Goal: Transaction & Acquisition: Purchase product/service

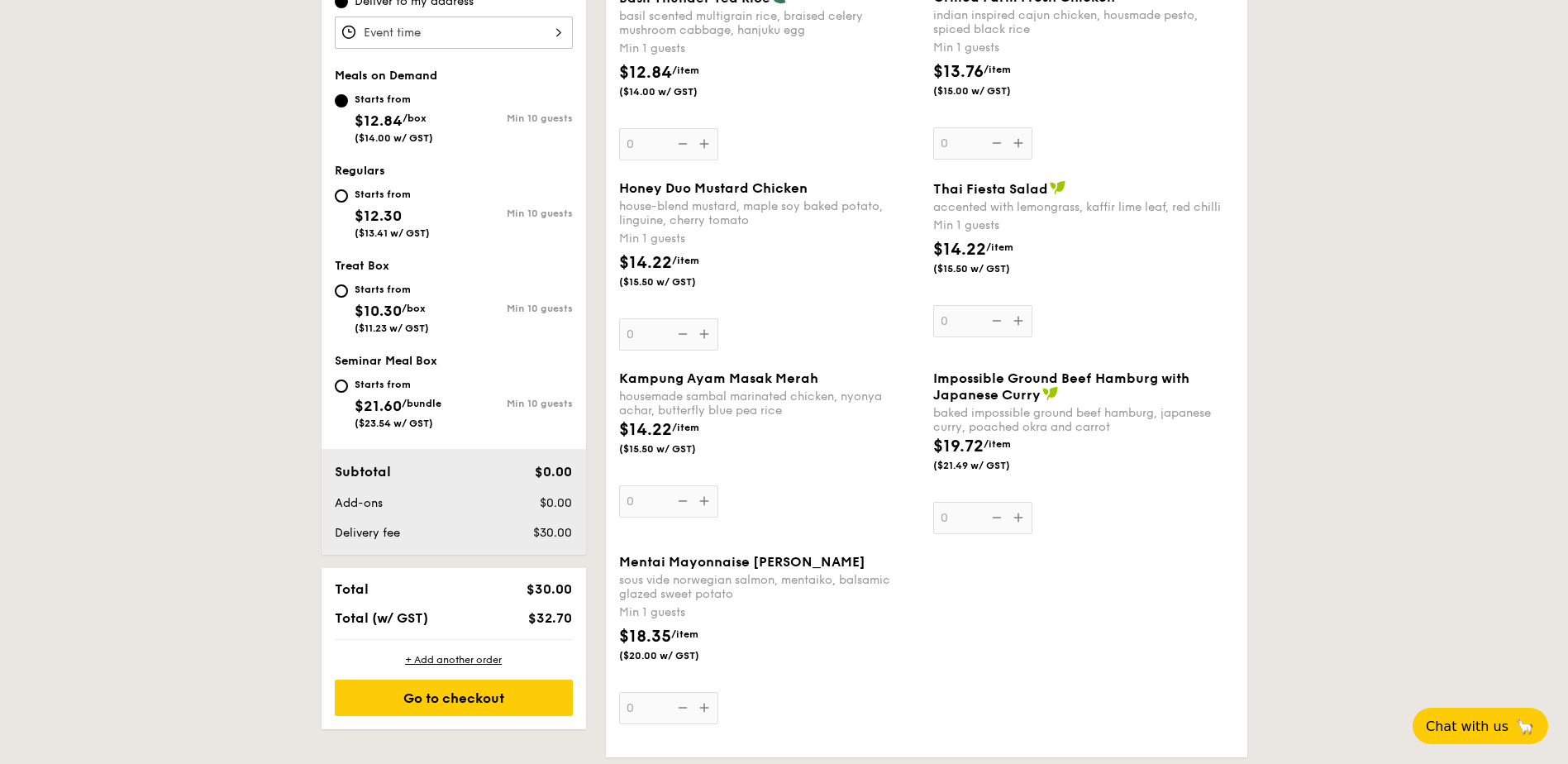
scroll to position [496, 0]
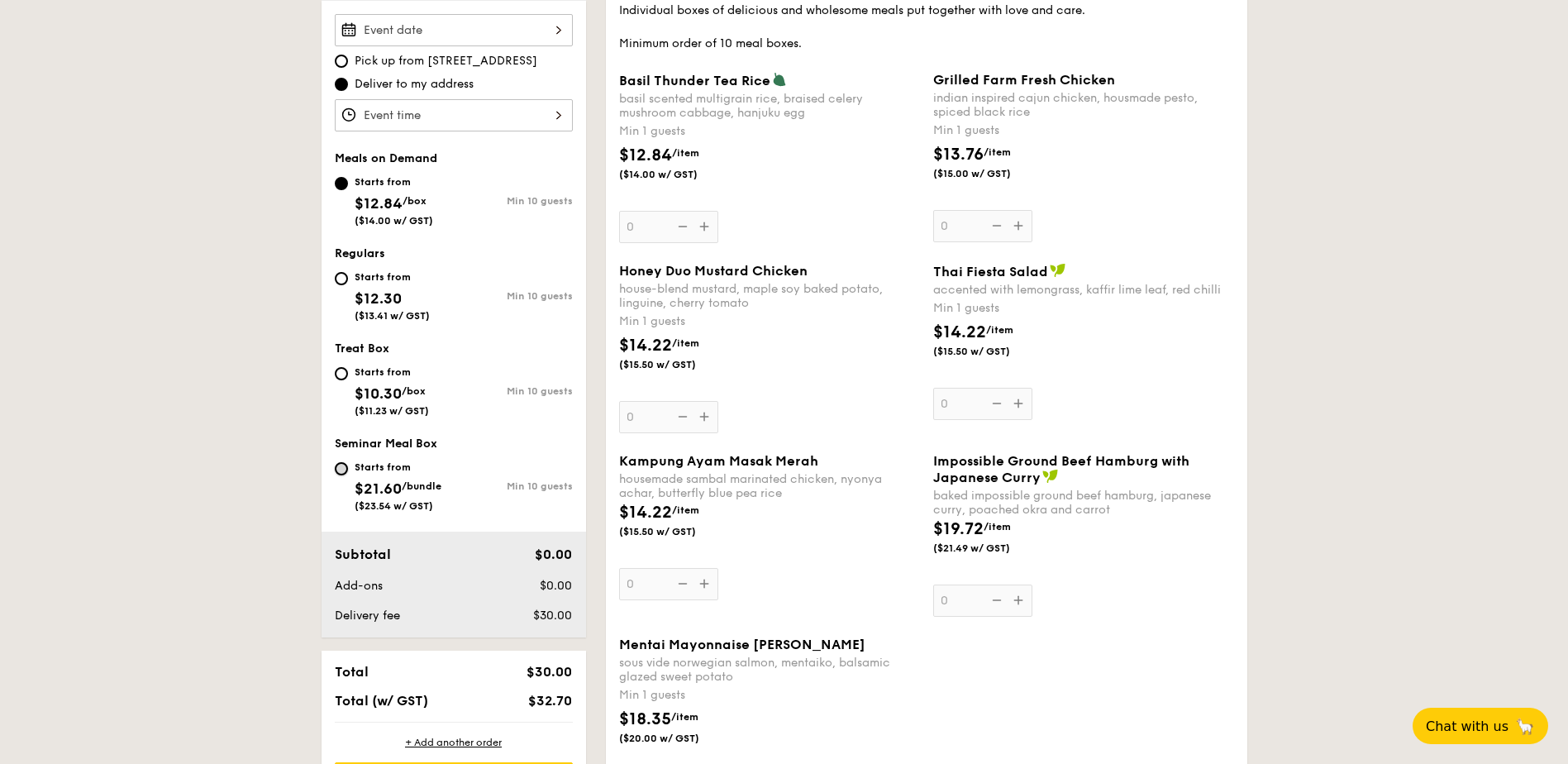
click at [343, 472] on input "Starts from $21.60 /bundle ($23.54 w/ GST) Min 10 guests" at bounding box center [341, 469] width 13 height 13
radio input "true"
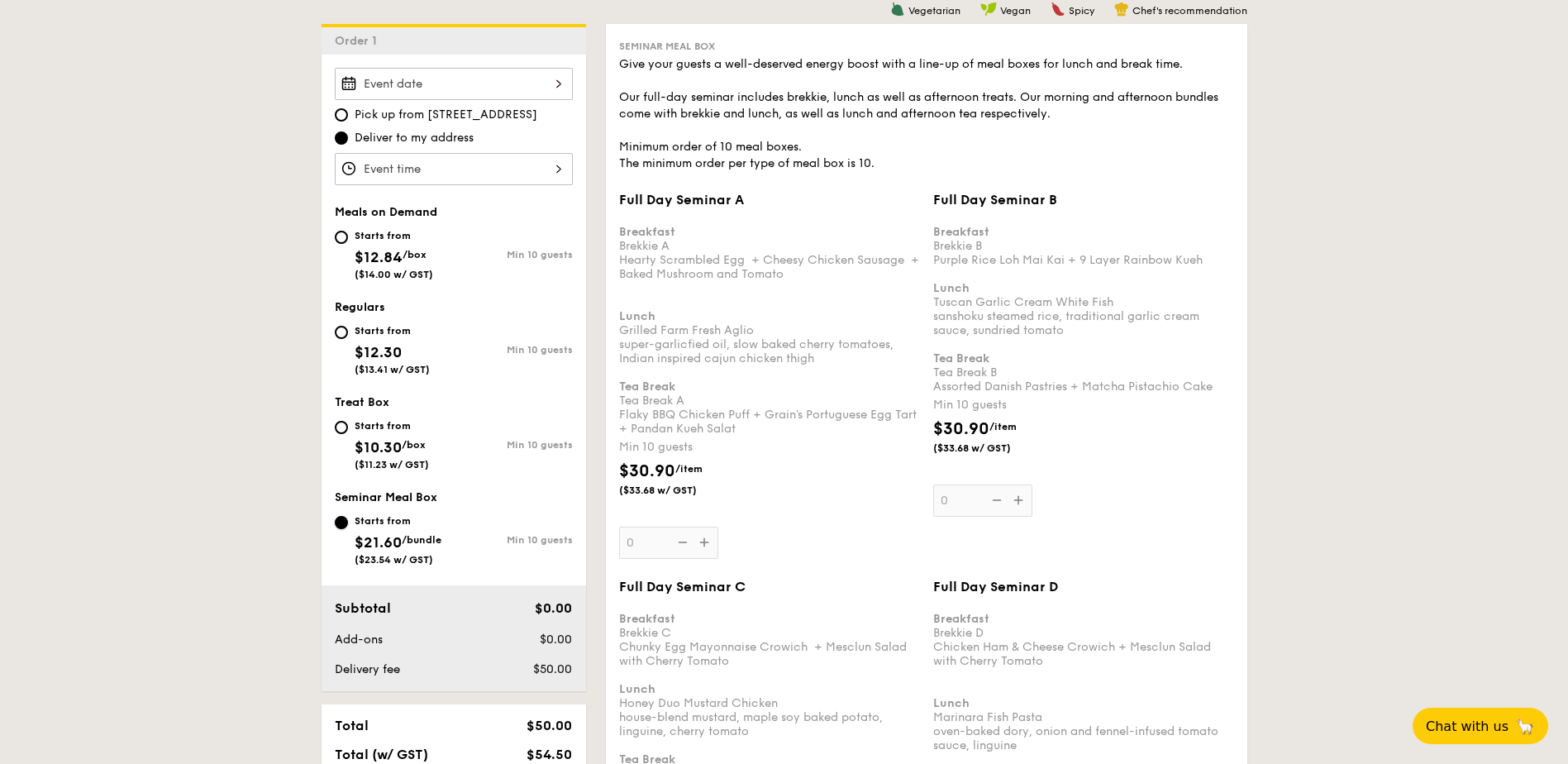
scroll to position [414, 0]
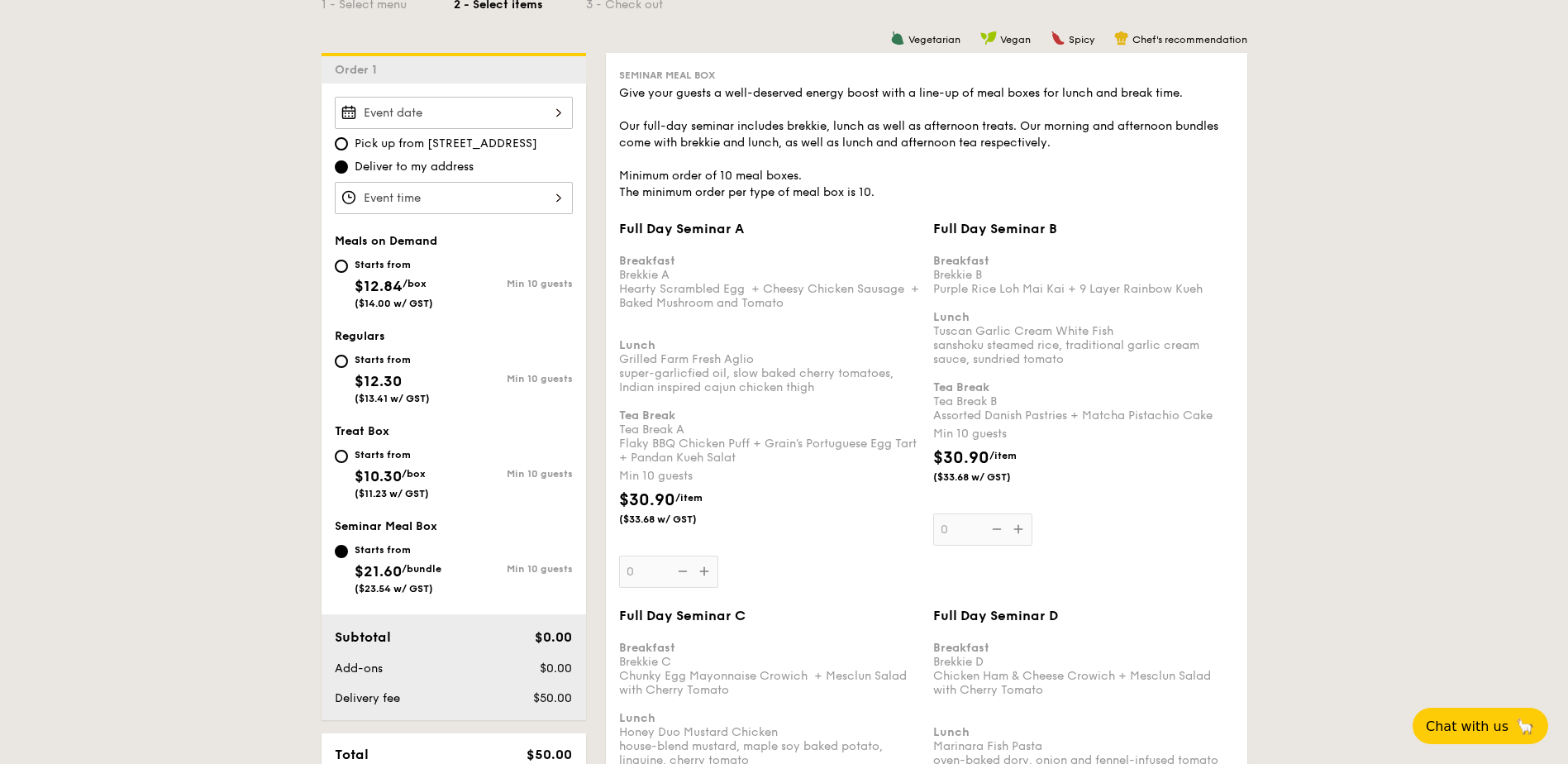
click at [359, 464] on div "Starts from $10.30 /box ($11.23 w/ GST)" at bounding box center [391, 472] width 75 height 55
click at [348, 463] on input "Starts from $10.30 /box ($11.23 w/ GST) Min 10 guests" at bounding box center [341, 456] width 13 height 13
radio input "true"
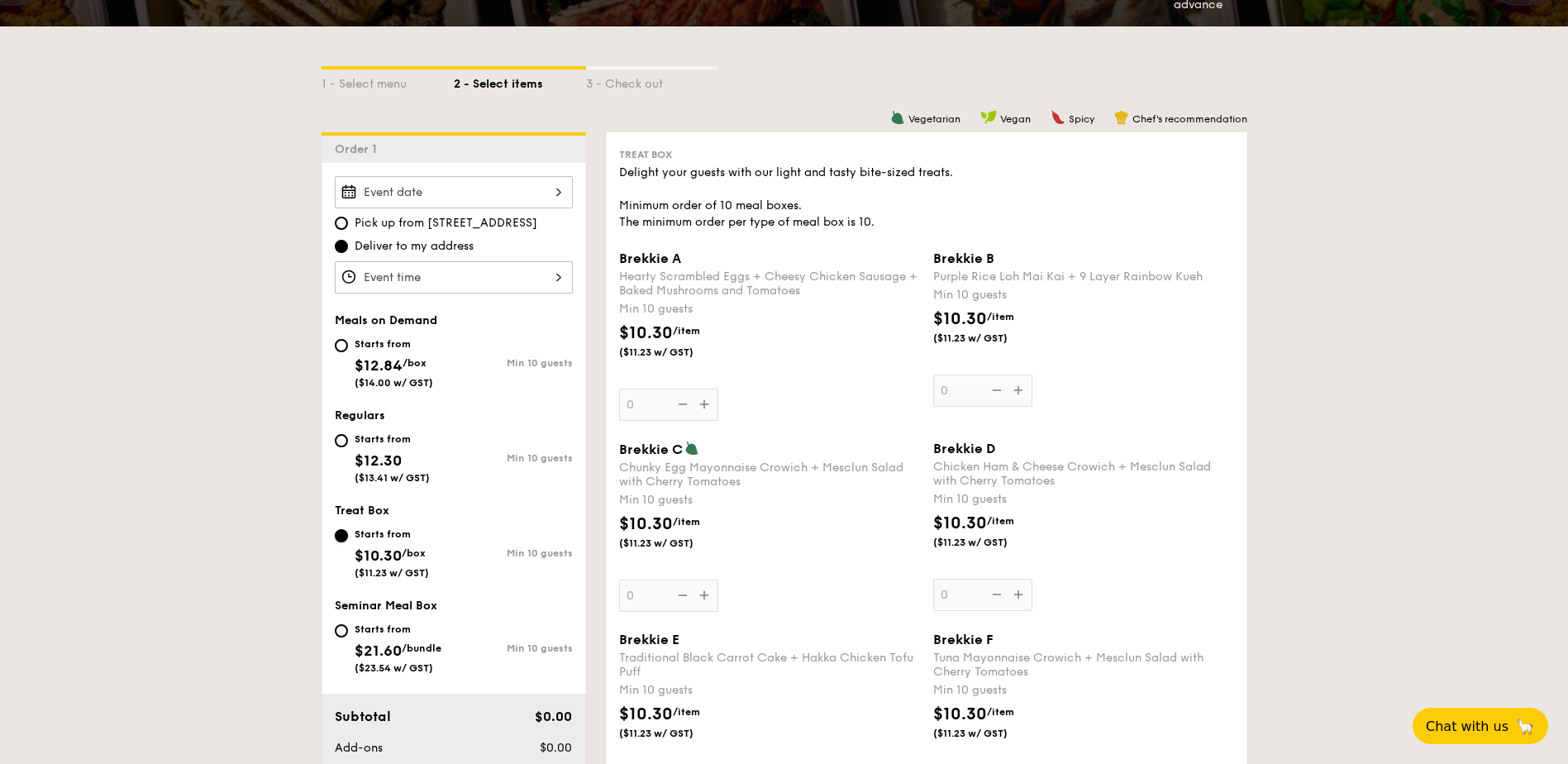
scroll to position [331, 0]
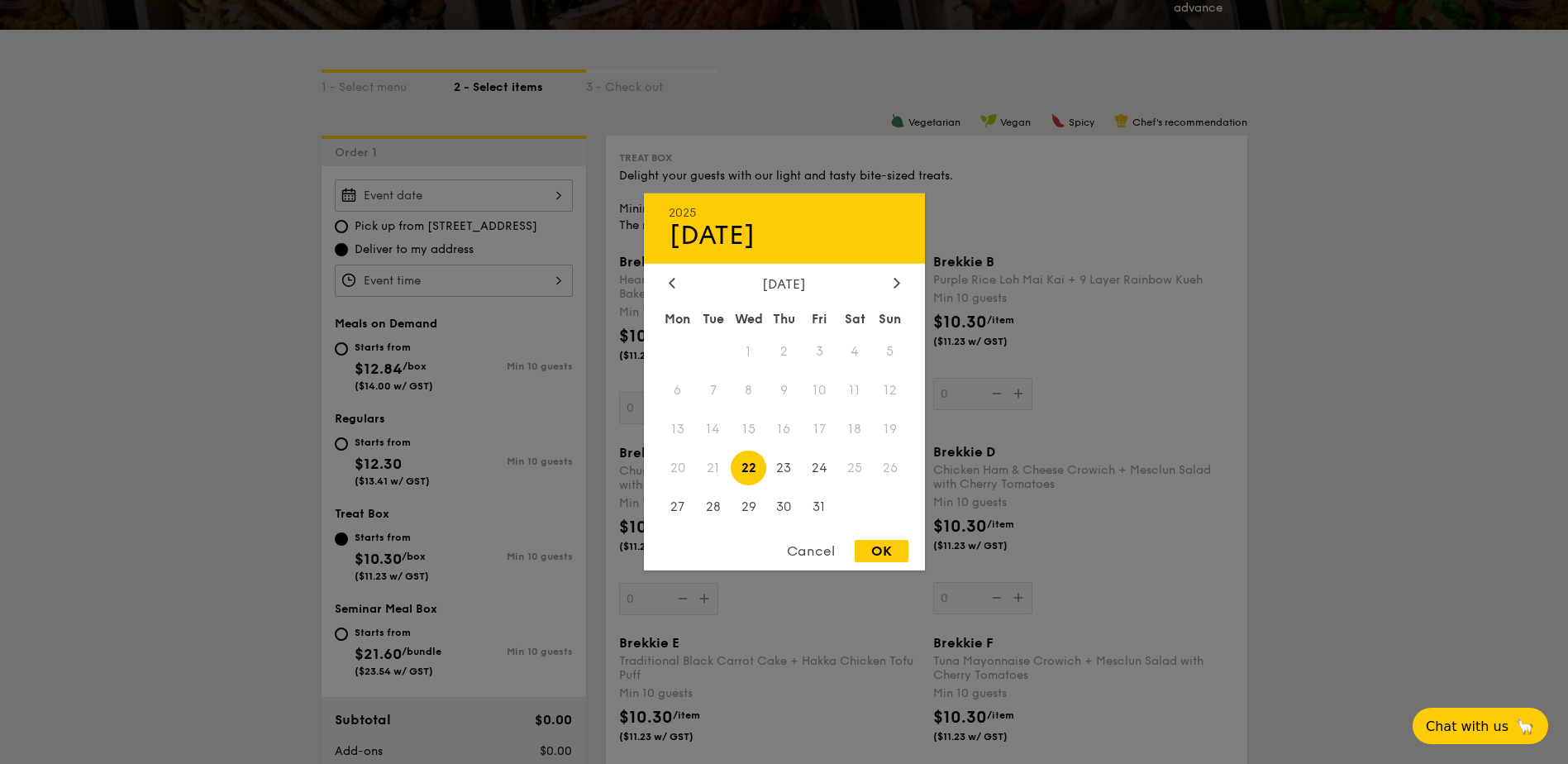
click at [481, 202] on div "2025 Oct [DATE] Tue Wed Thu Fri Sat Sun 1 2 3 4 5 6 7 8 9 10 11 12 13 14 15 16 …" at bounding box center [453, 195] width 238 height 32
click at [822, 463] on span "24" at bounding box center [820, 468] width 36 height 36
click at [781, 462] on span "23" at bounding box center [784, 468] width 36 height 36
click at [881, 554] on div "OK" at bounding box center [882, 551] width 54 height 22
type input "[DATE]"
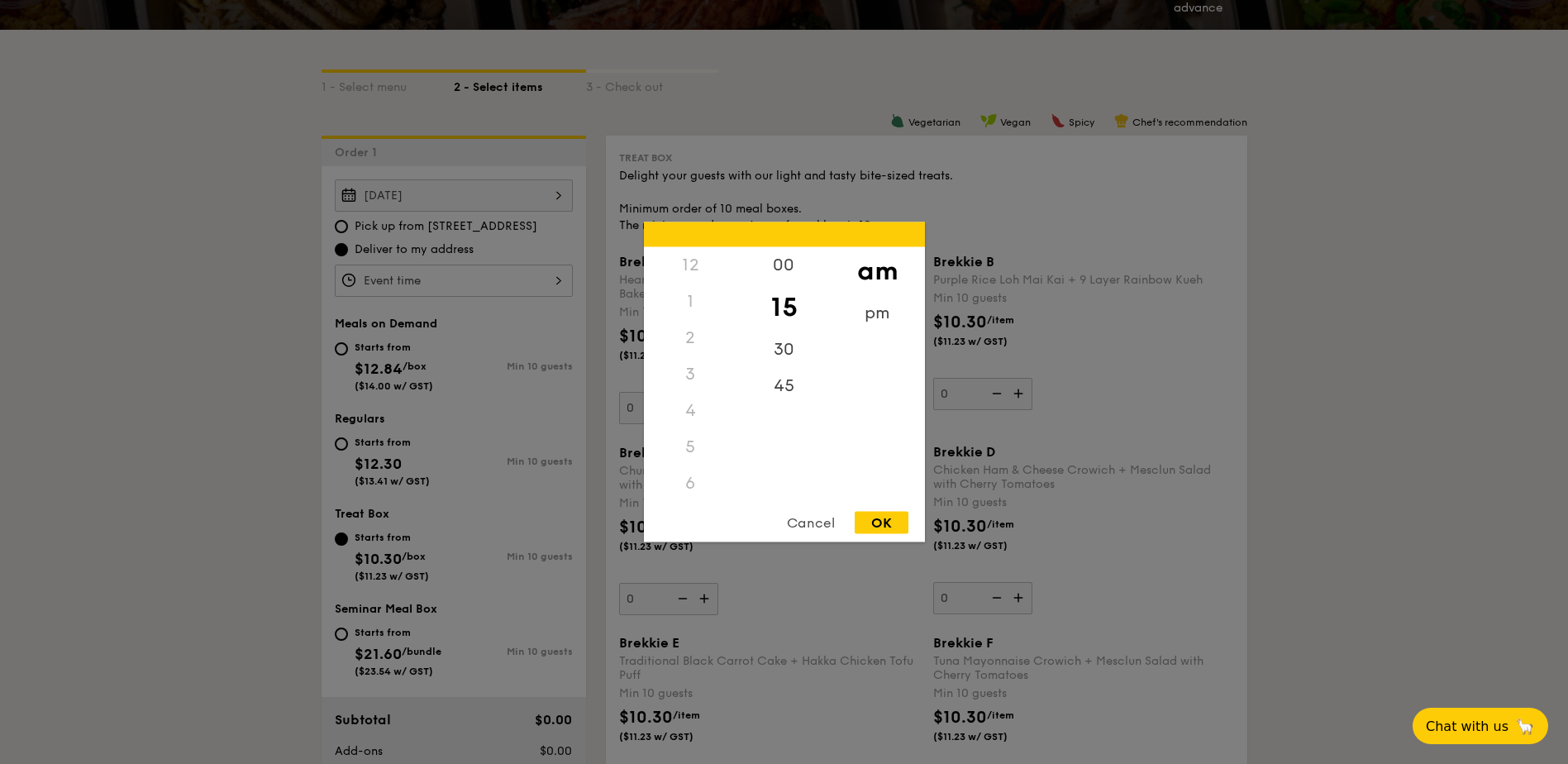
click at [454, 274] on div "12 1 2 3 4 5 6 7 8 9 10 11 00 15 30 45 am pm Cancel OK" at bounding box center [453, 281] width 238 height 32
drag, startPoint x: 733, startPoint y: 456, endPoint x: 728, endPoint y: 486, distance: 30.4
click at [728, 486] on div "12 1 2 3 4 5 6 7 8 9 10 11" at bounding box center [691, 373] width 94 height 252
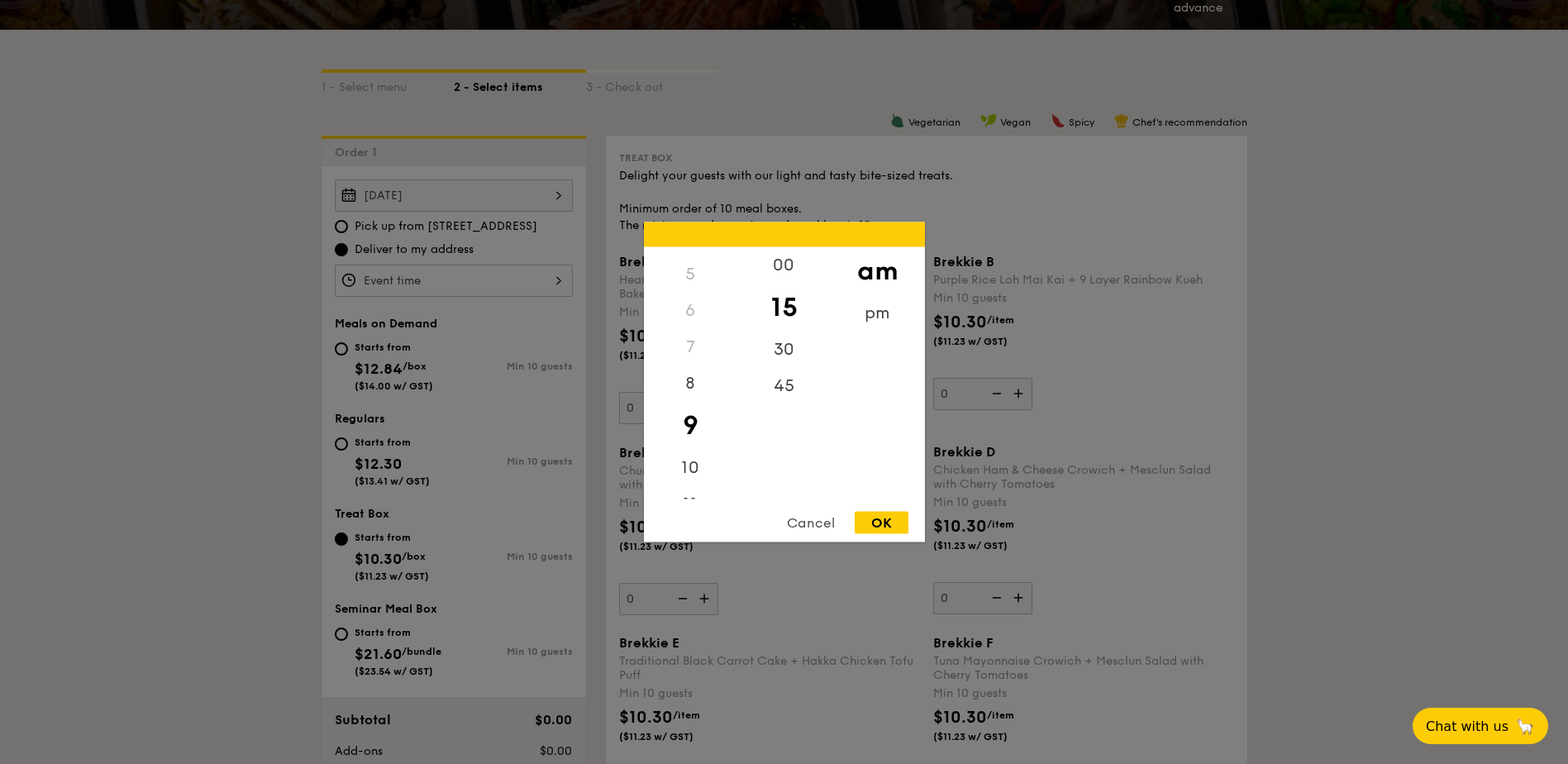
drag, startPoint x: 728, startPoint y: 486, endPoint x: 740, endPoint y: 490, distance: 12.6
click at [740, 490] on div "00 15 30 45" at bounding box center [784, 373] width 94 height 252
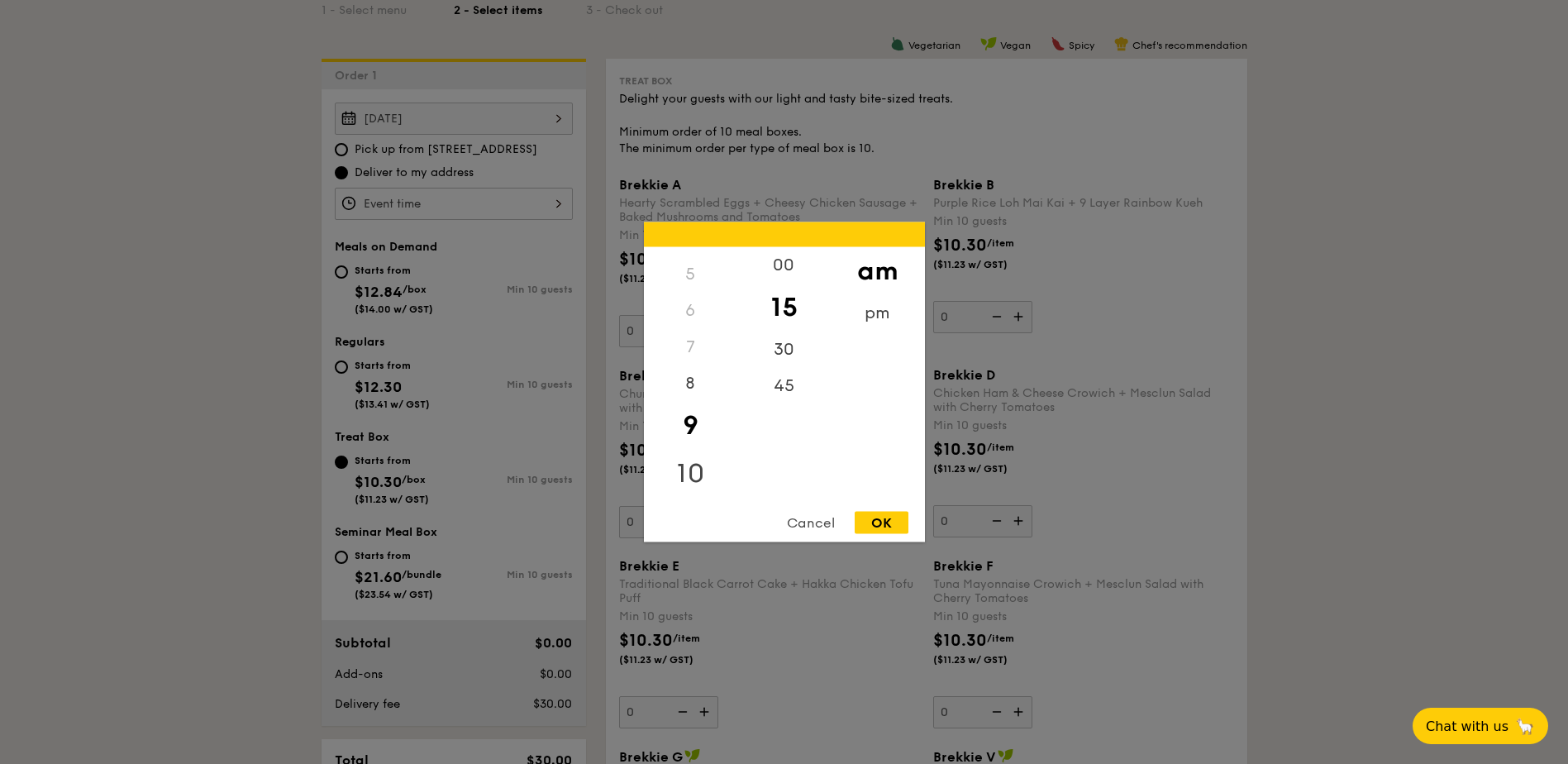
scroll to position [496, 0]
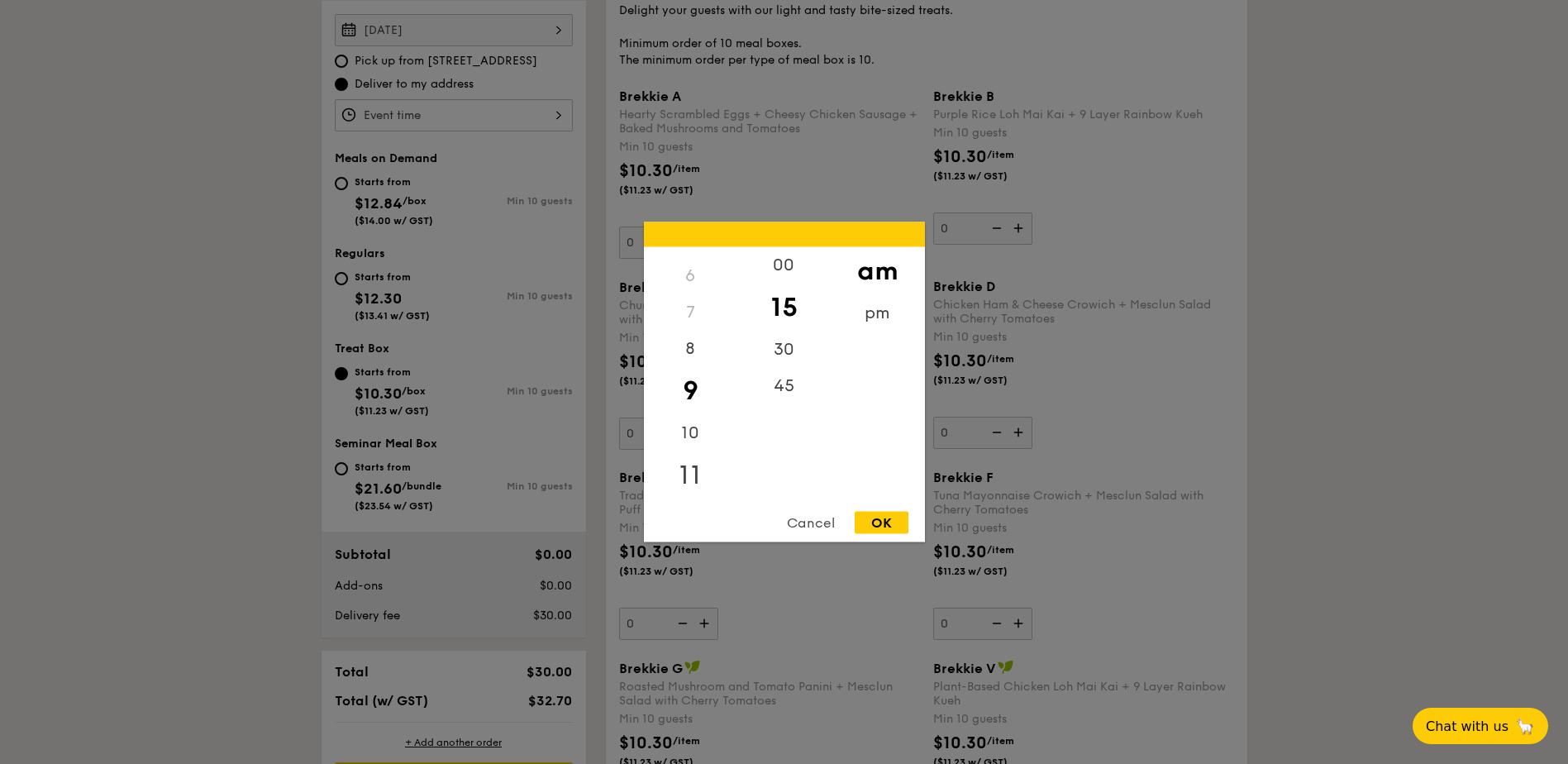
click at [685, 495] on div "11" at bounding box center [691, 475] width 94 height 48
click at [788, 349] on div "30" at bounding box center [784, 355] width 94 height 48
click at [875, 521] on div "OK" at bounding box center [882, 523] width 54 height 22
type input "11:30AM"
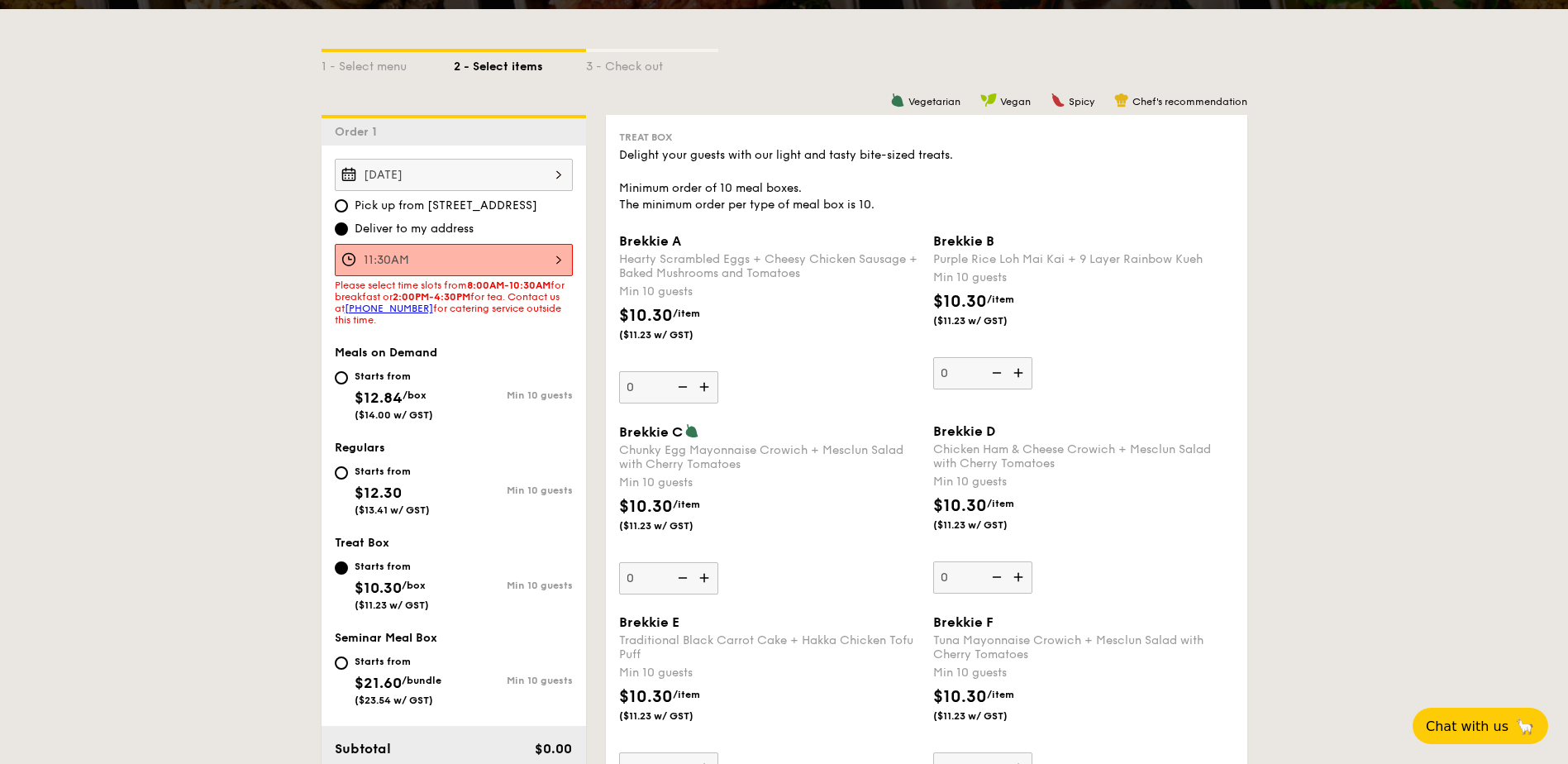
scroll to position [331, 0]
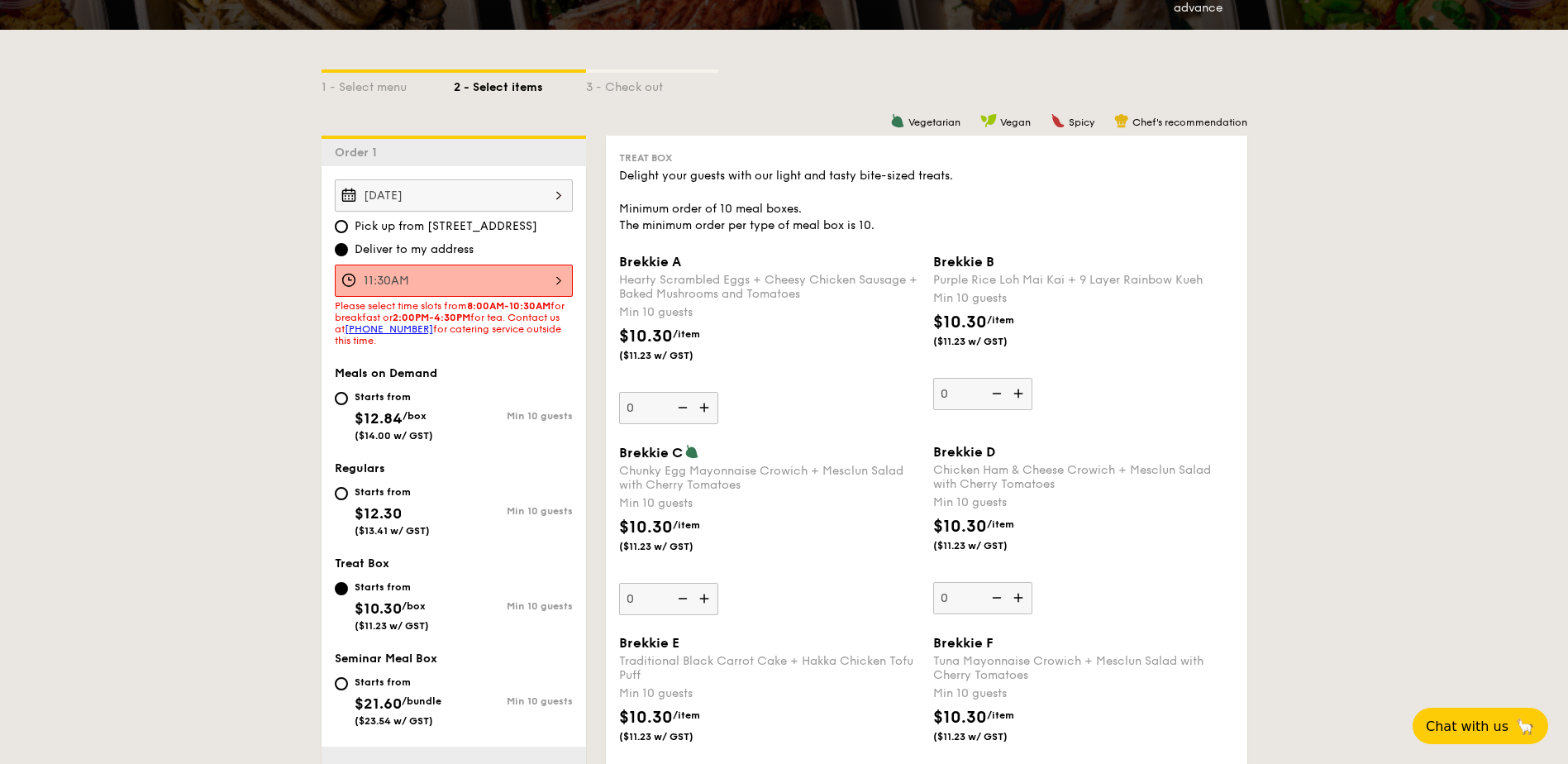
click at [356, 405] on div "Starts from $12.84 /box ($14.00 w/ GST)" at bounding box center [393, 414] width 78 height 55
click at [348, 405] on input "Starts from $12.84 /box ($14.00 w/ GST) Min 10 guests" at bounding box center [341, 399] width 13 height 13
radio input "true"
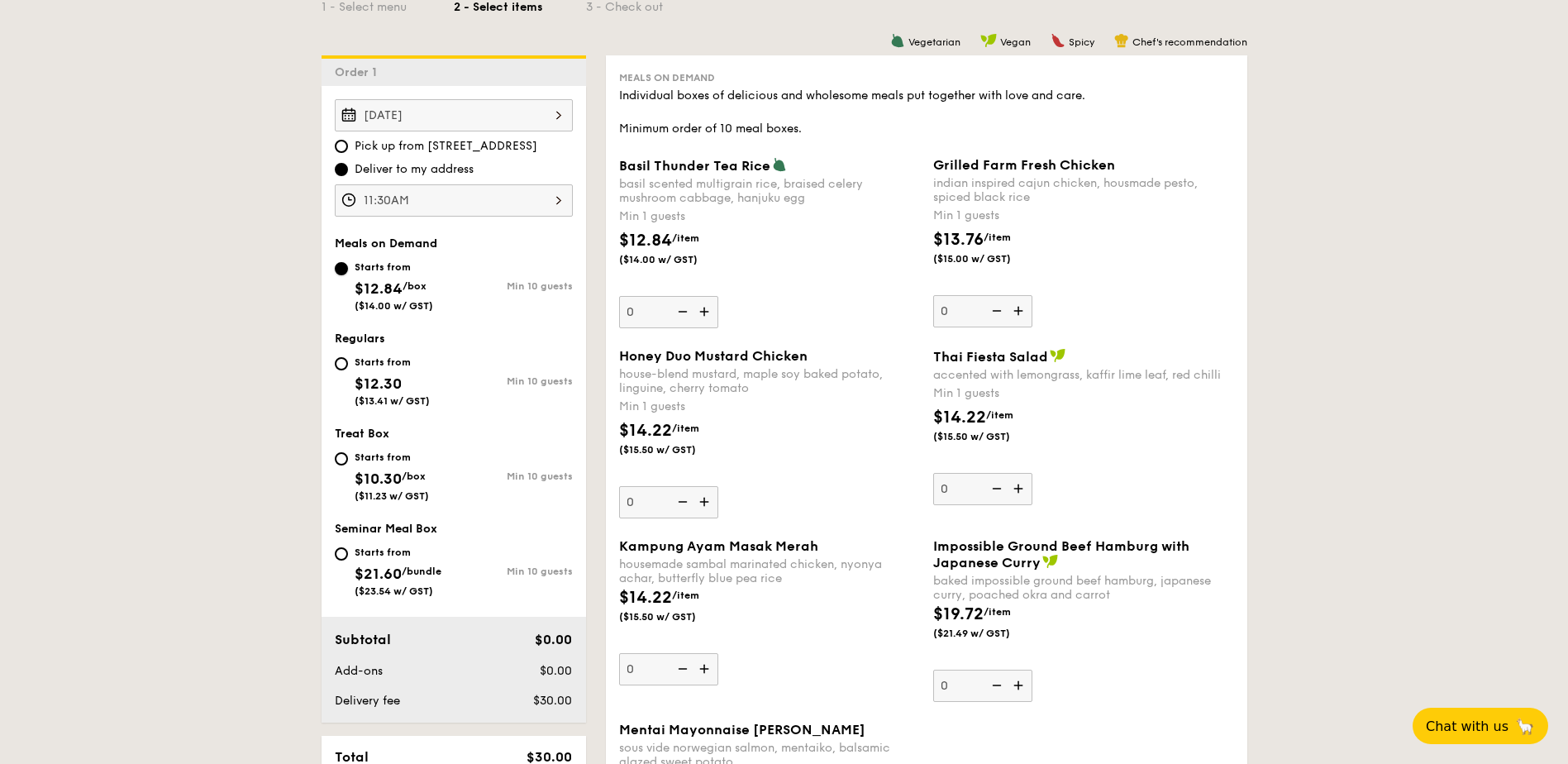
scroll to position [431, 0]
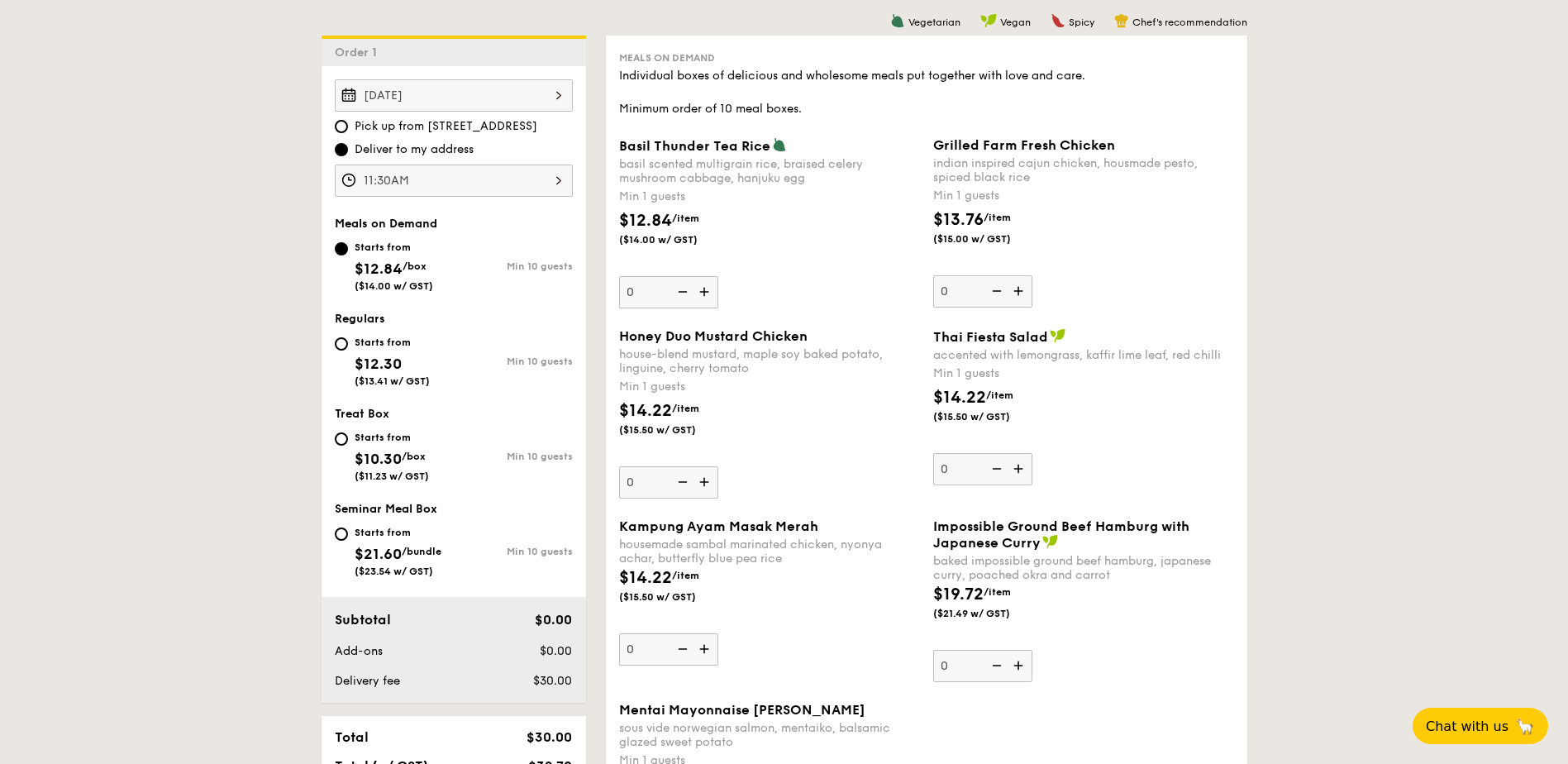
click at [1024, 292] on img at bounding box center [1020, 291] width 25 height 31
click at [1024, 292] on input "0" at bounding box center [983, 292] width 99 height 32
click at [1021, 292] on img at bounding box center [1020, 291] width 25 height 31
click at [1021, 292] on input "1" at bounding box center [983, 292] width 99 height 32
click at [1021, 292] on img at bounding box center [1020, 291] width 25 height 31
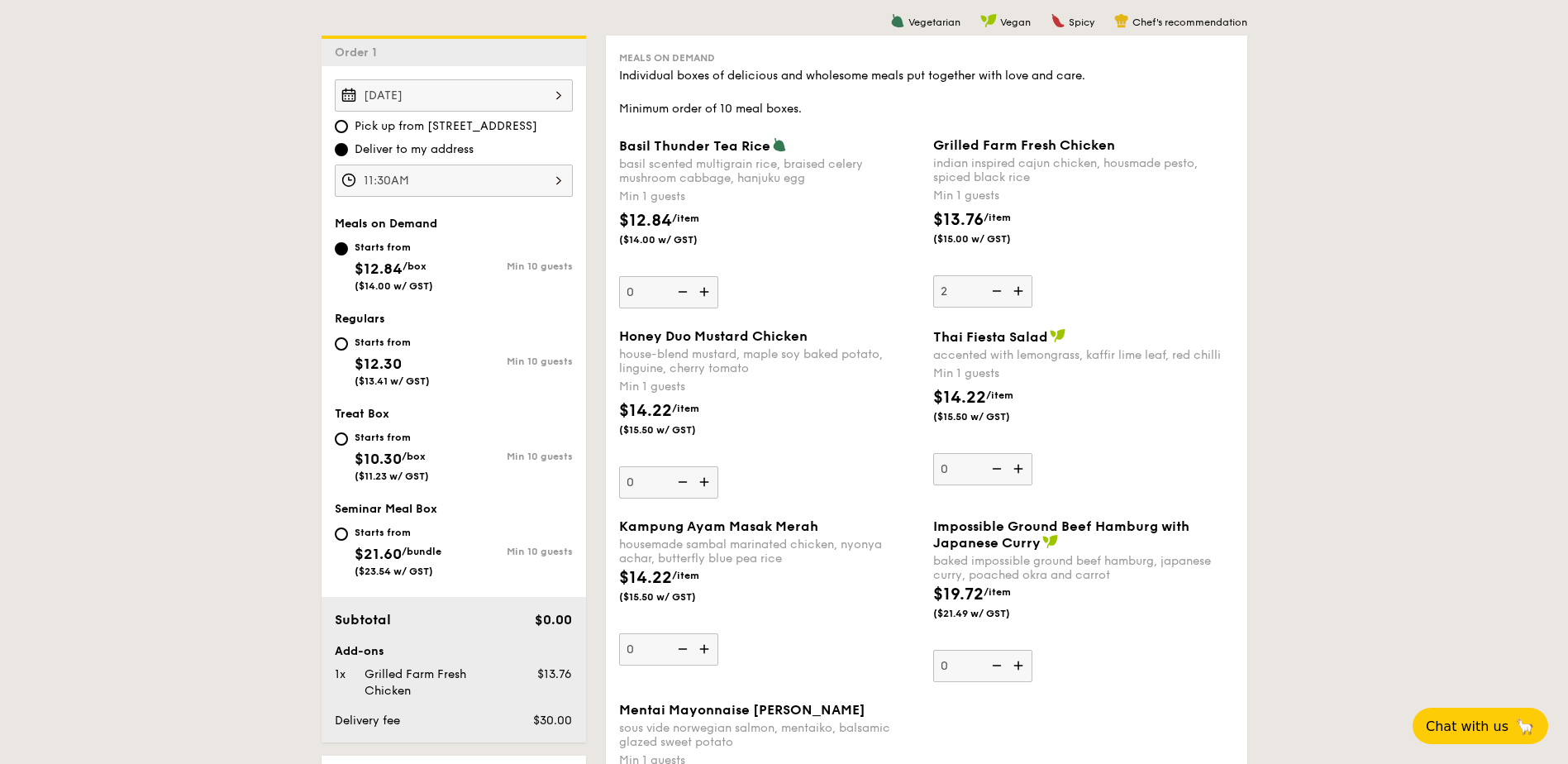
click at [1021, 292] on input "2" at bounding box center [983, 292] width 99 height 32
click at [1021, 292] on img at bounding box center [1020, 291] width 25 height 31
click at [1021, 292] on input "3" at bounding box center [983, 292] width 99 height 32
click at [1021, 292] on img at bounding box center [1020, 291] width 25 height 31
click at [1021, 292] on input "4" at bounding box center [983, 292] width 99 height 32
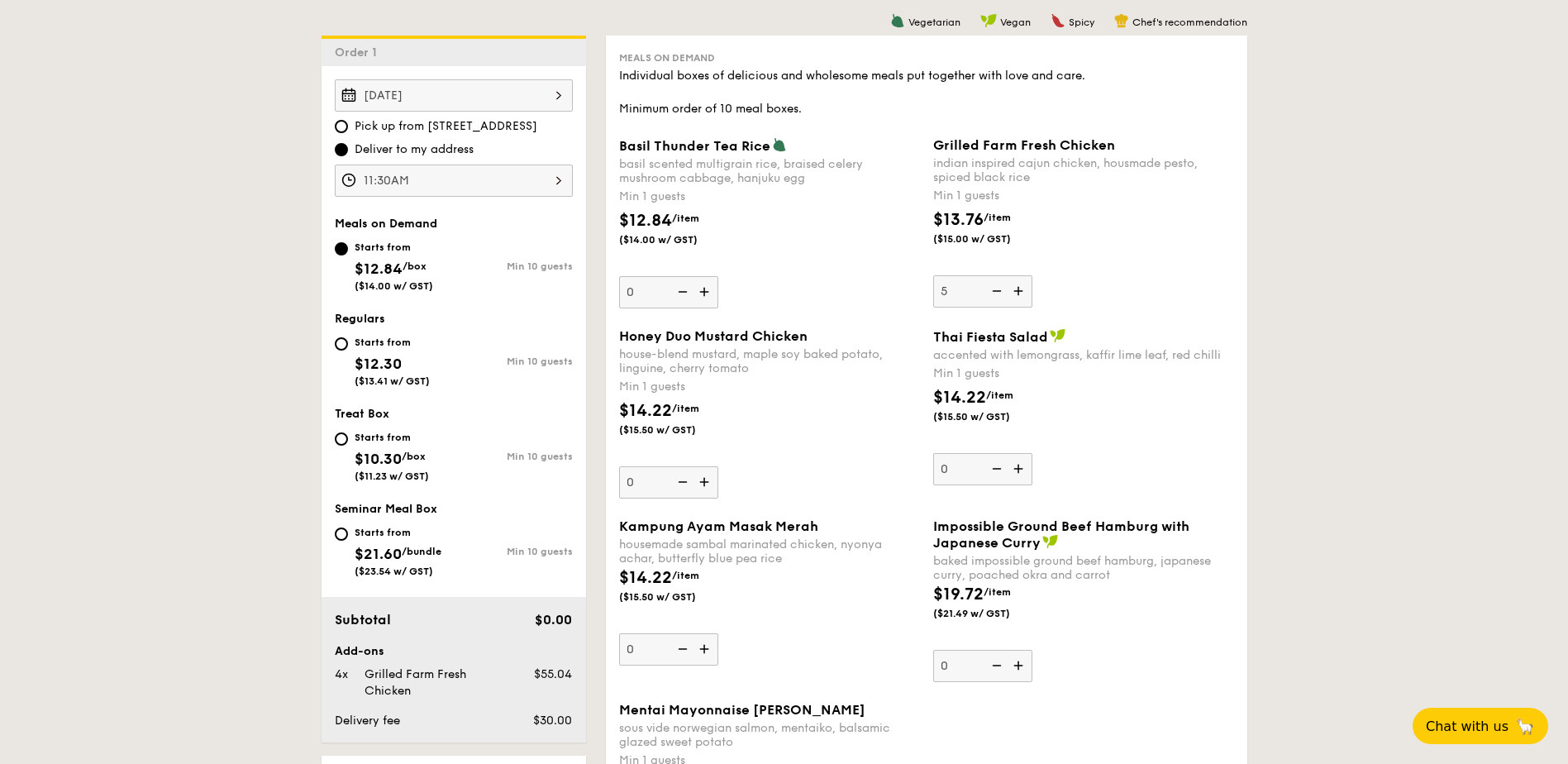
click at [1021, 292] on img at bounding box center [1020, 291] width 25 height 31
click at [1021, 292] on input "5" at bounding box center [983, 292] width 99 height 32
click at [996, 287] on img at bounding box center [996, 291] width 25 height 31
click at [996, 287] on input "6" at bounding box center [983, 292] width 99 height 32
type input "5"
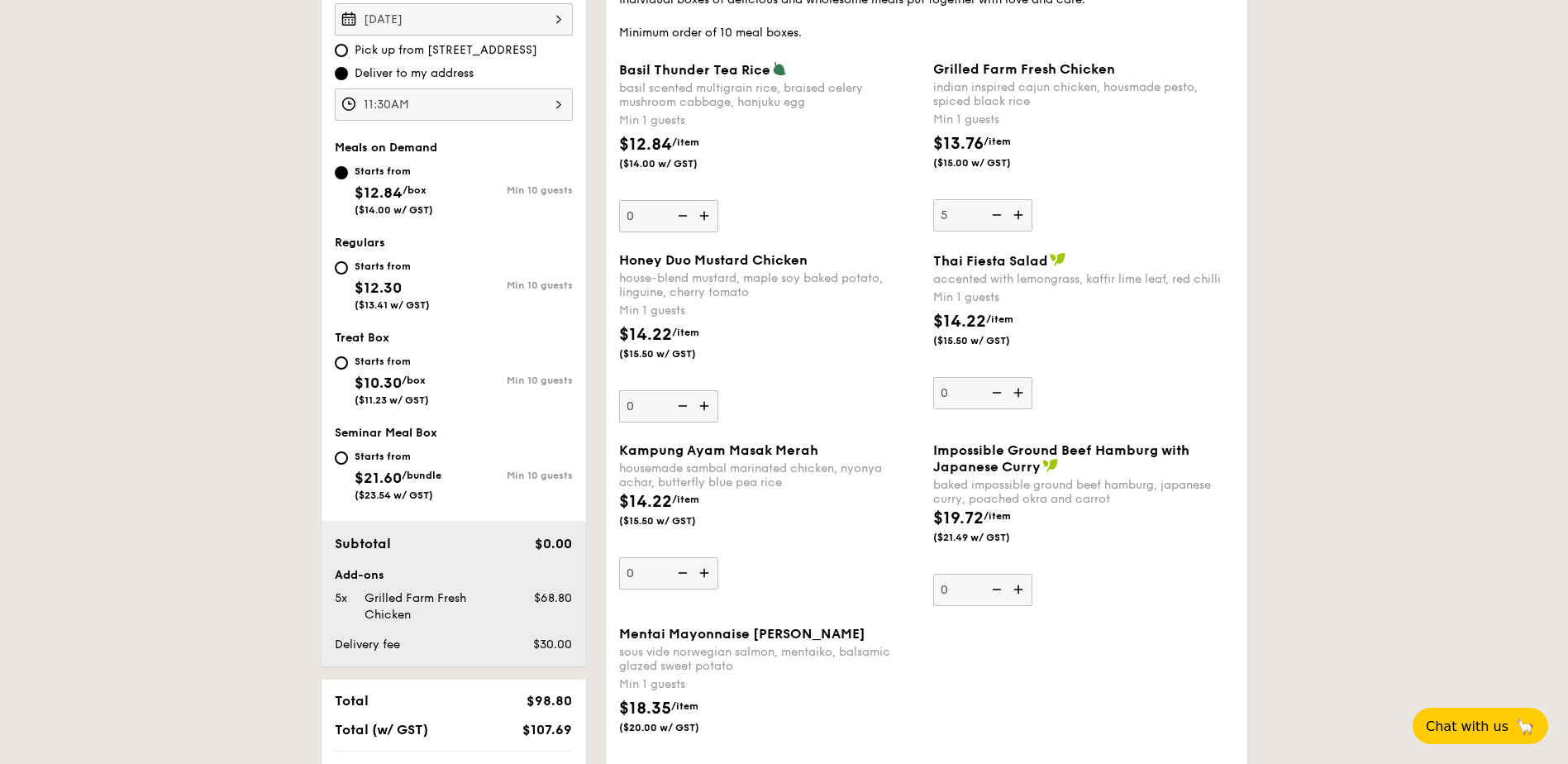
scroll to position [514, 0]
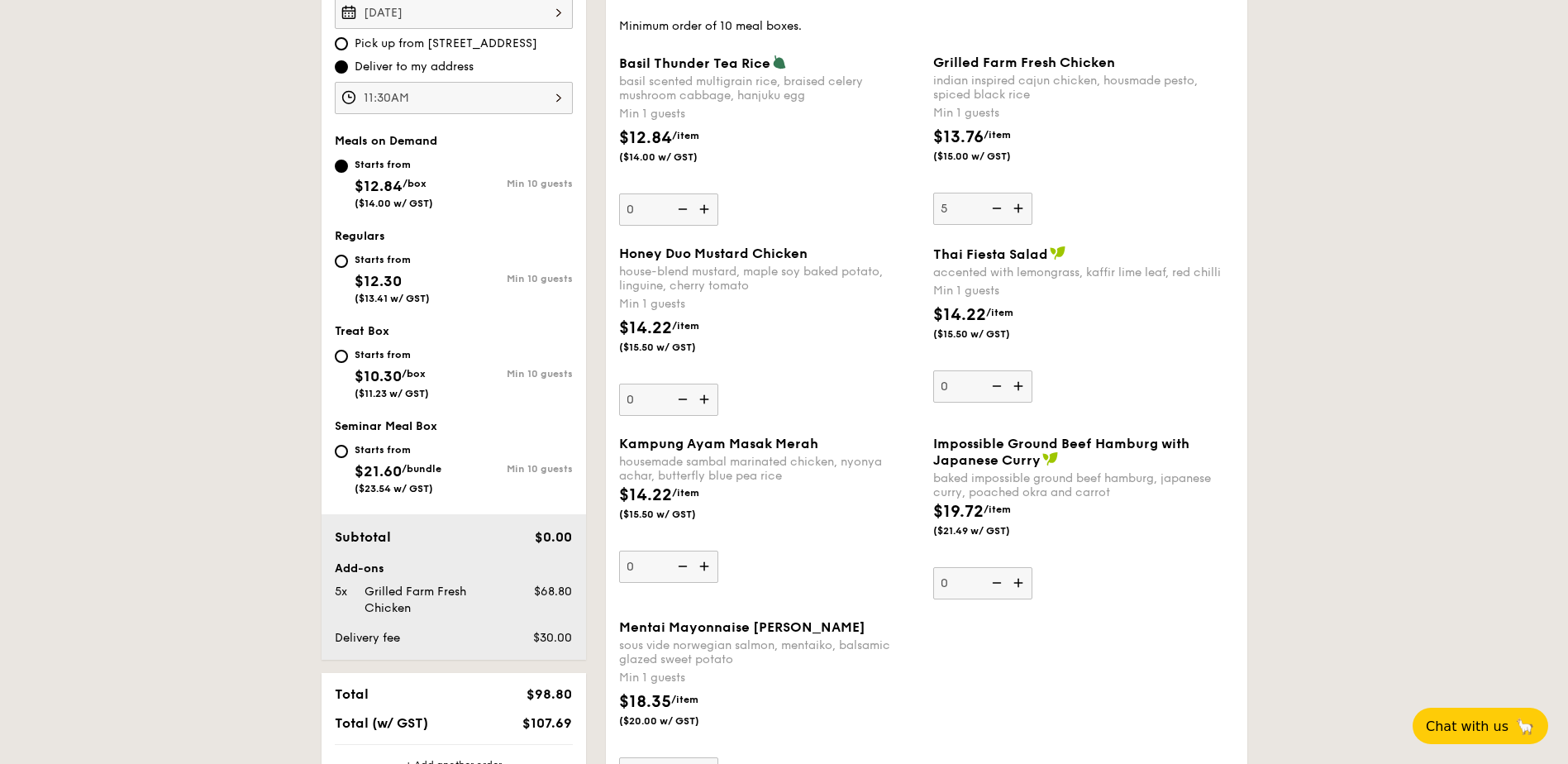
click at [1022, 583] on img at bounding box center [1020, 582] width 25 height 31
click at [1022, 583] on input "0" at bounding box center [983, 583] width 99 height 32
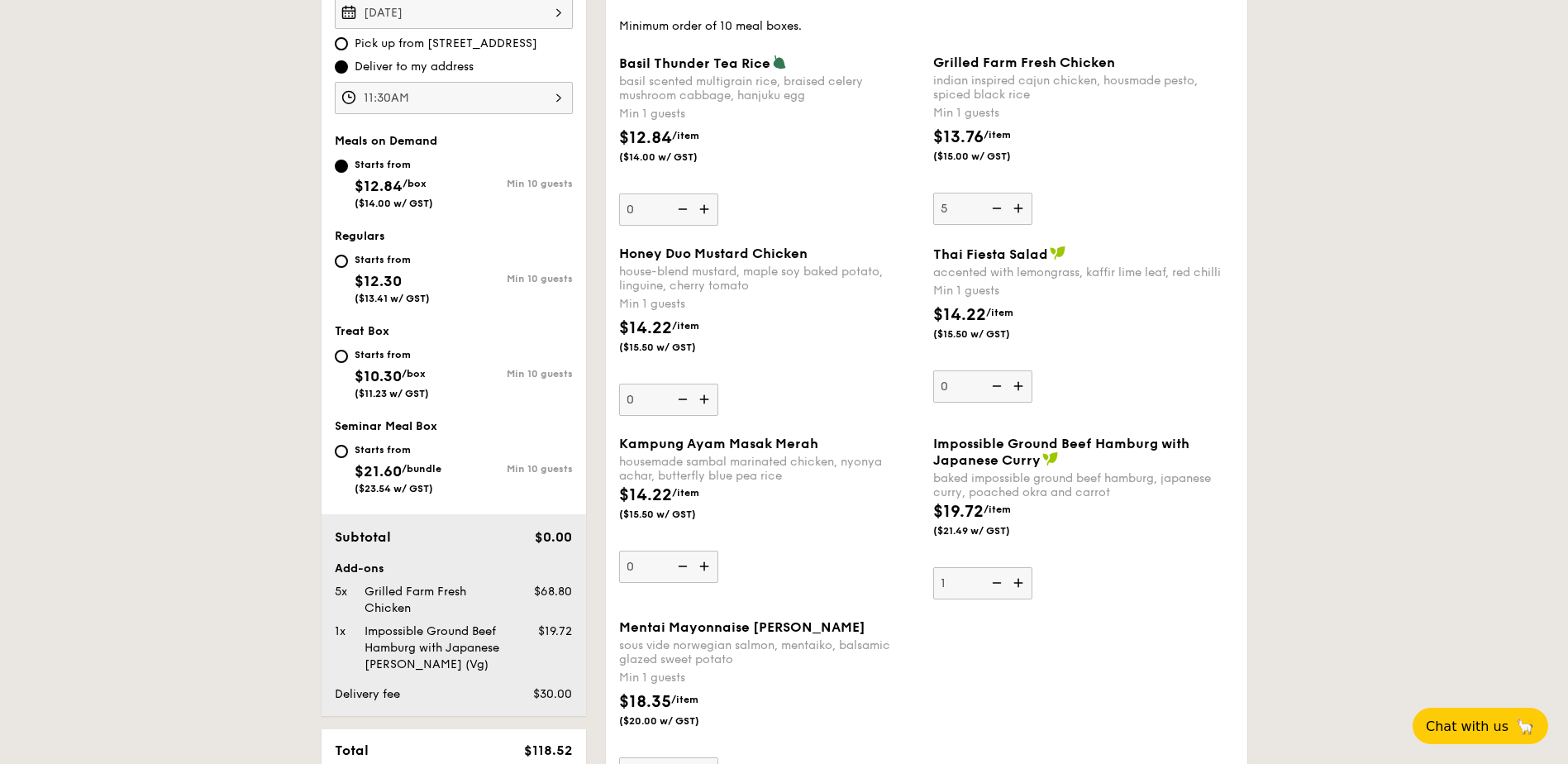
click at [1022, 583] on img at bounding box center [1020, 582] width 25 height 31
click at [1022, 583] on input "1" at bounding box center [983, 583] width 99 height 32
click at [1022, 583] on img at bounding box center [1020, 582] width 25 height 31
click at [1022, 583] on input "2" at bounding box center [983, 583] width 99 height 32
click at [1022, 583] on img at bounding box center [1020, 582] width 25 height 31
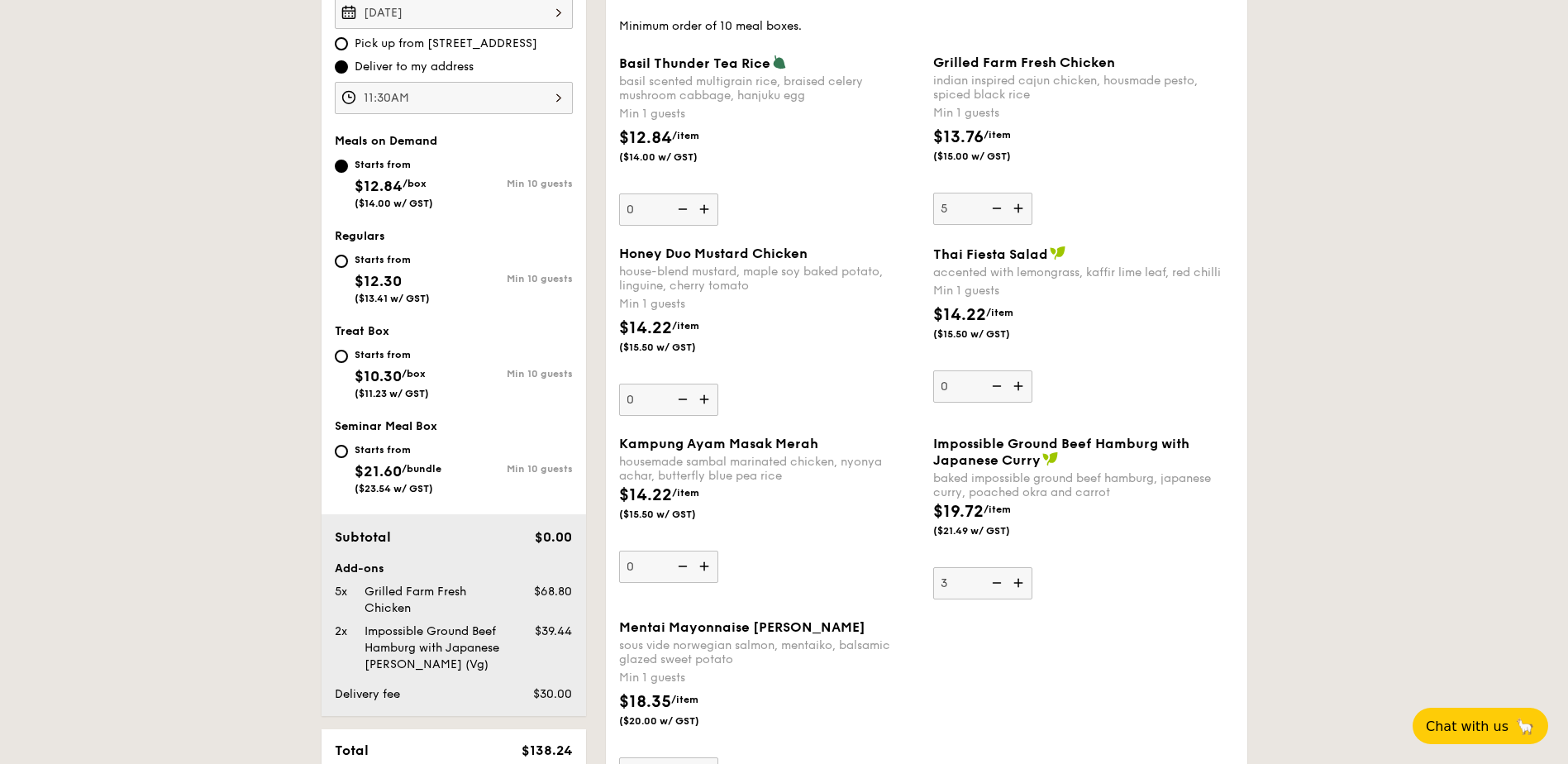
click at [1022, 583] on input "3" at bounding box center [983, 583] width 99 height 32
click at [1022, 583] on img at bounding box center [1020, 582] width 25 height 31
click at [1022, 583] on input "4" at bounding box center [983, 583] width 99 height 32
click at [1022, 583] on img at bounding box center [1020, 582] width 25 height 31
click at [1022, 583] on input "5" at bounding box center [983, 583] width 99 height 32
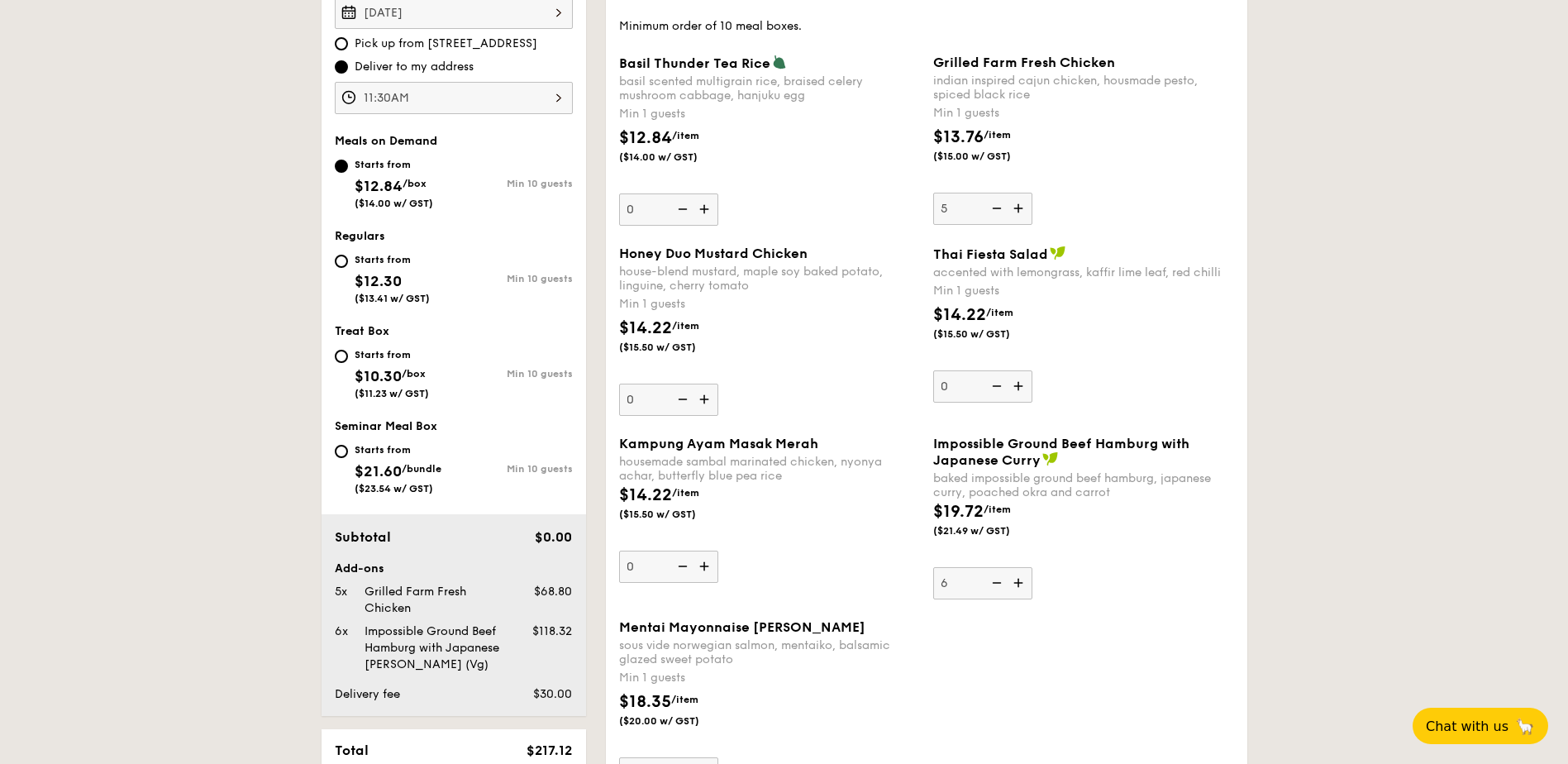
click at [1022, 583] on img at bounding box center [1020, 582] width 25 height 31
click at [1022, 583] on input "6" at bounding box center [983, 583] width 99 height 32
click at [999, 584] on img at bounding box center [996, 582] width 25 height 31
click at [999, 584] on input "7" at bounding box center [983, 583] width 99 height 32
click at [999, 584] on img at bounding box center [996, 582] width 25 height 31
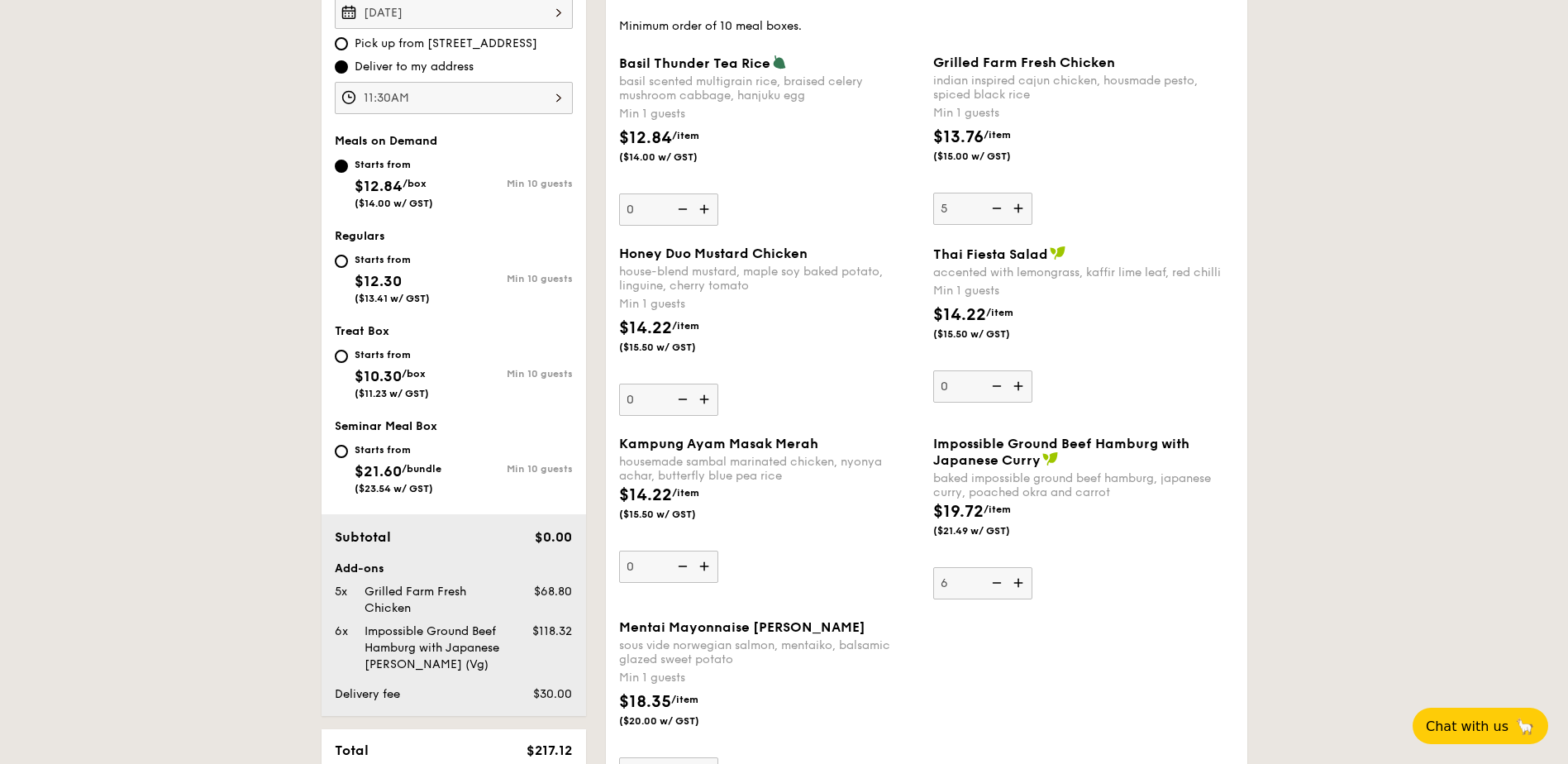
click at [999, 584] on input "6" at bounding box center [983, 583] width 99 height 32
click at [1025, 580] on img at bounding box center [1020, 582] width 25 height 31
click at [1025, 580] on input "5" at bounding box center [983, 583] width 99 height 32
type input "6"
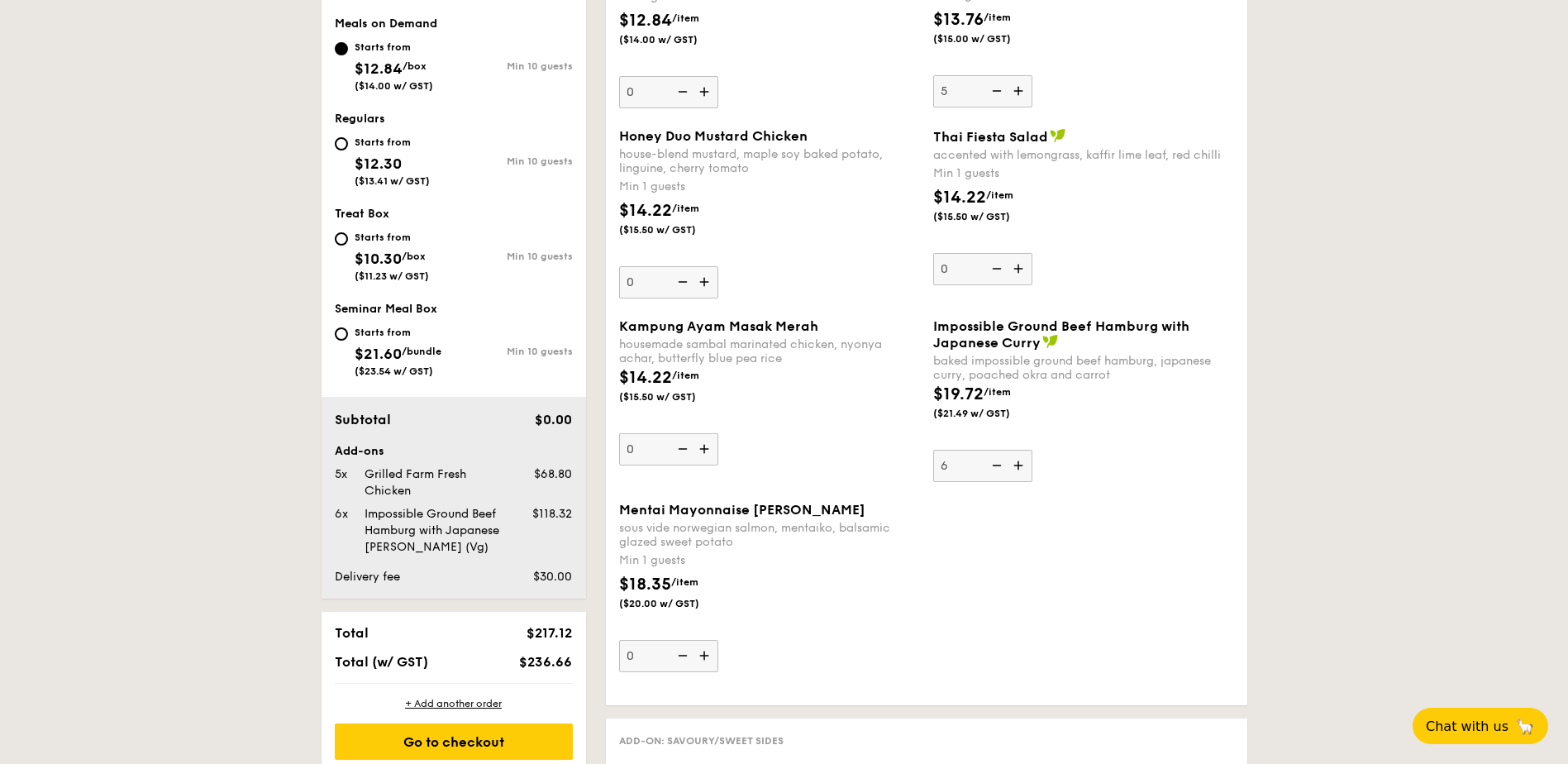
scroll to position [679, 0]
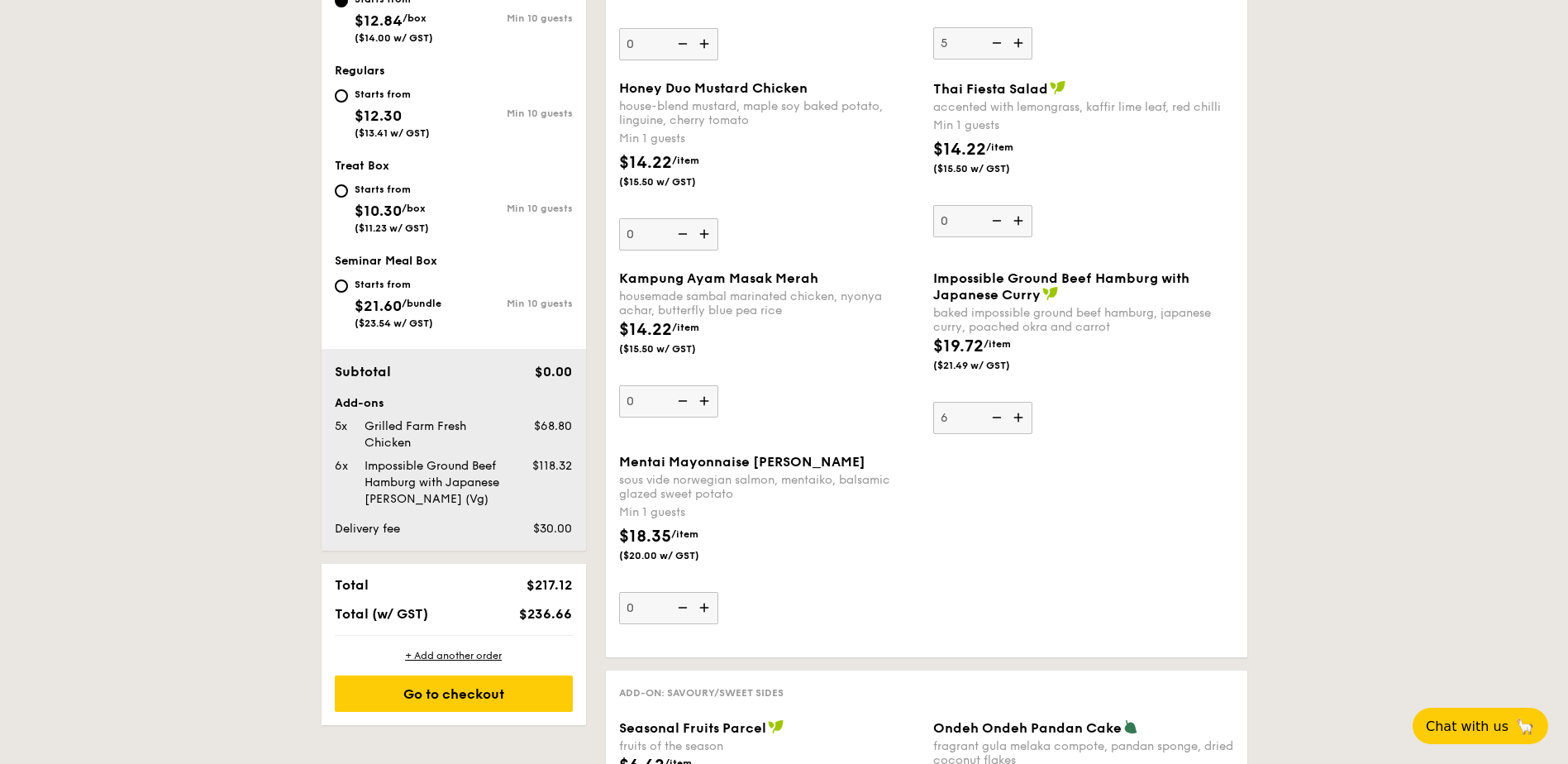
click at [710, 607] on img at bounding box center [706, 607] width 25 height 31
click at [710, 607] on input "0" at bounding box center [668, 608] width 99 height 32
click at [710, 607] on img at bounding box center [706, 607] width 25 height 31
click at [710, 607] on input "1" at bounding box center [668, 608] width 99 height 32
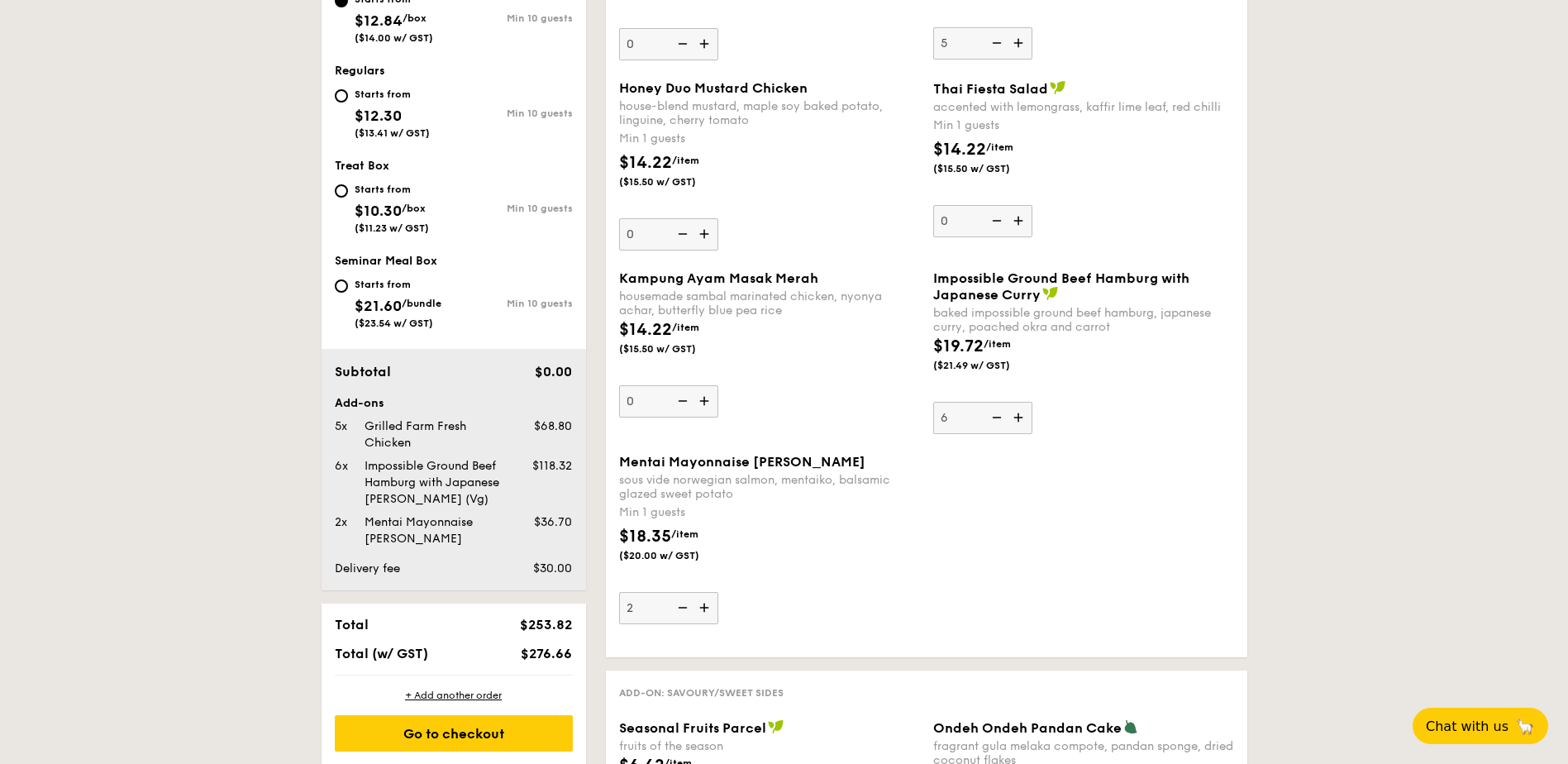
click at [710, 607] on img at bounding box center [706, 607] width 25 height 31
click at [710, 607] on input "2" at bounding box center [668, 608] width 99 height 32
click at [710, 607] on img at bounding box center [706, 607] width 25 height 31
click at [710, 607] on input "3" at bounding box center [668, 608] width 99 height 32
click at [710, 607] on img at bounding box center [706, 607] width 25 height 31
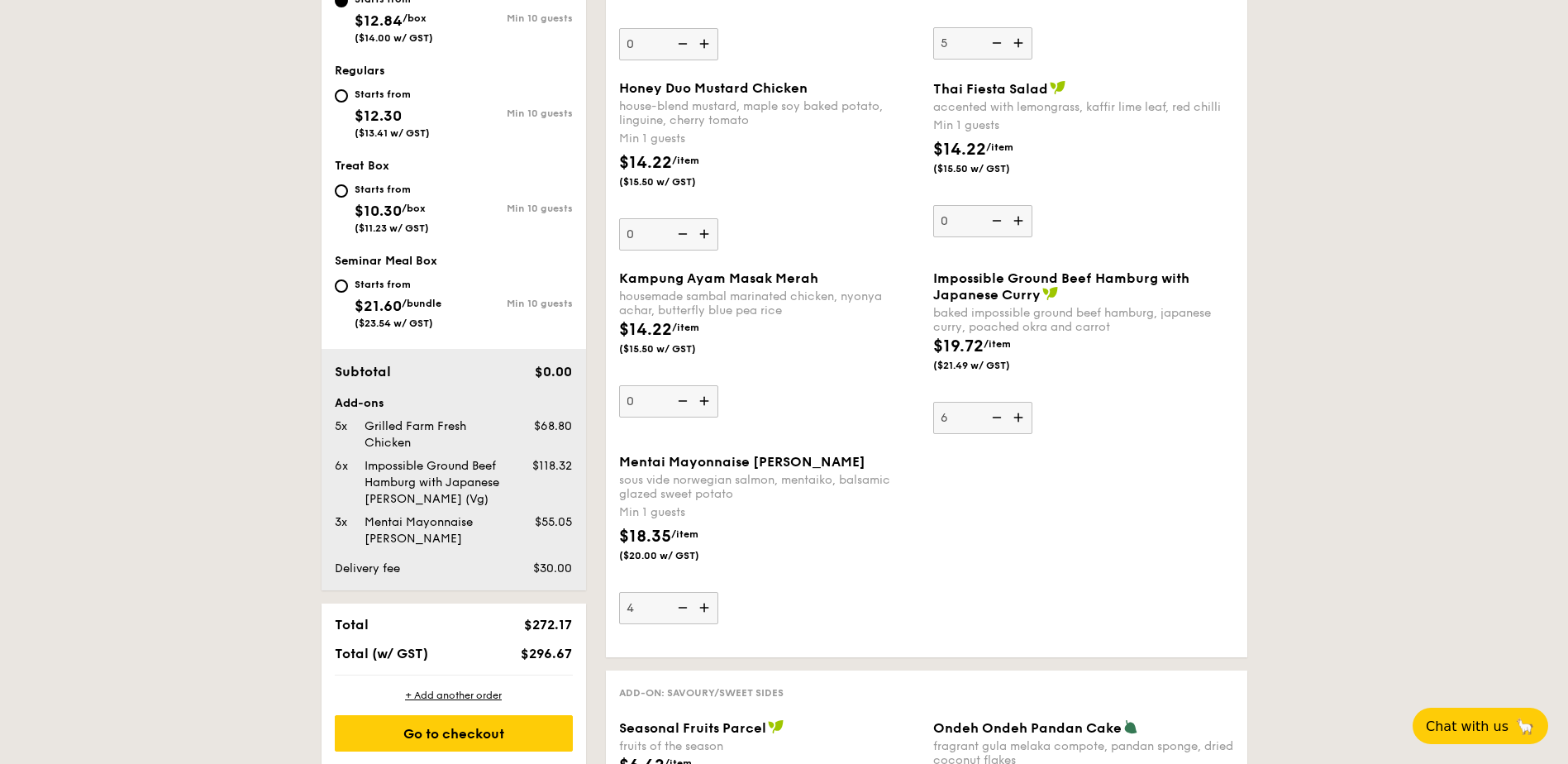
click at [710, 607] on input "4" at bounding box center [668, 608] width 99 height 32
click at [710, 607] on img at bounding box center [706, 607] width 25 height 31
click at [710, 607] on input "5" at bounding box center [668, 608] width 99 height 32
click at [681, 607] on img at bounding box center [682, 607] width 25 height 31
click at [681, 607] on input "6" at bounding box center [668, 608] width 99 height 32
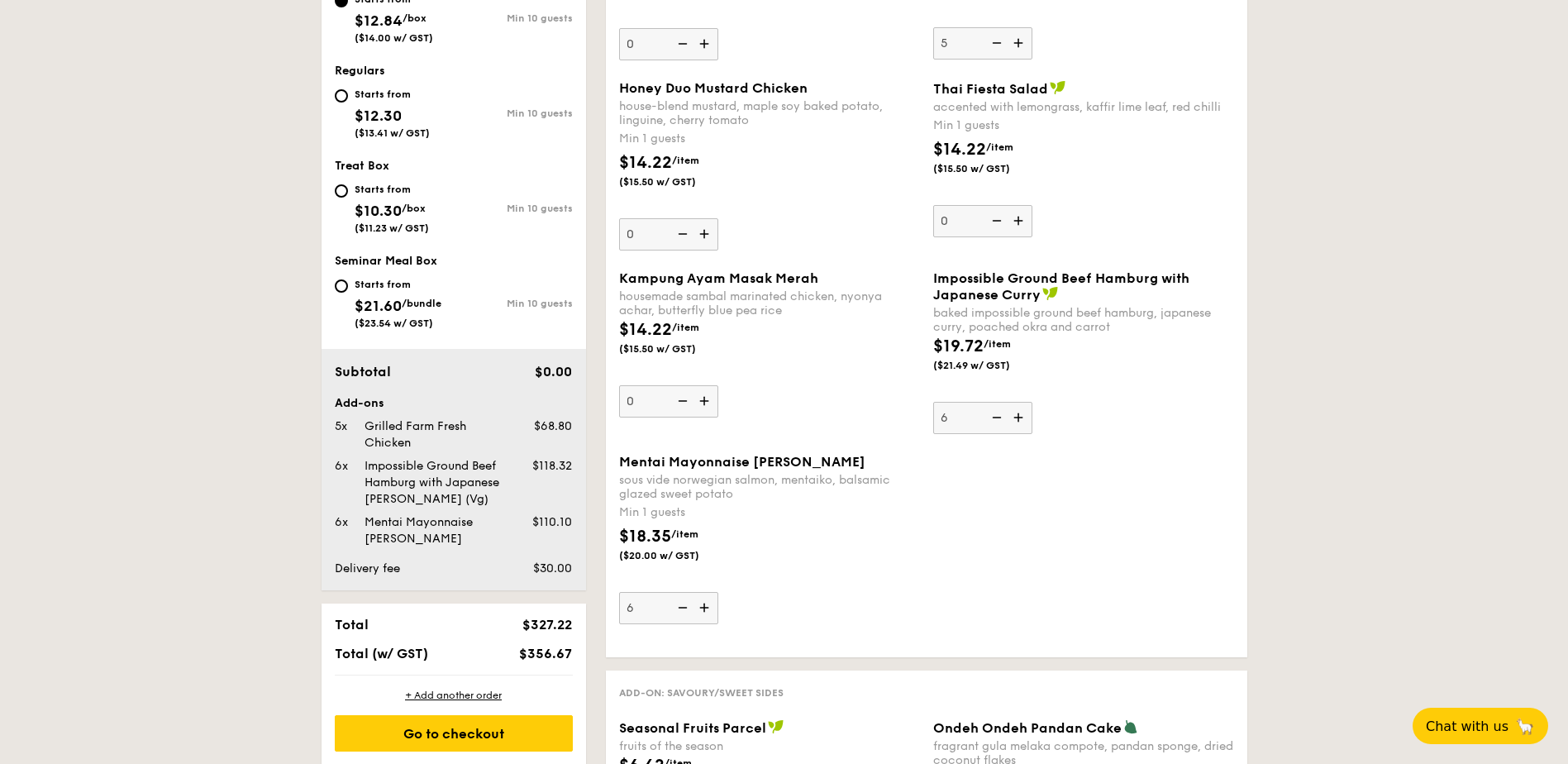
type input "5"
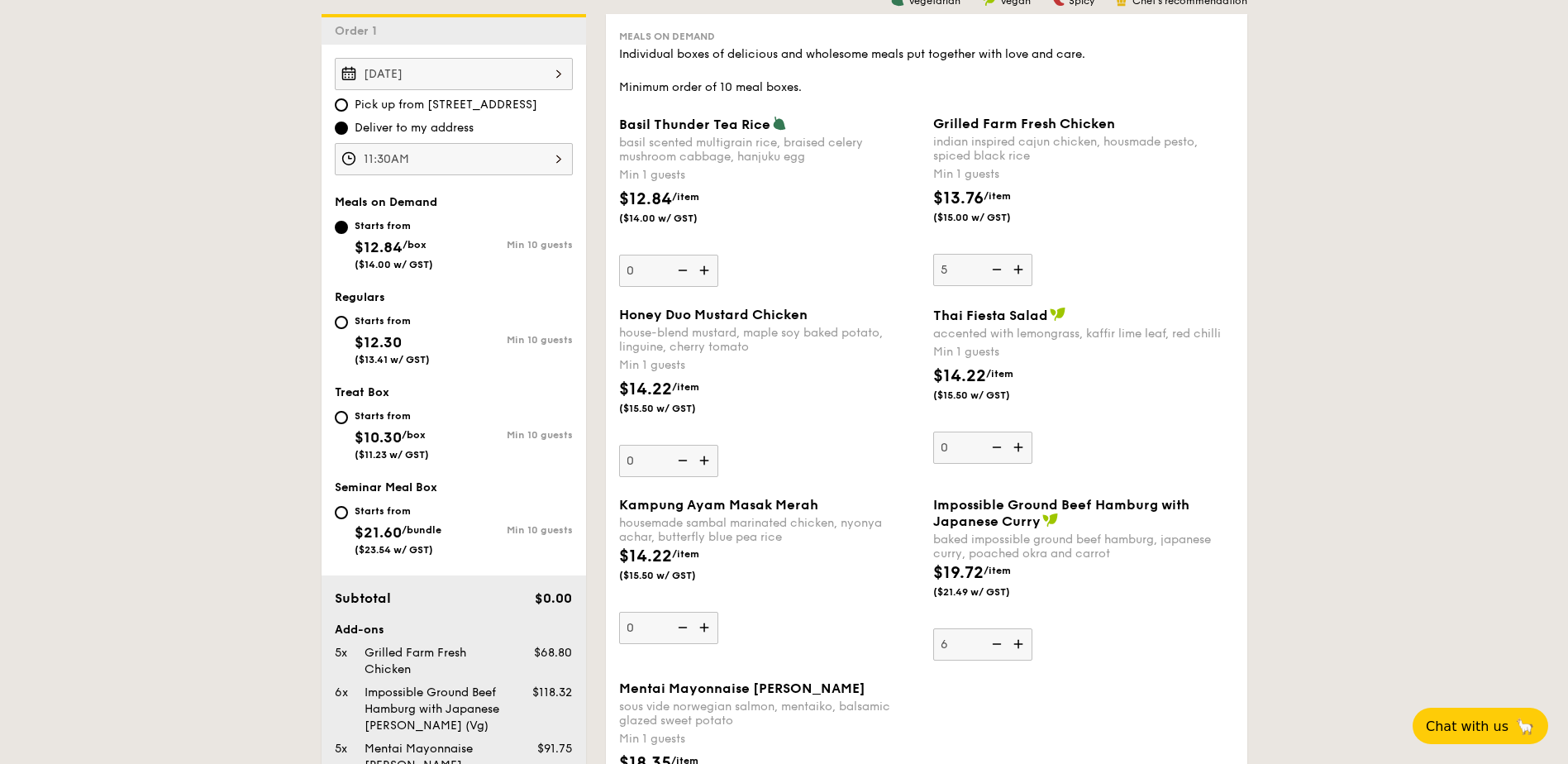
scroll to position [431, 0]
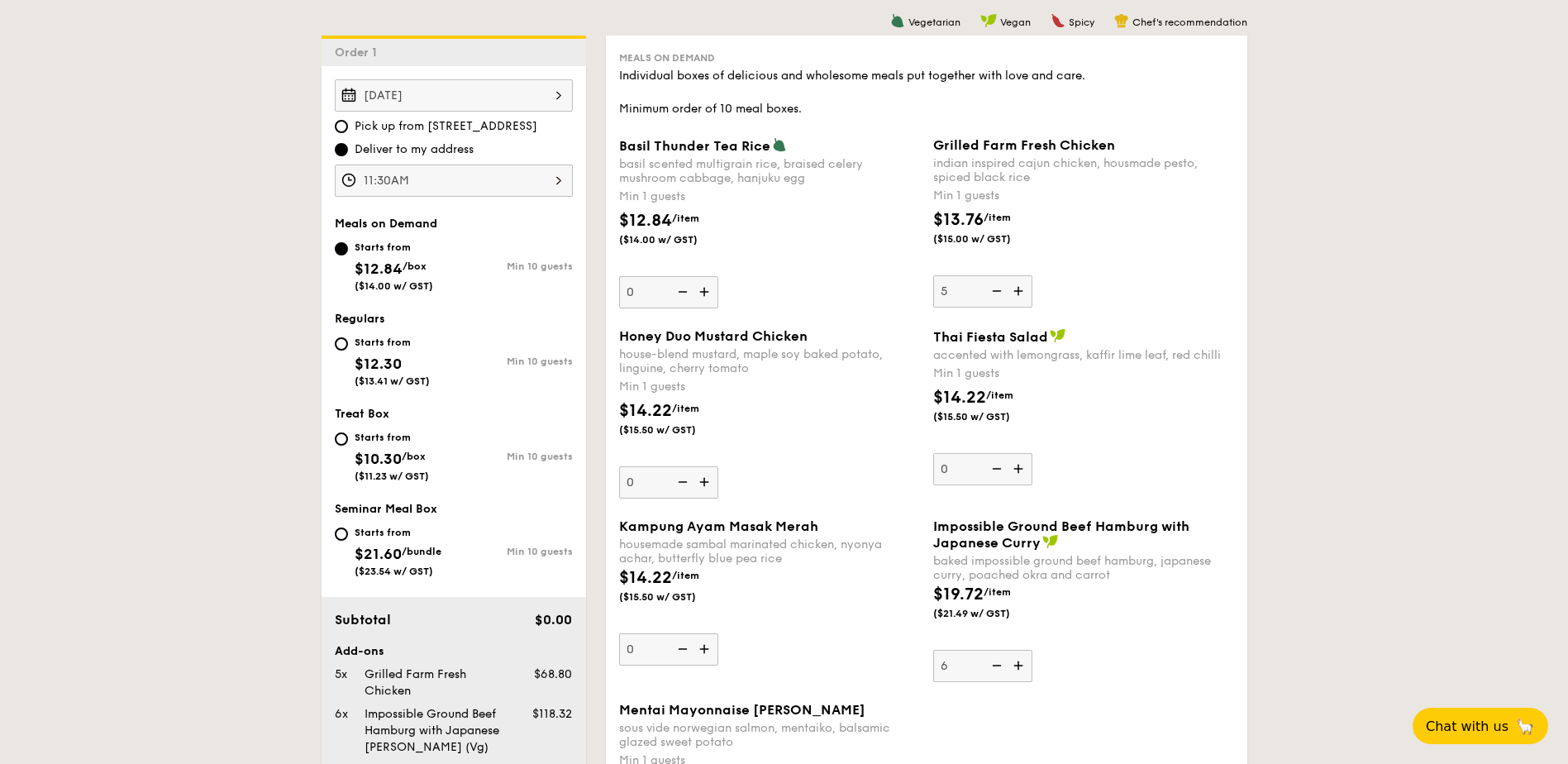
click at [996, 296] on img at bounding box center [996, 291] width 25 height 31
click at [996, 296] on input "5" at bounding box center [983, 292] width 99 height 32
click at [996, 296] on img at bounding box center [996, 291] width 25 height 31
click at [996, 296] on input "4" at bounding box center [983, 292] width 99 height 32
click at [996, 296] on img at bounding box center [996, 291] width 25 height 31
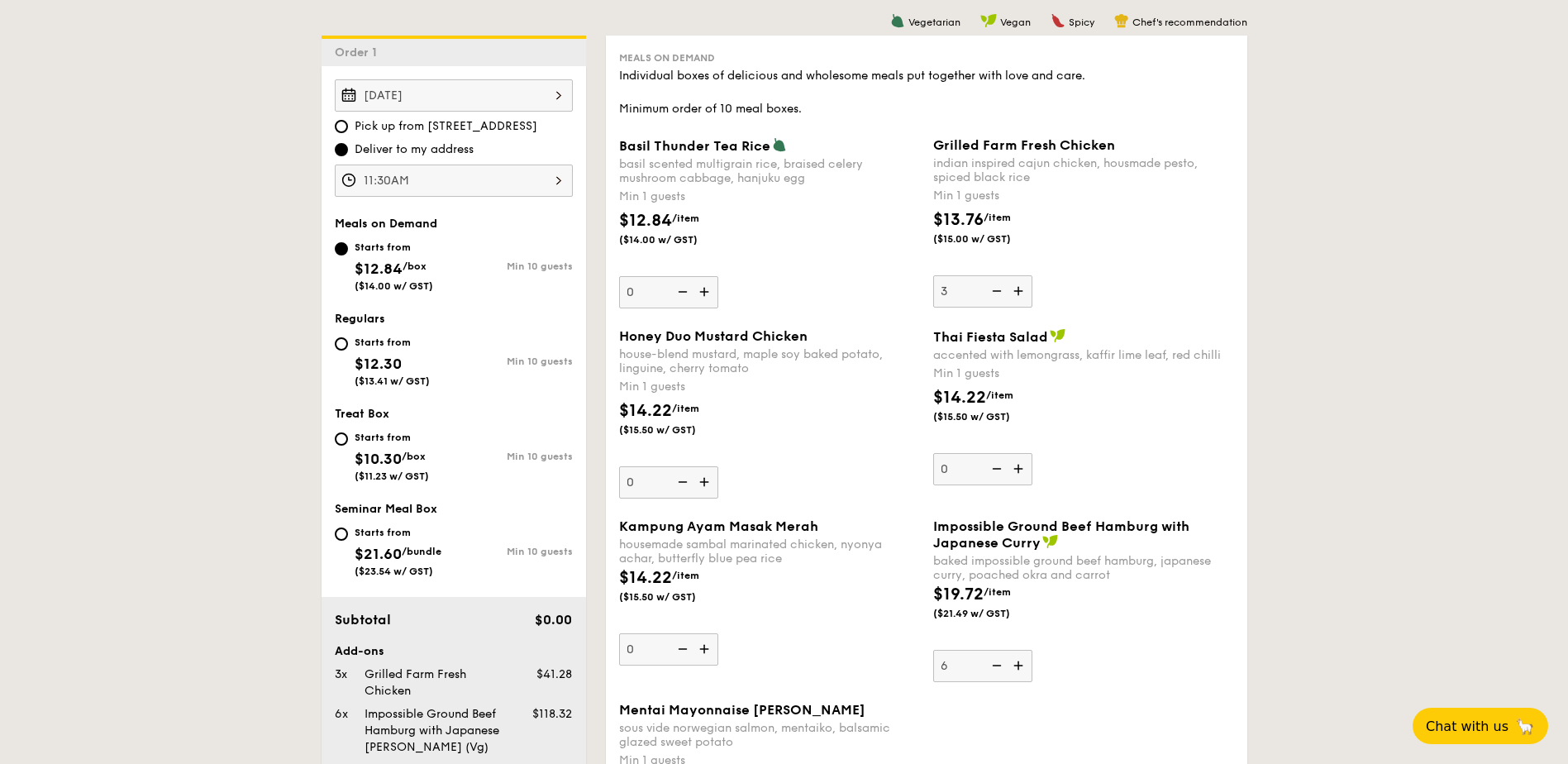
click at [996, 296] on input "3" at bounding box center [983, 292] width 99 height 32
type input "2"
click at [706, 484] on img at bounding box center [706, 481] width 25 height 31
click at [706, 484] on input "0" at bounding box center [668, 482] width 99 height 32
click at [706, 484] on img at bounding box center [706, 481] width 25 height 31
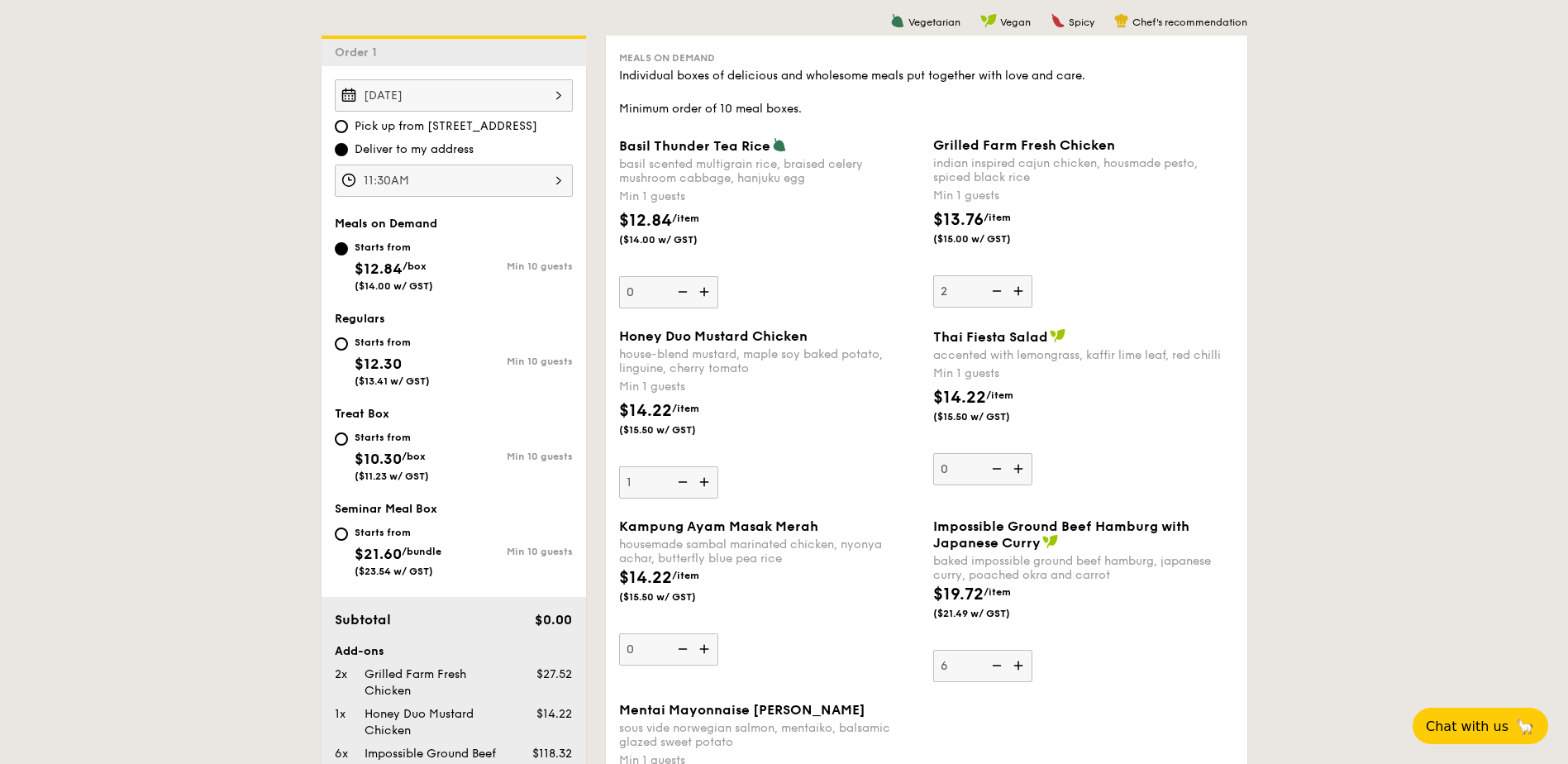
click at [706, 484] on input "1" at bounding box center [668, 482] width 99 height 32
click at [706, 484] on img at bounding box center [706, 481] width 25 height 31
click at [706, 484] on input "2" at bounding box center [668, 482] width 99 height 32
click at [681, 484] on img at bounding box center [682, 481] width 25 height 31
click at [681, 484] on input "3" at bounding box center [668, 482] width 99 height 32
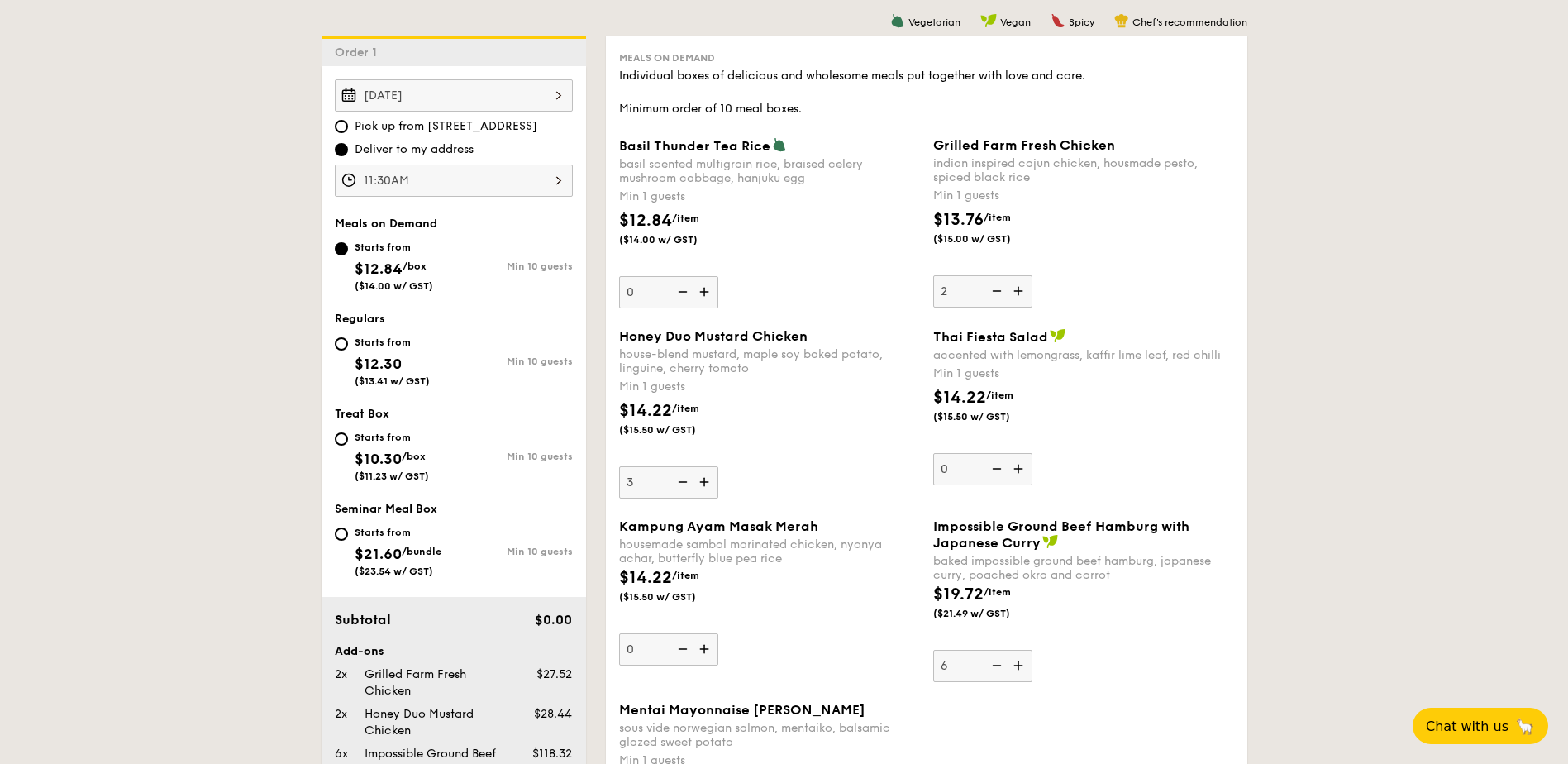
type input "2"
click at [1018, 289] on img at bounding box center [1020, 291] width 25 height 31
click at [1018, 289] on input "2" at bounding box center [983, 292] width 99 height 32
type input "3"
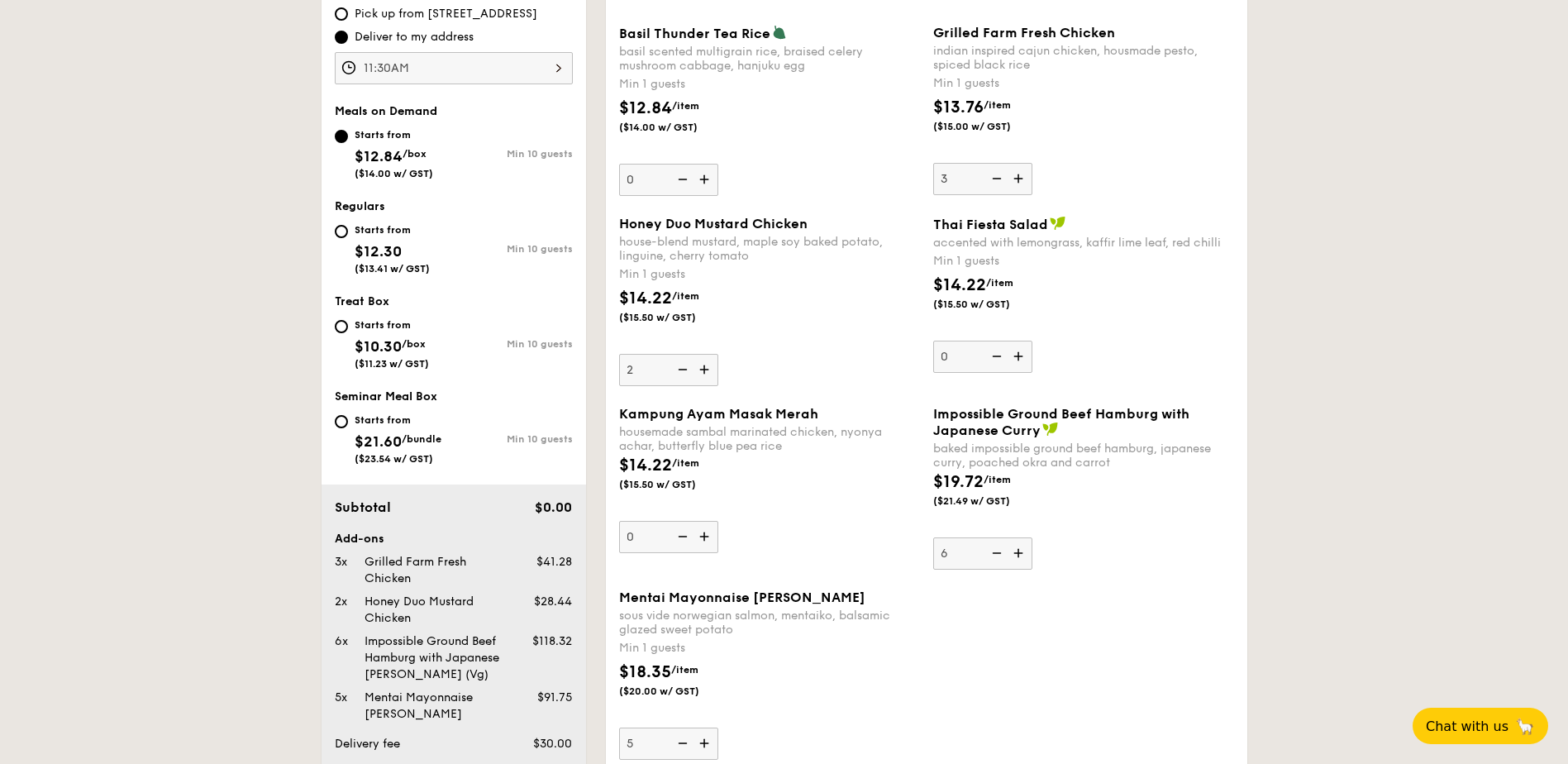
scroll to position [514, 0]
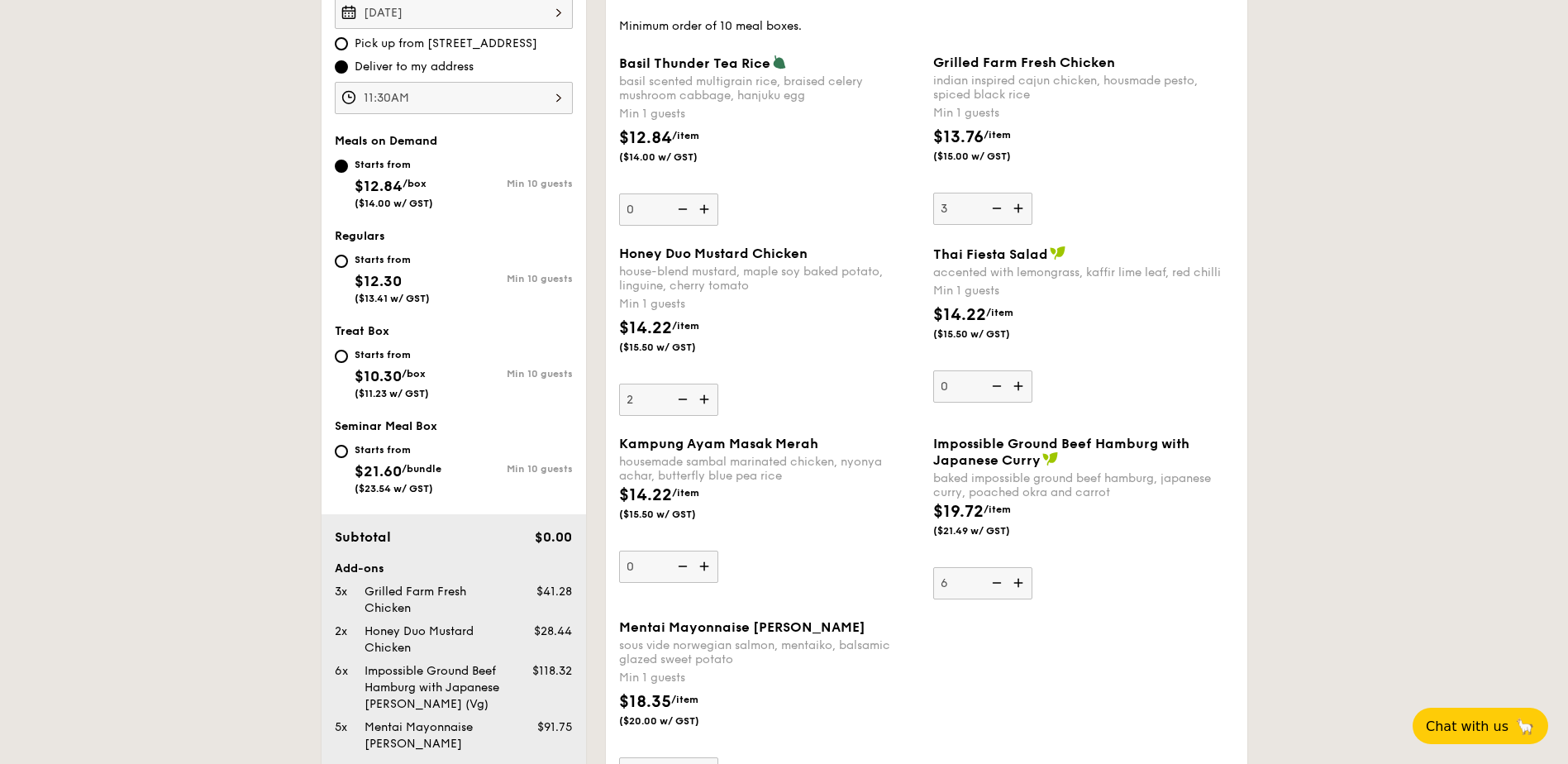
click at [709, 402] on img at bounding box center [706, 399] width 25 height 31
click at [709, 402] on input "2" at bounding box center [668, 400] width 99 height 32
click at [709, 402] on img at bounding box center [706, 399] width 25 height 31
click at [709, 402] on input "3" at bounding box center [668, 400] width 99 height 32
click at [709, 402] on img at bounding box center [706, 399] width 25 height 31
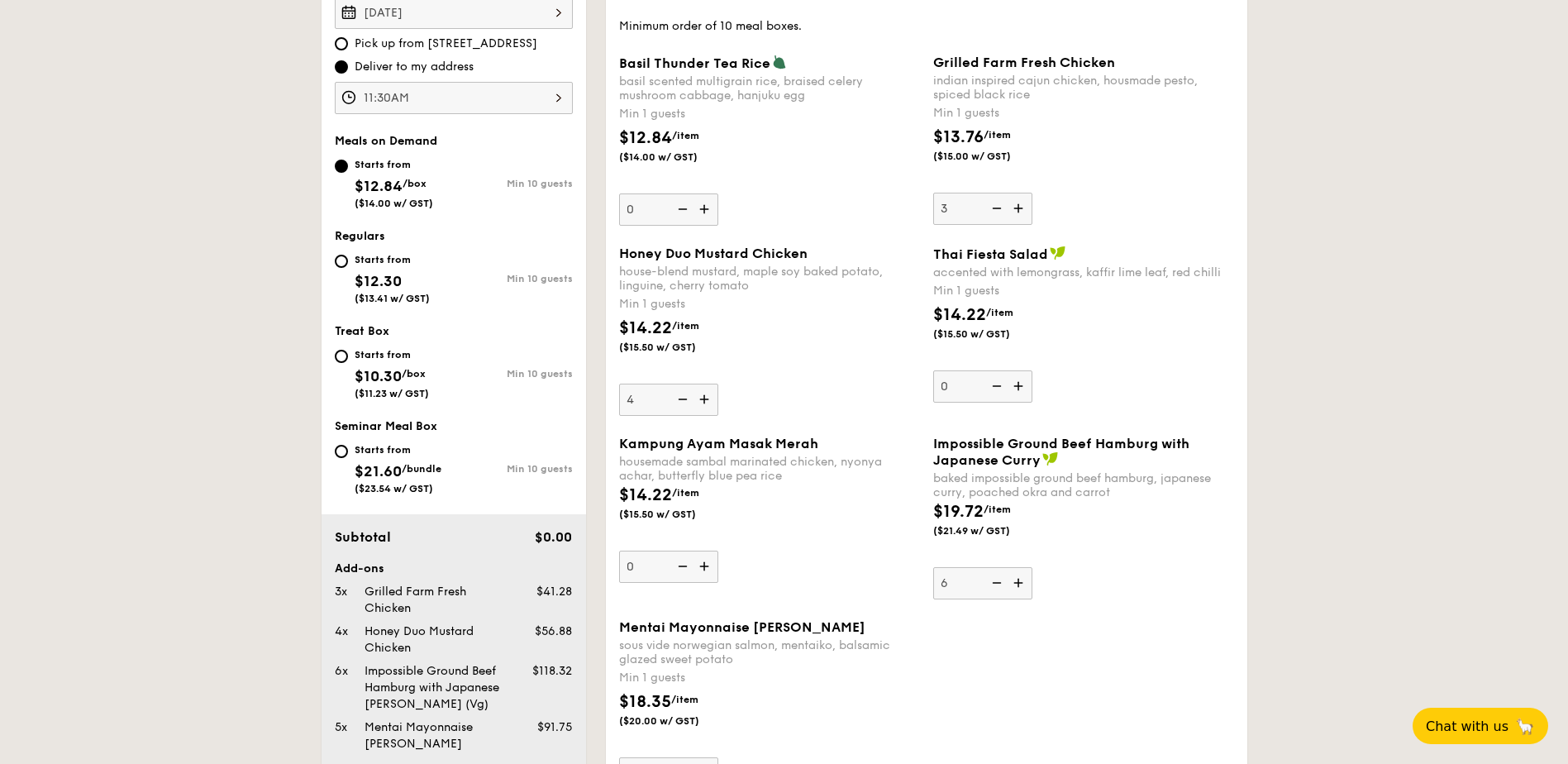
click at [709, 402] on input "4" at bounding box center [668, 400] width 99 height 32
type input "5"
click at [999, 210] on img at bounding box center [996, 208] width 25 height 31
click at [999, 210] on input "3" at bounding box center [983, 209] width 99 height 32
click at [999, 210] on img at bounding box center [996, 208] width 25 height 31
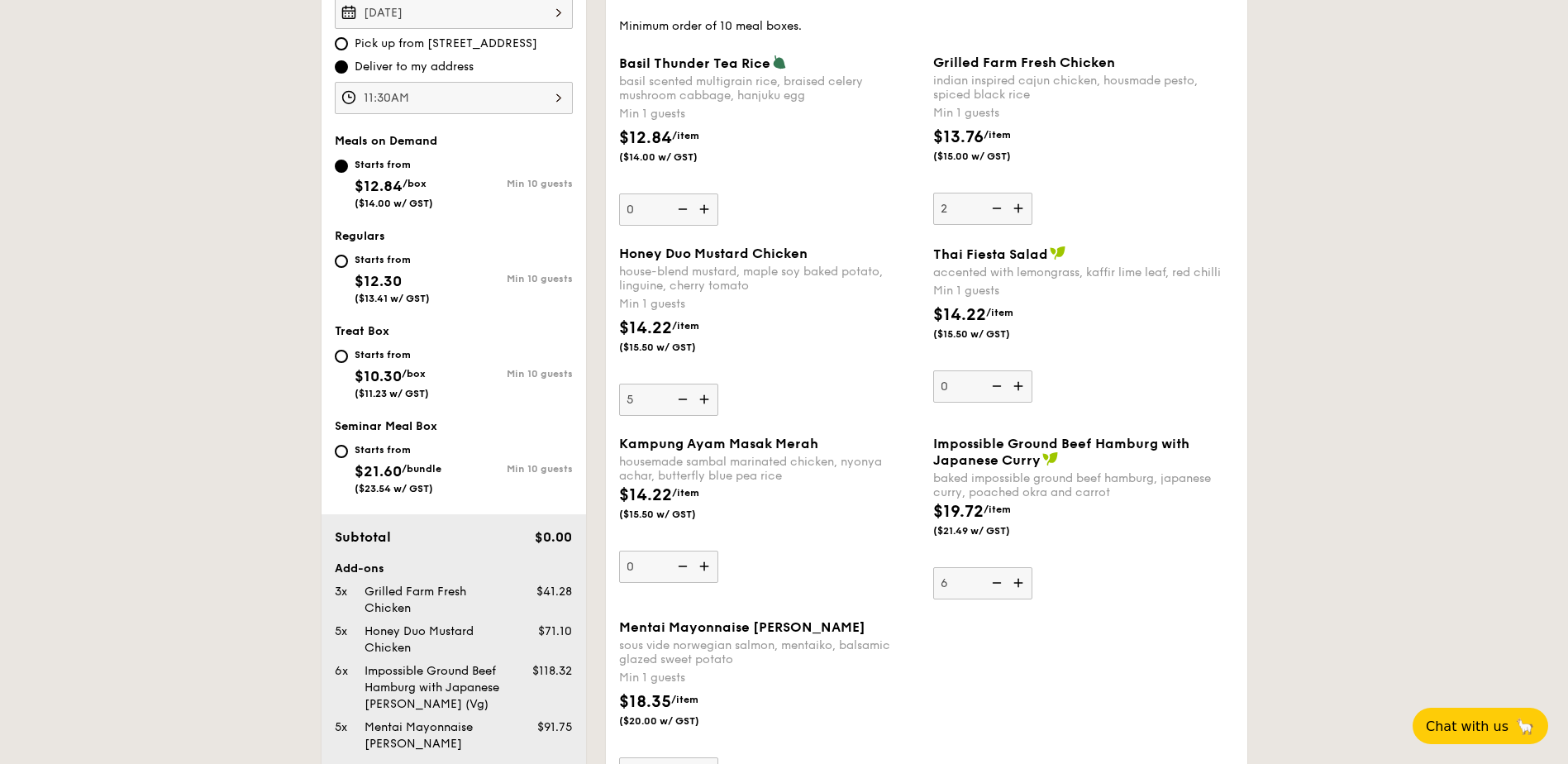
click at [999, 210] on input "2" at bounding box center [983, 209] width 99 height 32
type input "1"
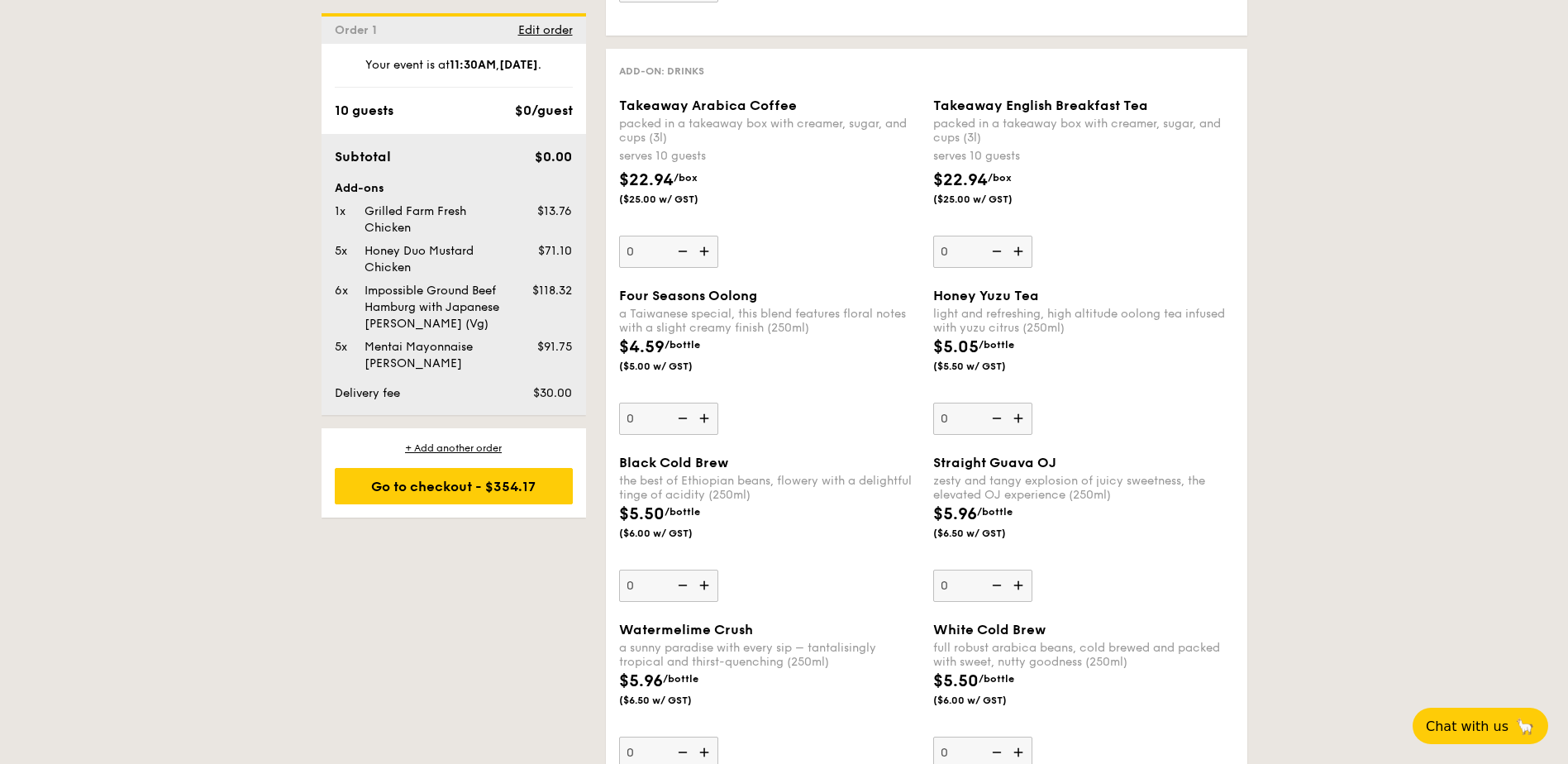
scroll to position [2168, 0]
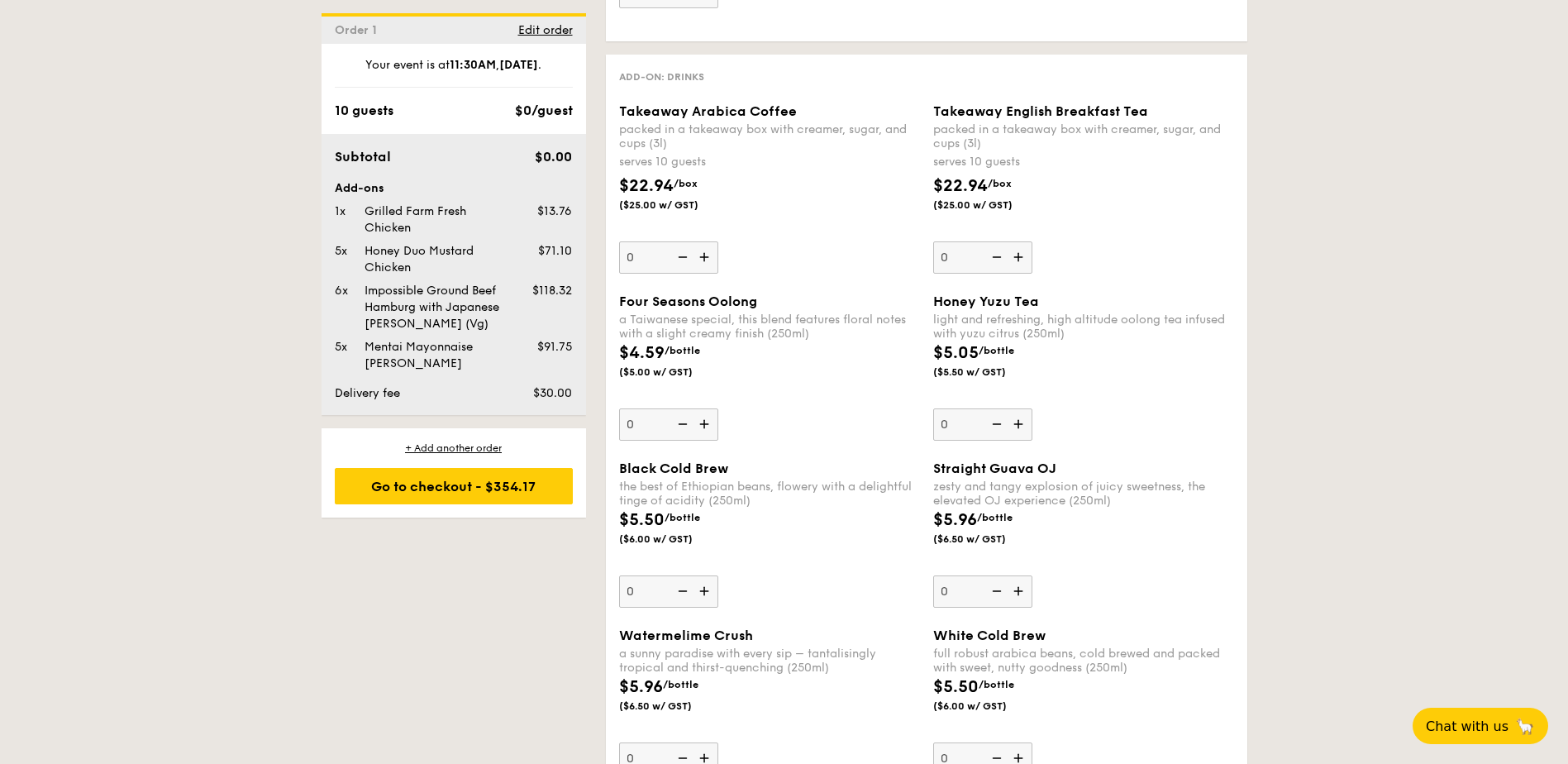
click at [1017, 426] on img at bounding box center [1020, 424] width 25 height 31
click at [1017, 426] on input "0" at bounding box center [983, 425] width 99 height 32
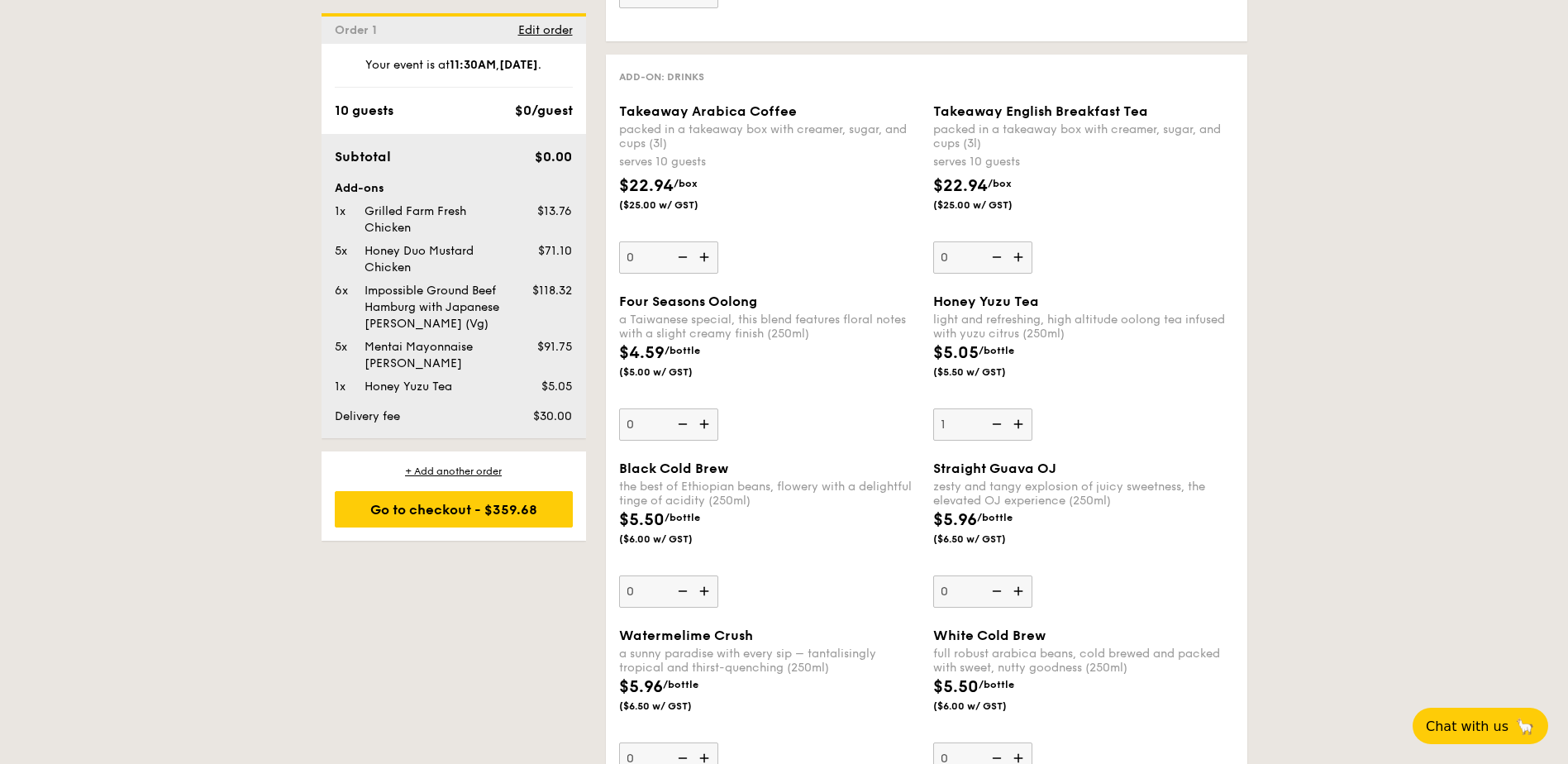
click at [1017, 426] on img at bounding box center [1020, 424] width 25 height 31
click at [1017, 426] on input "1" at bounding box center [983, 425] width 99 height 32
click at [1017, 426] on img at bounding box center [1020, 424] width 25 height 31
click at [1017, 426] on input "2" at bounding box center [983, 425] width 99 height 32
click at [1017, 426] on img at bounding box center [1020, 424] width 25 height 31
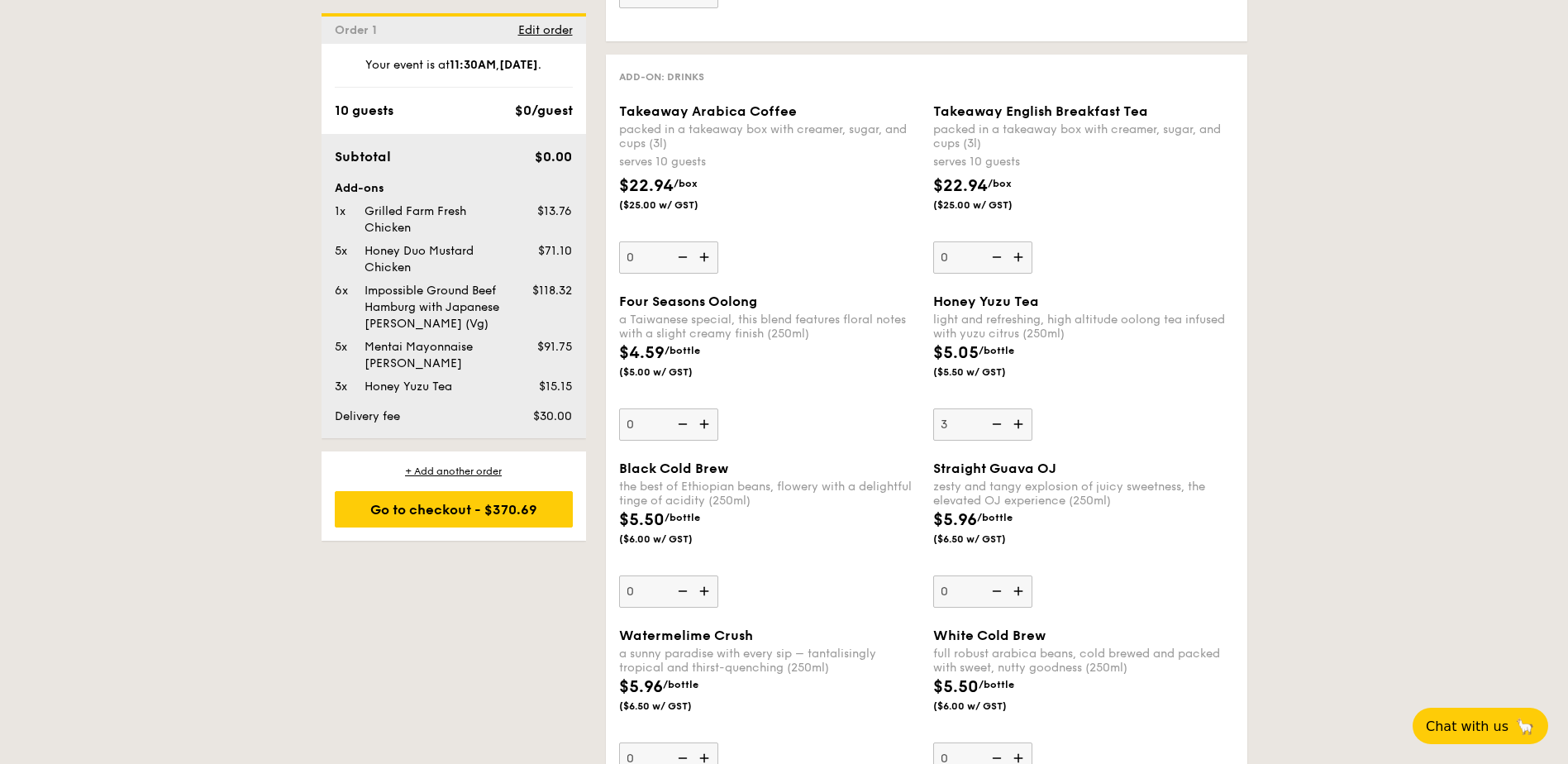
click at [1017, 426] on input "3" at bounding box center [983, 425] width 99 height 32
click at [1017, 426] on img at bounding box center [1020, 424] width 25 height 31
click at [1017, 426] on input "4" at bounding box center [983, 425] width 99 height 32
click at [1017, 426] on img at bounding box center [1020, 424] width 25 height 31
click at [1017, 426] on input "5" at bounding box center [983, 425] width 99 height 32
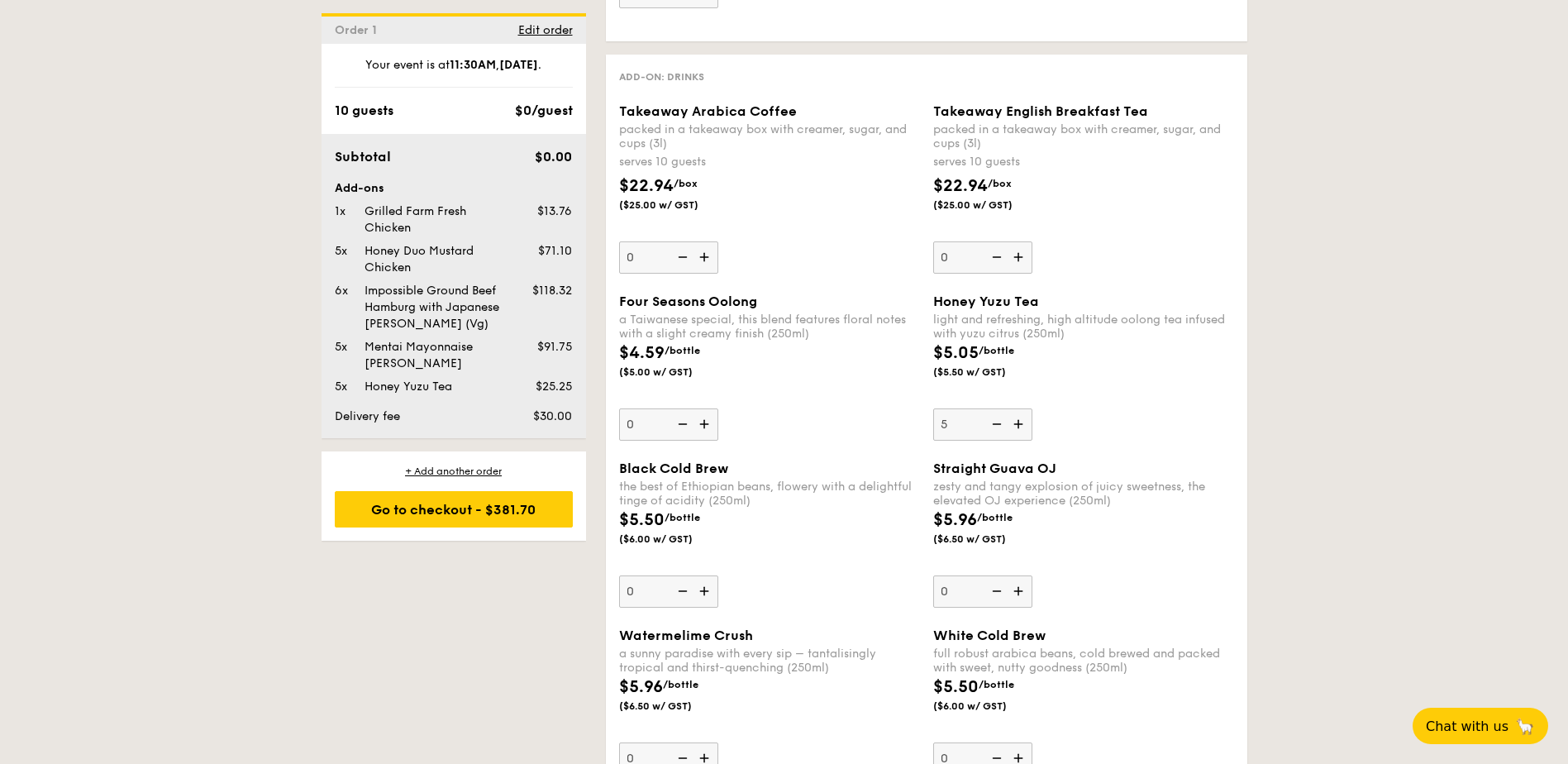
type input "6"
click at [700, 425] on img at bounding box center [706, 424] width 25 height 31
click at [700, 425] on input "0" at bounding box center [668, 425] width 99 height 32
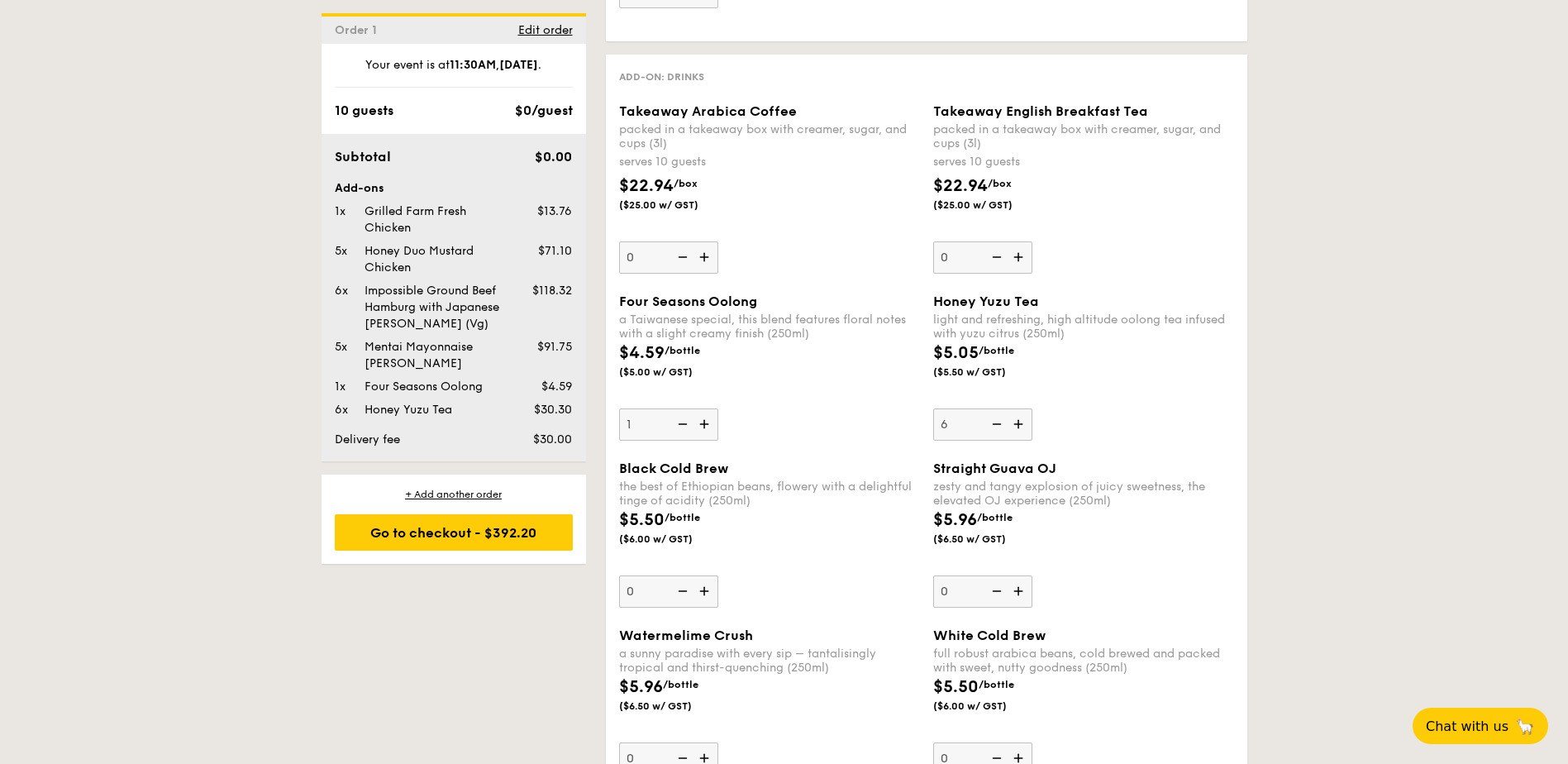
click at [700, 425] on img at bounding box center [706, 424] width 25 height 31
click at [700, 425] on input "1" at bounding box center [668, 425] width 99 height 32
click at [700, 425] on img at bounding box center [706, 424] width 25 height 31
click at [700, 425] on input "2" at bounding box center [668, 425] width 99 height 32
click at [700, 425] on img at bounding box center [706, 424] width 25 height 31
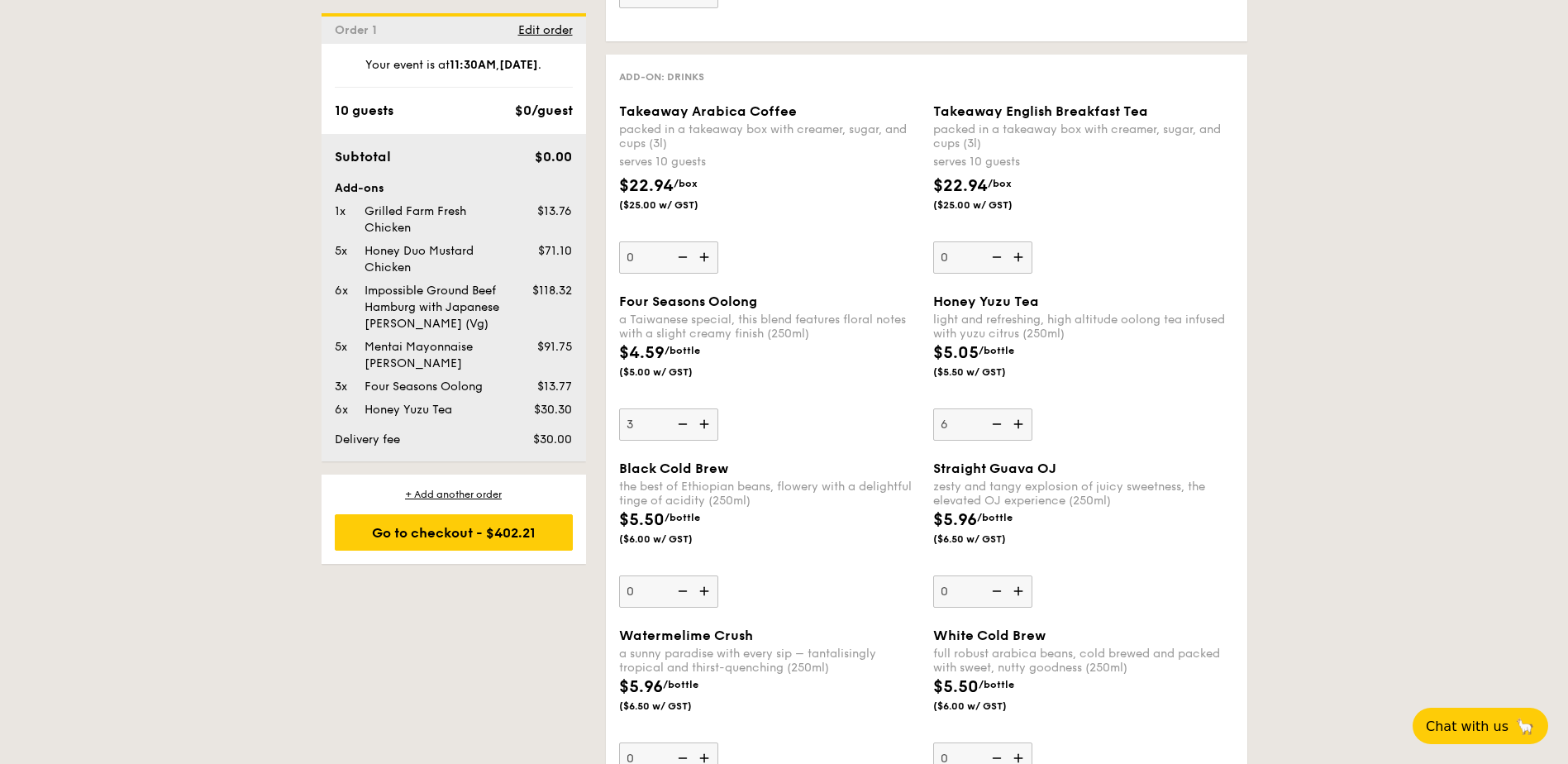
click at [700, 425] on input "3" at bounding box center [668, 425] width 99 height 32
click at [700, 425] on img at bounding box center [706, 424] width 25 height 31
click at [700, 425] on input "4" at bounding box center [668, 425] width 99 height 32
type input "5"
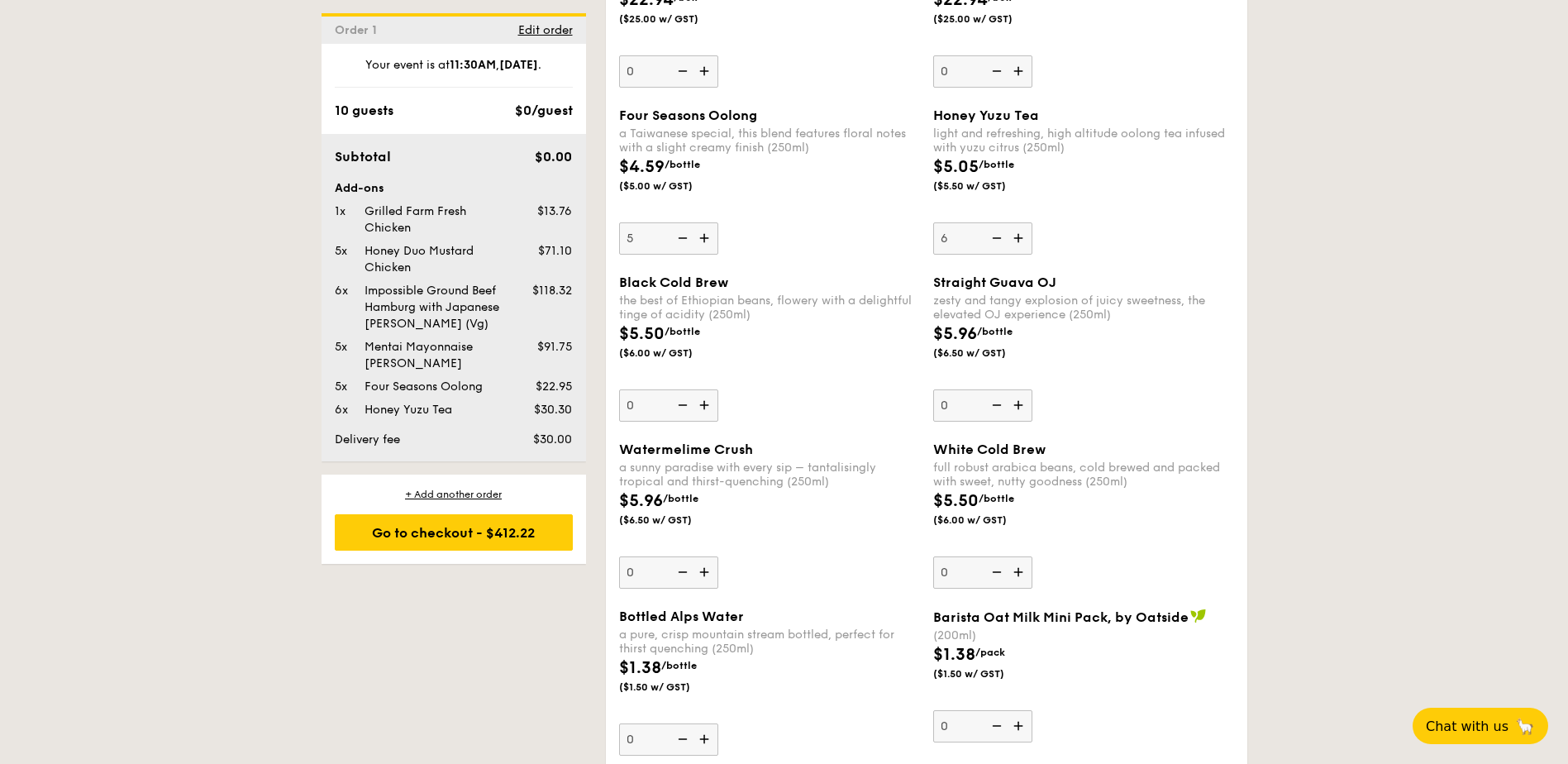
scroll to position [2333, 0]
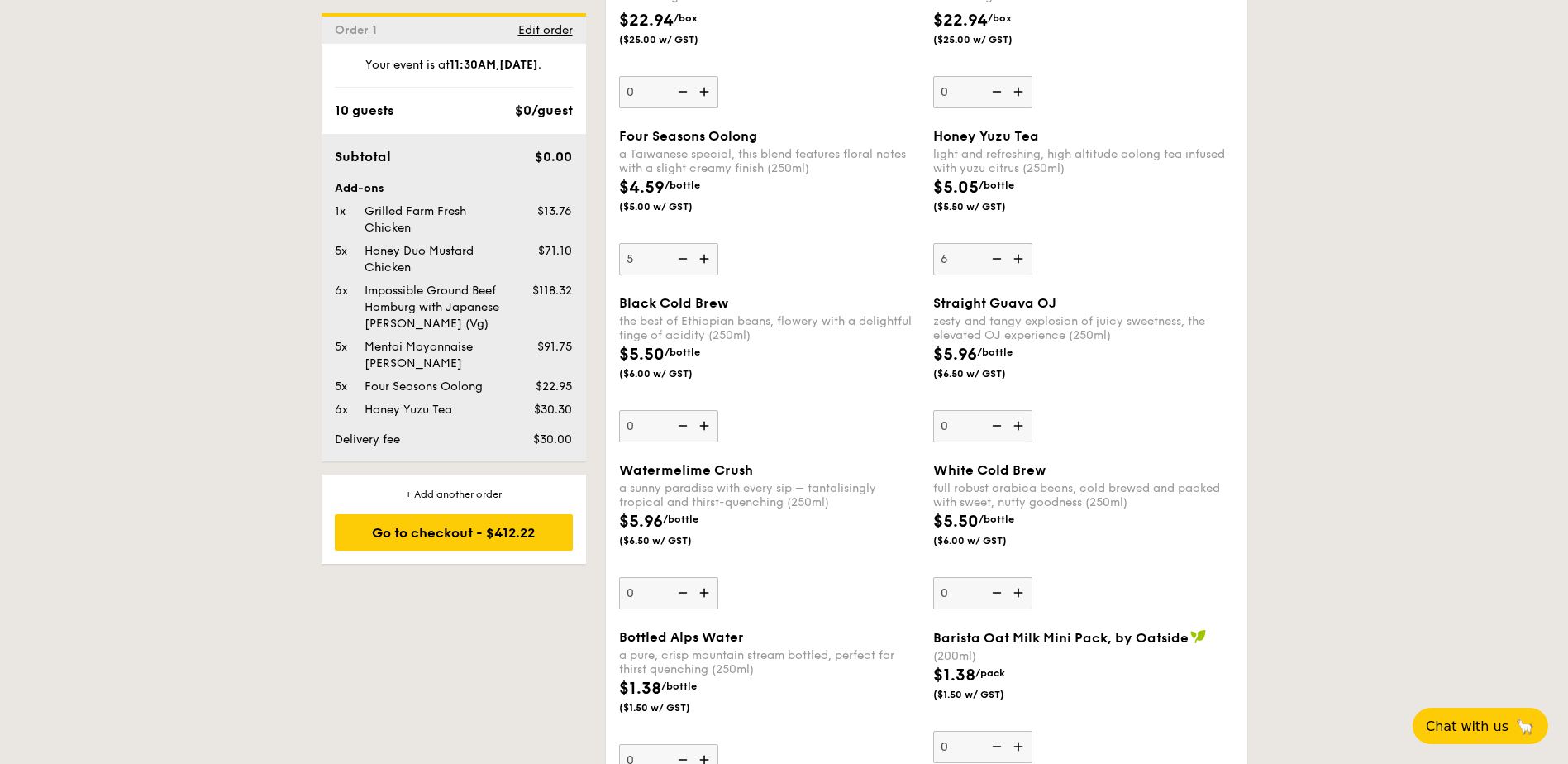
click at [704, 426] on img at bounding box center [706, 426] width 25 height 31
click at [704, 426] on input "0" at bounding box center [668, 427] width 99 height 32
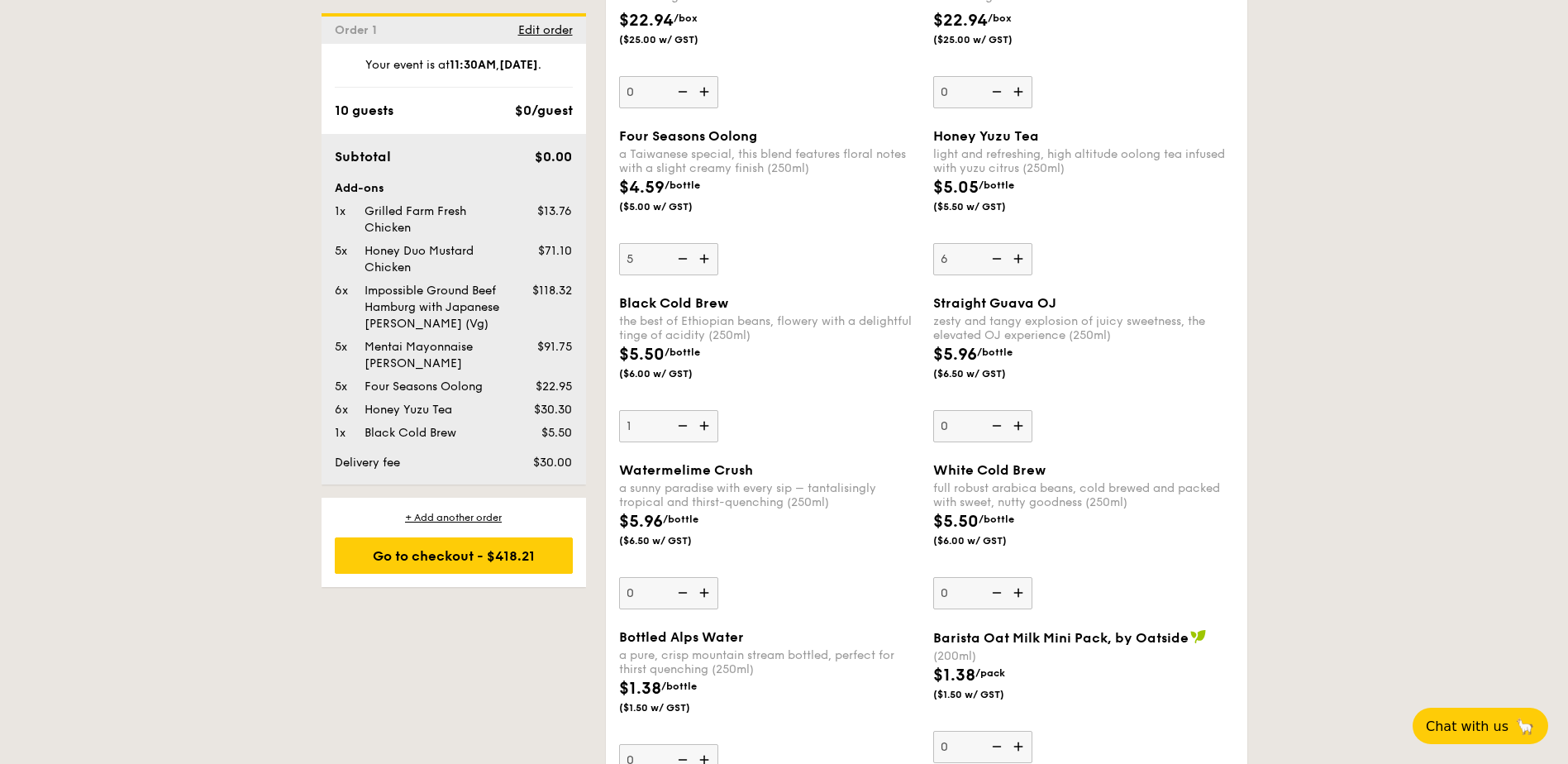
click at [704, 426] on img at bounding box center [706, 426] width 25 height 31
click at [704, 426] on input "1" at bounding box center [668, 427] width 99 height 32
click at [704, 426] on img at bounding box center [706, 426] width 25 height 31
click at [704, 426] on input "2" at bounding box center [668, 427] width 99 height 32
click at [704, 426] on img at bounding box center [706, 426] width 25 height 31
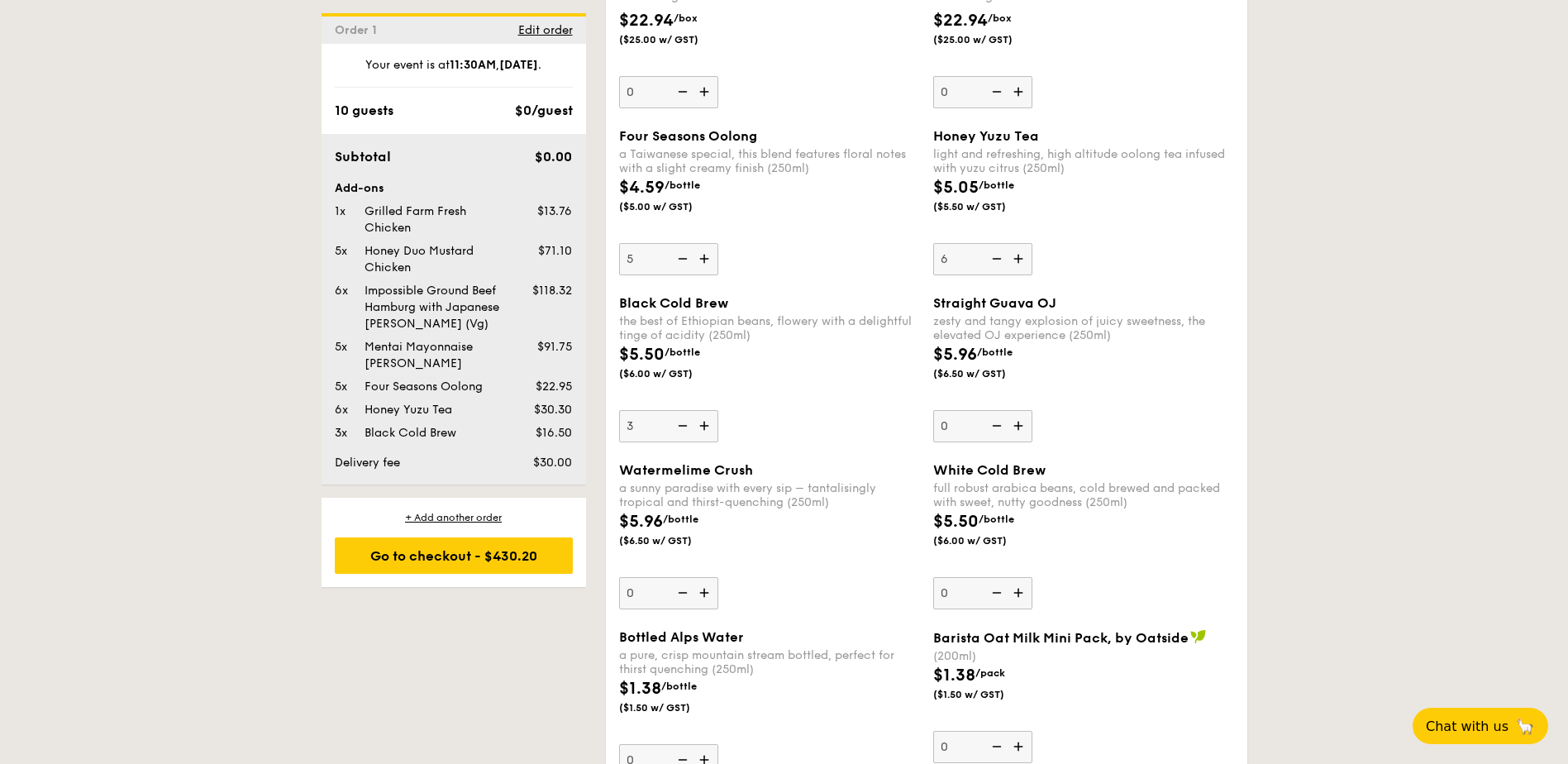
click at [704, 426] on input "3" at bounding box center [668, 427] width 99 height 32
click at [704, 426] on img at bounding box center [706, 426] width 25 height 31
click at [704, 426] on input "4" at bounding box center [668, 427] width 99 height 32
click at [704, 426] on img at bounding box center [706, 426] width 25 height 31
click at [704, 426] on input "5" at bounding box center [668, 427] width 99 height 32
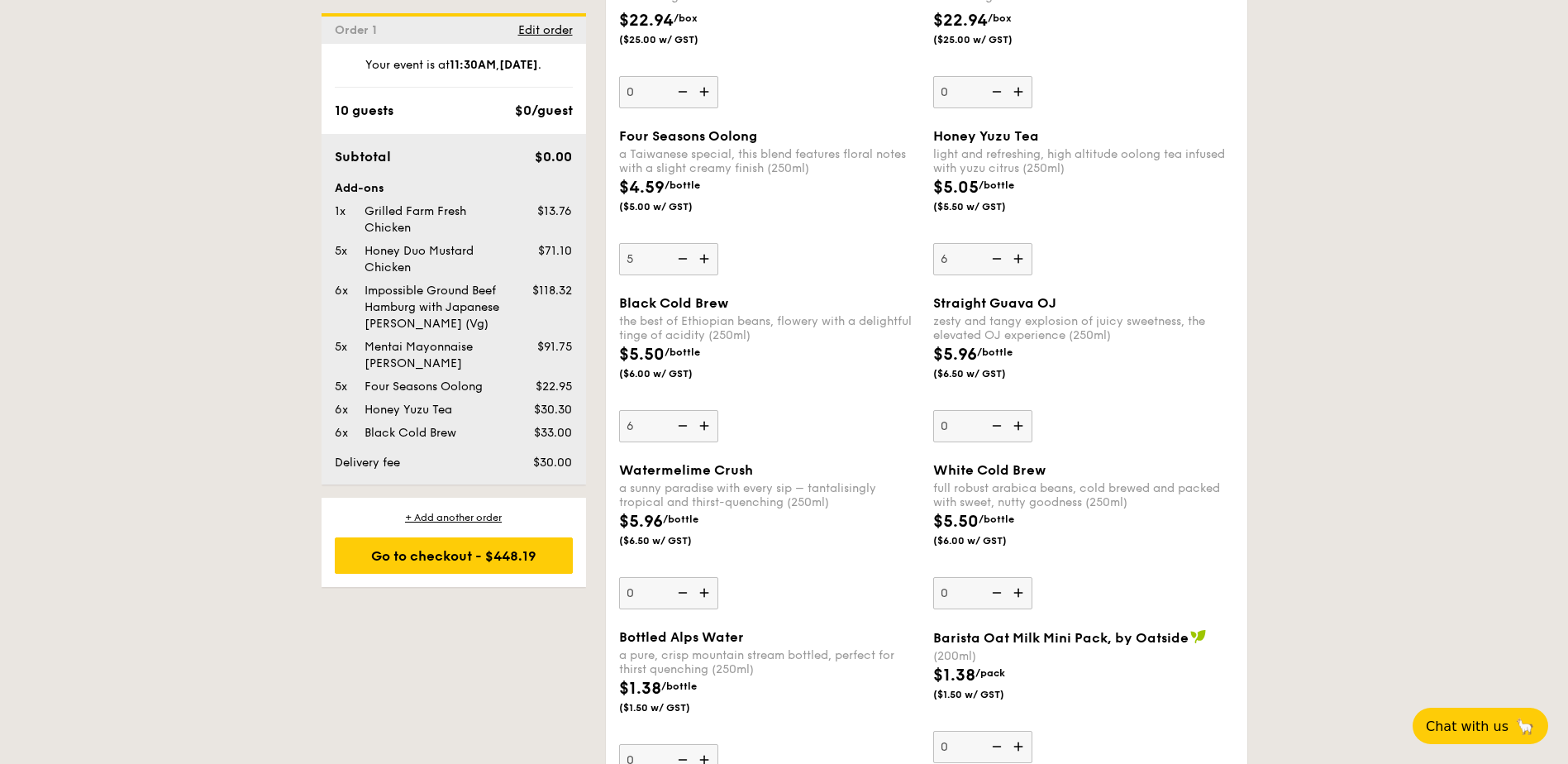
click at [802, 427] on div "Black Cold Brew the best of Ethiopian beans, flowery with a delightful tinge of…" at bounding box center [769, 369] width 301 height 148
click at [719, 427] on input "6" at bounding box center [668, 427] width 99 height 32
click at [684, 428] on img at bounding box center [682, 426] width 25 height 31
click at [684, 428] on input "6" at bounding box center [668, 427] width 99 height 32
click at [684, 428] on img at bounding box center [682, 426] width 25 height 31
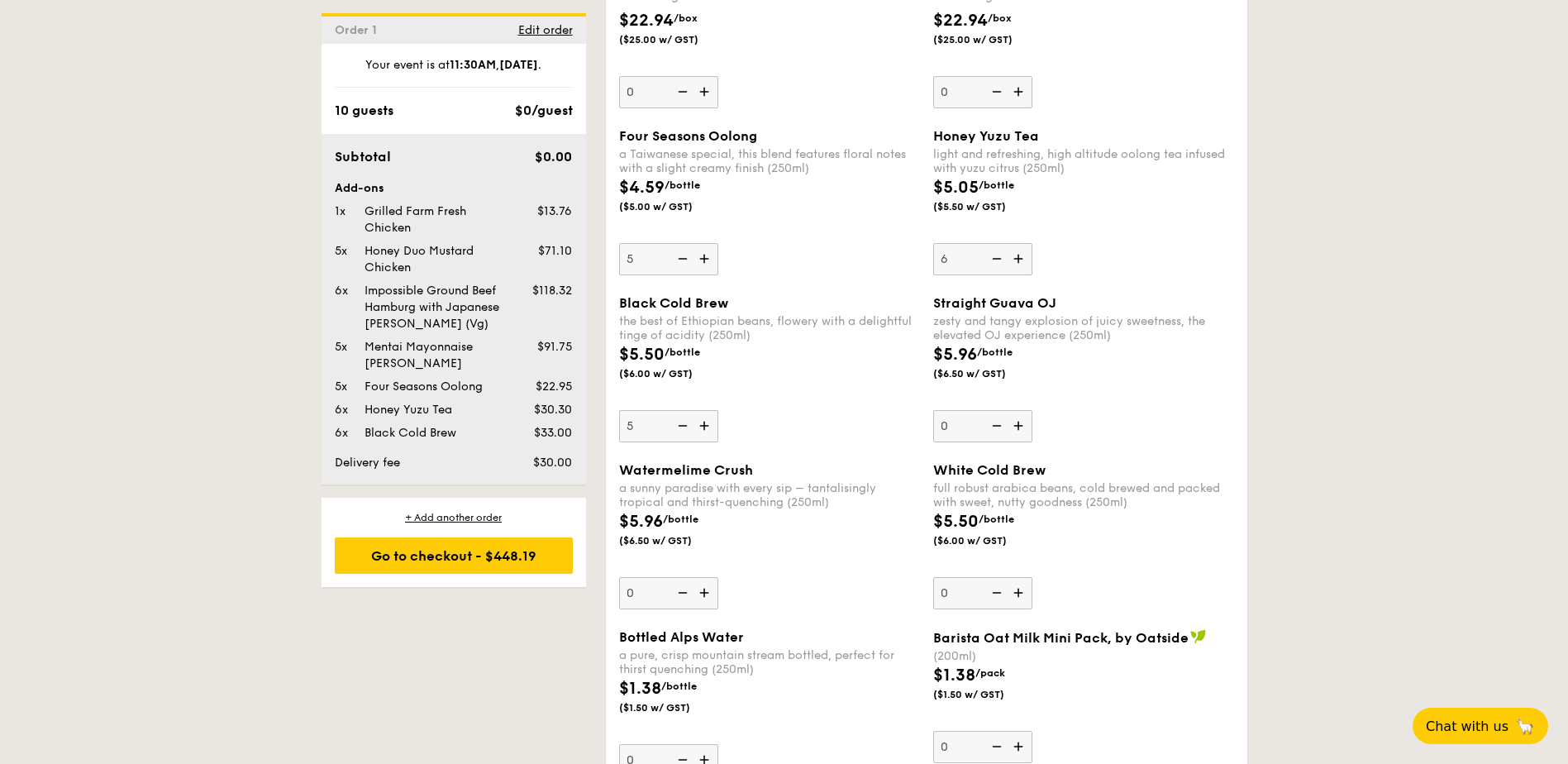
click at [684, 428] on input "5" at bounding box center [668, 427] width 99 height 32
click at [684, 428] on img at bounding box center [682, 426] width 25 height 31
click at [684, 428] on input "4" at bounding box center [668, 427] width 99 height 32
click at [684, 428] on img at bounding box center [682, 426] width 25 height 31
click at [684, 428] on input "3" at bounding box center [668, 427] width 99 height 32
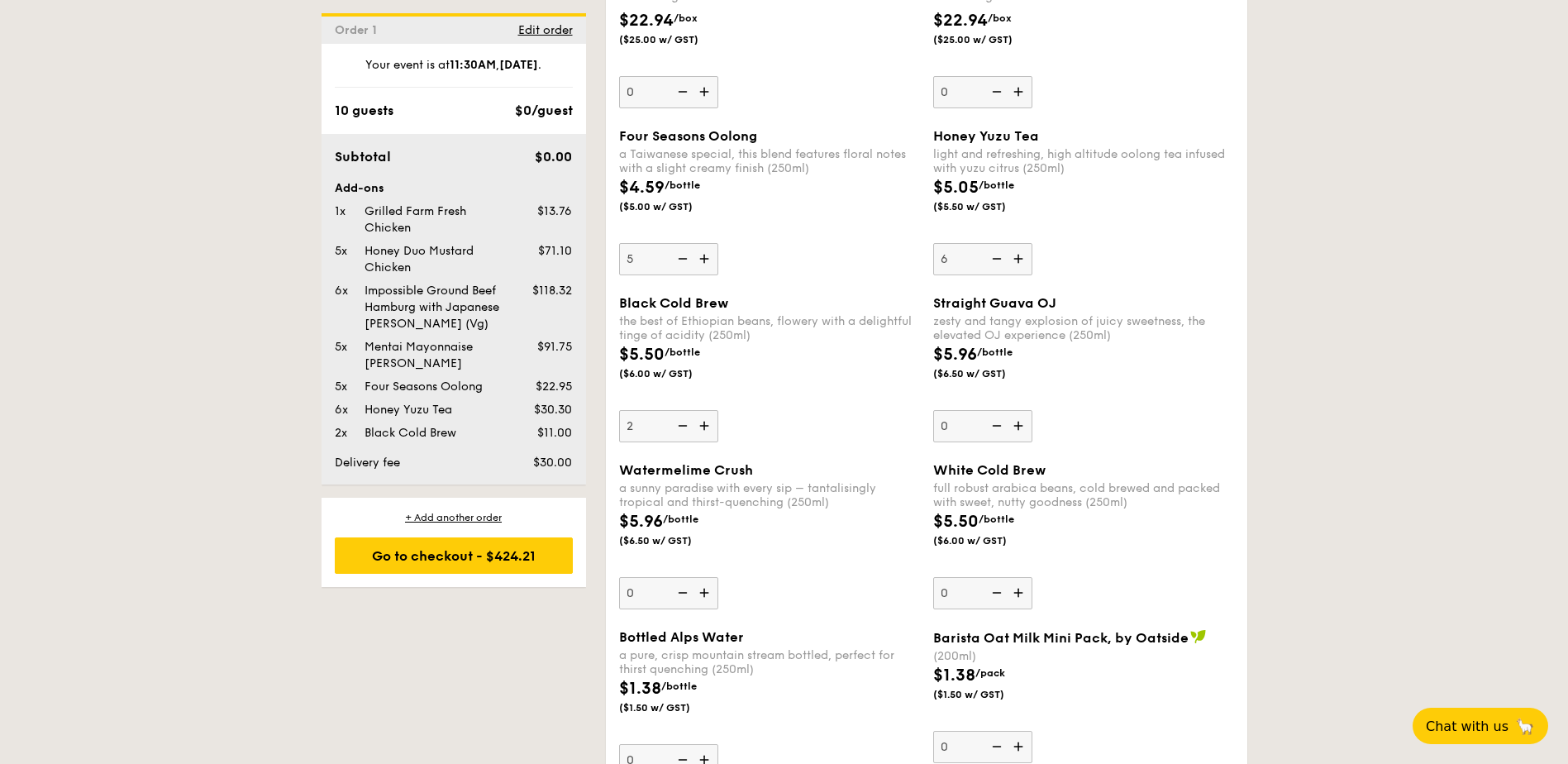
click at [684, 428] on img at bounding box center [682, 426] width 25 height 31
click at [684, 428] on input "2" at bounding box center [668, 427] width 99 height 32
click at [684, 428] on img at bounding box center [682, 426] width 25 height 31
click at [684, 428] on input "1" at bounding box center [668, 427] width 99 height 32
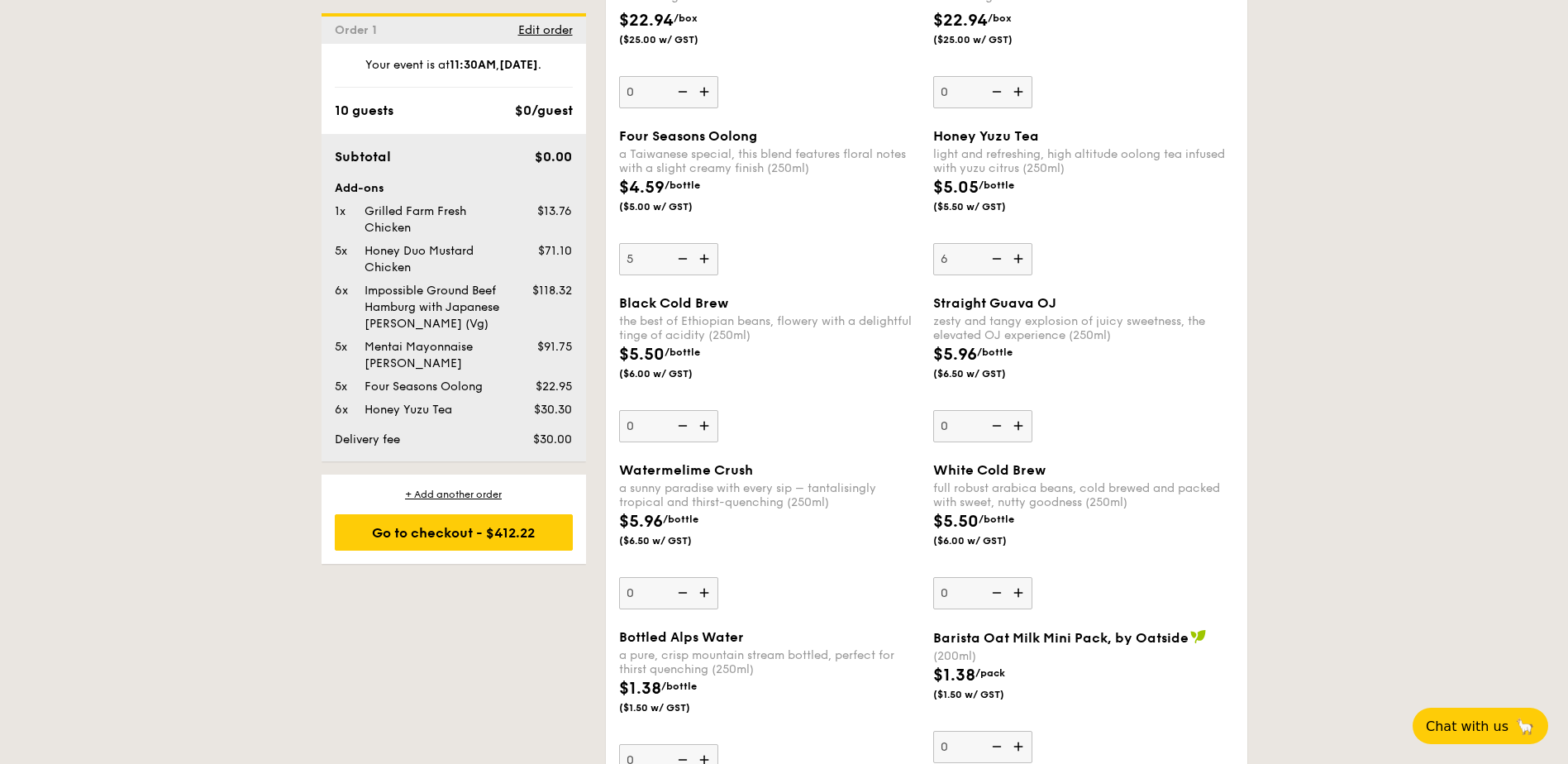
click at [706, 426] on img at bounding box center [706, 426] width 25 height 31
click at [706, 426] on input "0" at bounding box center [668, 427] width 99 height 32
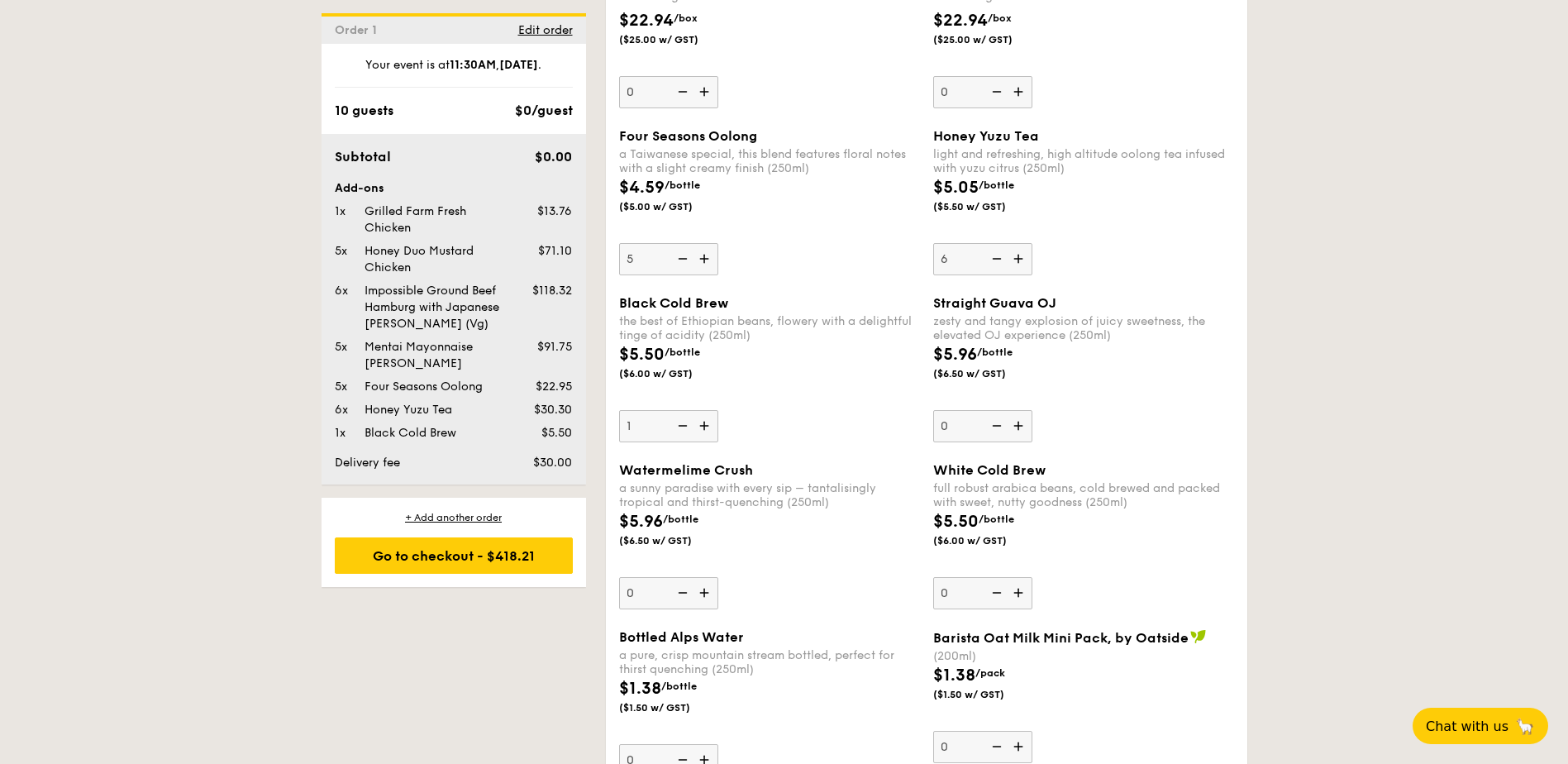
click at [666, 427] on input "1" at bounding box center [668, 427] width 99 height 32
click at [684, 425] on img at bounding box center [682, 426] width 25 height 31
click at [684, 425] on input "1" at bounding box center [668, 427] width 99 height 32
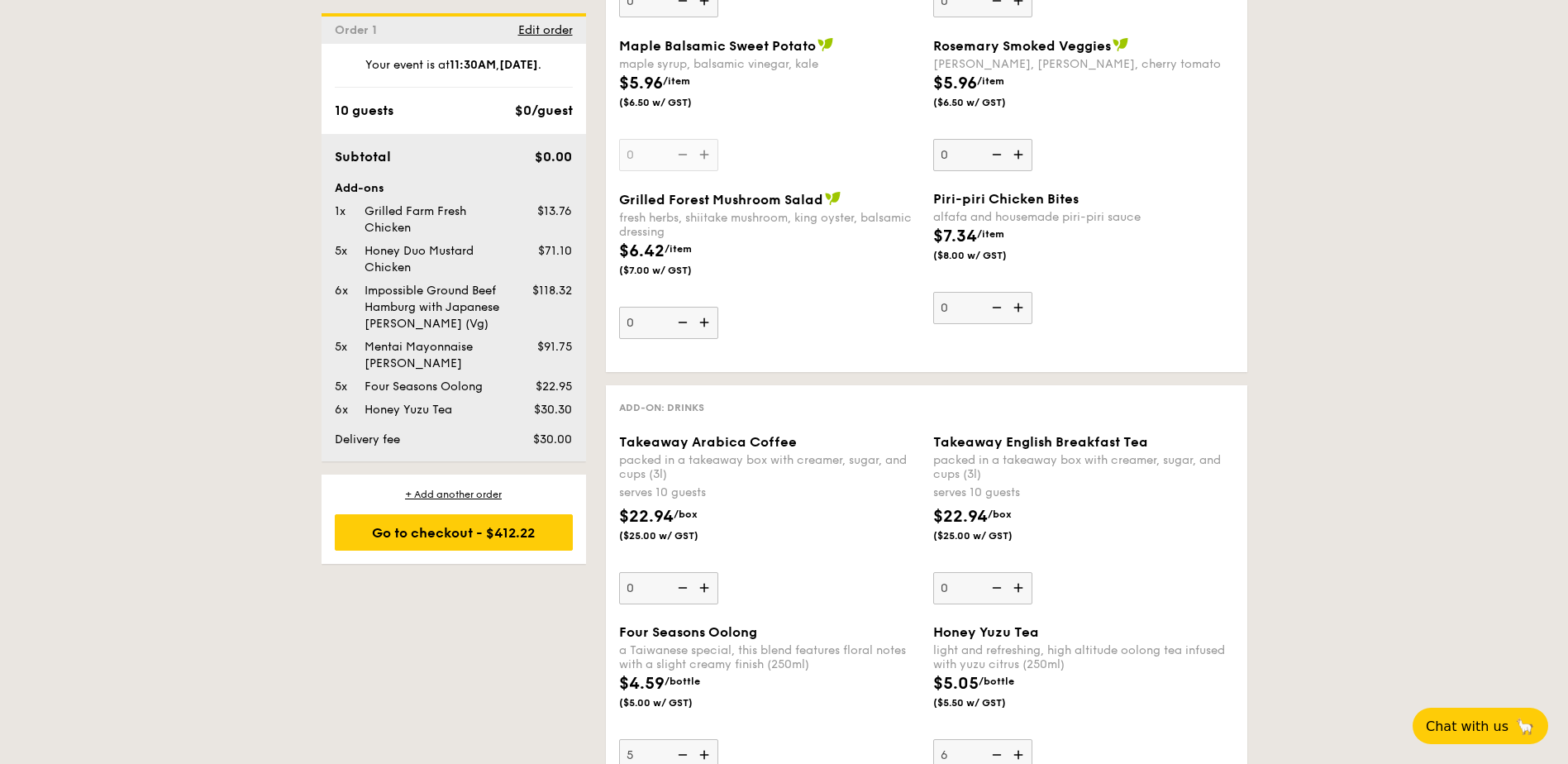
scroll to position [2377, 0]
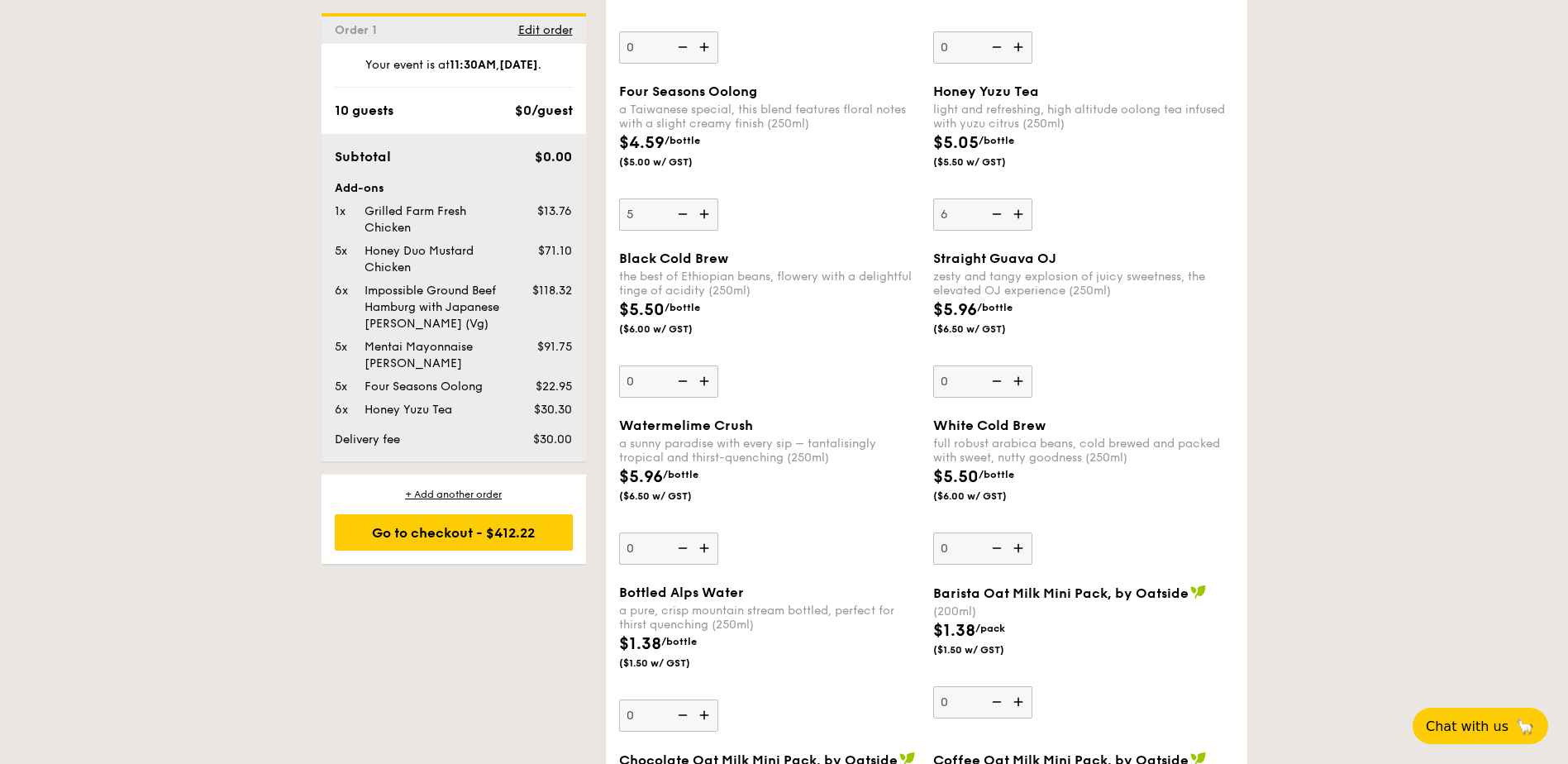
click at [704, 379] on img at bounding box center [706, 381] width 25 height 31
click at [704, 379] on input "0" at bounding box center [668, 382] width 99 height 32
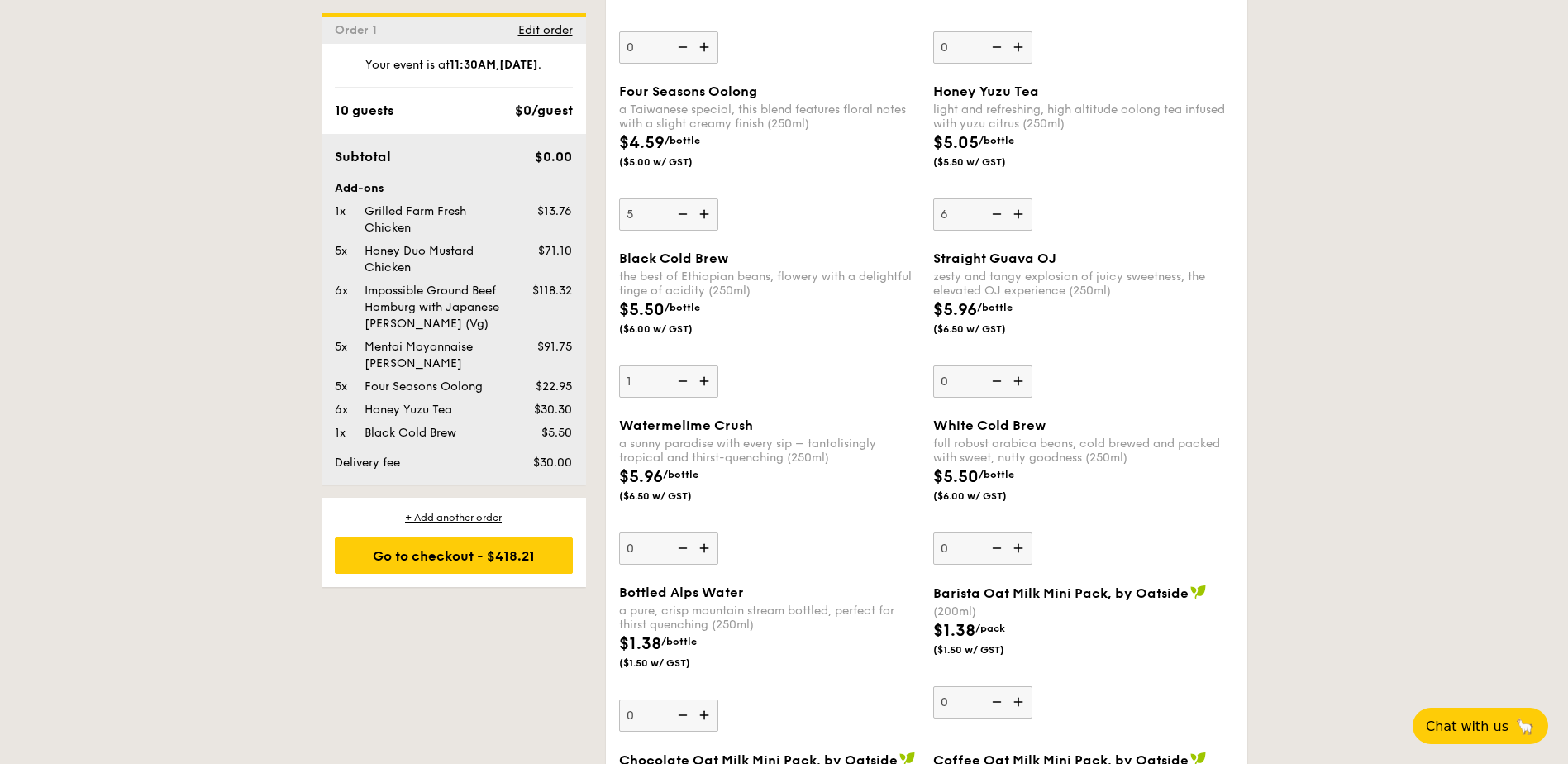
click at [704, 379] on img at bounding box center [706, 381] width 25 height 31
click at [704, 379] on input "1" at bounding box center [668, 382] width 99 height 32
click at [705, 378] on img at bounding box center [706, 381] width 25 height 31
click at [705, 378] on input "2" at bounding box center [668, 382] width 99 height 32
click at [705, 378] on img at bounding box center [706, 381] width 25 height 31
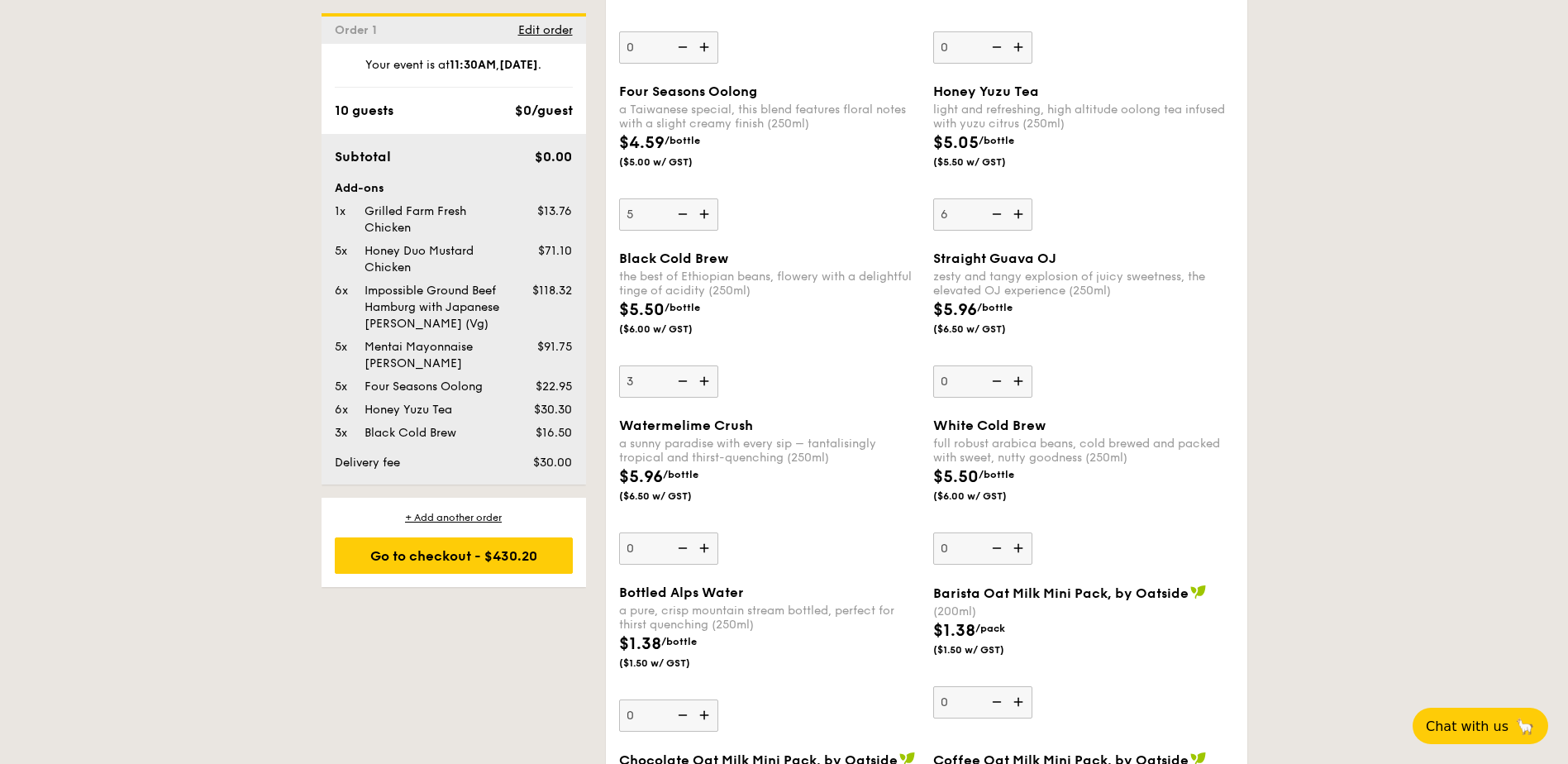
click at [705, 378] on input "3" at bounding box center [668, 382] width 99 height 32
click at [705, 378] on img at bounding box center [706, 381] width 25 height 31
click at [705, 378] on input "4" at bounding box center [668, 382] width 99 height 32
click at [705, 378] on img at bounding box center [706, 381] width 25 height 31
click at [705, 378] on input "5" at bounding box center [668, 382] width 99 height 32
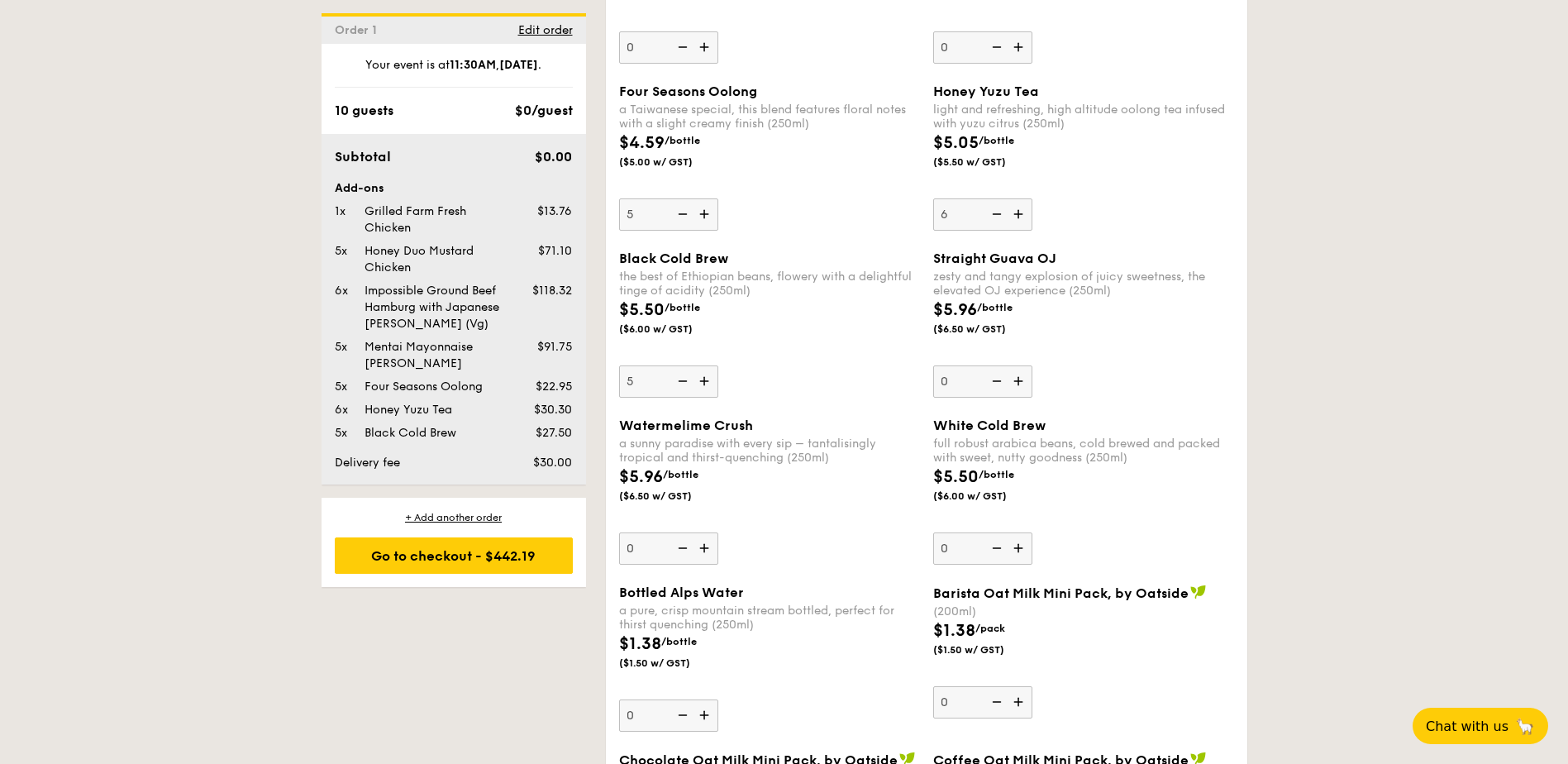
type input "6"
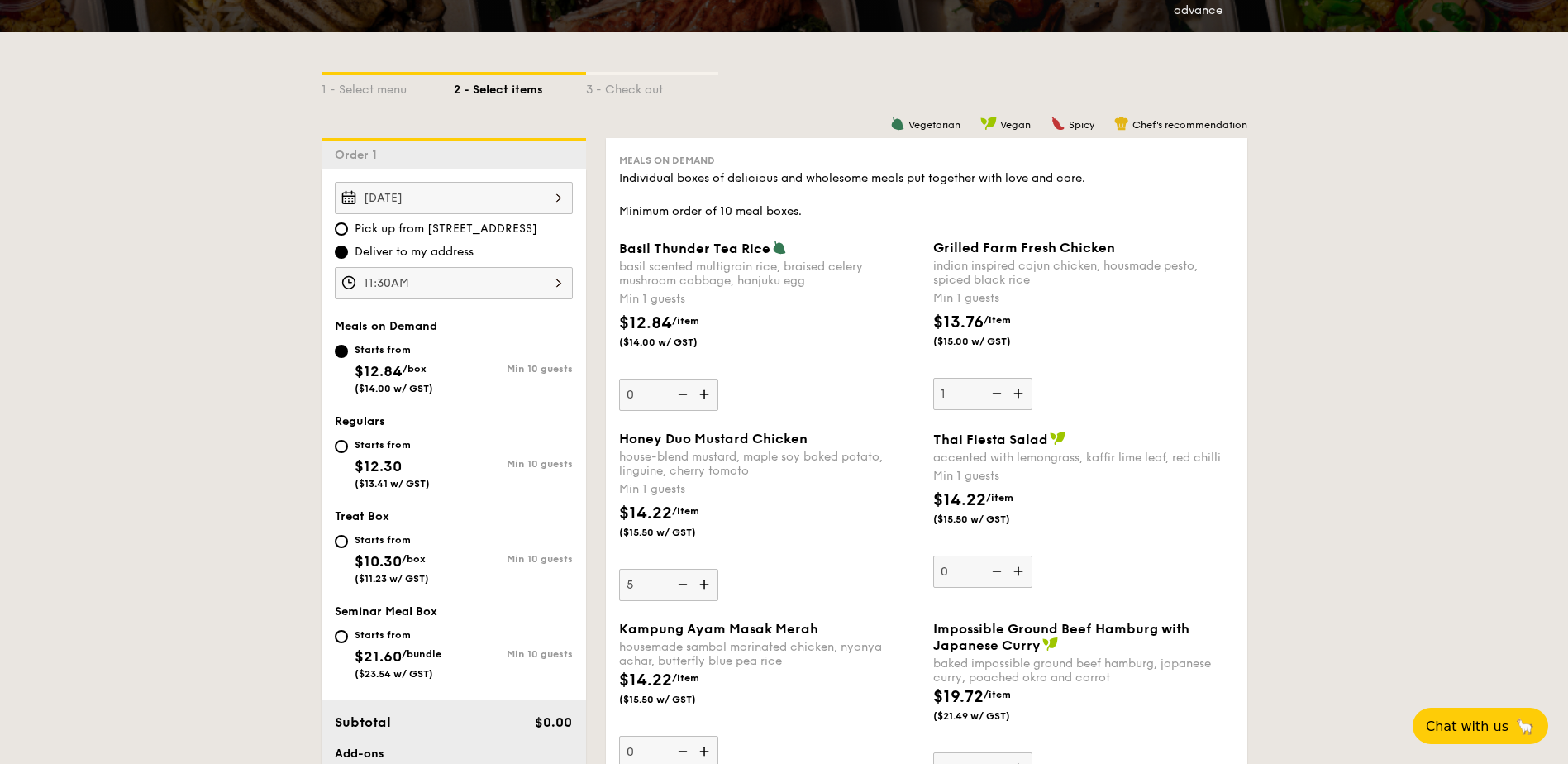
scroll to position [0, 0]
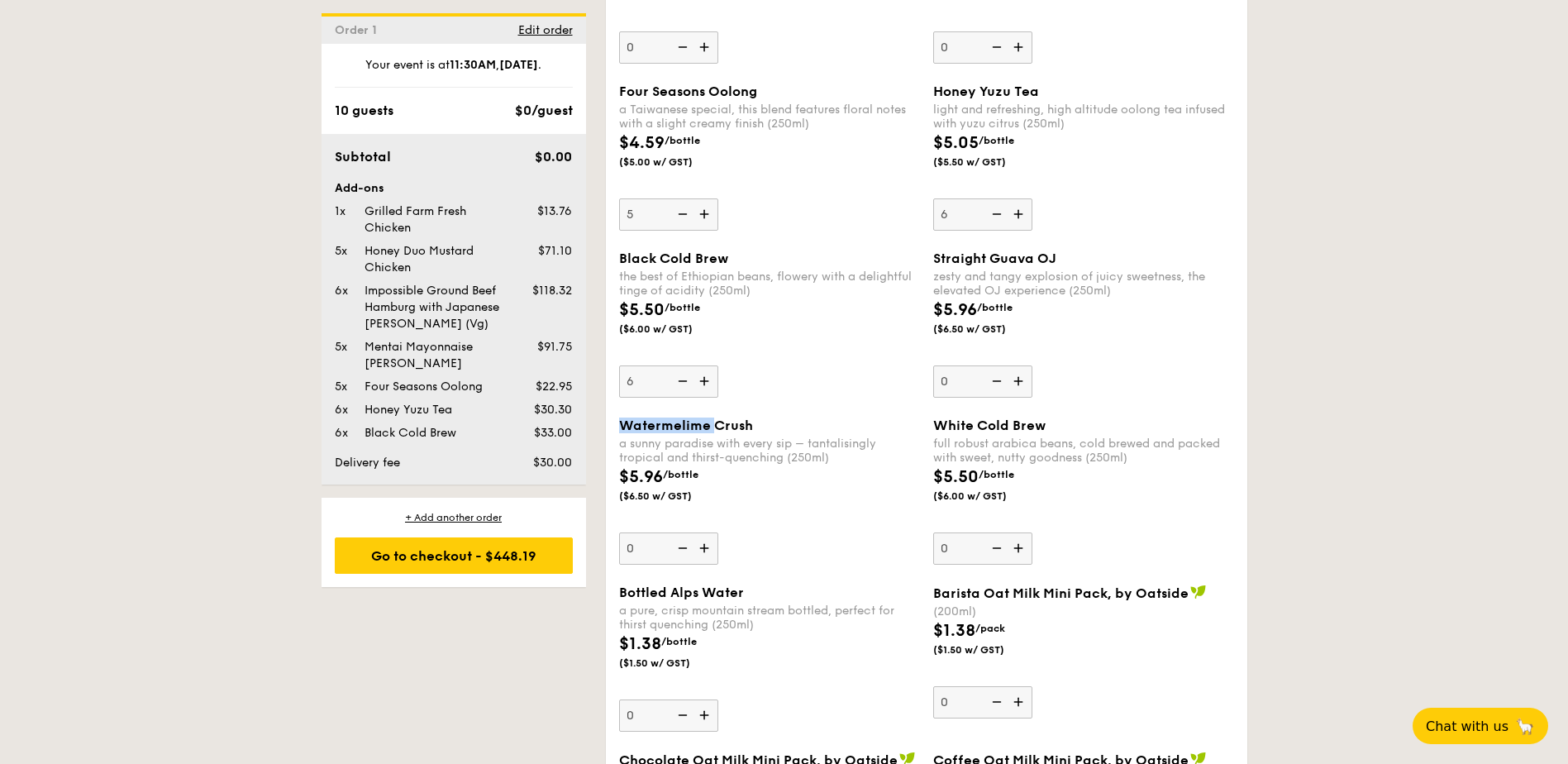
click at [685, 421] on span "Watermelime Crush" at bounding box center [685, 425] width 134 height 15
click at [685, 533] on input "0" at bounding box center [668, 549] width 99 height 32
click at [685, 421] on span "Watermelime Crush" at bounding box center [685, 425] width 134 height 15
click at [685, 533] on input "0" at bounding box center [668, 549] width 99 height 32
drag, startPoint x: 685, startPoint y: 421, endPoint x: 766, endPoint y: 402, distance: 83.2
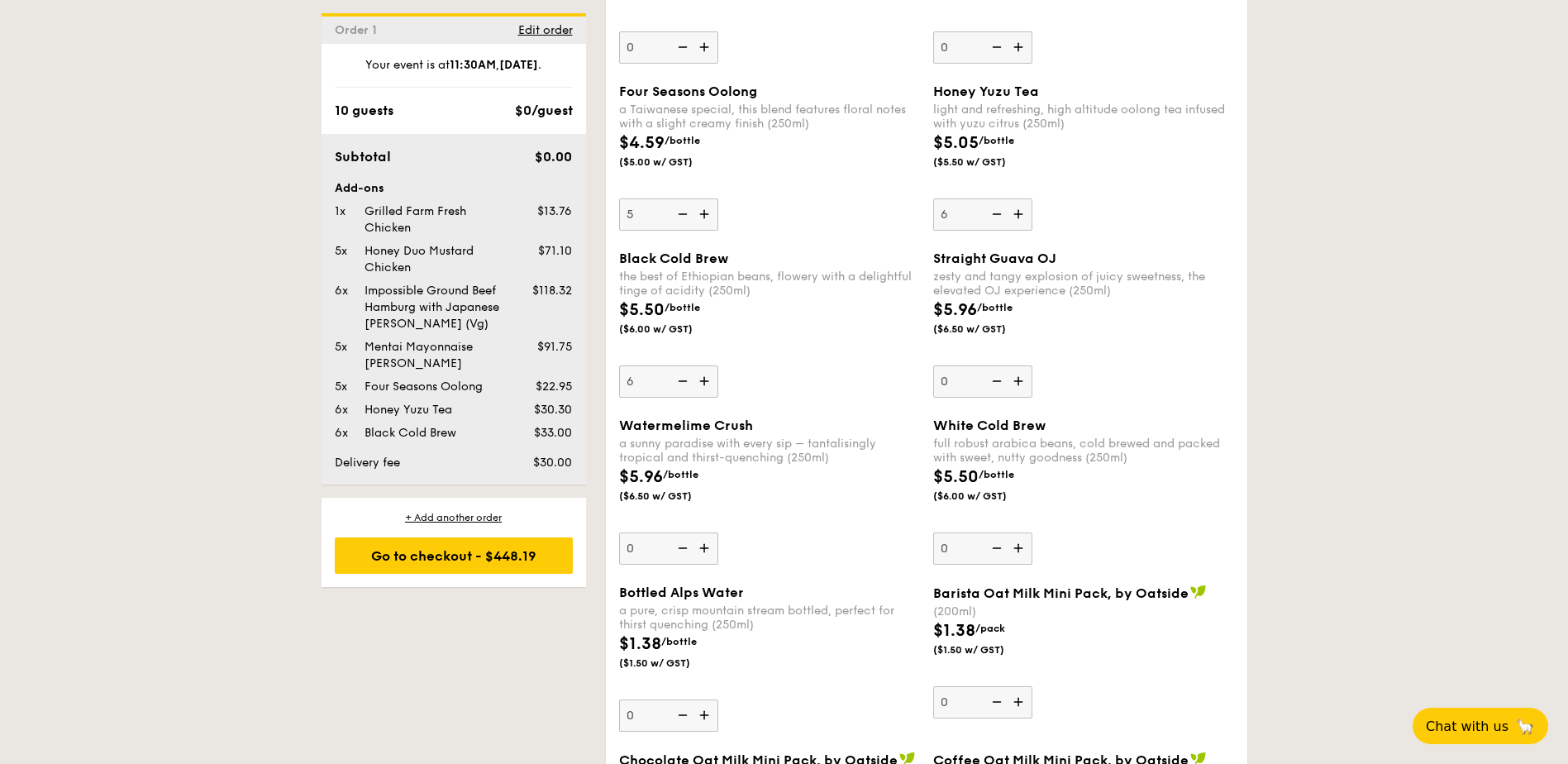
click at [780, 414] on div "Black Cold Brew the best of Ethiopian beans, flowery with a delightful tinge of…" at bounding box center [927, 334] width 628 height 167
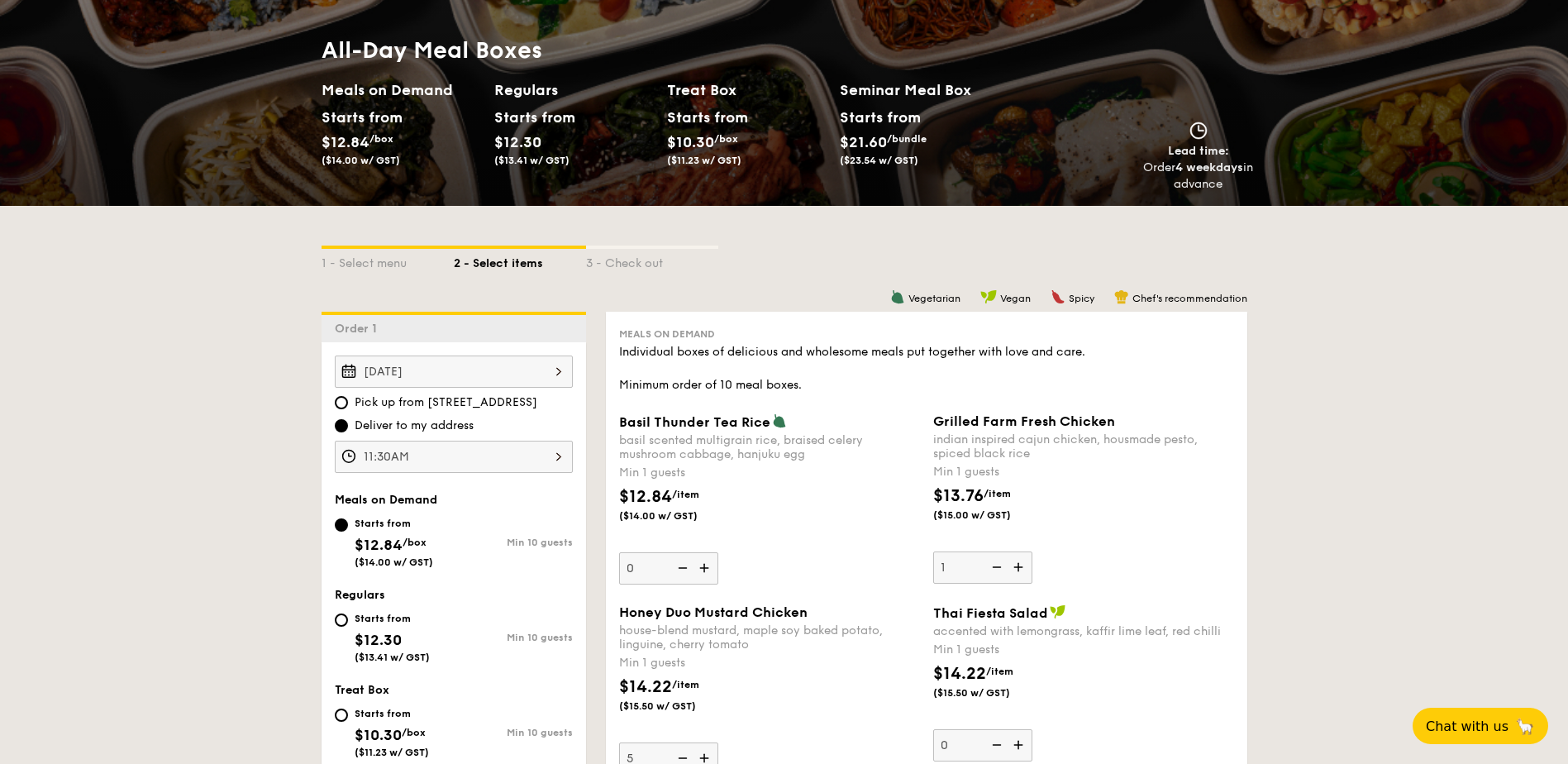
scroll to position [393, 0]
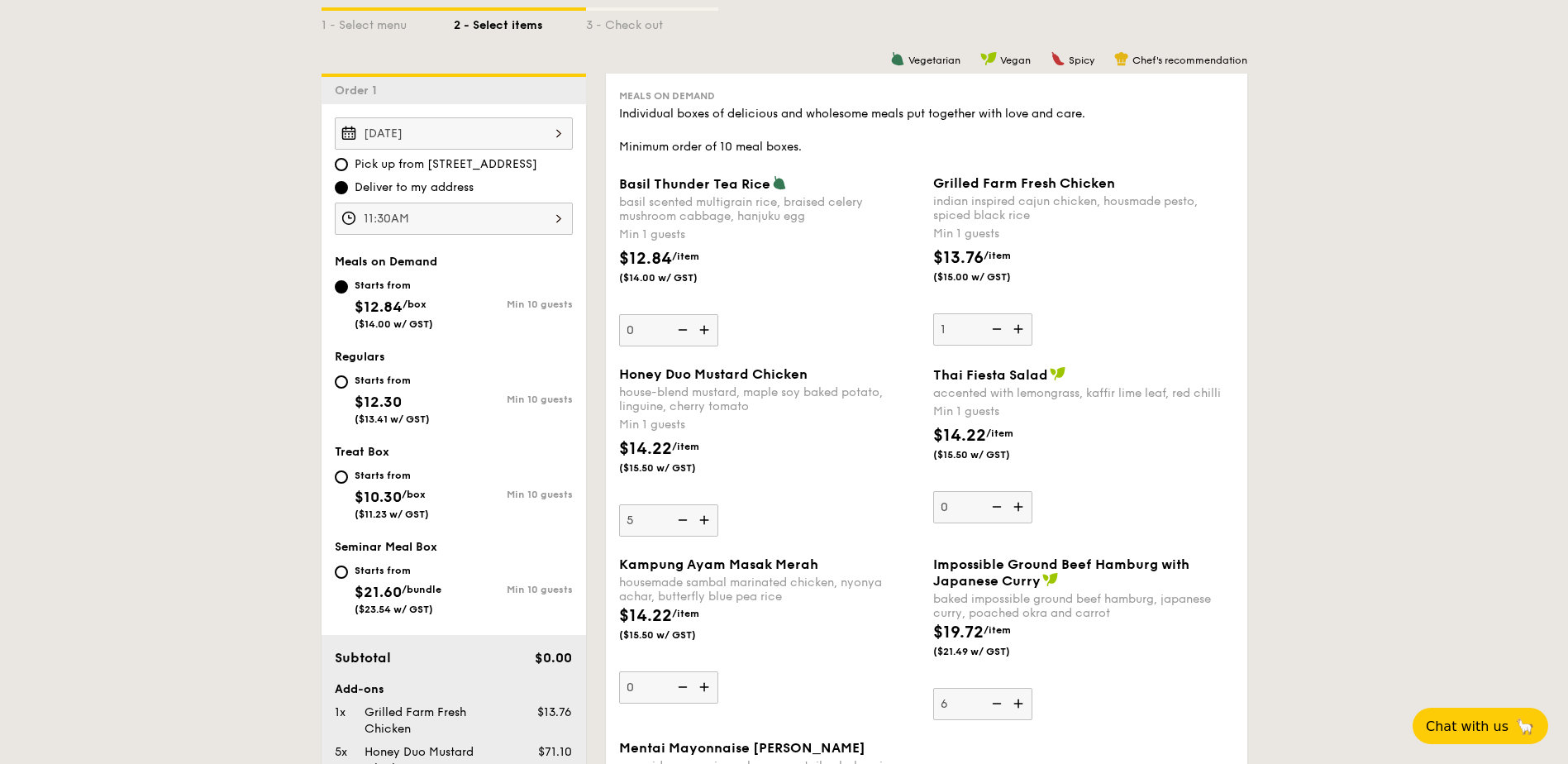
click at [682, 516] on img at bounding box center [682, 520] width 25 height 31
click at [682, 516] on input "5" at bounding box center [668, 521] width 99 height 32
click at [682, 516] on img at bounding box center [682, 520] width 25 height 31
click at [682, 516] on input "4" at bounding box center [668, 521] width 99 height 32
click at [682, 516] on img at bounding box center [682, 520] width 25 height 31
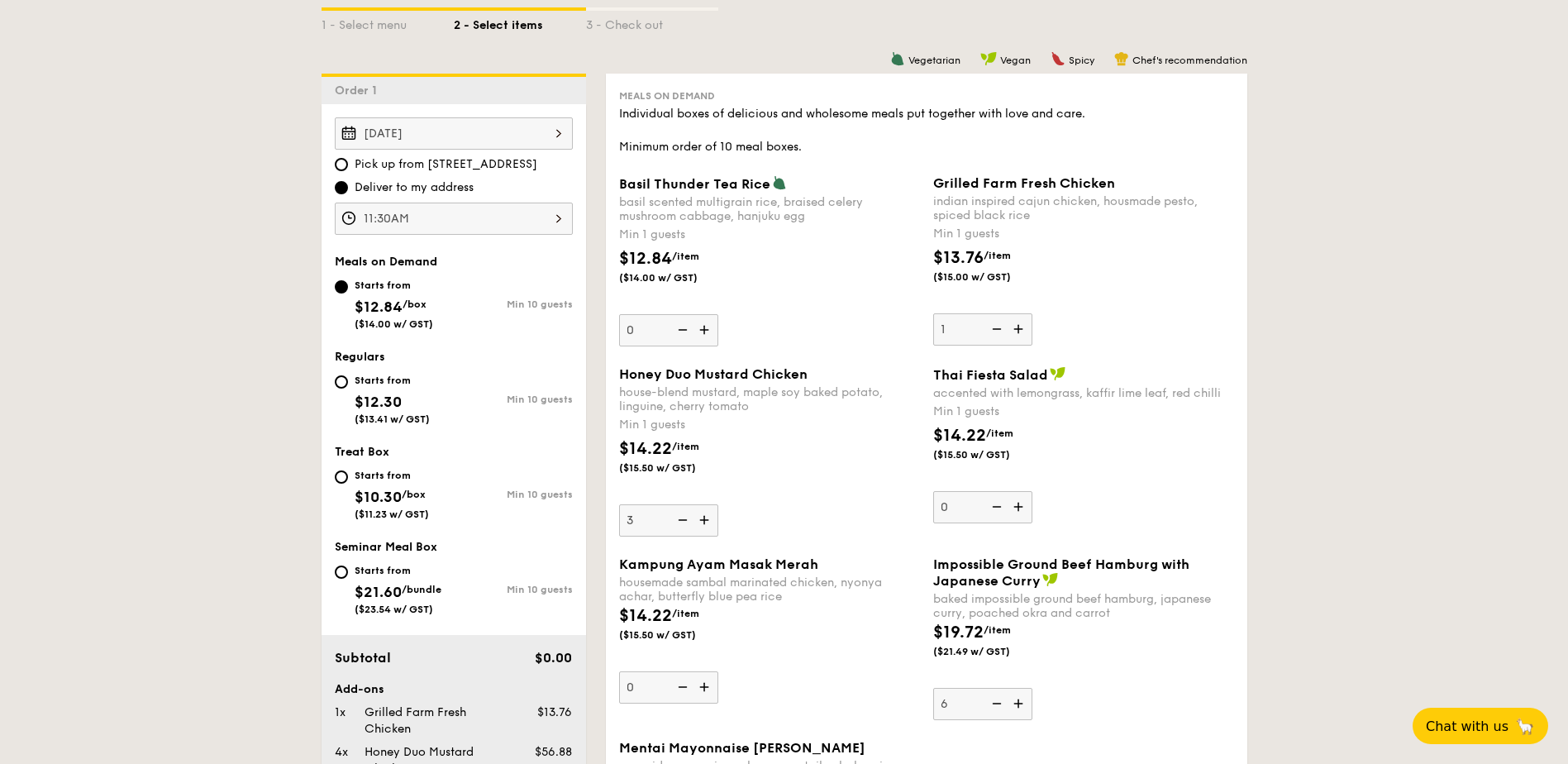
click at [682, 516] on input "3" at bounding box center [668, 521] width 99 height 32
click at [682, 516] on img at bounding box center [682, 520] width 25 height 31
click at [682, 516] on input "2" at bounding box center [668, 521] width 99 height 32
click at [680, 516] on img at bounding box center [682, 520] width 25 height 31
click at [680, 516] on input "1" at bounding box center [668, 521] width 99 height 32
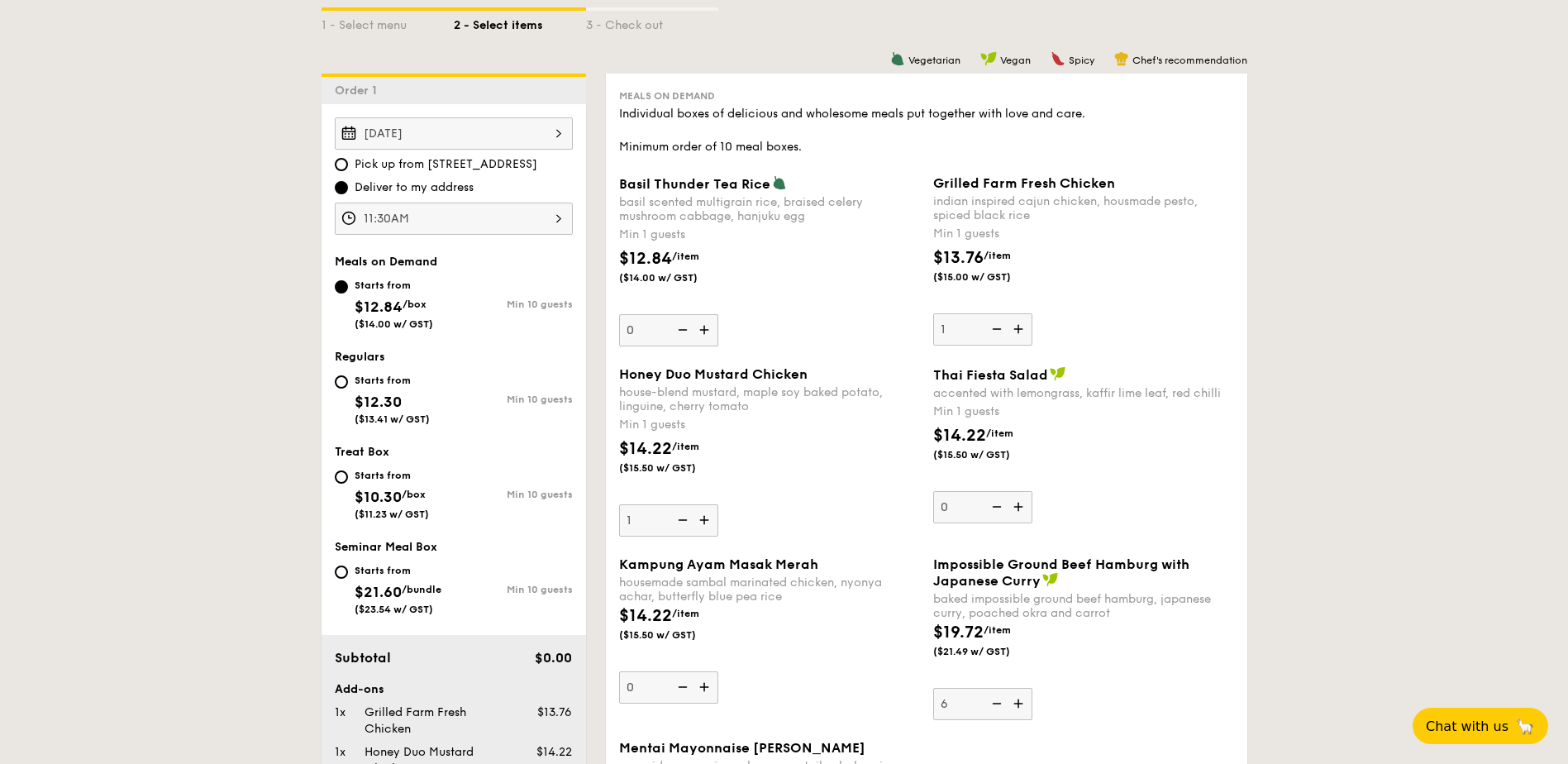
type input "0"
click at [1023, 330] on img at bounding box center [1020, 328] width 25 height 31
click at [1023, 330] on input "1" at bounding box center [983, 329] width 99 height 32
click at [1023, 330] on img at bounding box center [1020, 328] width 25 height 31
click at [1023, 330] on input "2" at bounding box center [983, 329] width 99 height 32
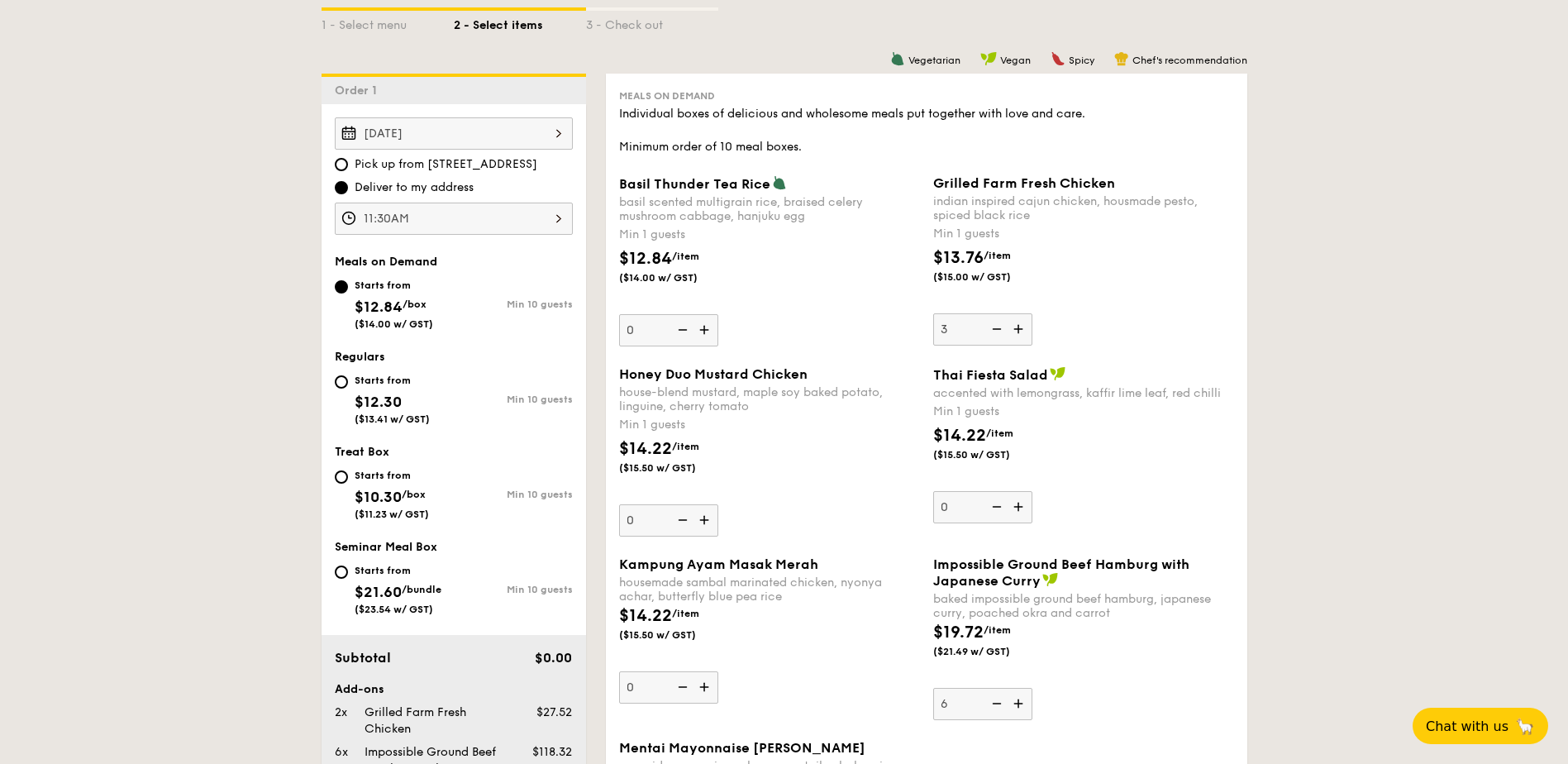
click at [1023, 330] on img at bounding box center [1020, 328] width 25 height 31
click at [1023, 330] on input "3" at bounding box center [983, 329] width 99 height 32
click at [1023, 330] on img at bounding box center [1020, 328] width 25 height 31
click at [1023, 330] on input "4" at bounding box center [983, 329] width 99 height 32
click at [1023, 330] on img at bounding box center [1020, 328] width 25 height 31
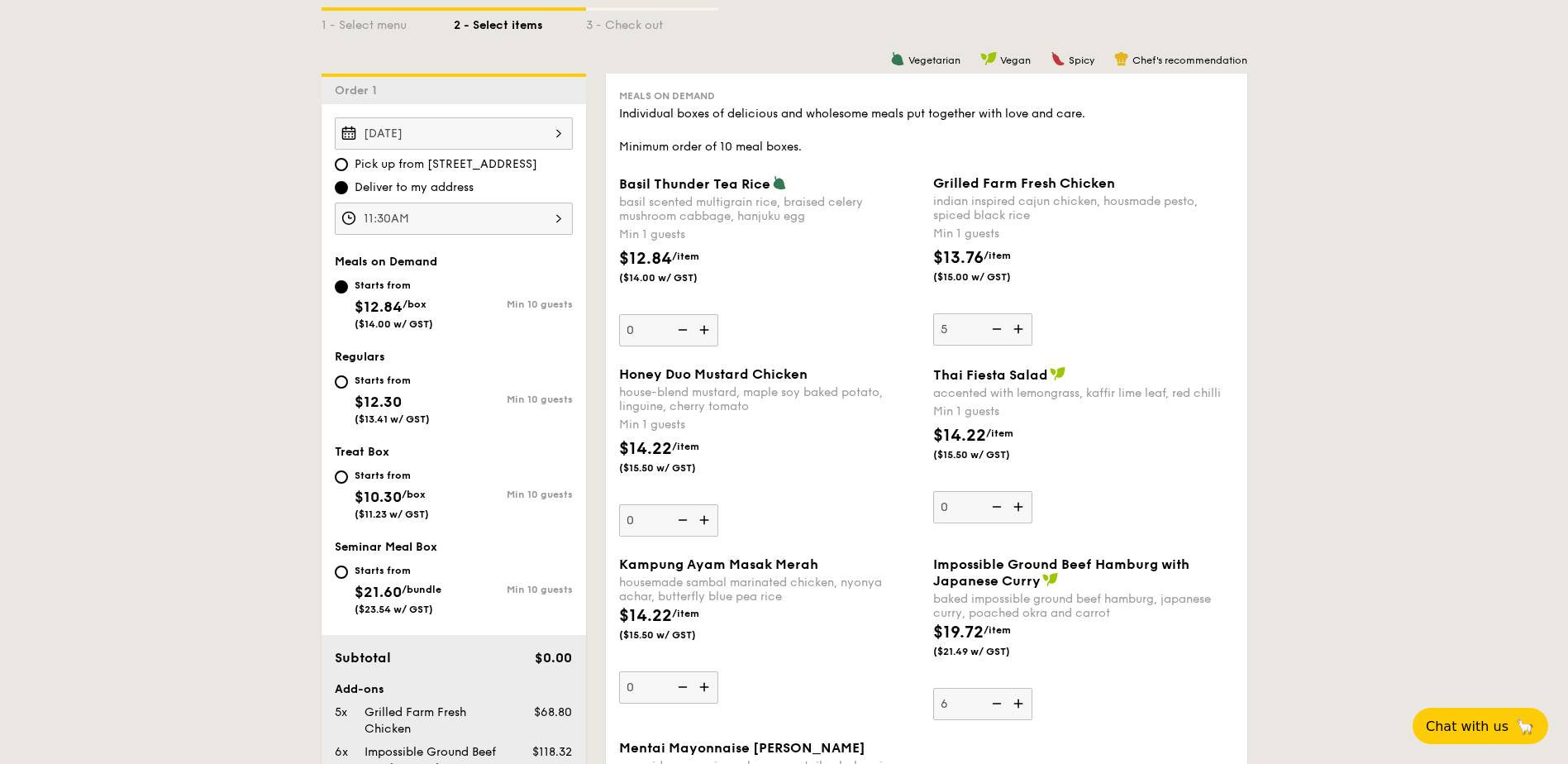
click at [1023, 330] on input "5" at bounding box center [983, 329] width 99 height 32
click at [1023, 330] on img at bounding box center [1020, 328] width 25 height 31
click at [1023, 330] on input "6" at bounding box center [983, 329] width 99 height 32
click at [1023, 330] on img at bounding box center [1020, 328] width 25 height 31
click at [1023, 330] on input "7" at bounding box center [983, 329] width 99 height 32
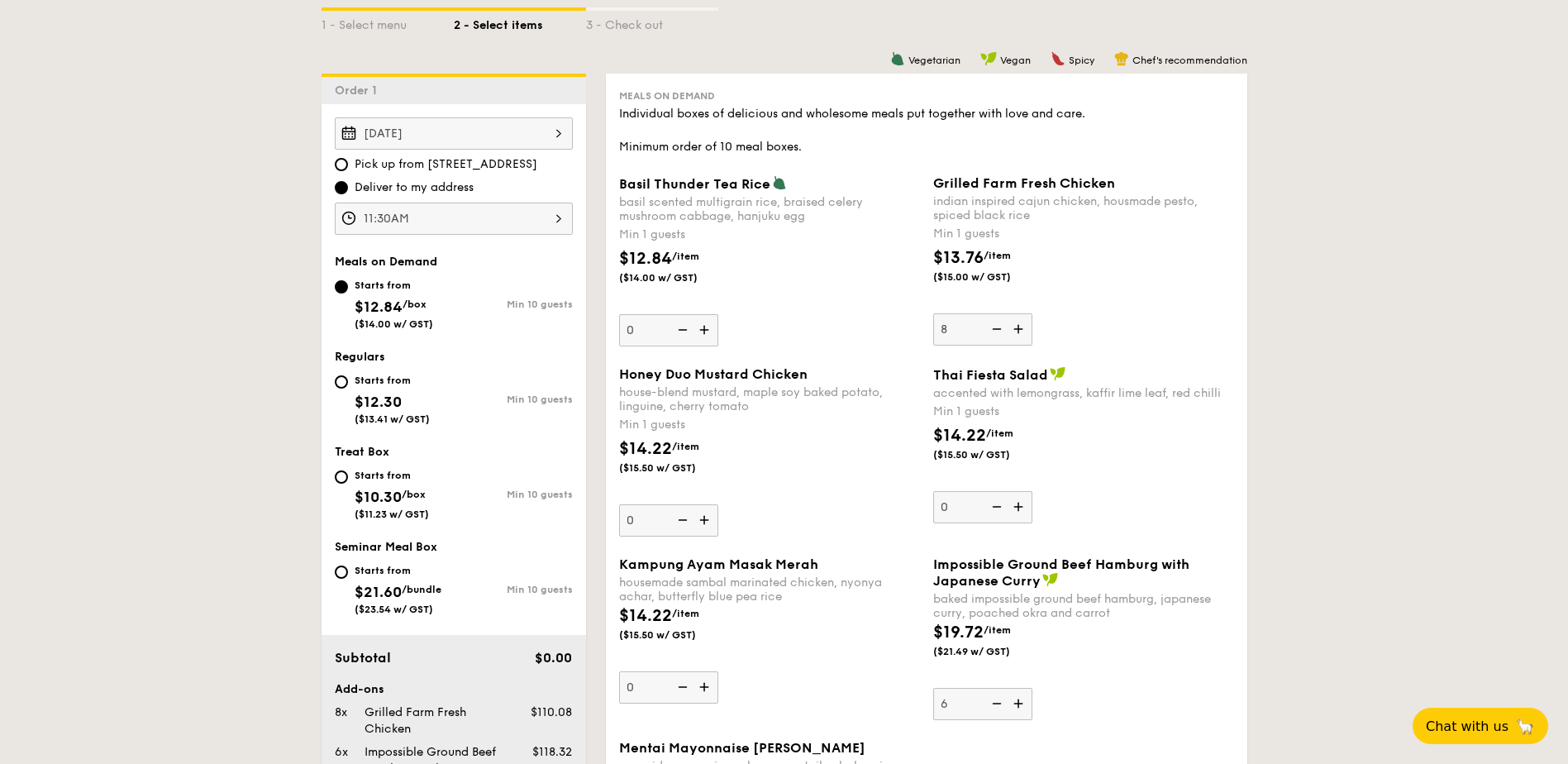
click at [991, 332] on img at bounding box center [996, 328] width 25 height 31
click at [991, 332] on input "8" at bounding box center [983, 329] width 99 height 32
click at [991, 332] on img at bounding box center [996, 328] width 25 height 31
click at [991, 332] on input "7" at bounding box center [983, 329] width 99 height 32
type input "6"
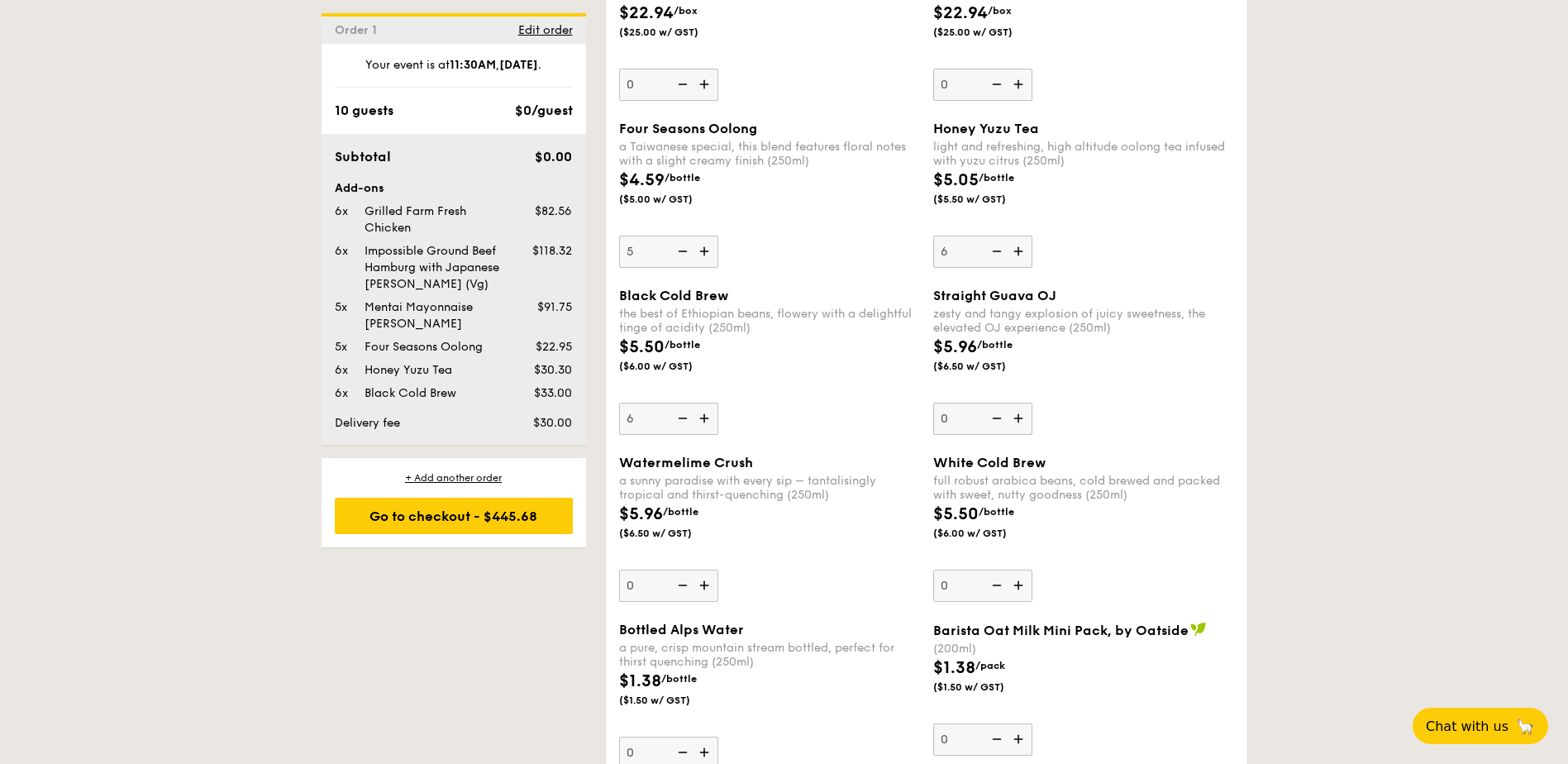
scroll to position [2377, 0]
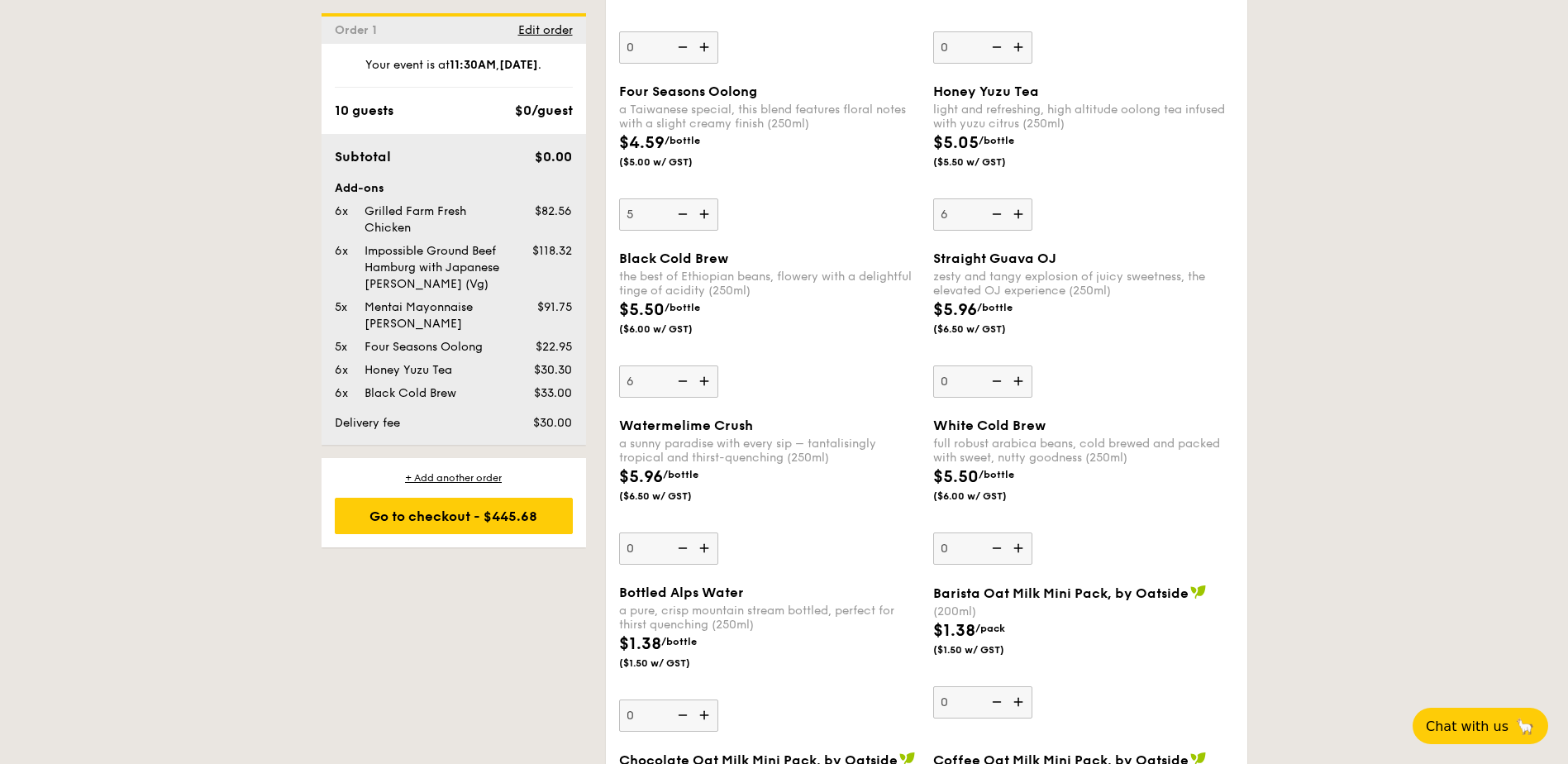
click at [679, 379] on img at bounding box center [682, 381] width 25 height 31
click at [679, 379] on input "6" at bounding box center [668, 382] width 99 height 32
click at [679, 379] on img at bounding box center [682, 381] width 25 height 31
click at [679, 379] on input "5" at bounding box center [668, 382] width 99 height 32
click at [679, 379] on img at bounding box center [682, 381] width 25 height 31
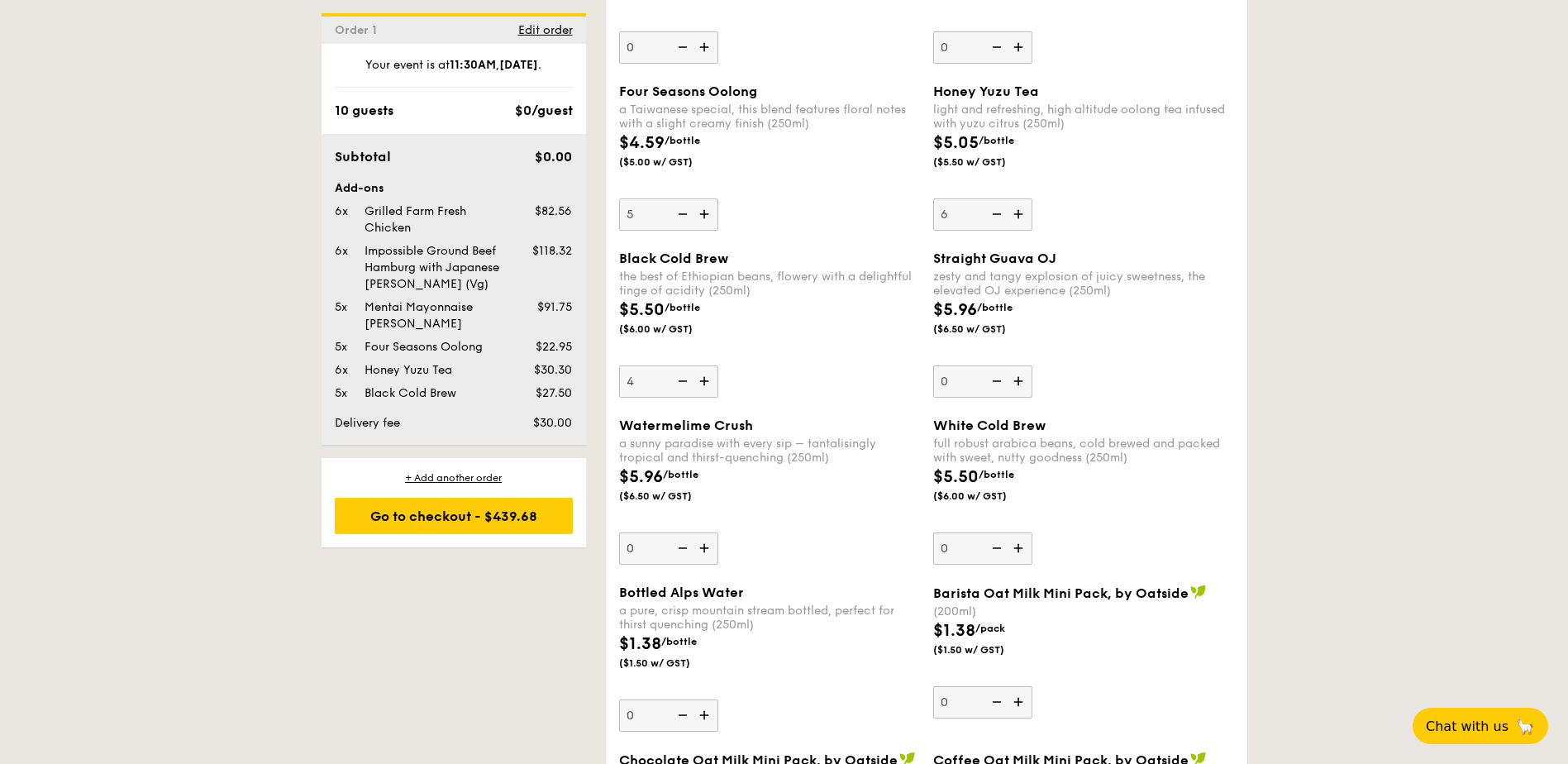
click at [679, 379] on input "4" at bounding box center [668, 382] width 99 height 32
click at [679, 379] on img at bounding box center [682, 381] width 25 height 31
click at [679, 379] on input "3" at bounding box center [668, 382] width 99 height 32
click at [679, 379] on img at bounding box center [682, 381] width 25 height 31
click at [679, 379] on input "2" at bounding box center [668, 382] width 99 height 32
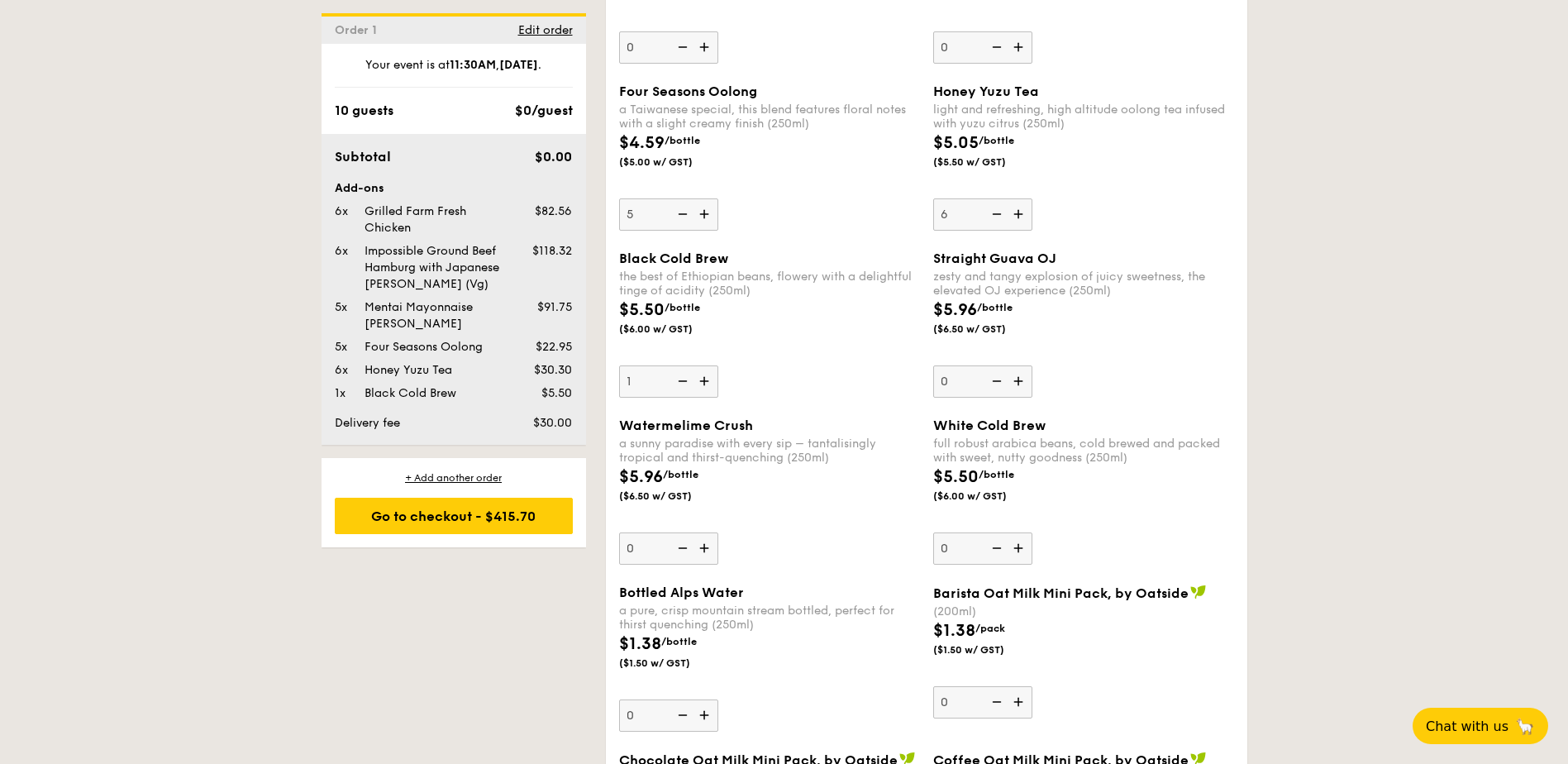
click at [679, 379] on img at bounding box center [682, 381] width 25 height 31
click at [679, 379] on input "1" at bounding box center [668, 382] width 99 height 32
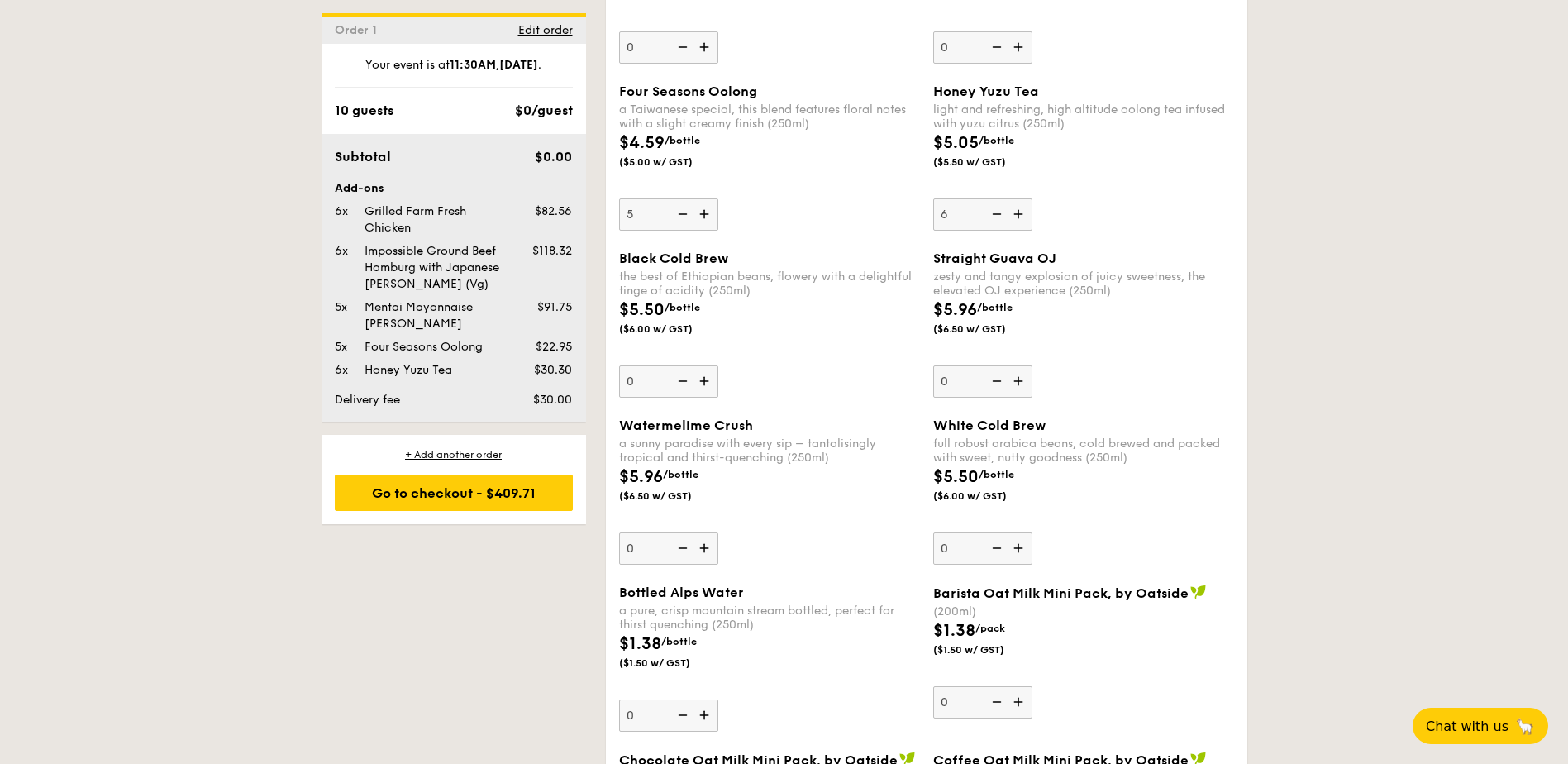
click at [703, 379] on img at bounding box center [706, 381] width 25 height 31
click at [703, 379] on input "0" at bounding box center [668, 382] width 99 height 32
click at [703, 379] on img at bounding box center [706, 381] width 25 height 31
click at [703, 379] on input "1" at bounding box center [668, 382] width 99 height 32
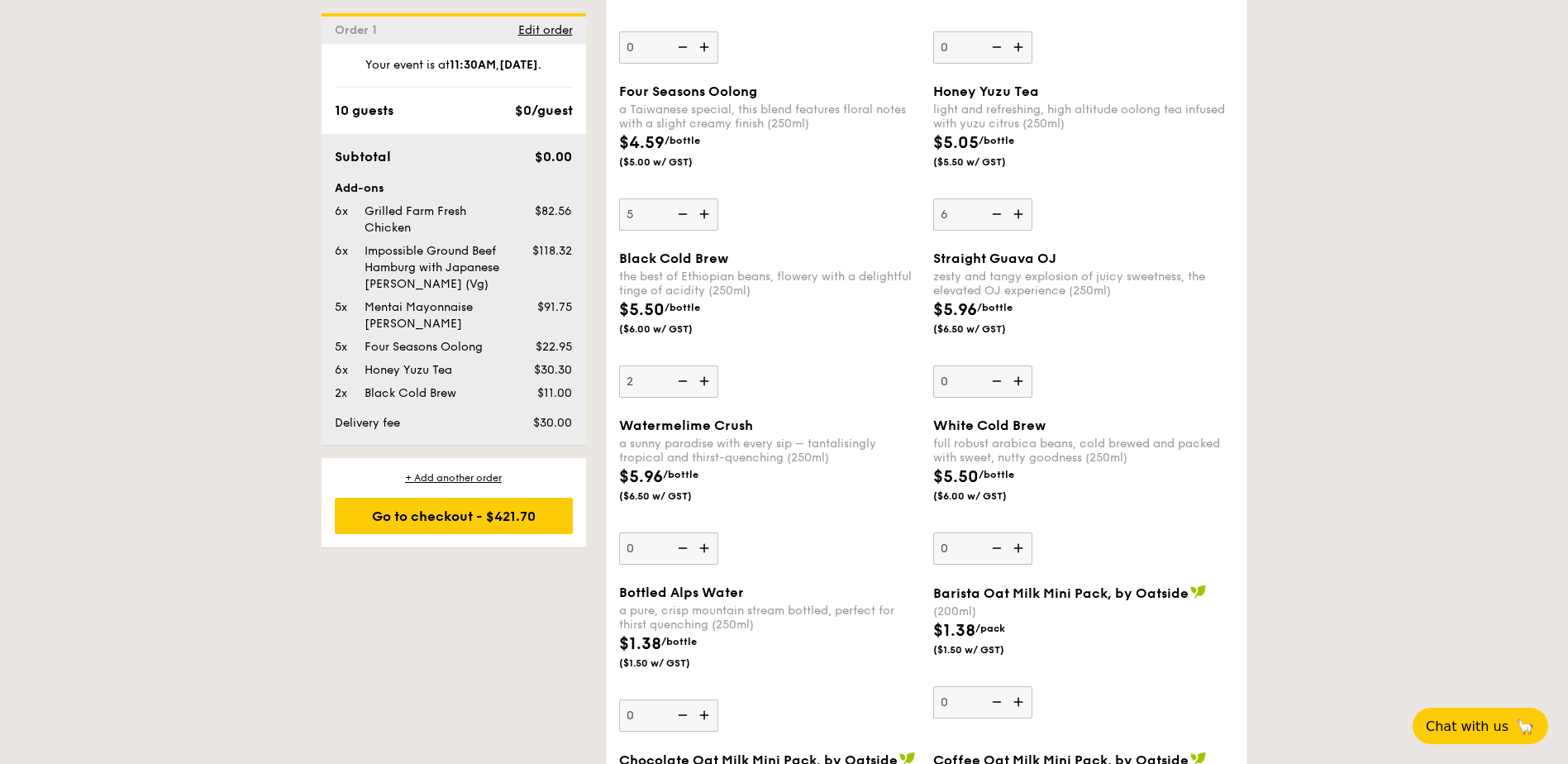
click at [703, 379] on img at bounding box center [706, 381] width 25 height 31
click at [703, 379] on input "2" at bounding box center [668, 382] width 99 height 32
click at [703, 379] on img at bounding box center [706, 381] width 25 height 31
click at [703, 379] on input "3" at bounding box center [668, 382] width 99 height 32
click at [703, 379] on img at bounding box center [706, 381] width 25 height 31
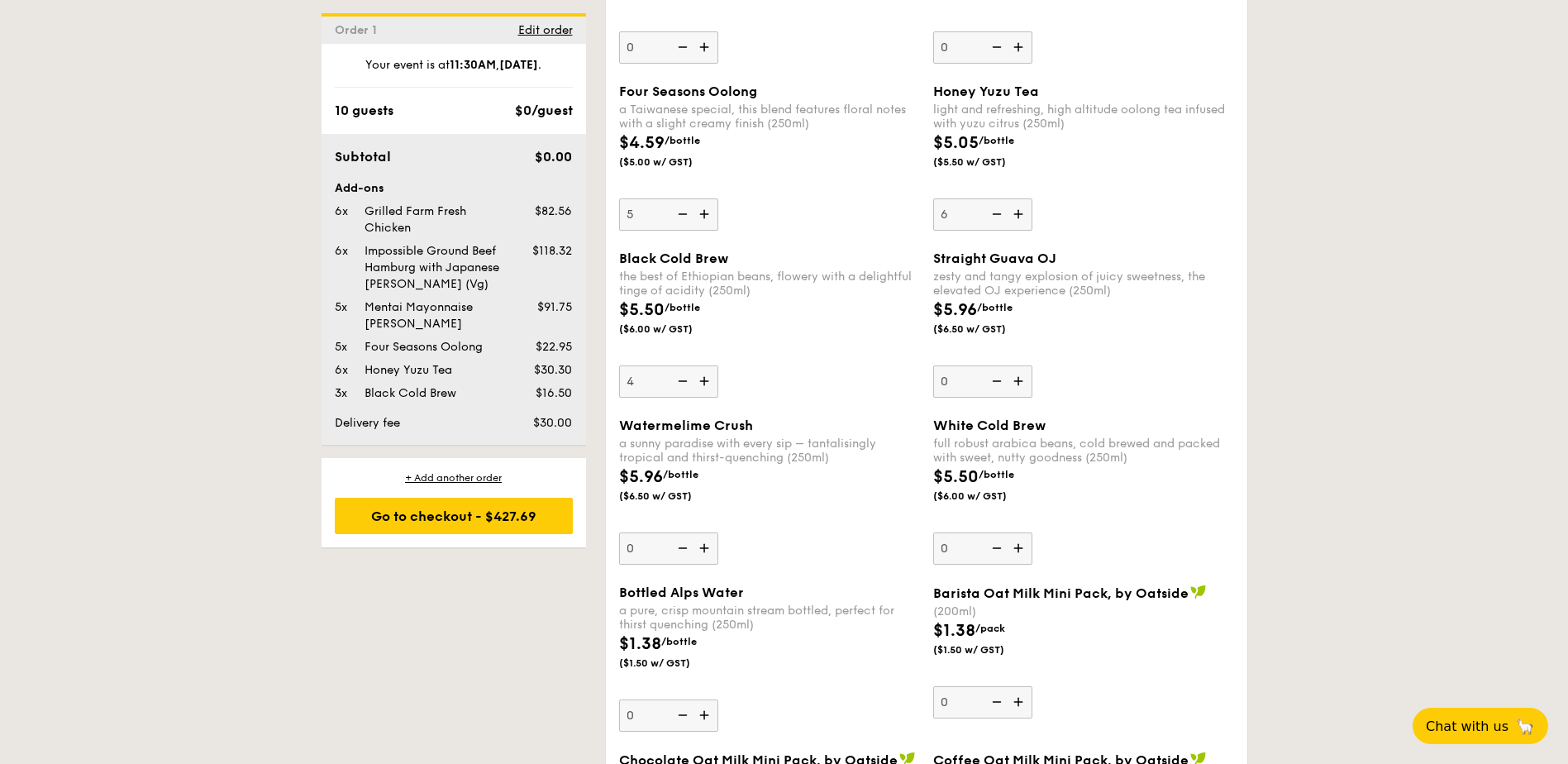
click at [703, 379] on input "4" at bounding box center [668, 382] width 99 height 32
click at [703, 379] on img at bounding box center [706, 381] width 25 height 31
click at [703, 379] on input "5" at bounding box center [668, 382] width 99 height 32
type input "6"
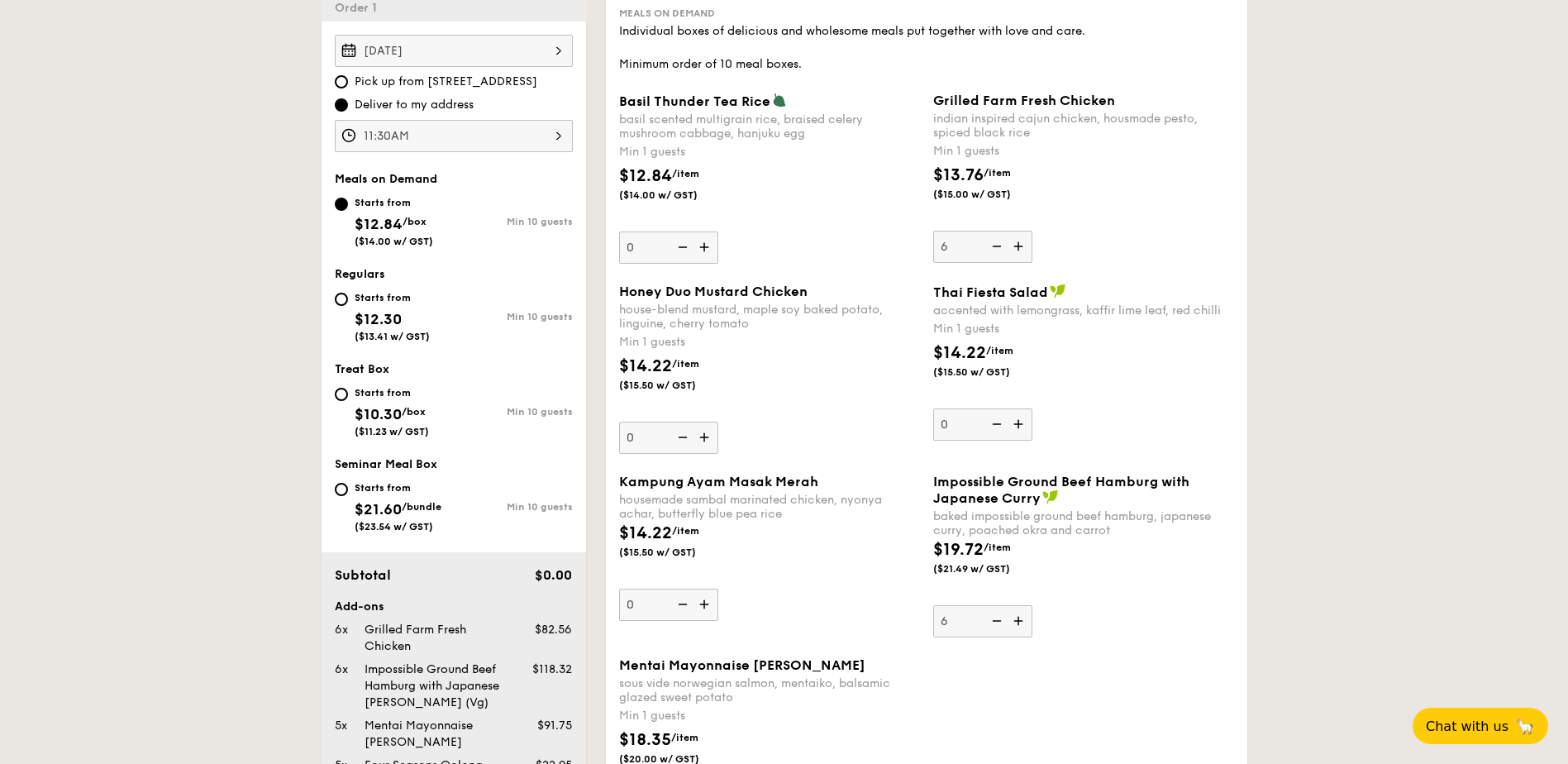
scroll to position [393, 0]
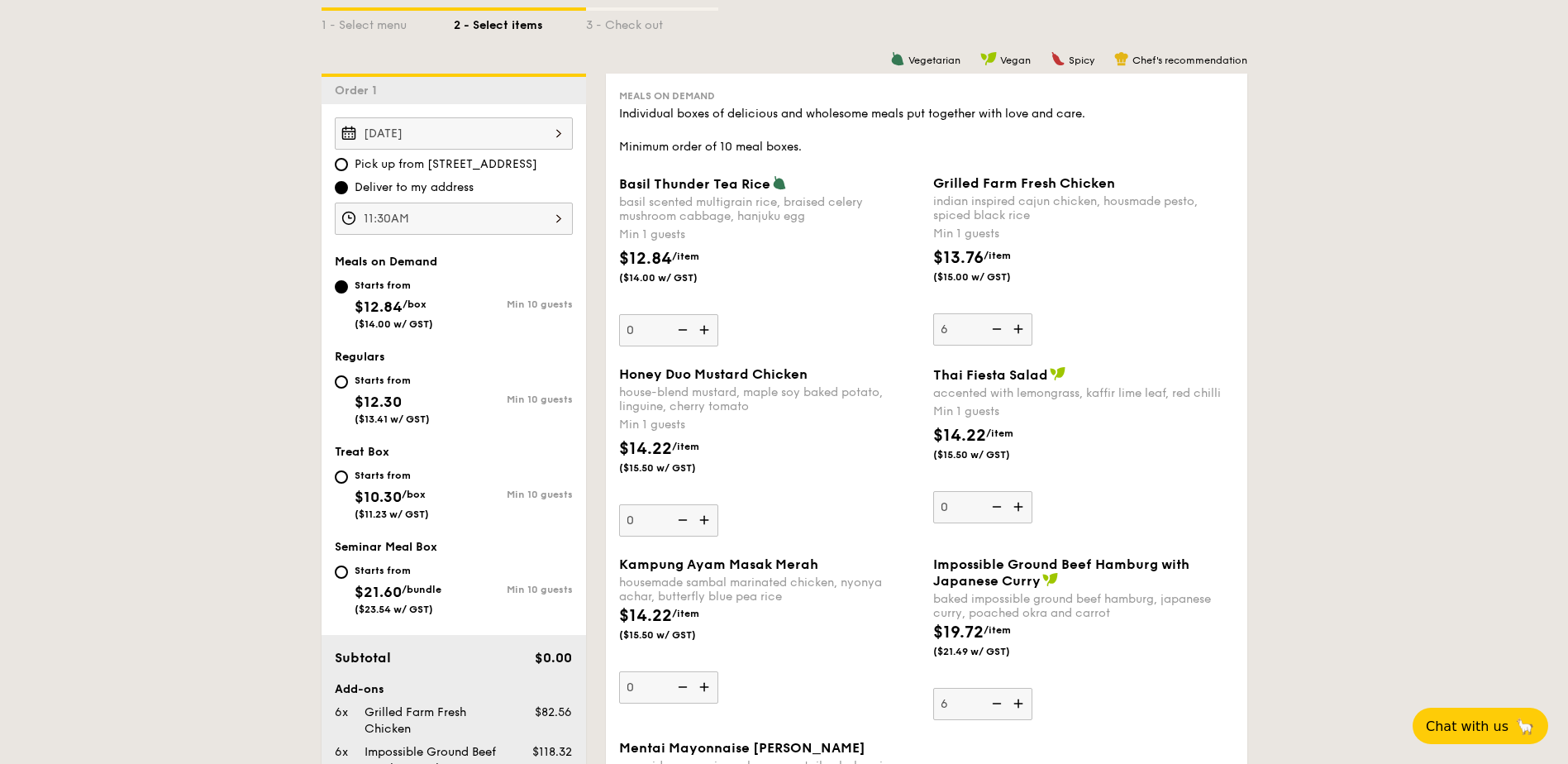
click at [335, 385] on div "Starts from $12.30 ($13.41 w/ GST)" at bounding box center [394, 398] width 119 height 55
click at [335, 385] on input "Starts from $12.30 ($13.41 w/ GST) Min 10 guests" at bounding box center [341, 382] width 13 height 13
radio input "true"
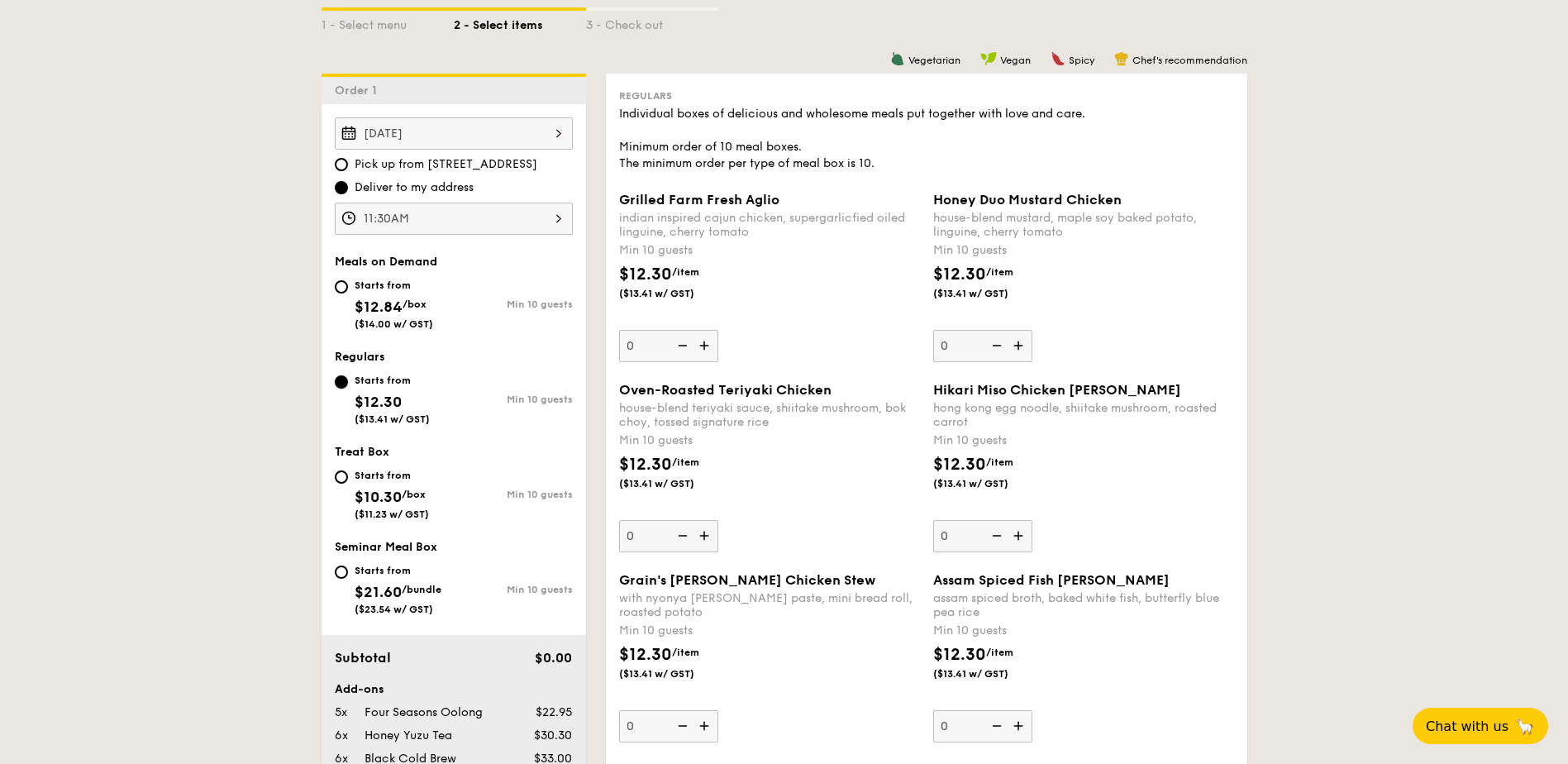
click at [345, 379] on input "Starts from $12.30 ($13.41 w/ GST) Min 10 guests" at bounding box center [341, 382] width 13 height 13
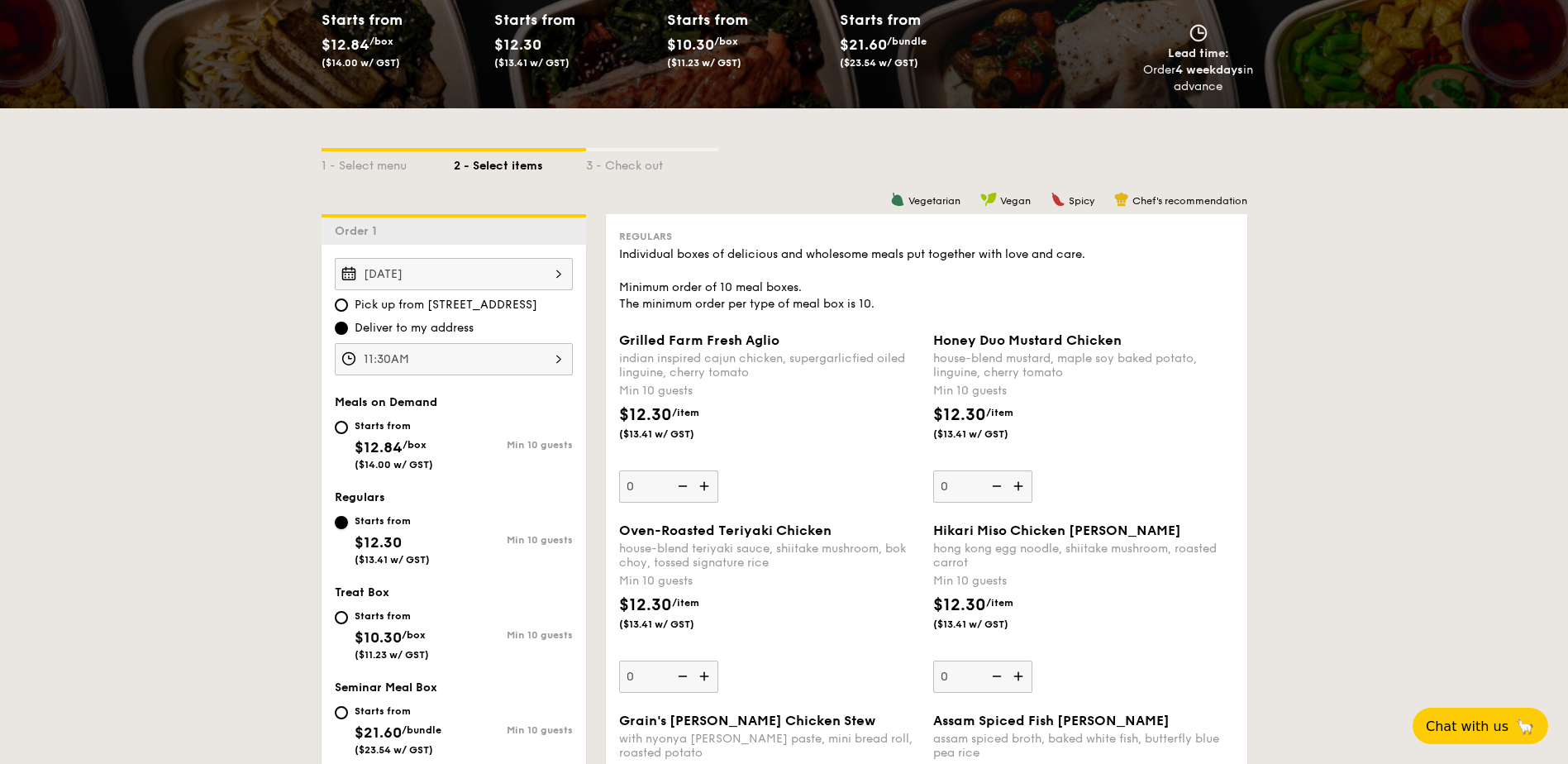
scroll to position [228, 0]
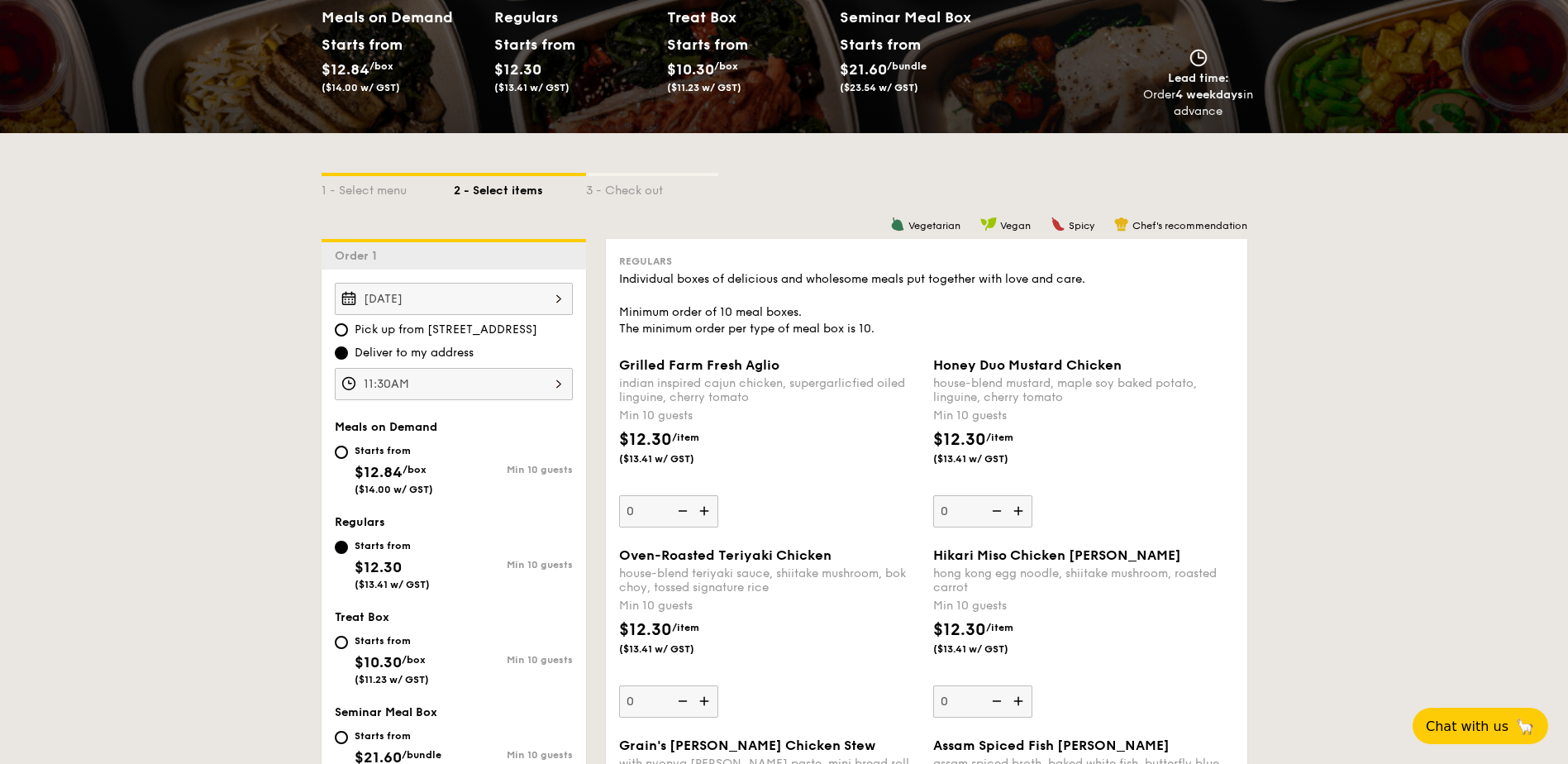
click at [371, 443] on div "Starts from $12.84 /box ($14.00 w/ GST)" at bounding box center [393, 468] width 78 height 55
click at [348, 445] on input "Starts from $12.84 /box ($14.00 w/ GST) Min 10 guests" at bounding box center [341, 452] width 13 height 13
radio input "true"
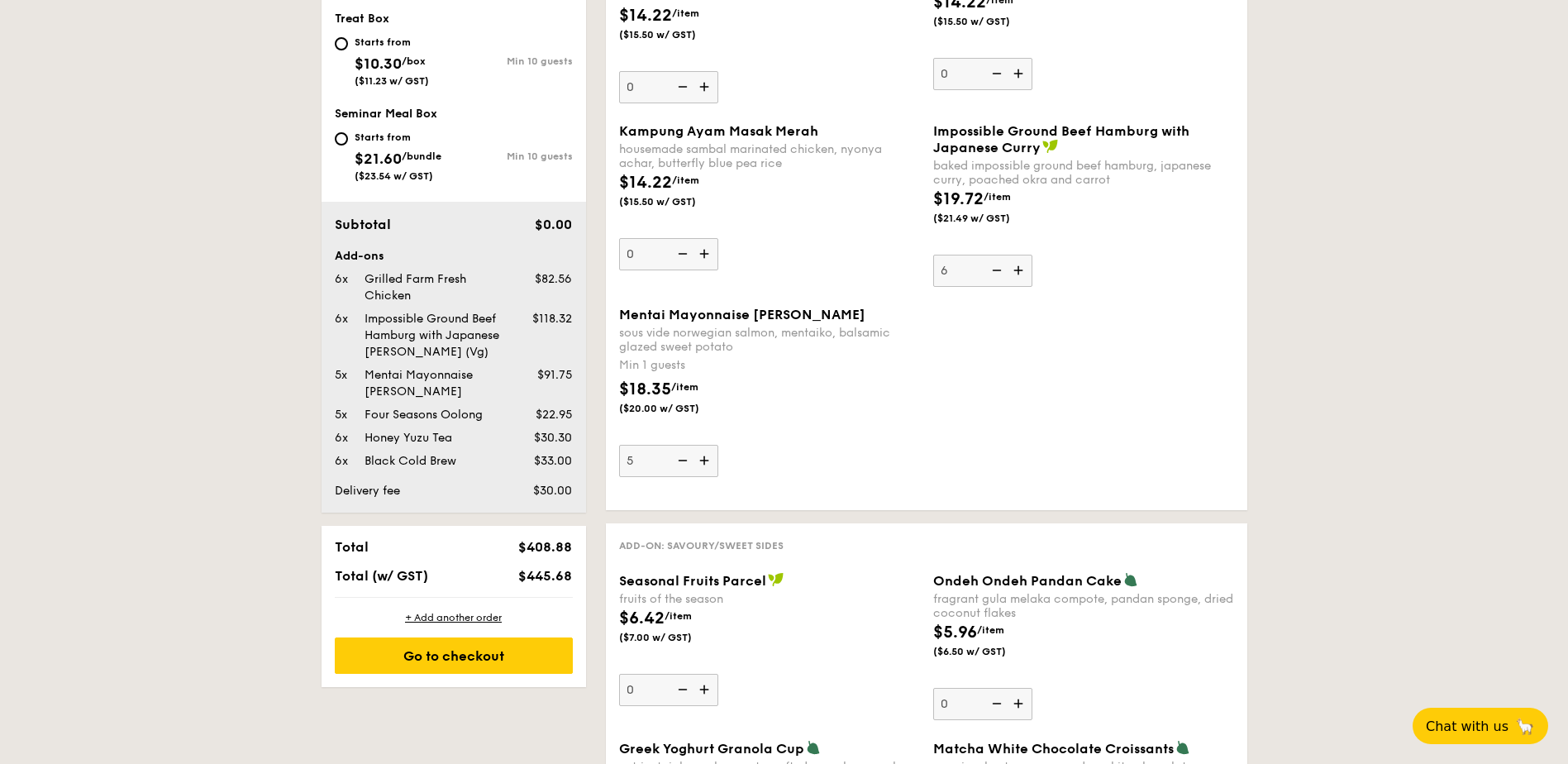
scroll to position [827, 0]
click at [454, 668] on div "Go to checkout" at bounding box center [453, 655] width 238 height 36
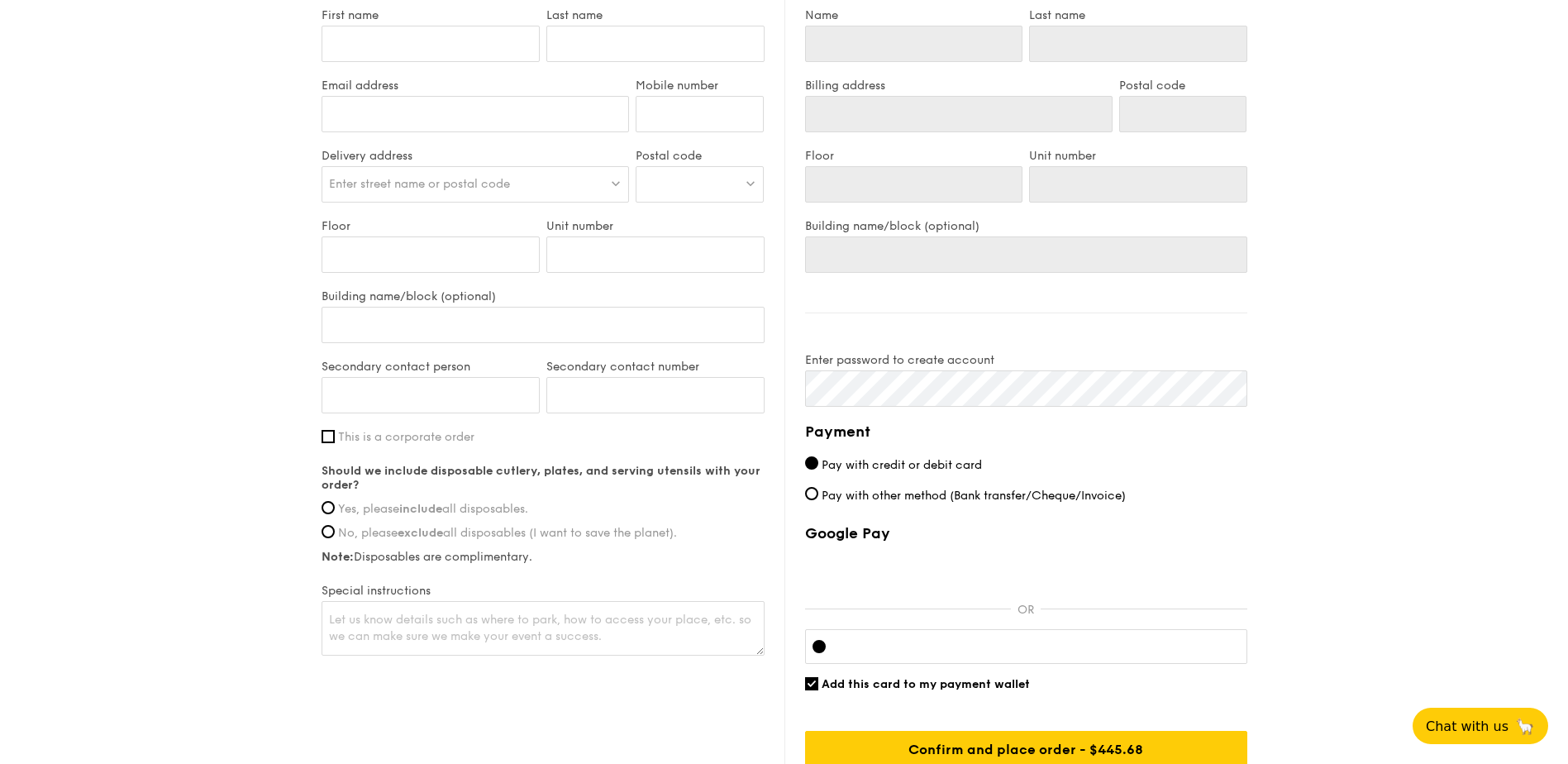
scroll to position [671, 0]
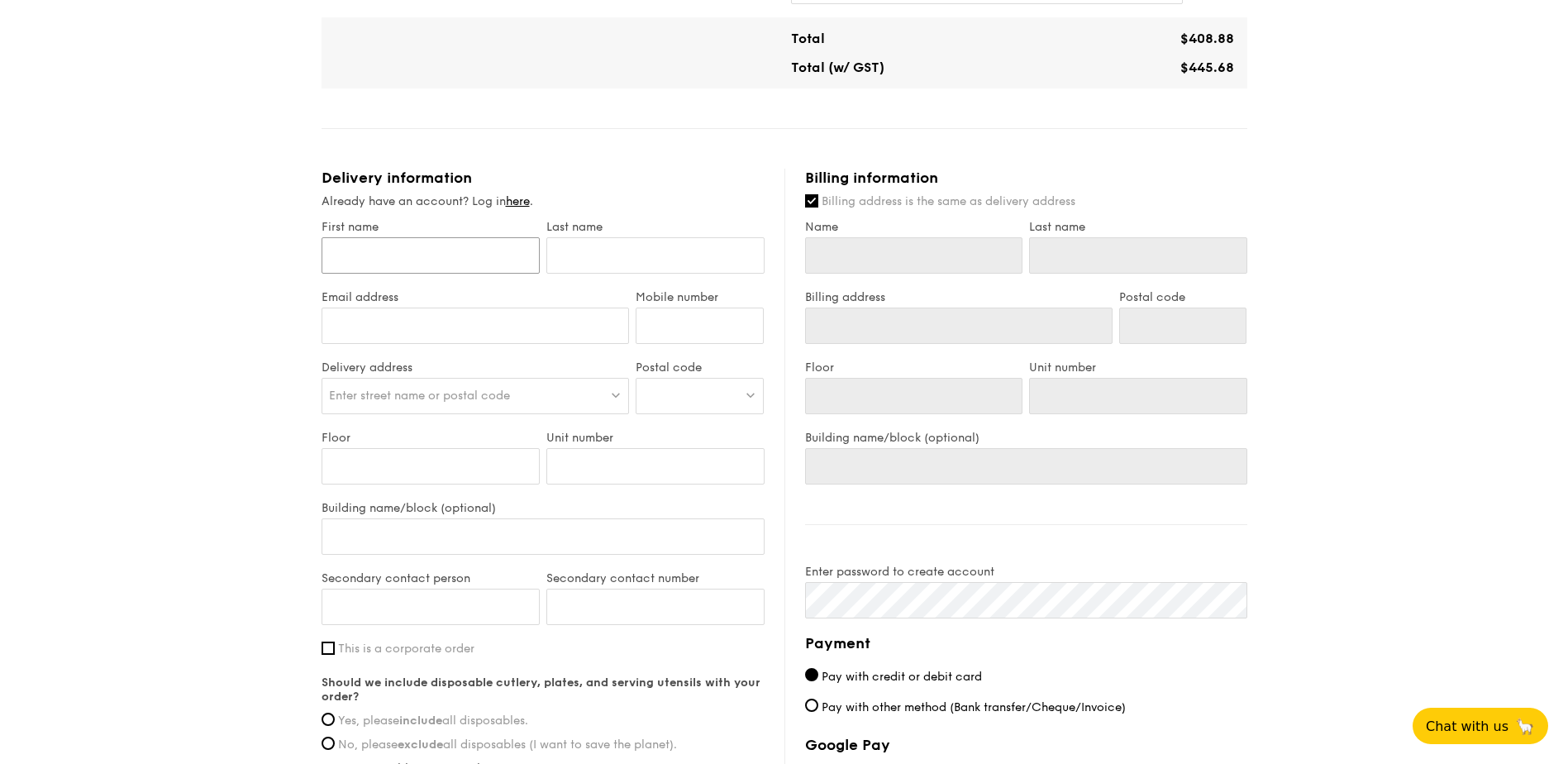
click at [465, 241] on input "First name" at bounding box center [431, 256] width 219 height 36
click at [856, 238] on input "Name" at bounding box center [914, 256] width 219 height 36
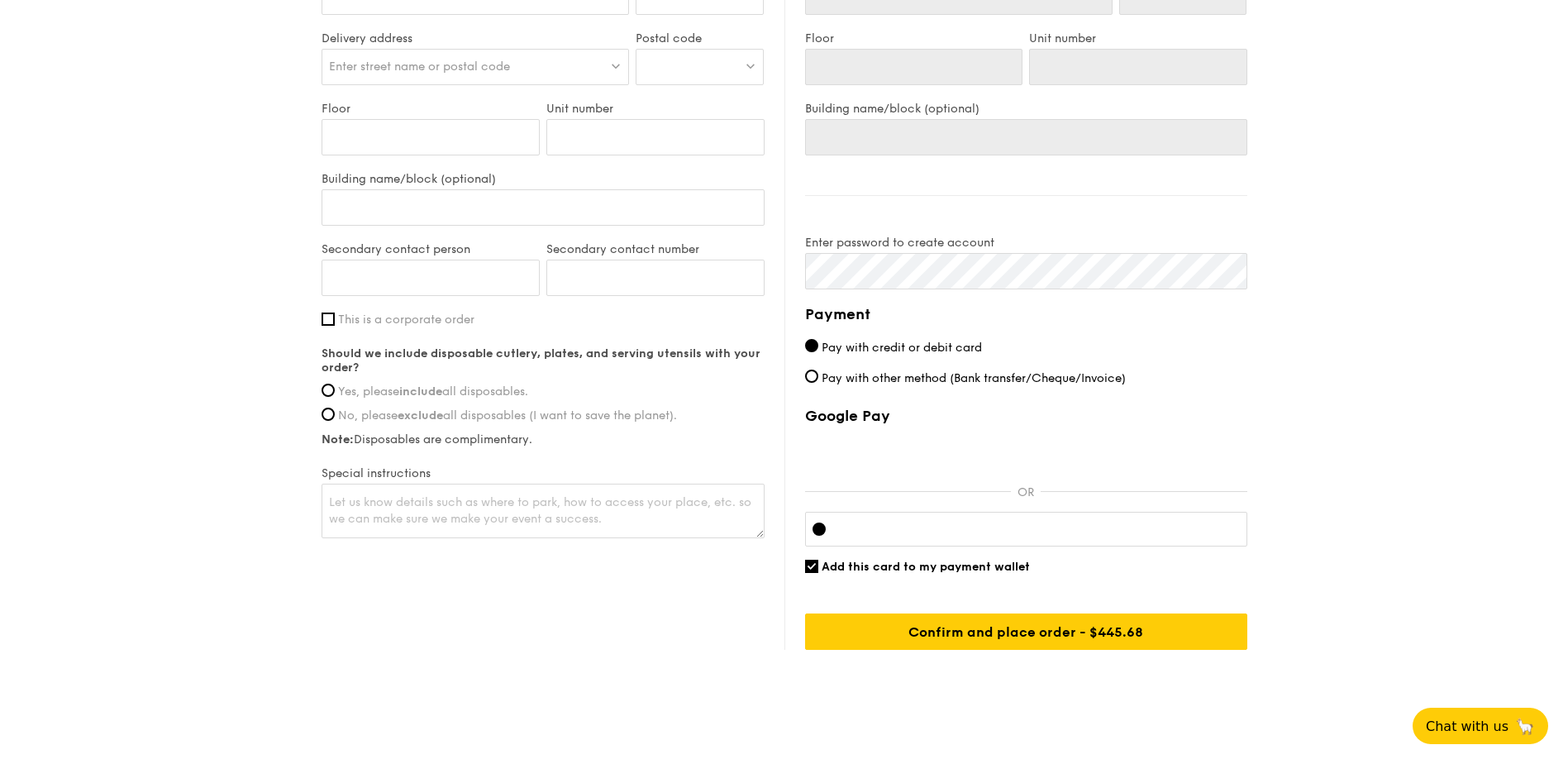
scroll to position [1002, 0]
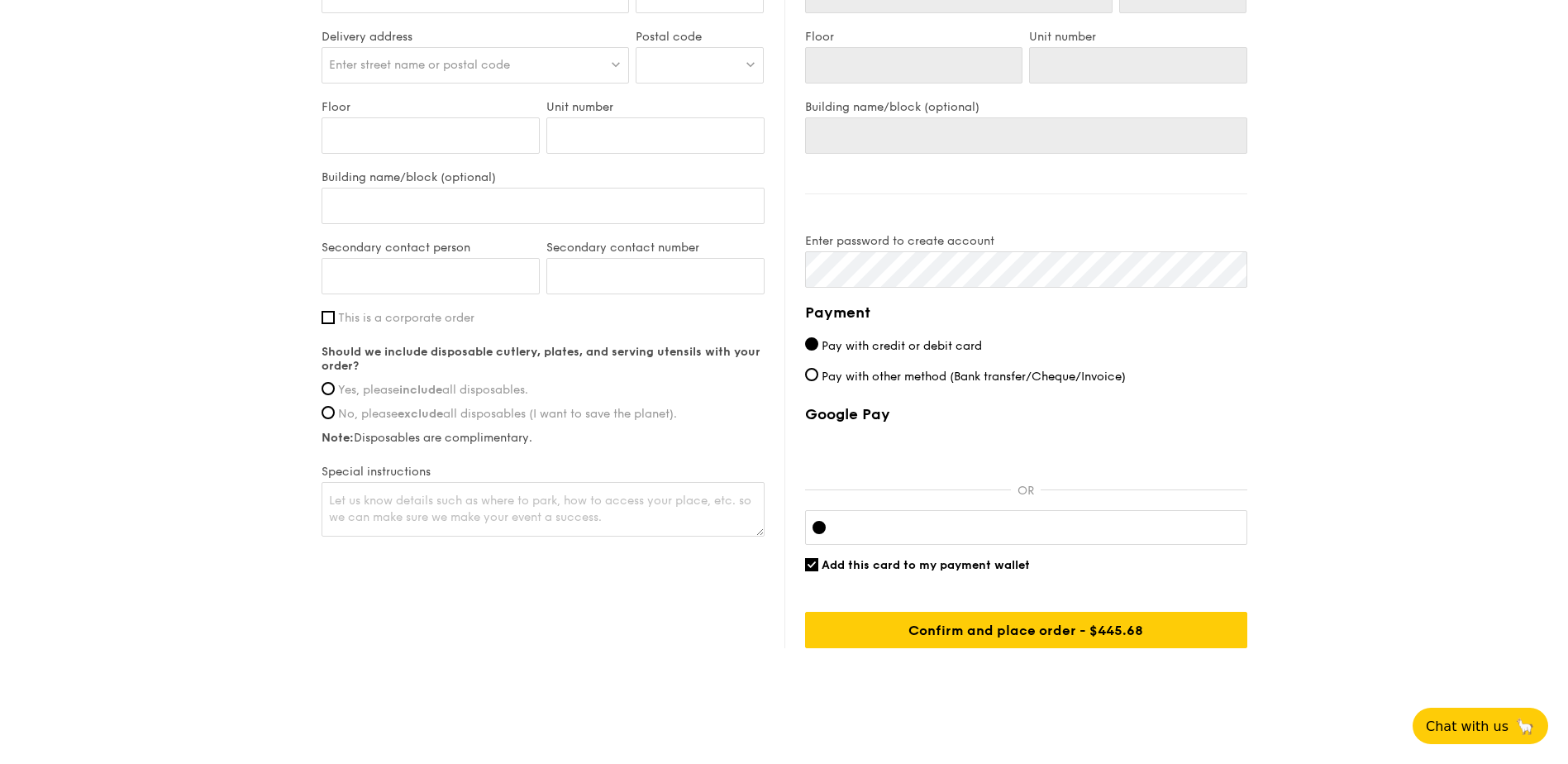
click at [399, 383] on span "Yes, please include all disposables." at bounding box center [433, 391] width 190 height 14
click at [335, 382] on input "Yes, please include all disposables." at bounding box center [328, 389] width 13 height 13
radio input "true"
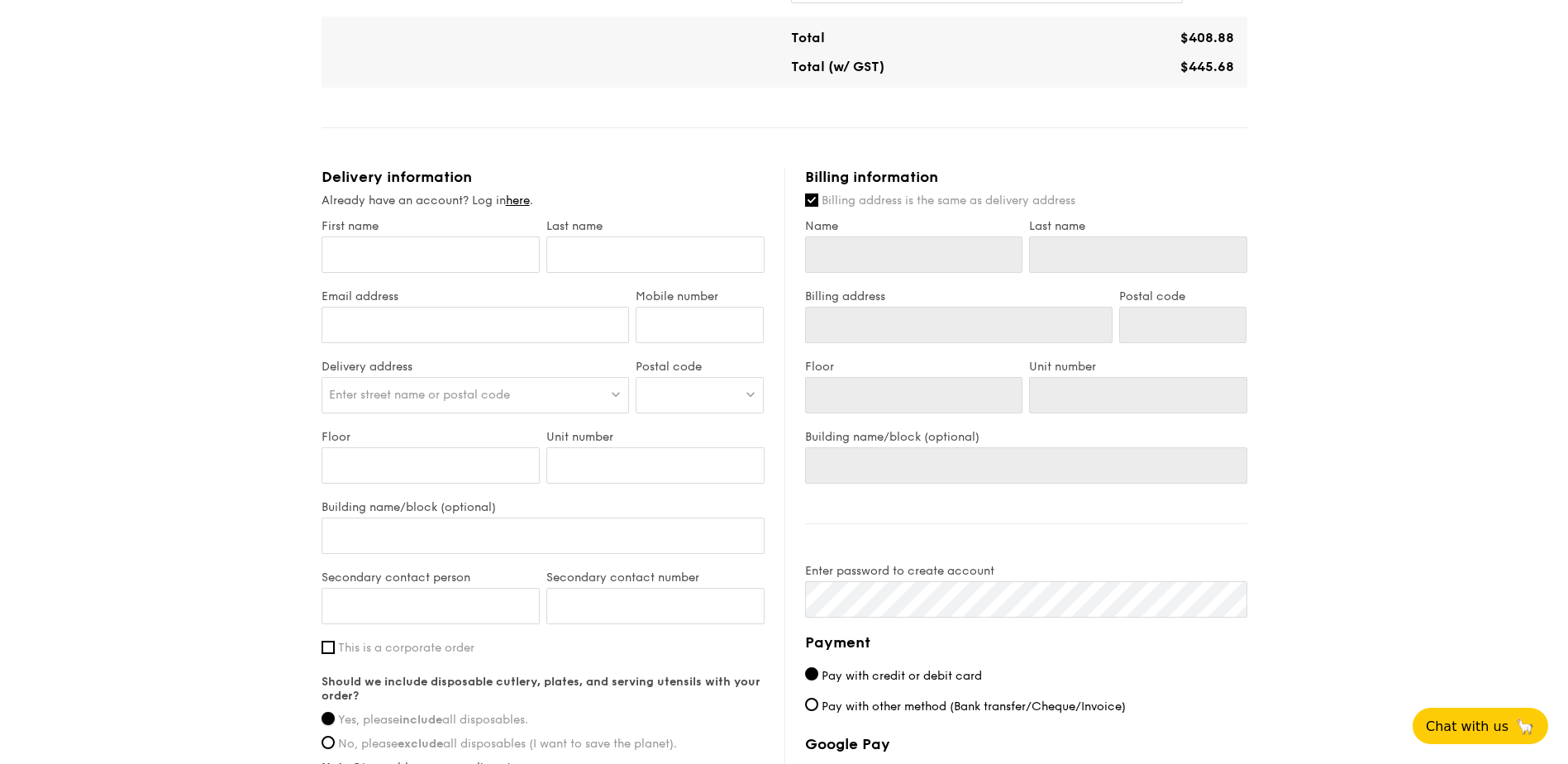
scroll to position [671, 0]
click at [440, 240] on input "First name" at bounding box center [431, 256] width 219 height 36
type input "L"
type input "Ld"
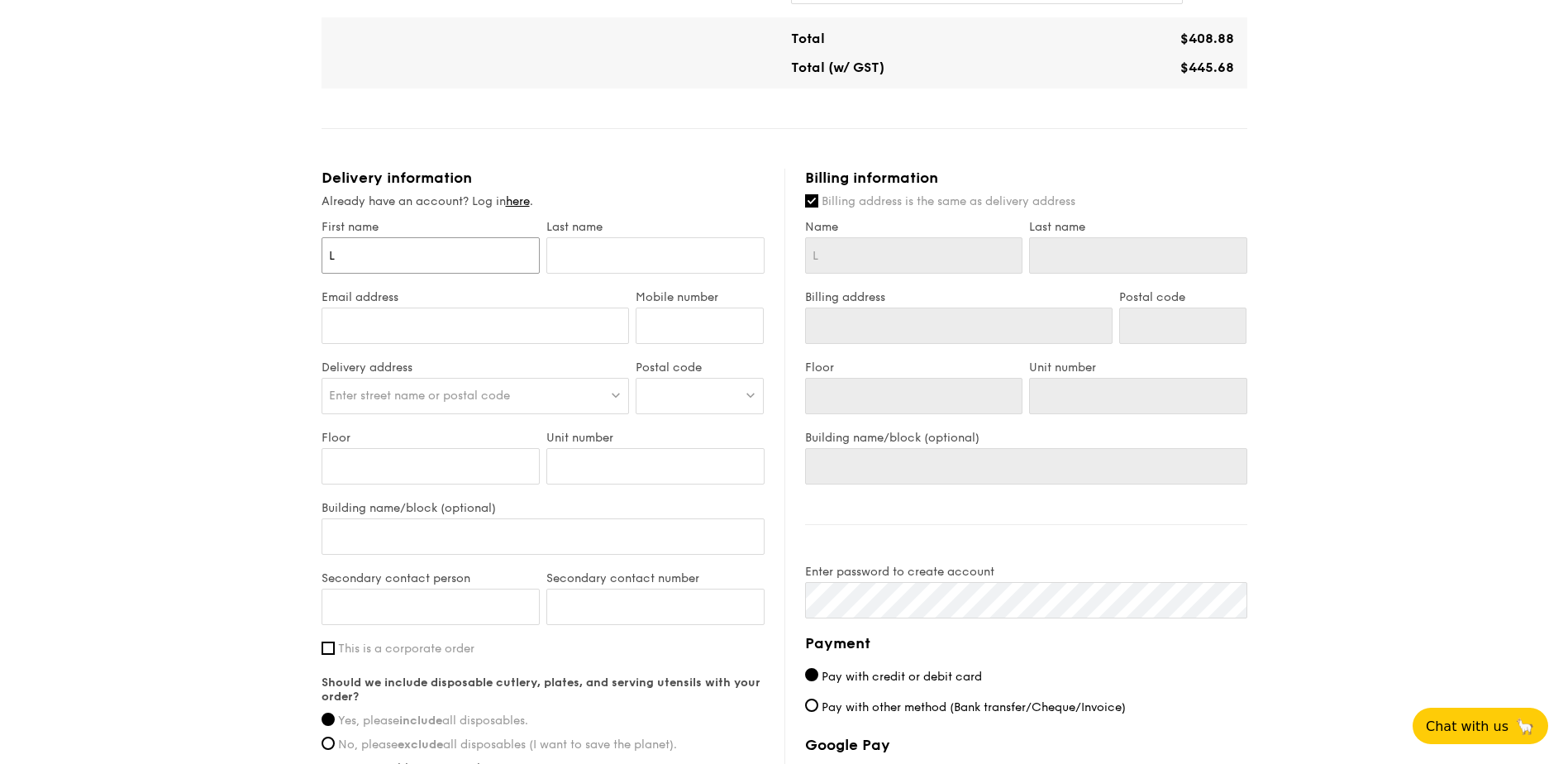
type input "Ld"
type input "L"
type input "Ly"
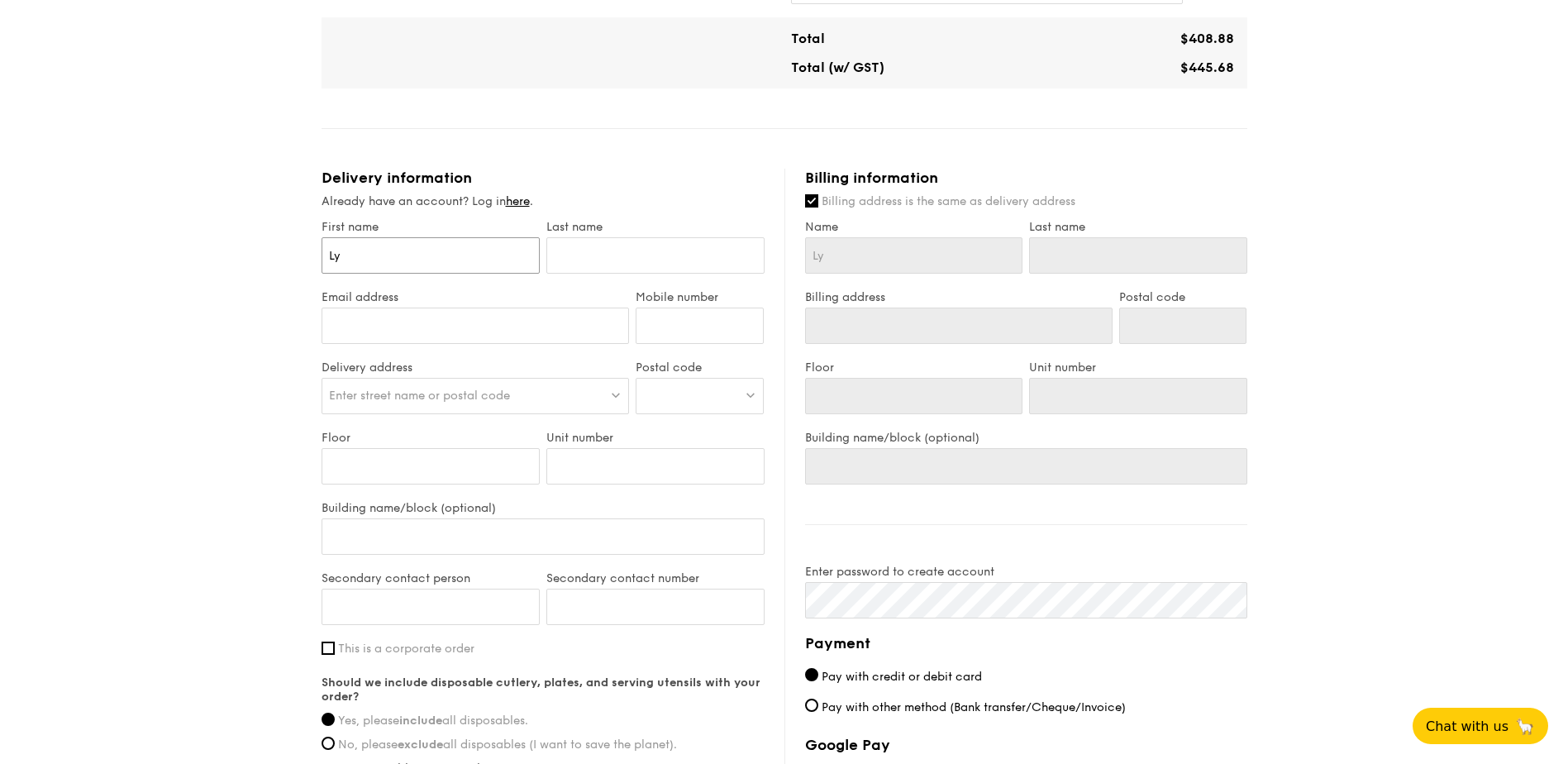
type input "Lyd"
type input "Lydi"
type input "[PERSON_NAME]"
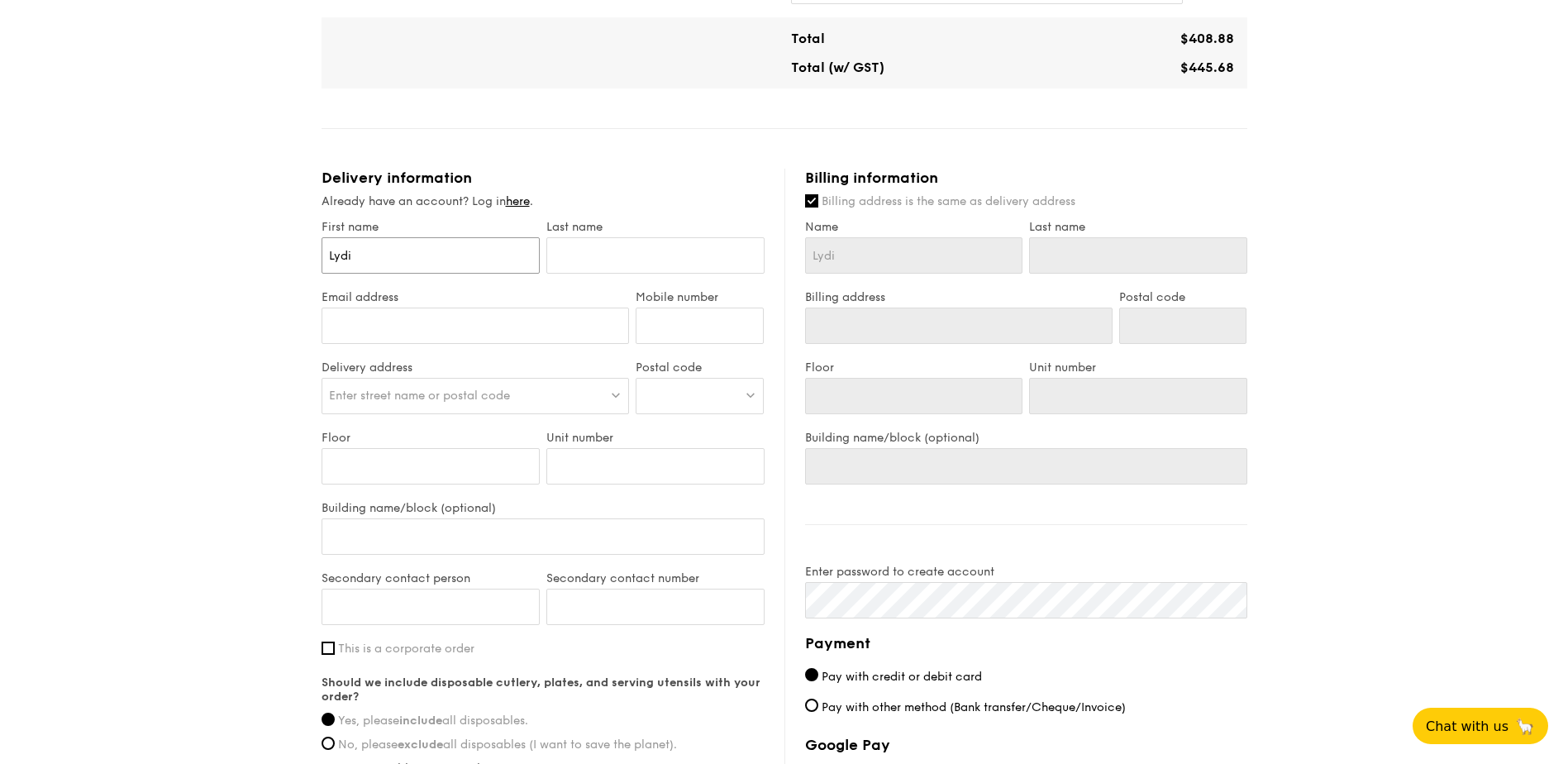
type input "[PERSON_NAME]"
click at [662, 260] on div "Last name" at bounding box center [656, 255] width 225 height 70
click at [665, 247] on input "text" at bounding box center [655, 256] width 219 height 36
type input "L"
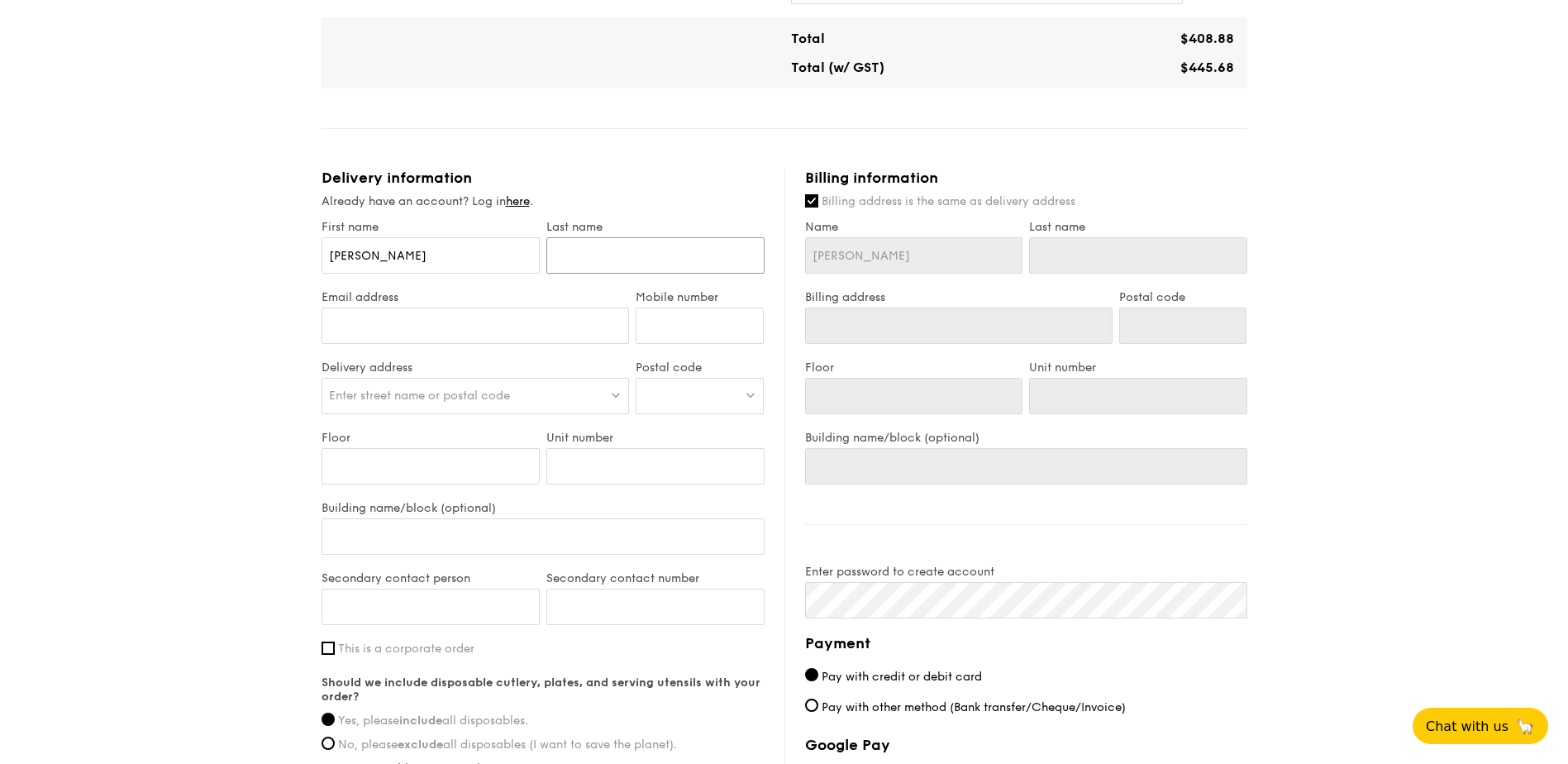
type input "L"
type input "Le"
type input "Leu"
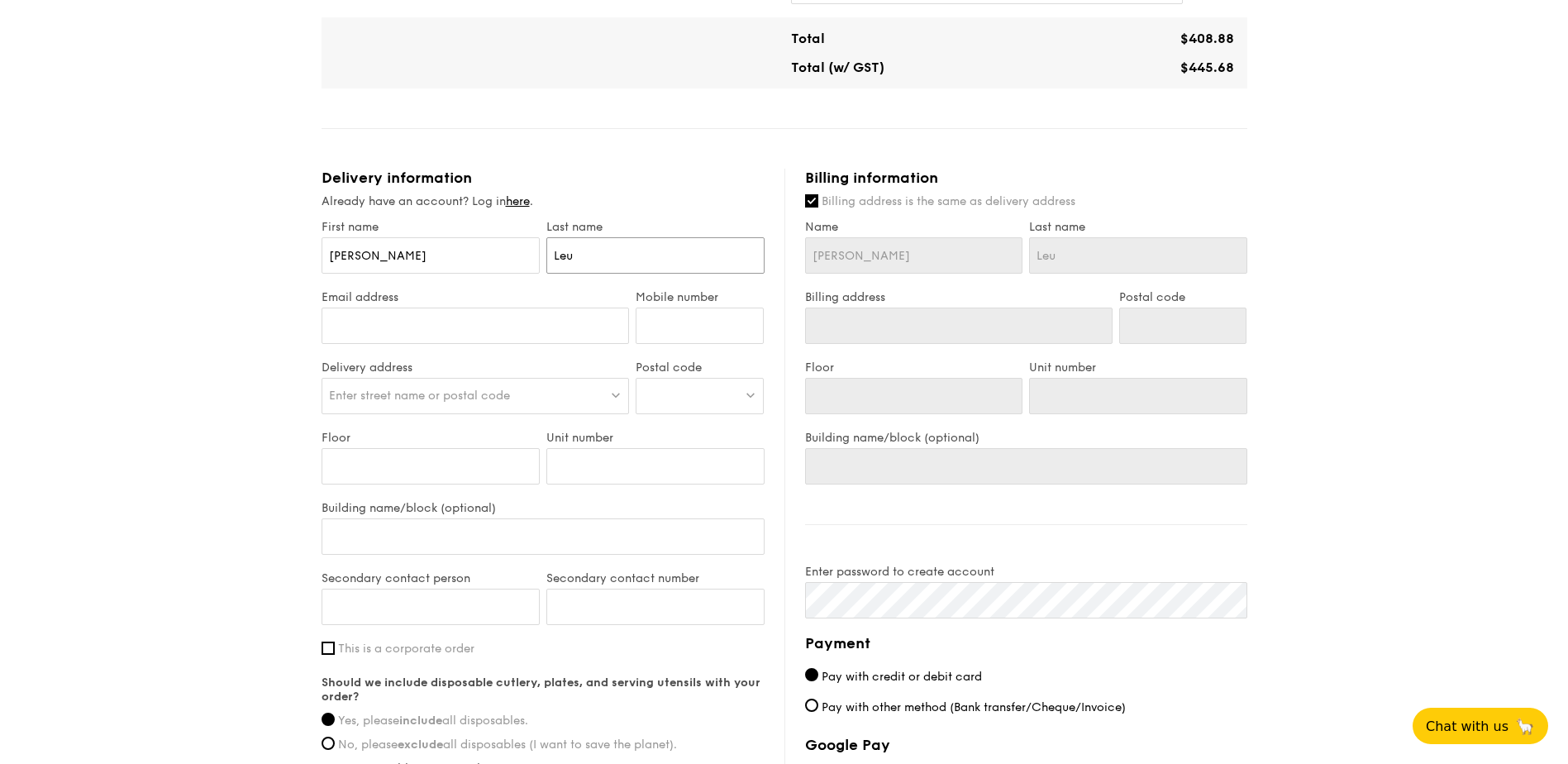
type input "Leun"
type input "Leu"
type input "L"
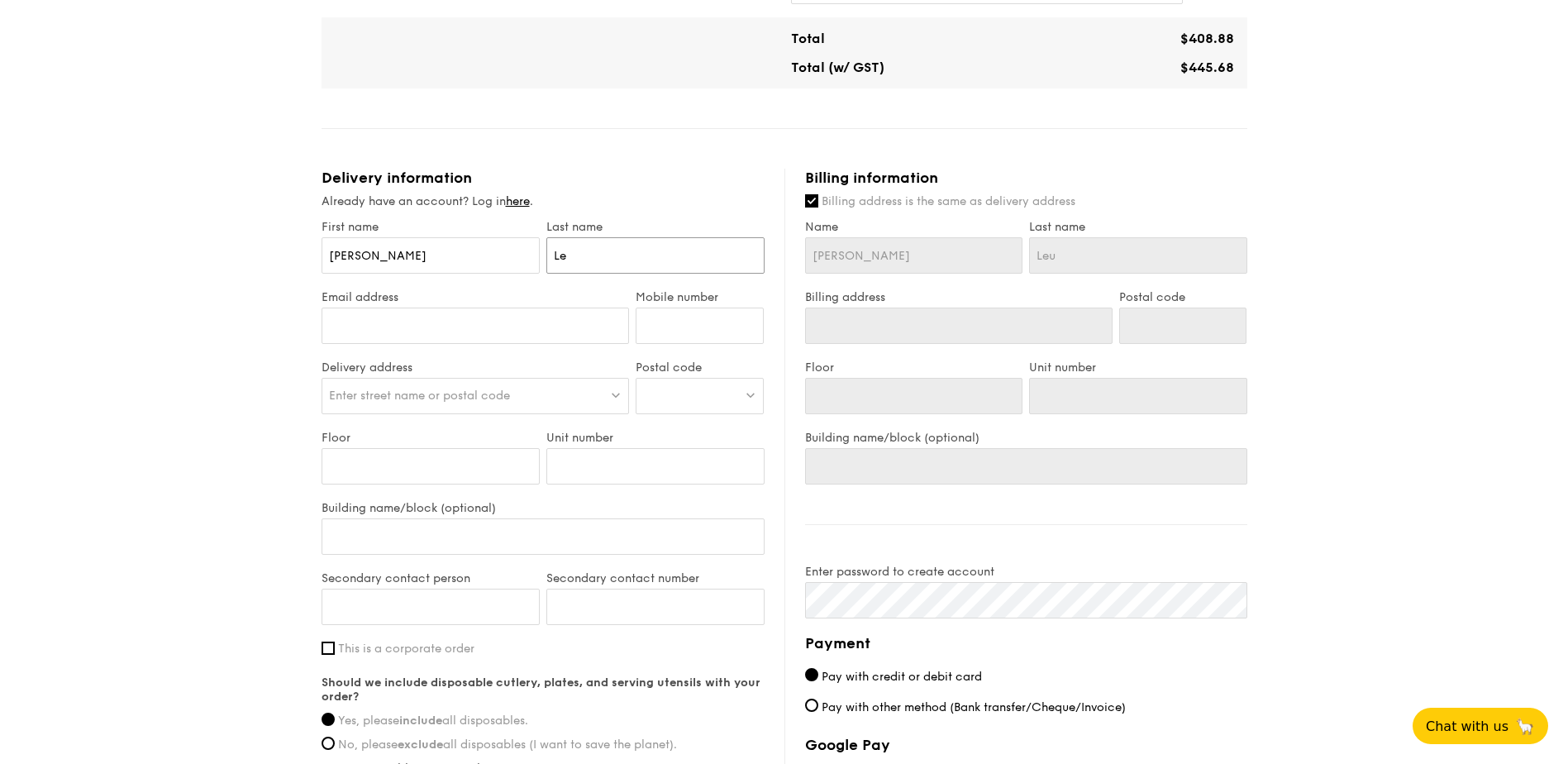
type input "L"
type input "Z"
type input "Zh"
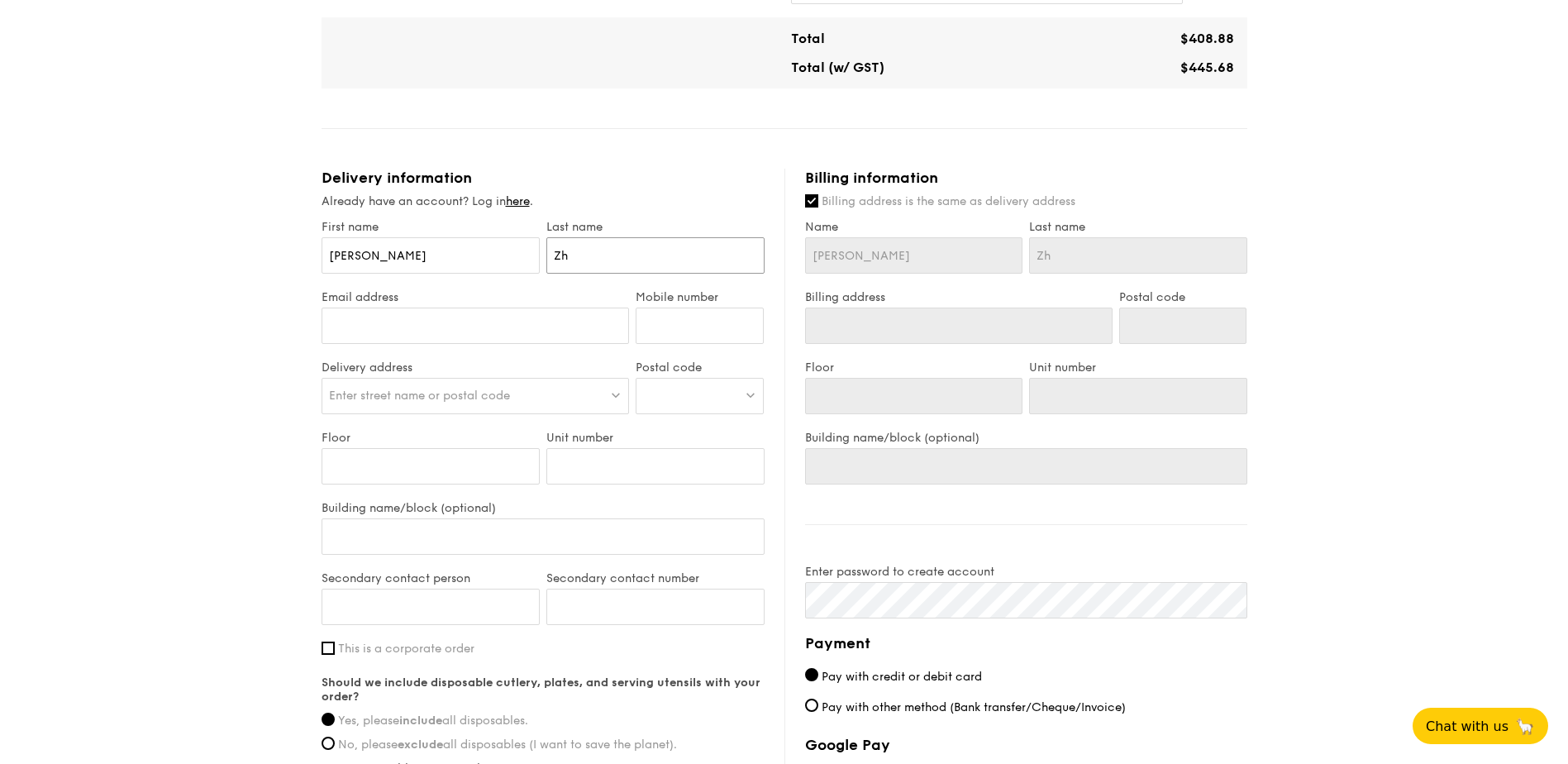
type input "Zha"
type input "Zhan"
type input "[PERSON_NAME]"
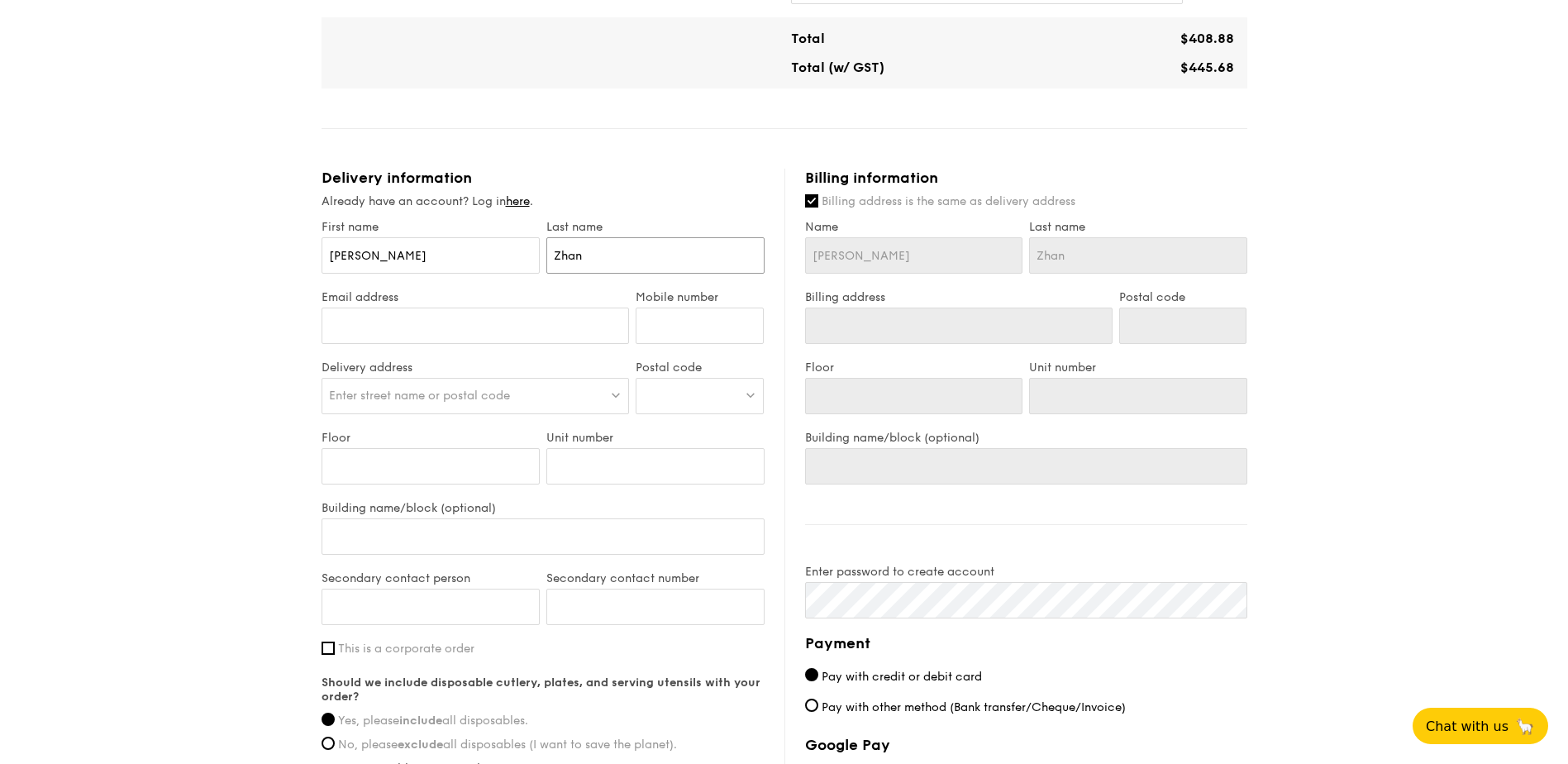
type input "[PERSON_NAME]"
drag, startPoint x: 462, startPoint y: 232, endPoint x: 180, endPoint y: 242, distance: 282.2
click at [182, 242] on div "1 - Select menu 2 - Select items 3 - Check out Meals on Demand Serving time: [D…" at bounding box center [784, 187] width 1568 height 1717
type input "R"
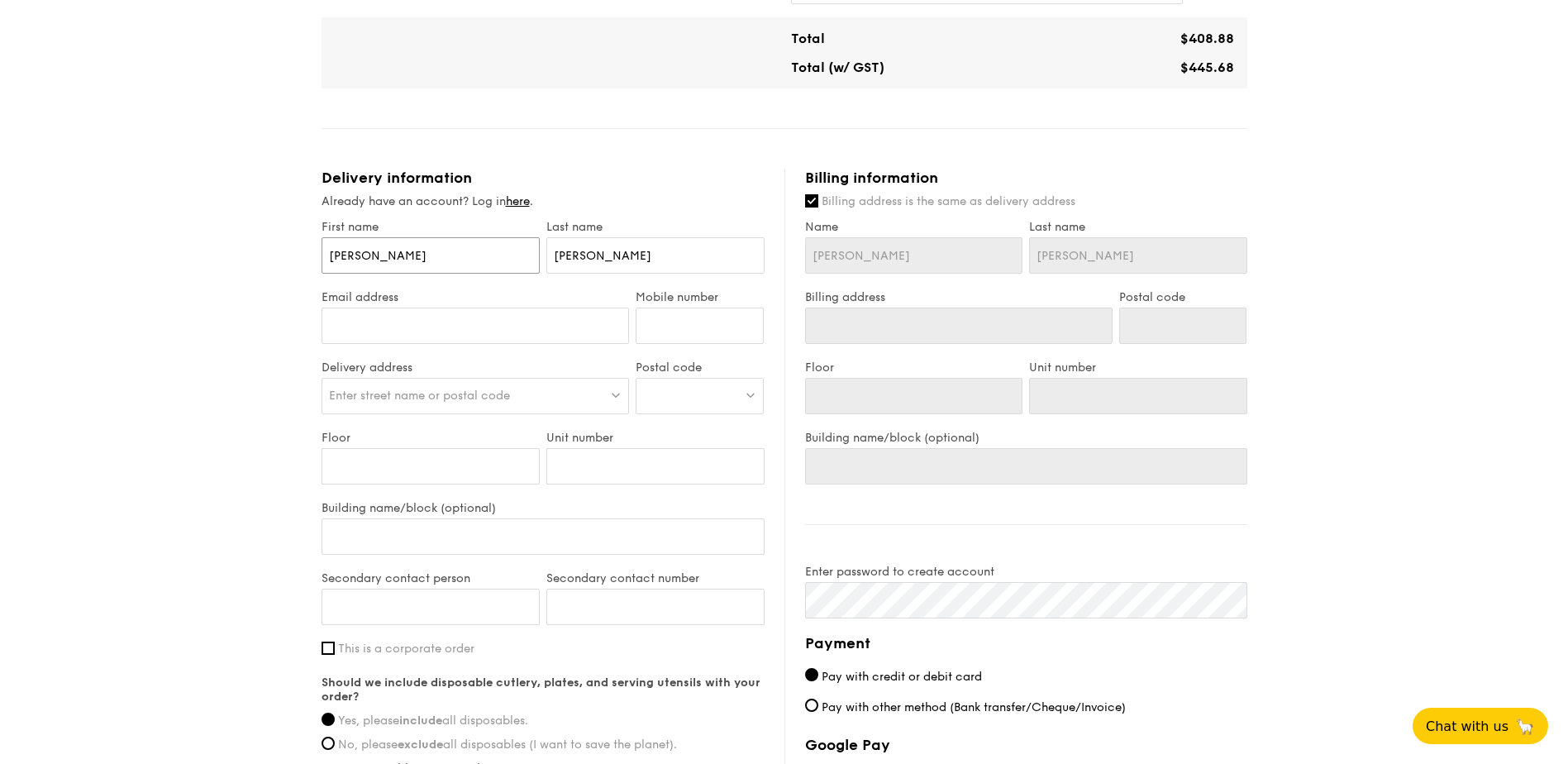
type input "R"
type input "Rn"
type input "R"
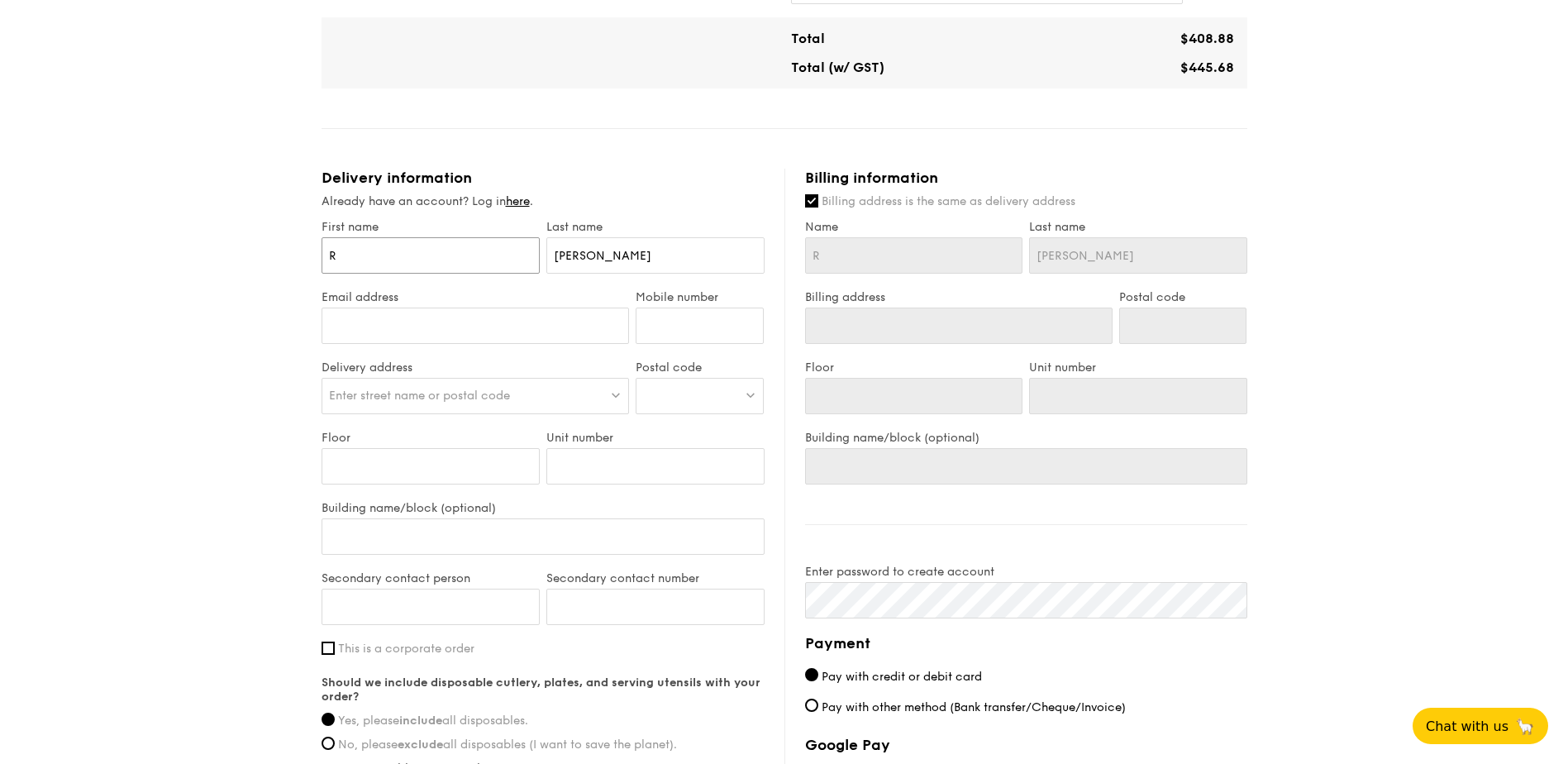
type input "Ru"
type input "Run"
type input "Runc"
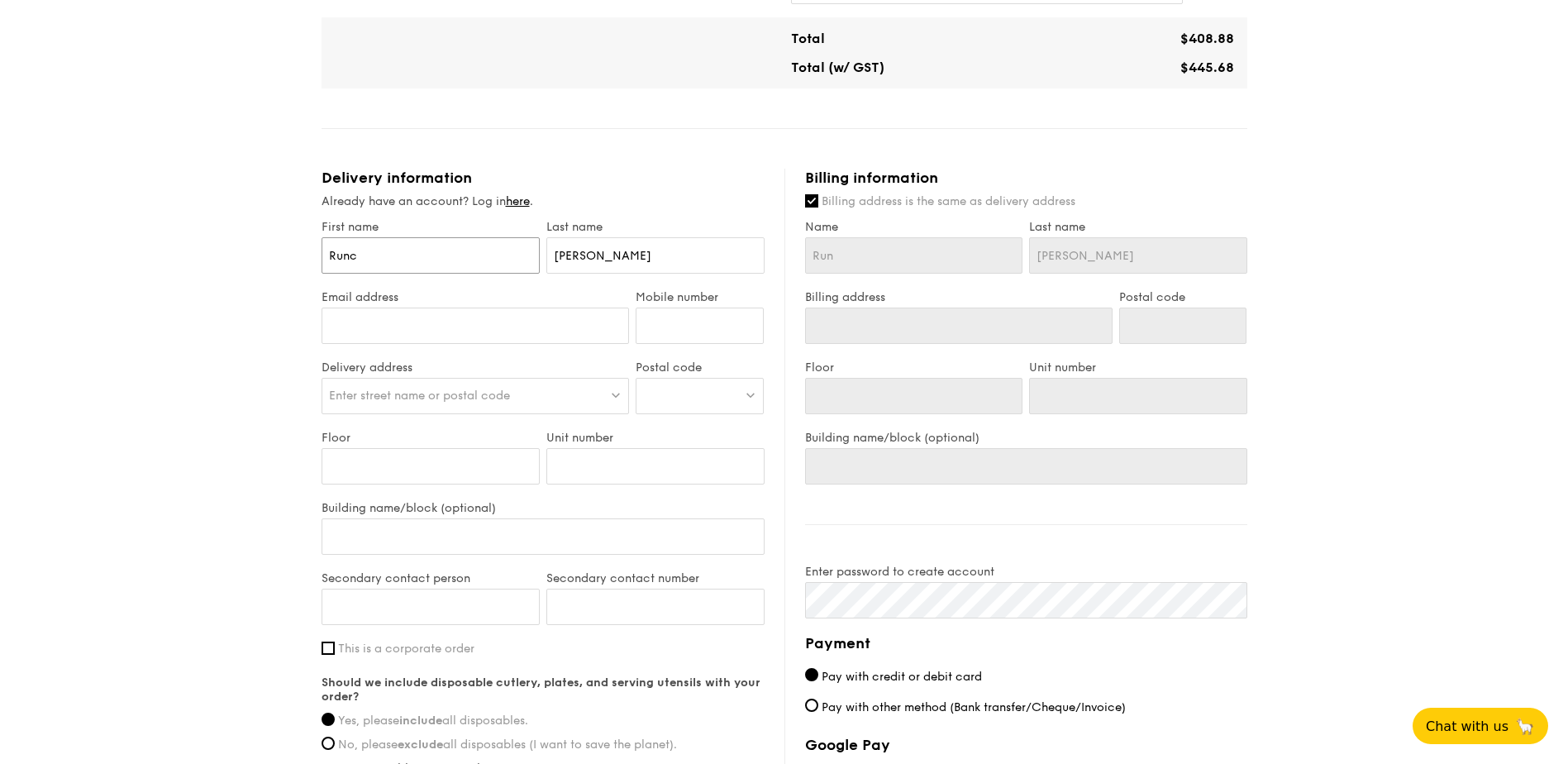
type input "Runc"
type input "Runch"
type input "Runchu"
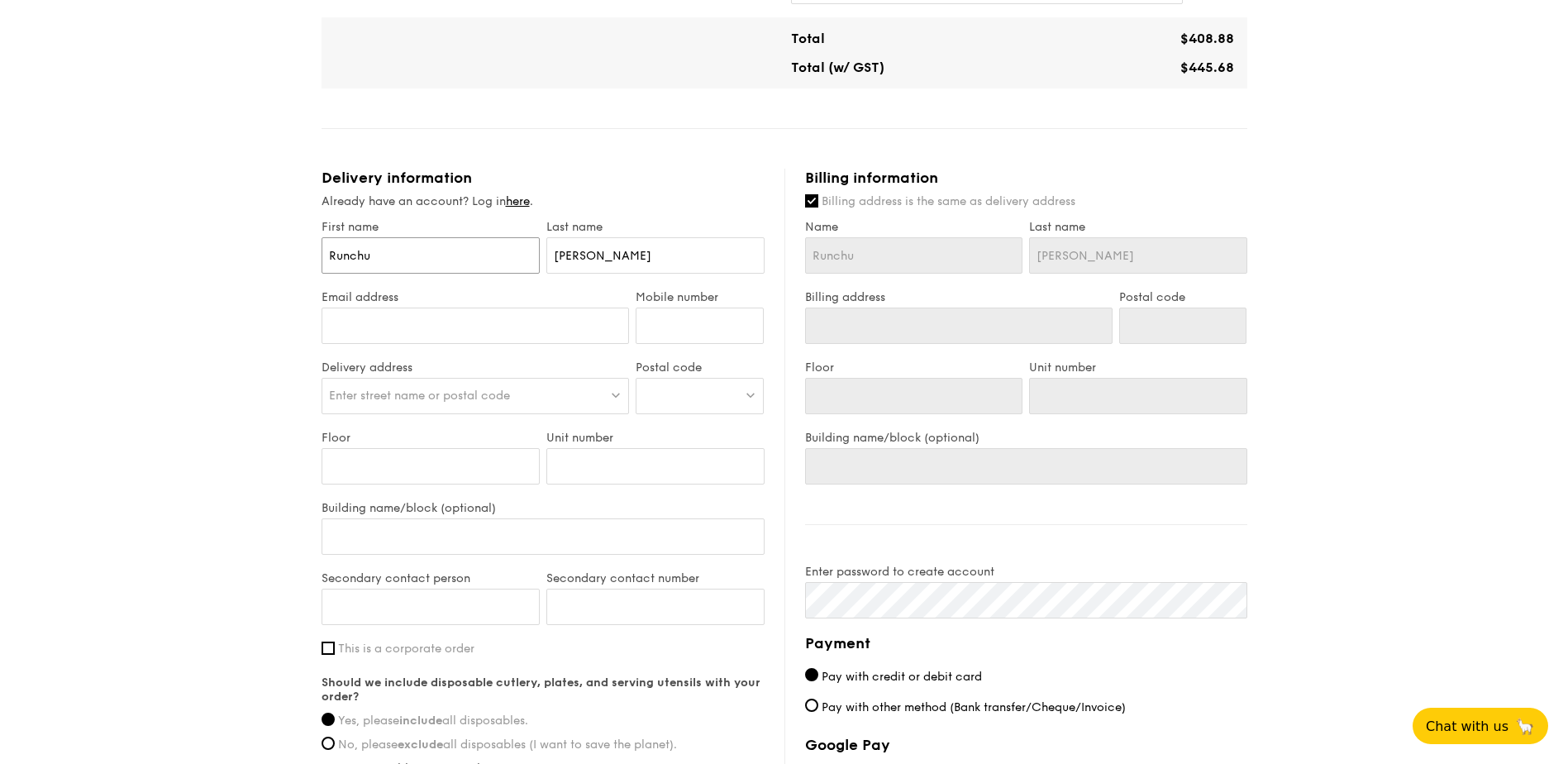
type input "Runchu"
click at [372, 308] on input "Email address" at bounding box center [476, 326] width 309 height 36
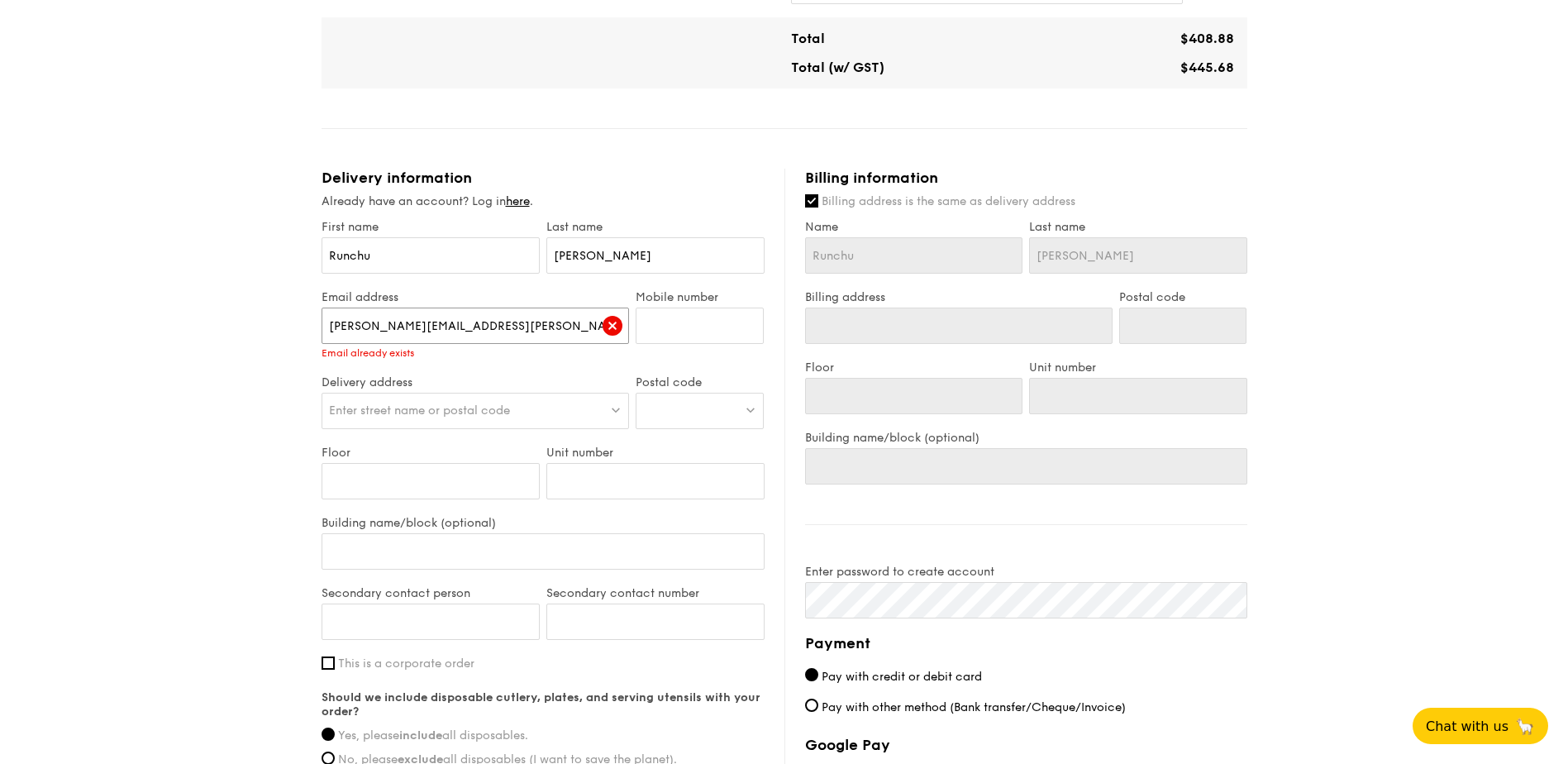
type input "[PERSON_NAME][EMAIL_ADDRESS][PERSON_NAME][DOMAIN_NAME]"
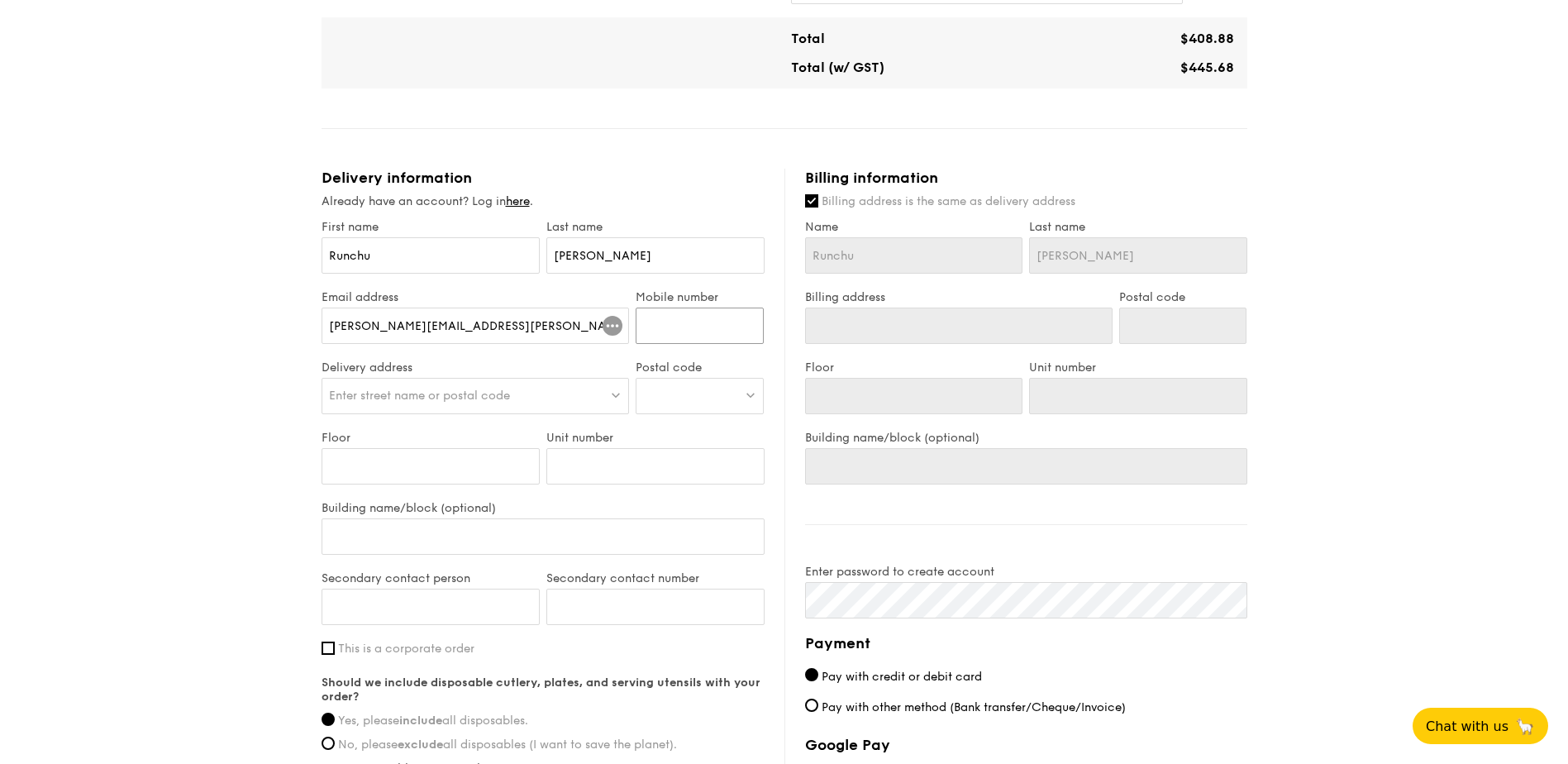
click at [697, 311] on input "Mobile number" at bounding box center [700, 326] width 128 height 36
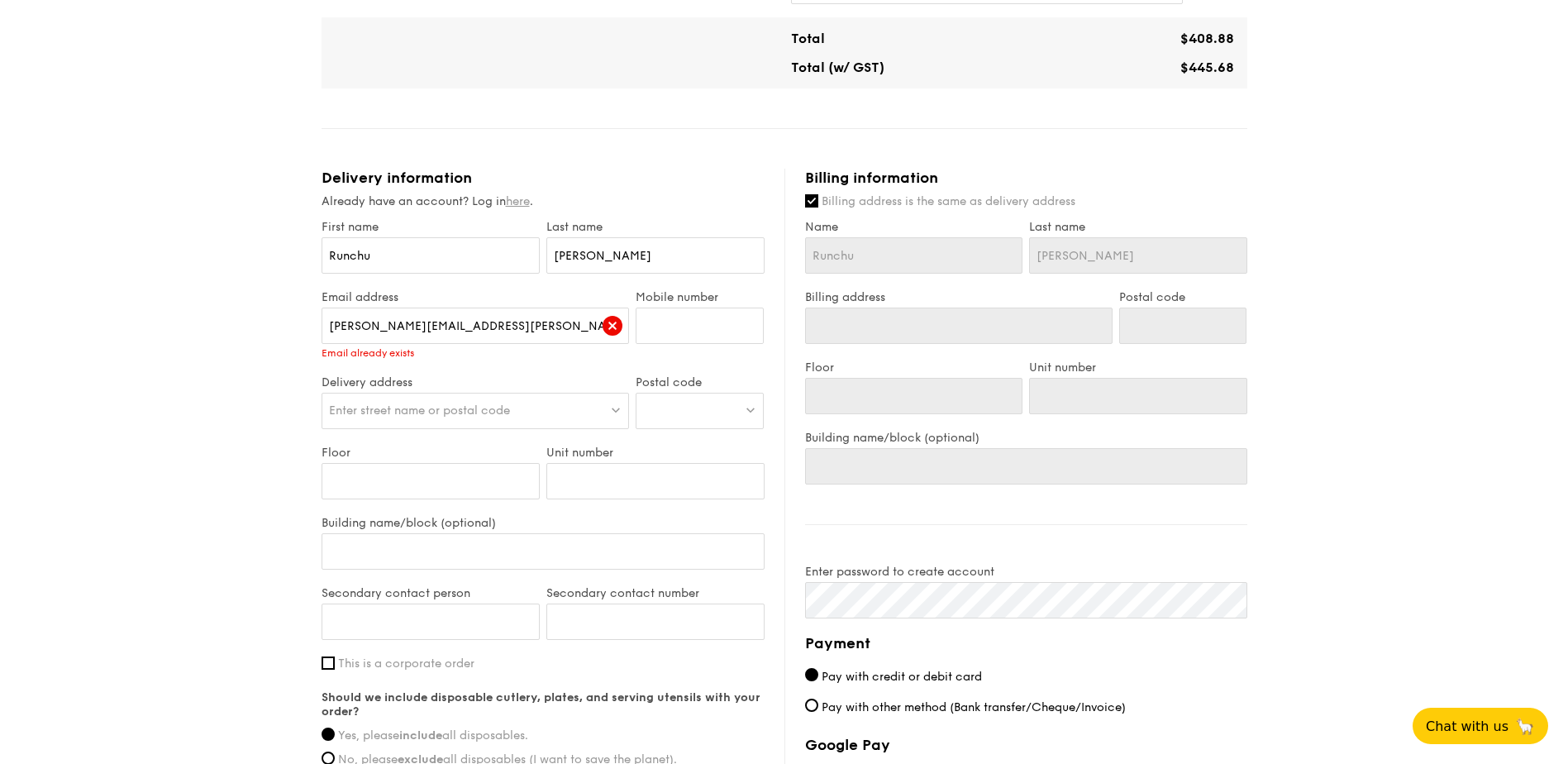
click at [516, 194] on link "here" at bounding box center [517, 202] width 24 height 14
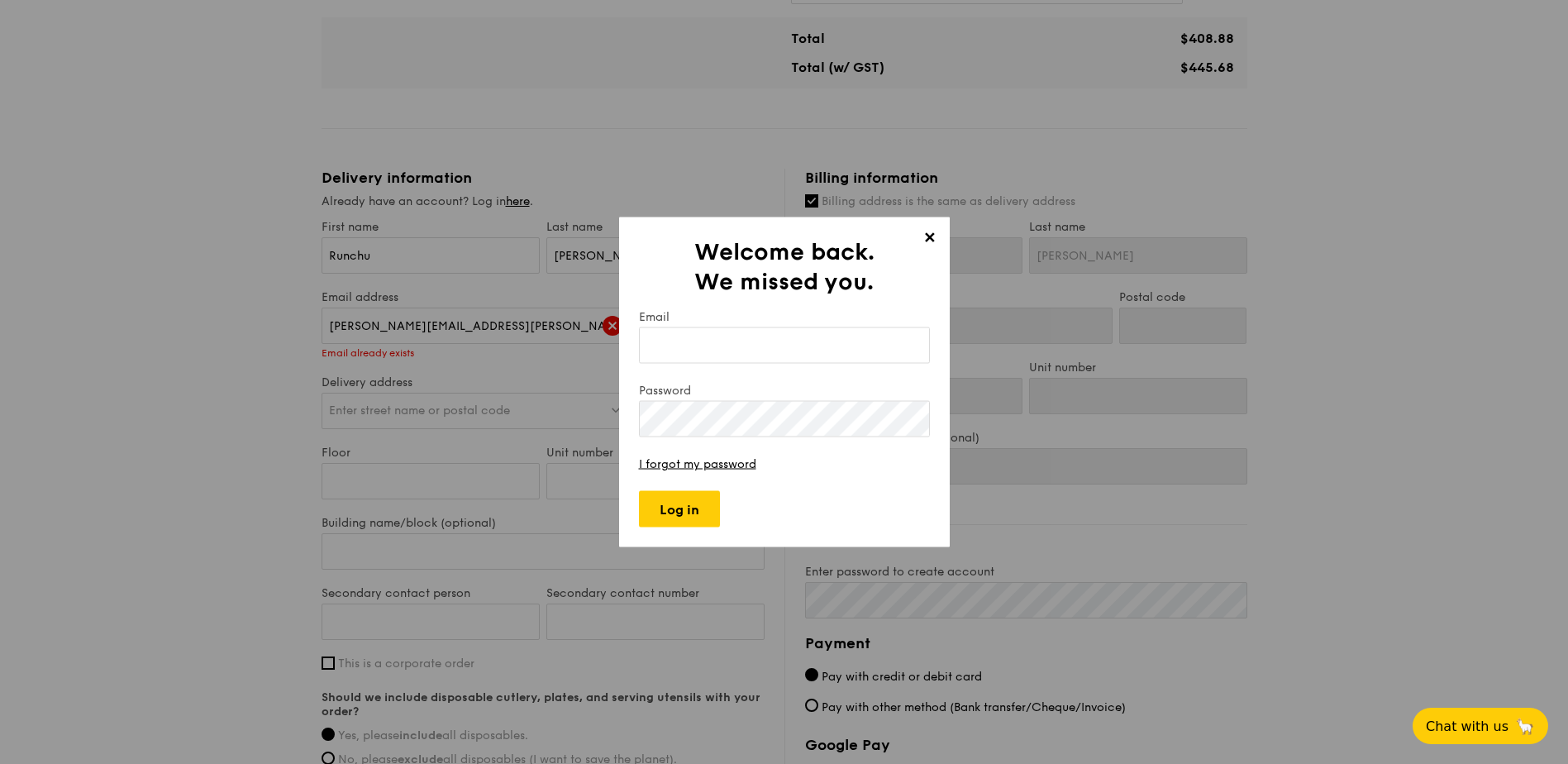
click at [707, 353] on input "Email" at bounding box center [784, 346] width 291 height 36
type input "[PERSON_NAME][EMAIL_ADDRESS][PERSON_NAME][DOMAIN_NAME]"
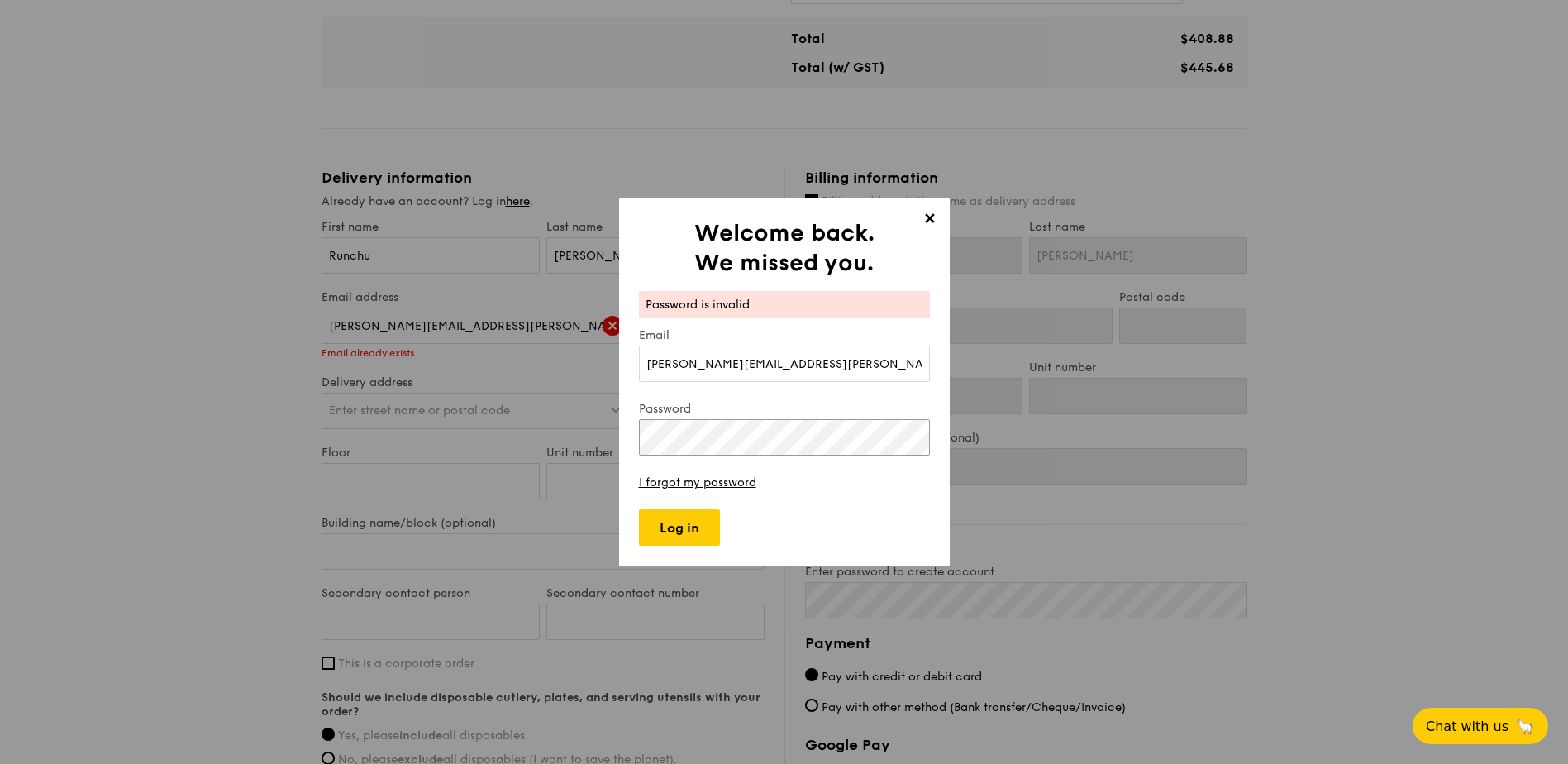
click at [421, 422] on div "✕ Welcome back. We missed you. Password is invalid Email [PERSON_NAME][EMAIL_AD…" at bounding box center [784, 382] width 1568 height 764
click at [698, 490] on form "Password is invalid Email [PERSON_NAME][EMAIL_ADDRESS][PERSON_NAME][DOMAIN_NAME…" at bounding box center [784, 418] width 291 height 255
click at [699, 485] on link "I forgot my password" at bounding box center [697, 482] width 118 height 14
click at [407, 442] on div "✕ Welcome back. We missed you. Password is invalid Email [PERSON_NAME][EMAIL_AD…" at bounding box center [784, 382] width 1568 height 764
click at [542, 402] on div "✕ Welcome back. We missed you. Password is invalid Email [PERSON_NAME][EMAIL_AD…" at bounding box center [784, 382] width 1568 height 764
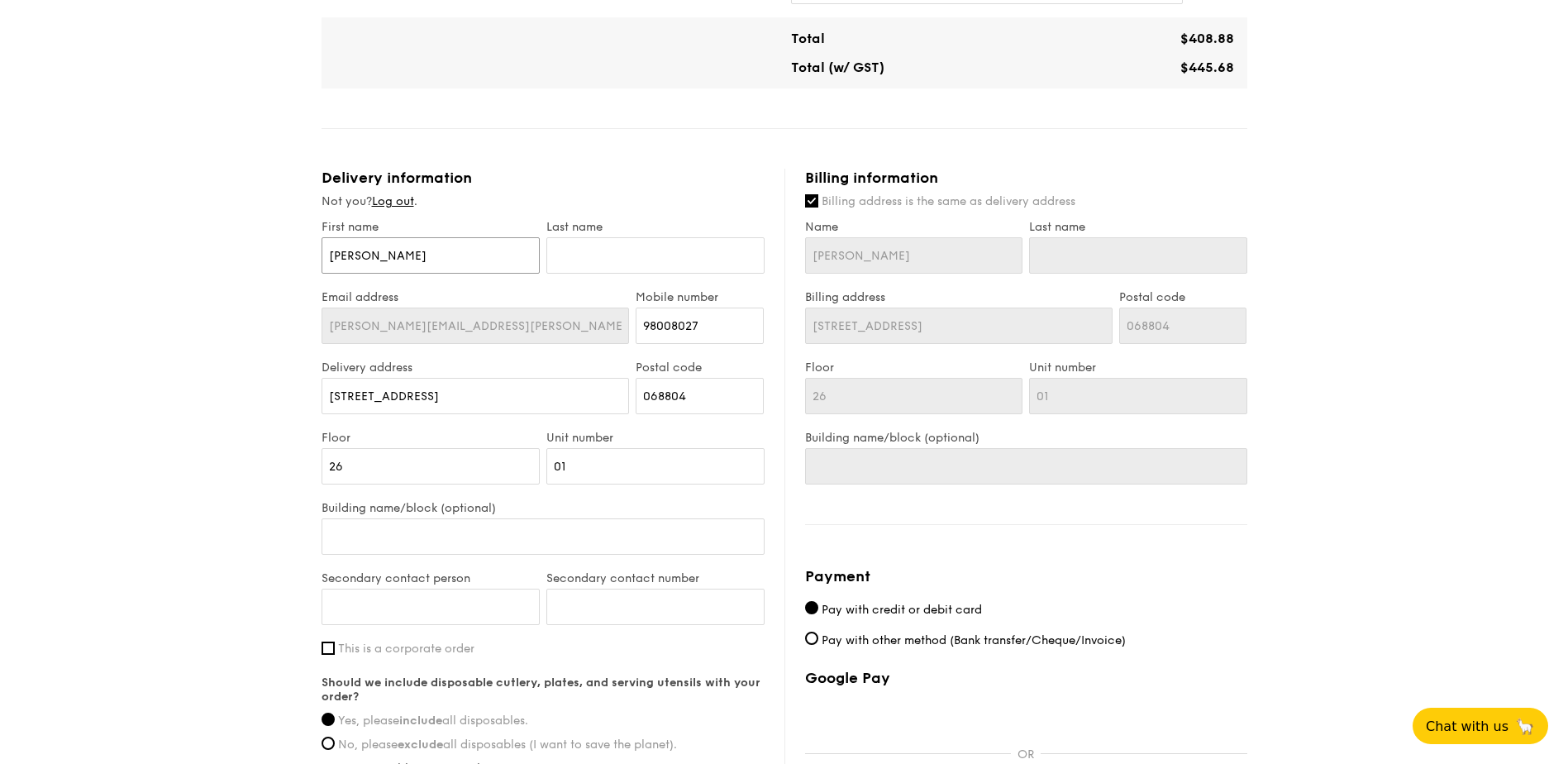
drag, startPoint x: 464, startPoint y: 236, endPoint x: 240, endPoint y: 220, distance: 224.6
click at [241, 229] on div "1 - Select menu 2 - Select items 3 - Check out Meals on Demand Serving time: [D…" at bounding box center [784, 201] width 1568 height 1744
type input "R"
type input "Ru"
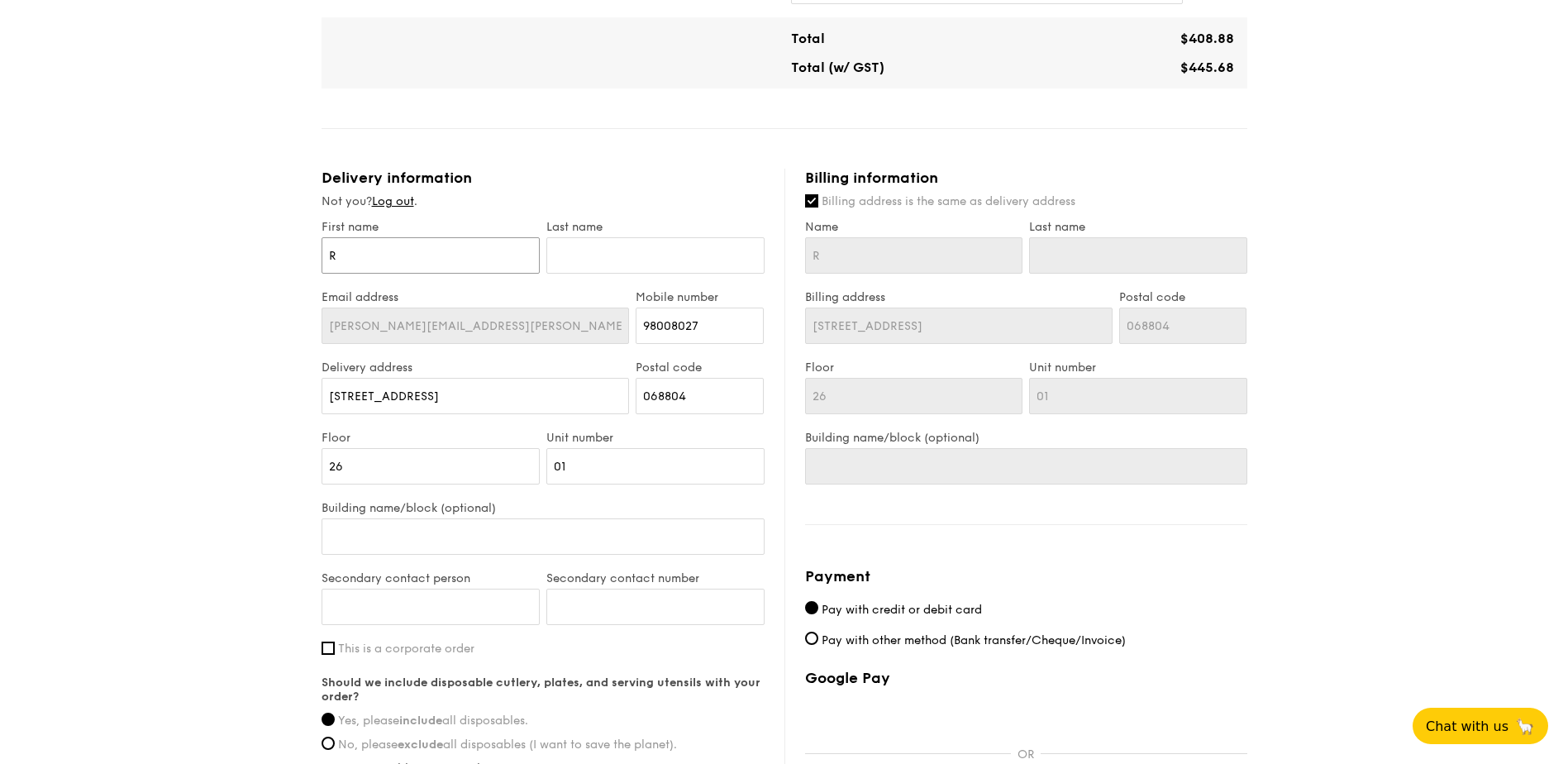
type input "Ru"
type input "Run"
type input "Runc"
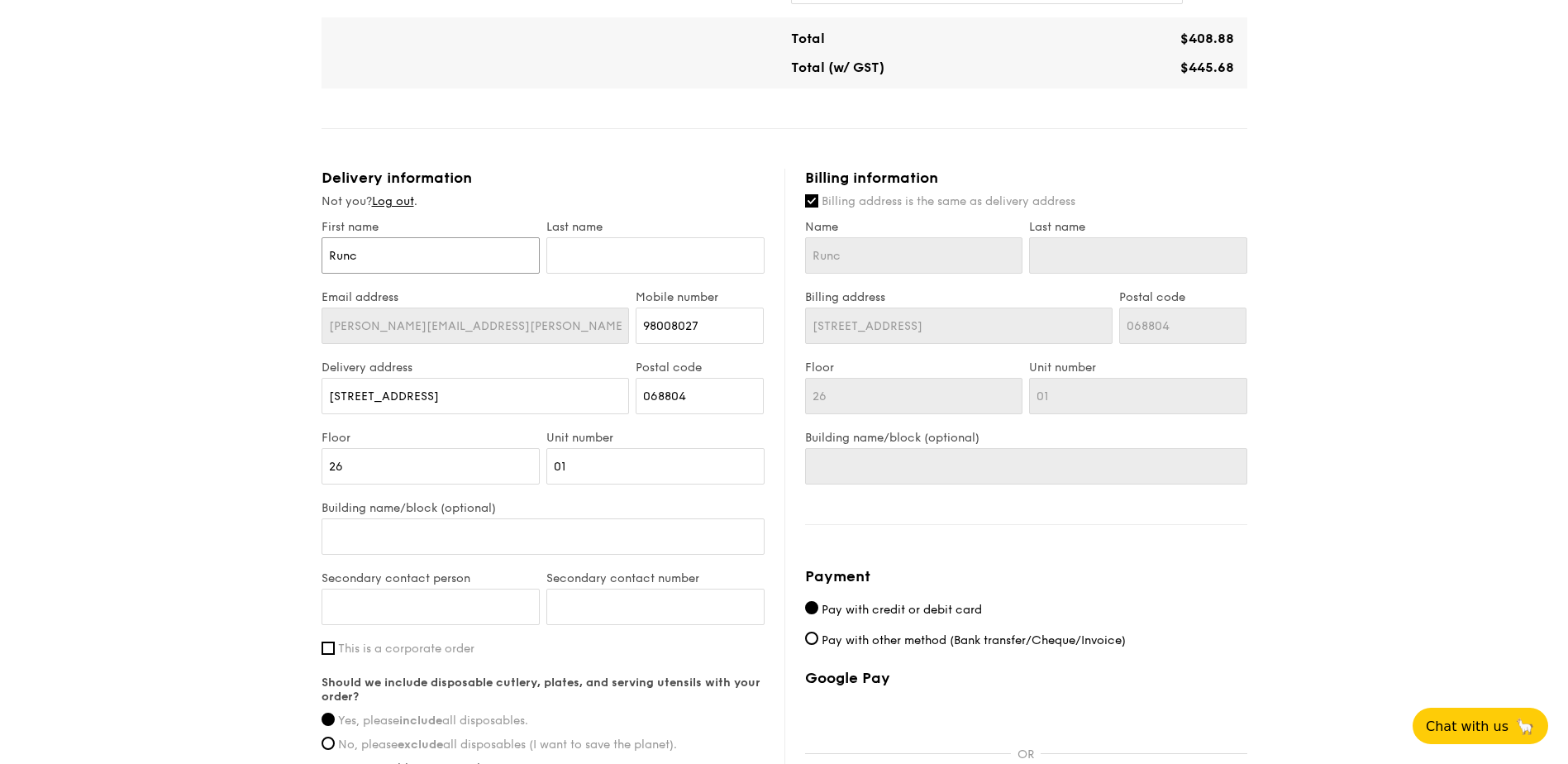
type input "Runch"
type input "Runchu"
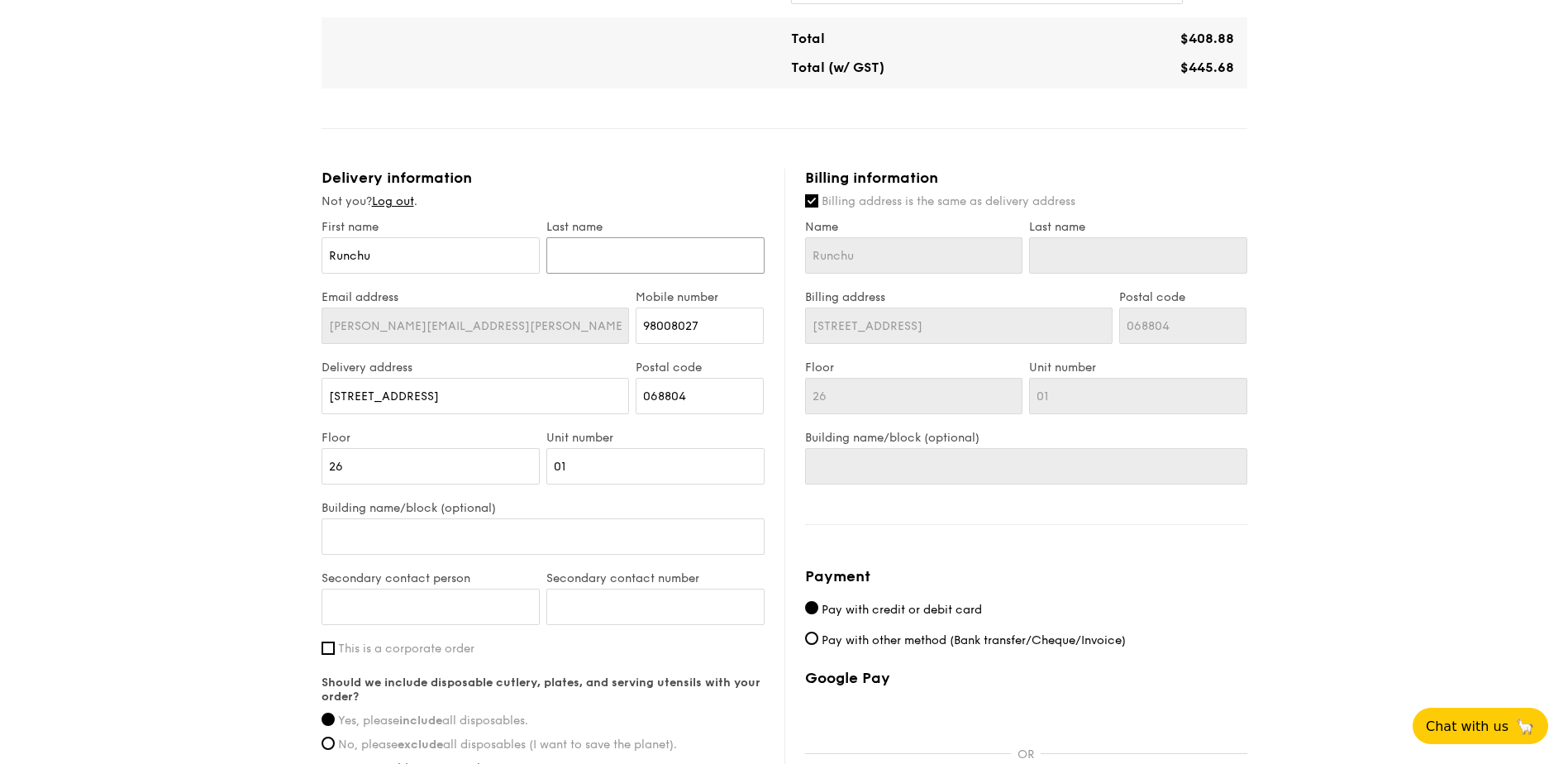
click at [600, 240] on input "text" at bounding box center [655, 256] width 219 height 36
type input "Z"
type input "Zh"
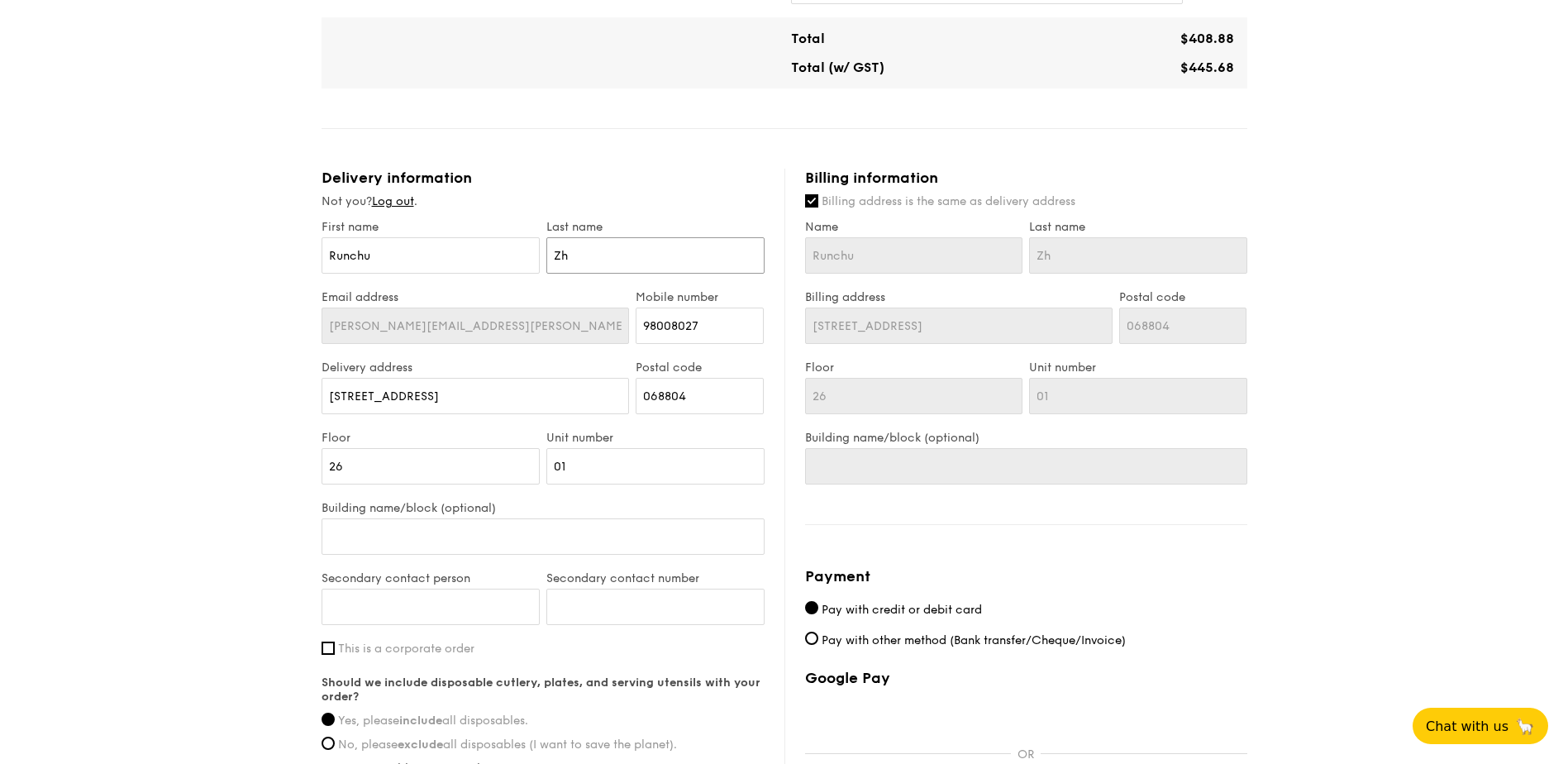
type input "Zha"
type input "Zhan"
type input "[PERSON_NAME]"
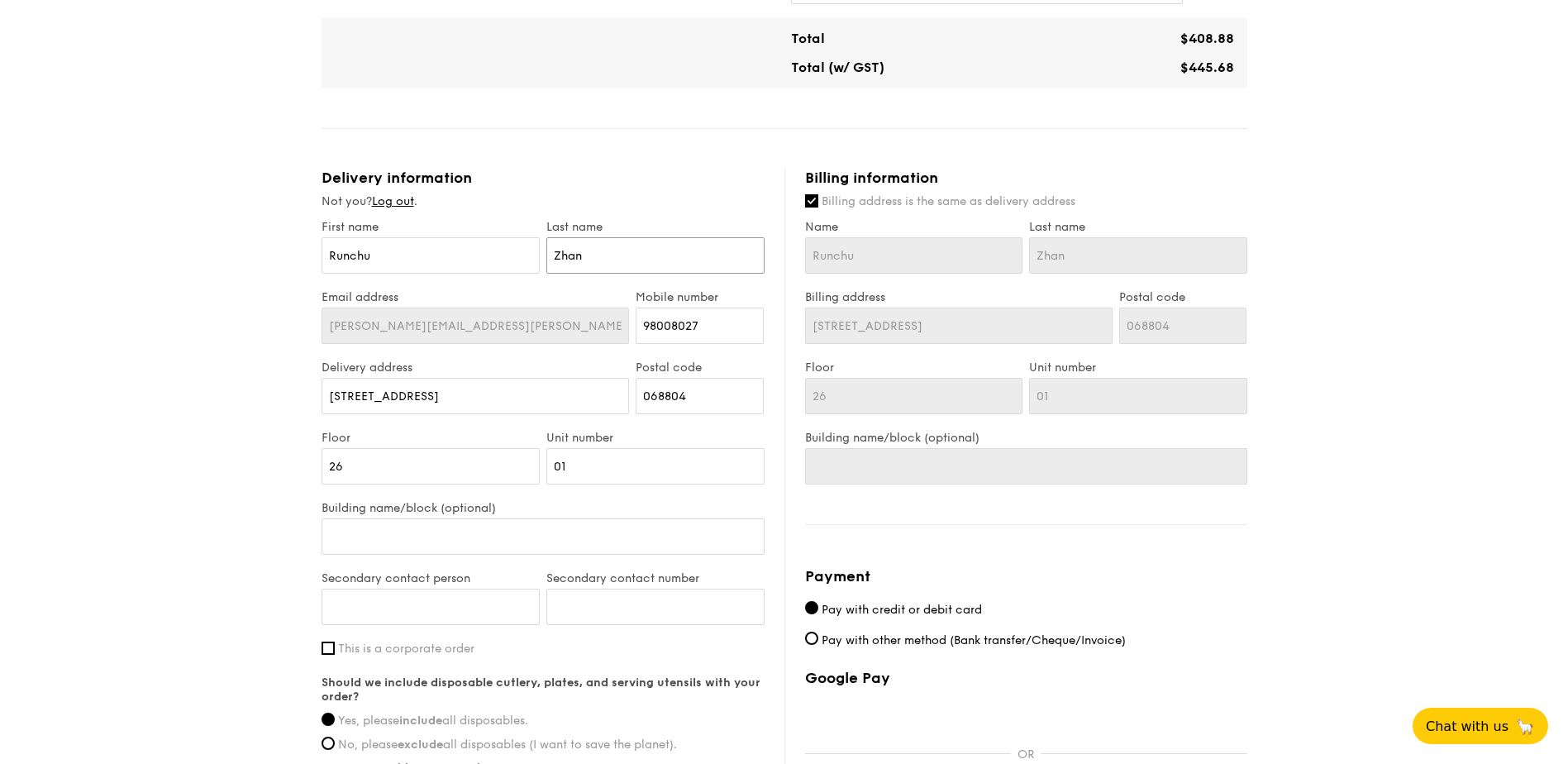
type input "[PERSON_NAME]"
click at [554, 518] on input "Building name/block (optional)" at bounding box center [543, 536] width 444 height 36
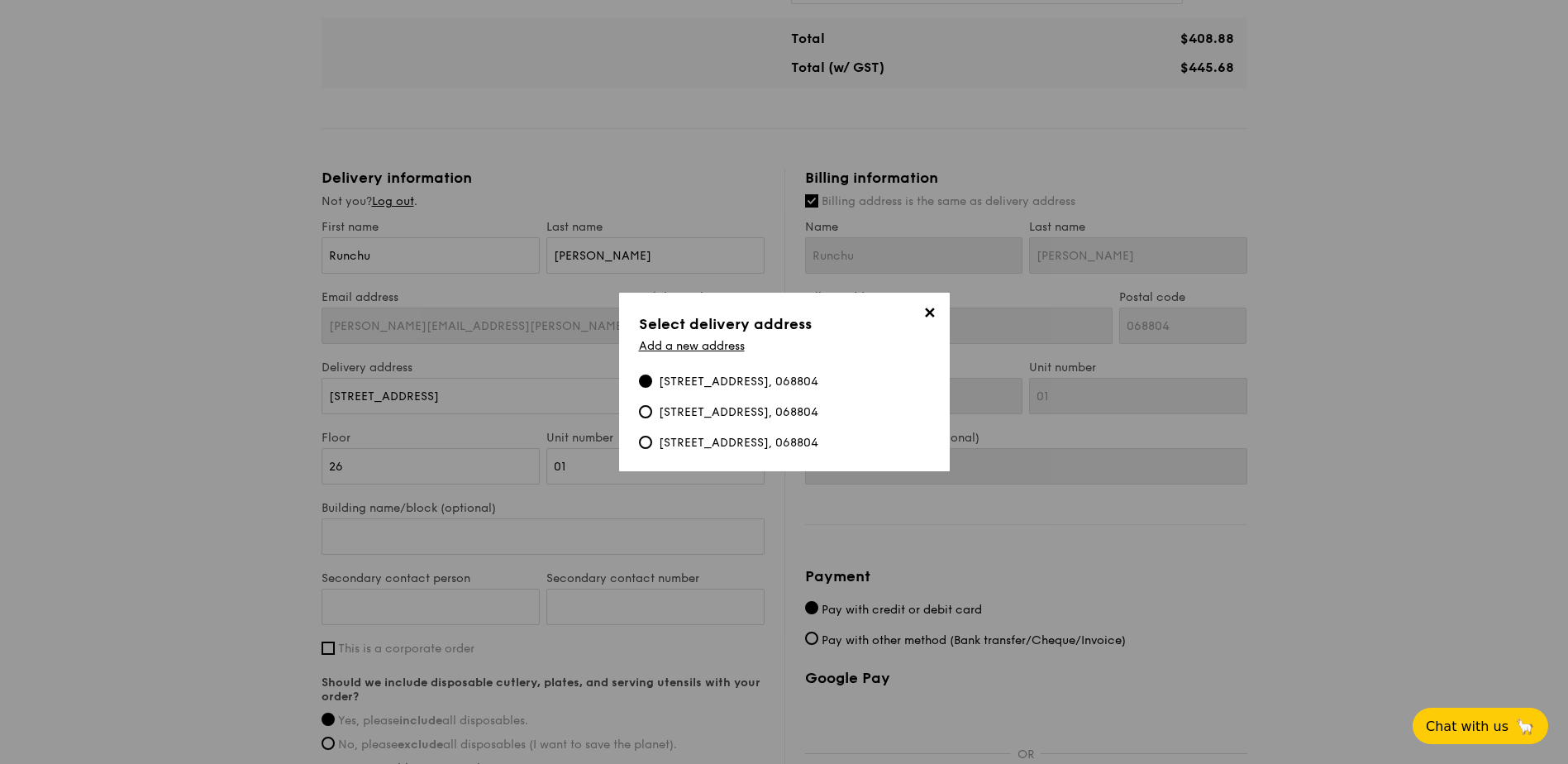
click at [769, 383] on div "[STREET_ADDRESS], 068804" at bounding box center [738, 382] width 159 height 16
click at [652, 383] on input "[STREET_ADDRESS], 068804" at bounding box center [645, 381] width 13 height 13
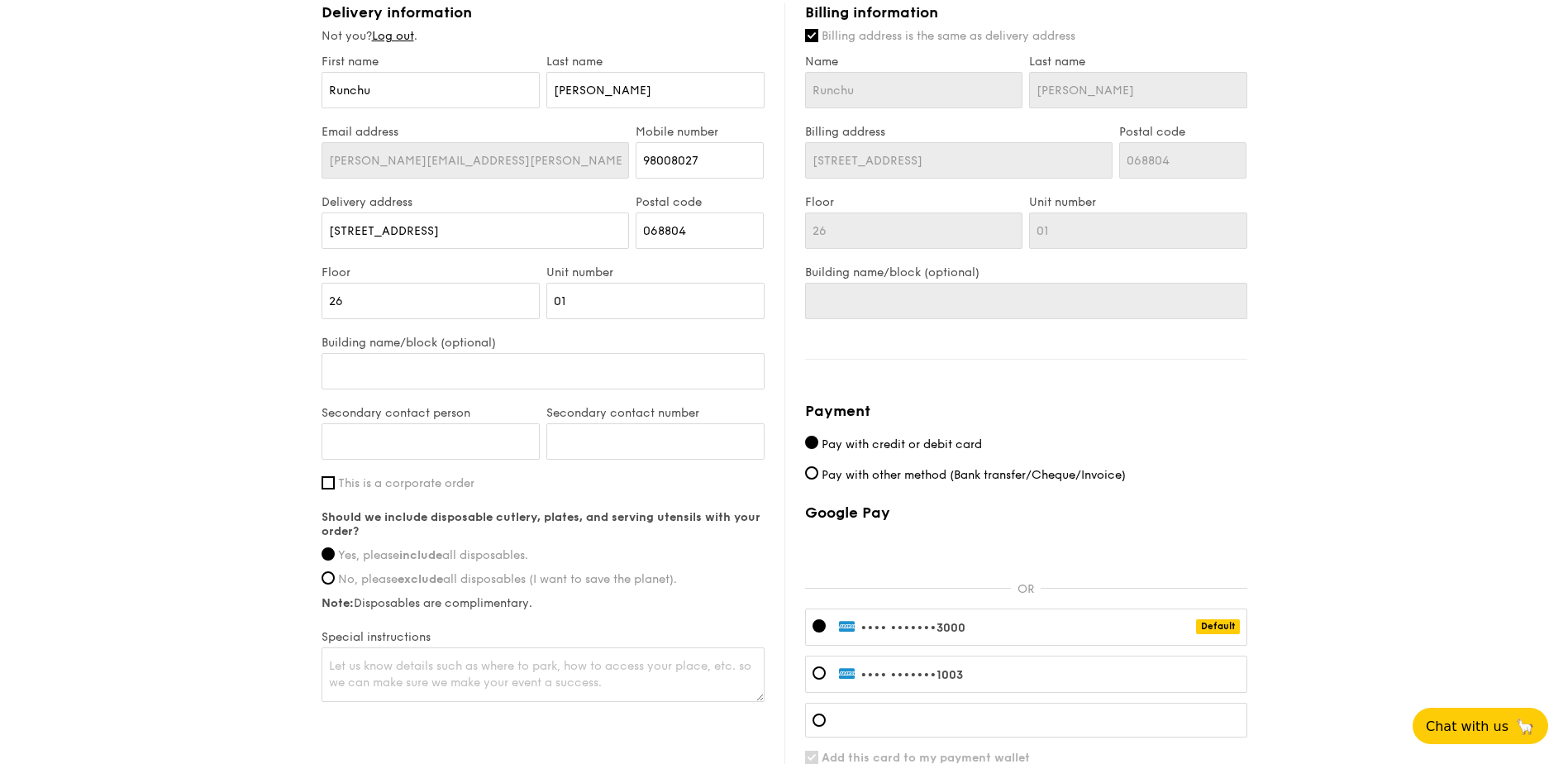
scroll to position [920, 0]
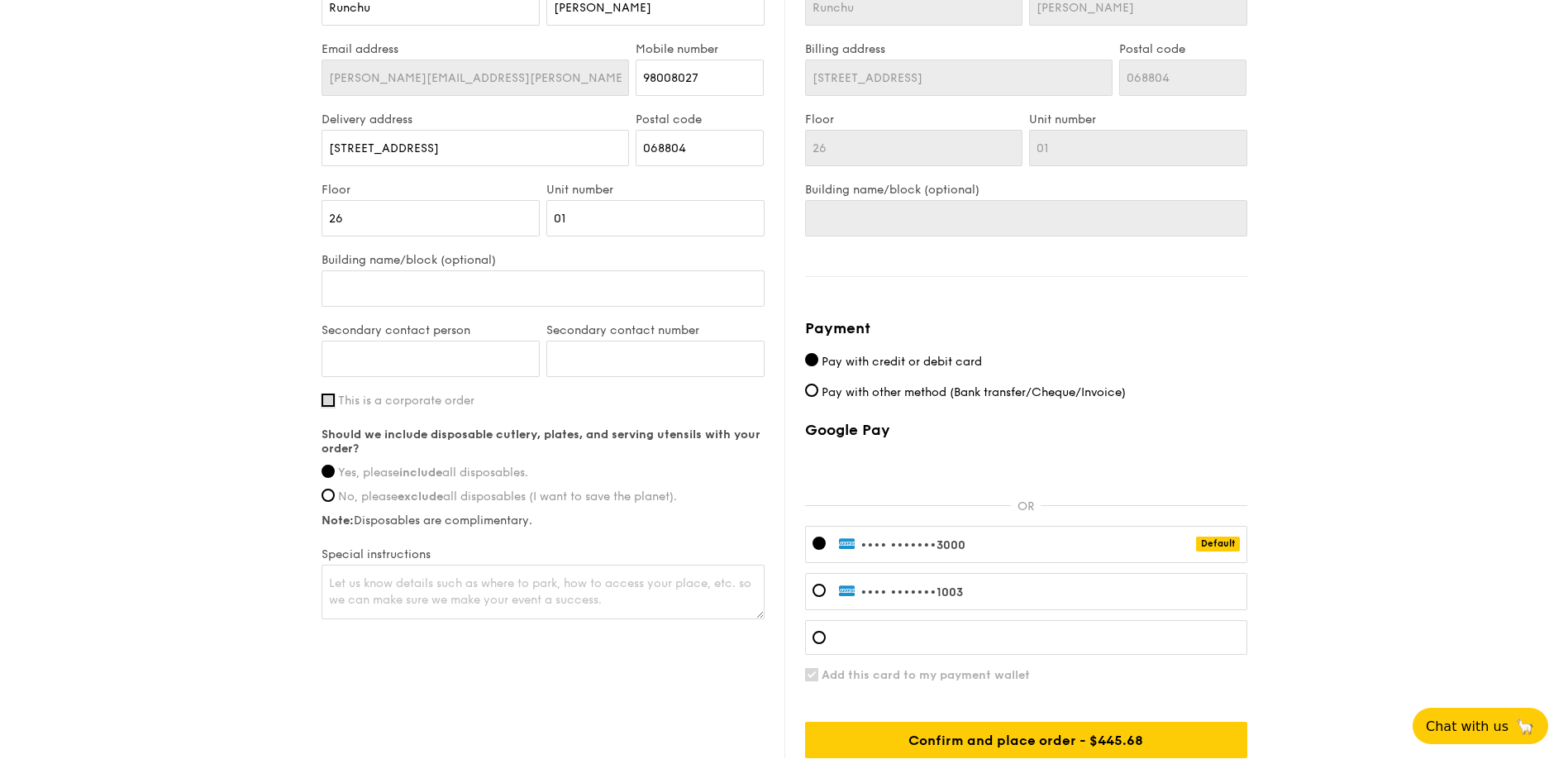
click at [327, 393] on input "This is a corporate order" at bounding box center [328, 400] width 13 height 13
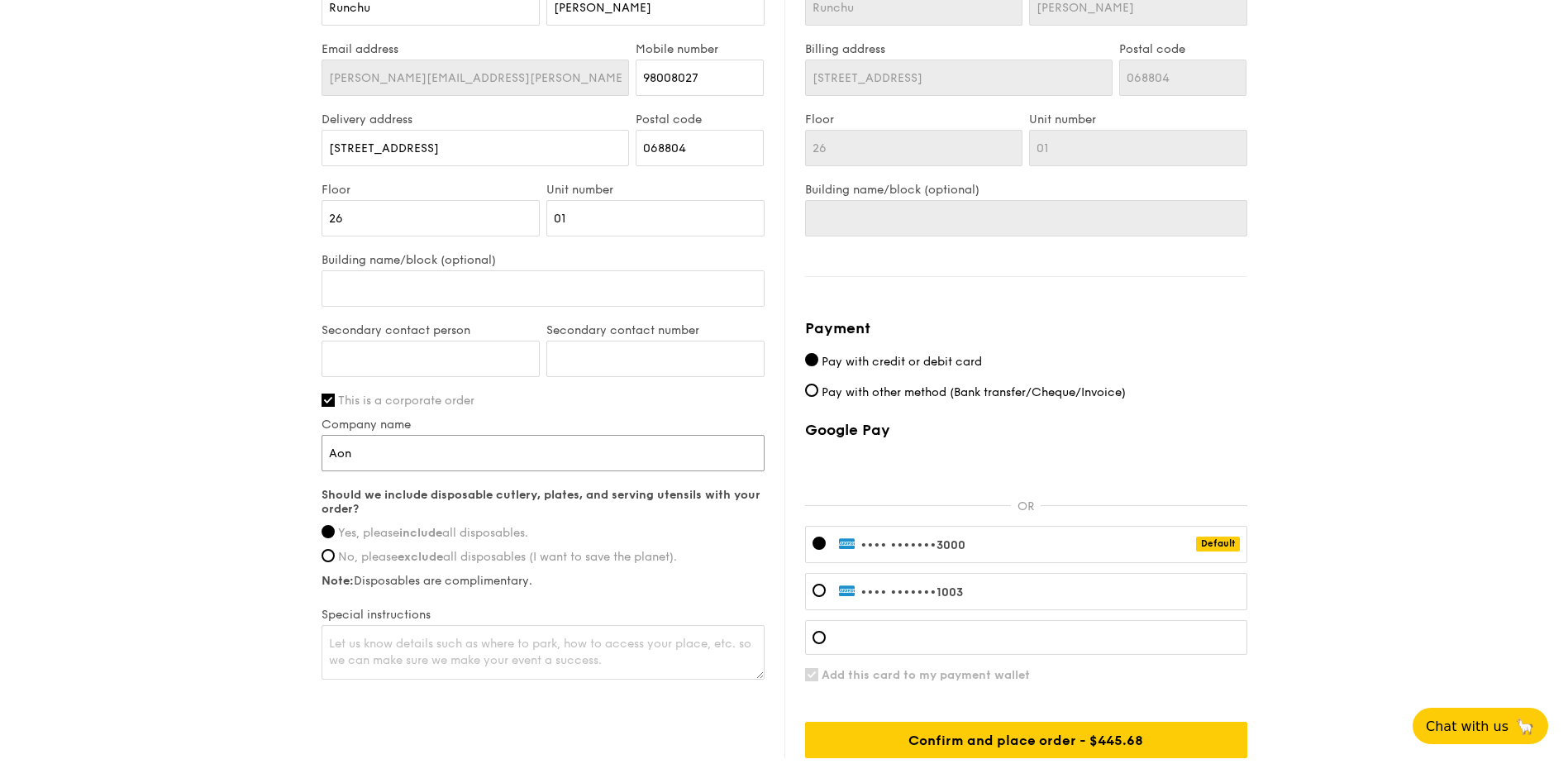
click at [378, 437] on input "Aon" at bounding box center [543, 453] width 444 height 36
click at [329, 393] on input "This is a corporate order" at bounding box center [328, 400] width 13 height 13
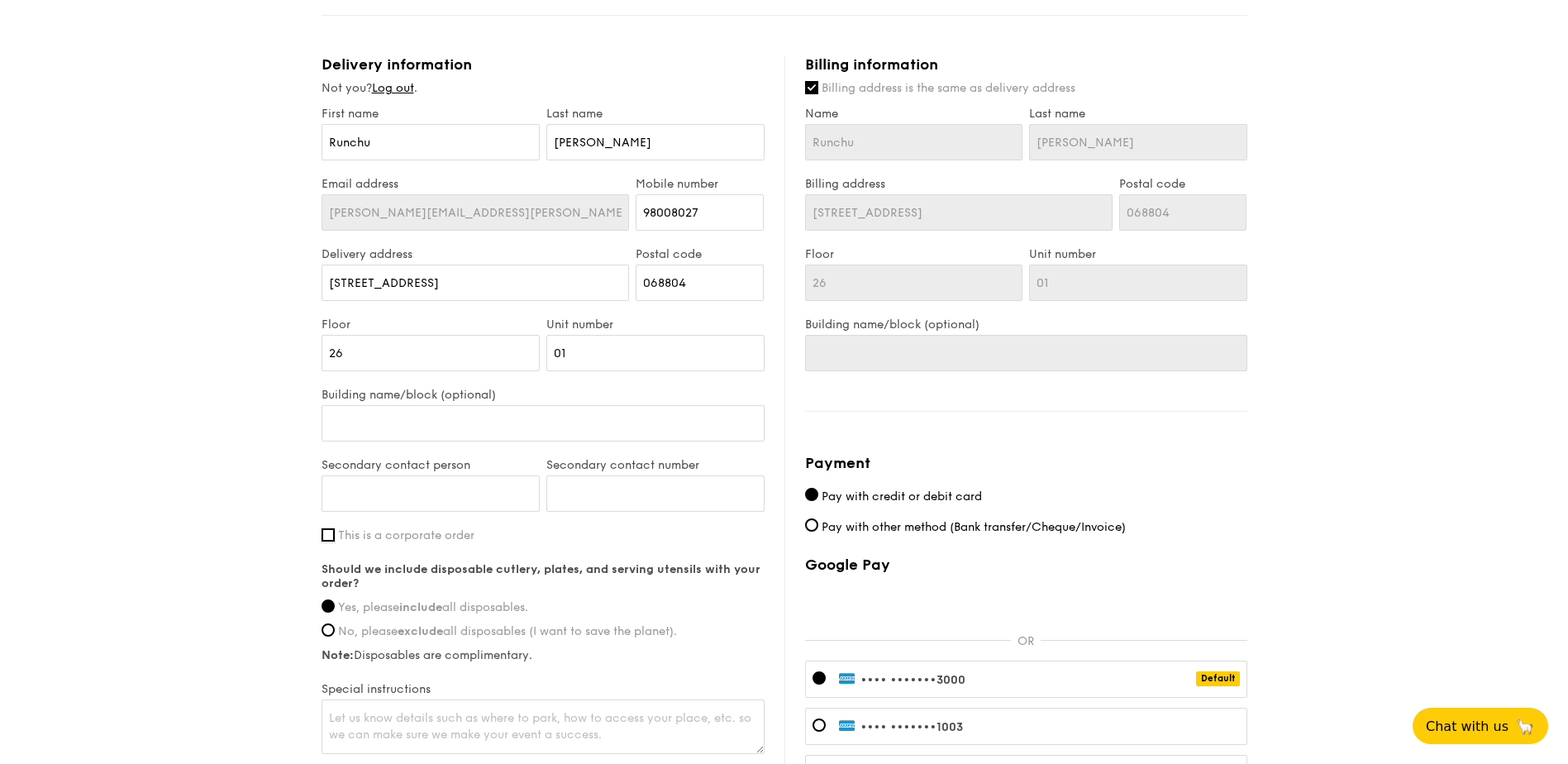
scroll to position [754, 0]
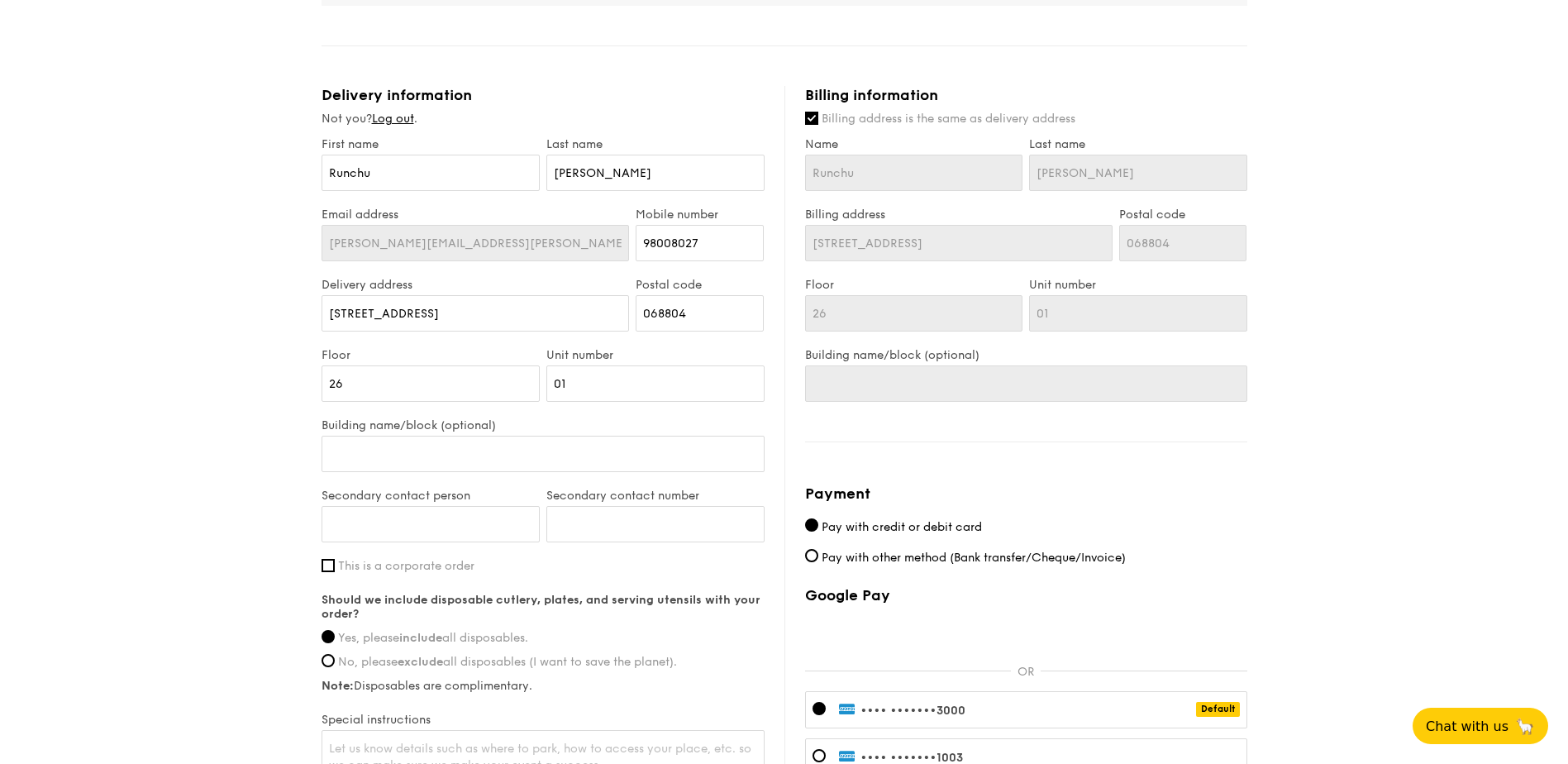
click at [342, 559] on span "This is a corporate order" at bounding box center [407, 566] width 137 height 14
click at [335, 559] on input "This is a corporate order" at bounding box center [328, 565] width 13 height 13
checkbox input "true"
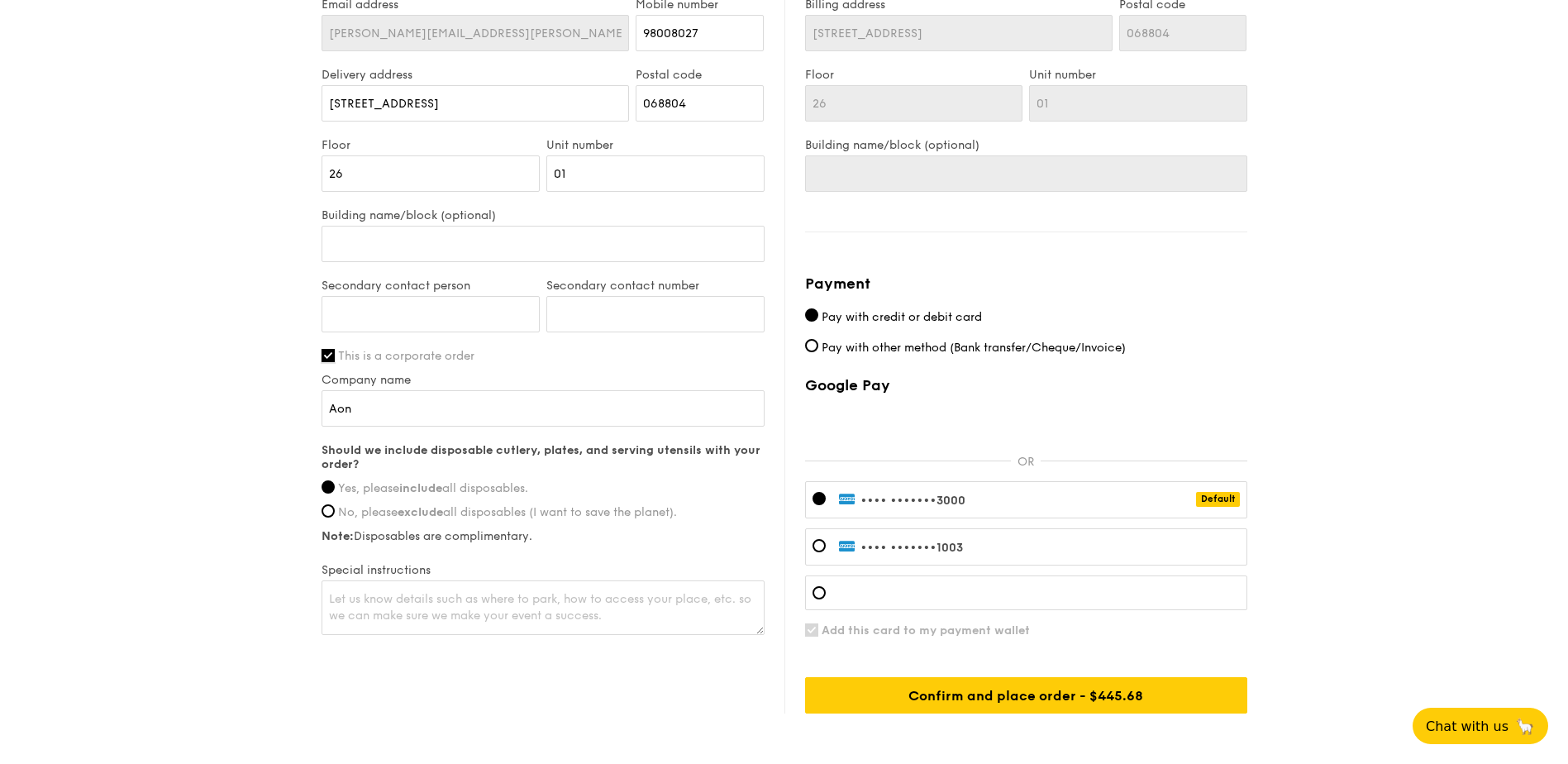
scroll to position [1002, 0]
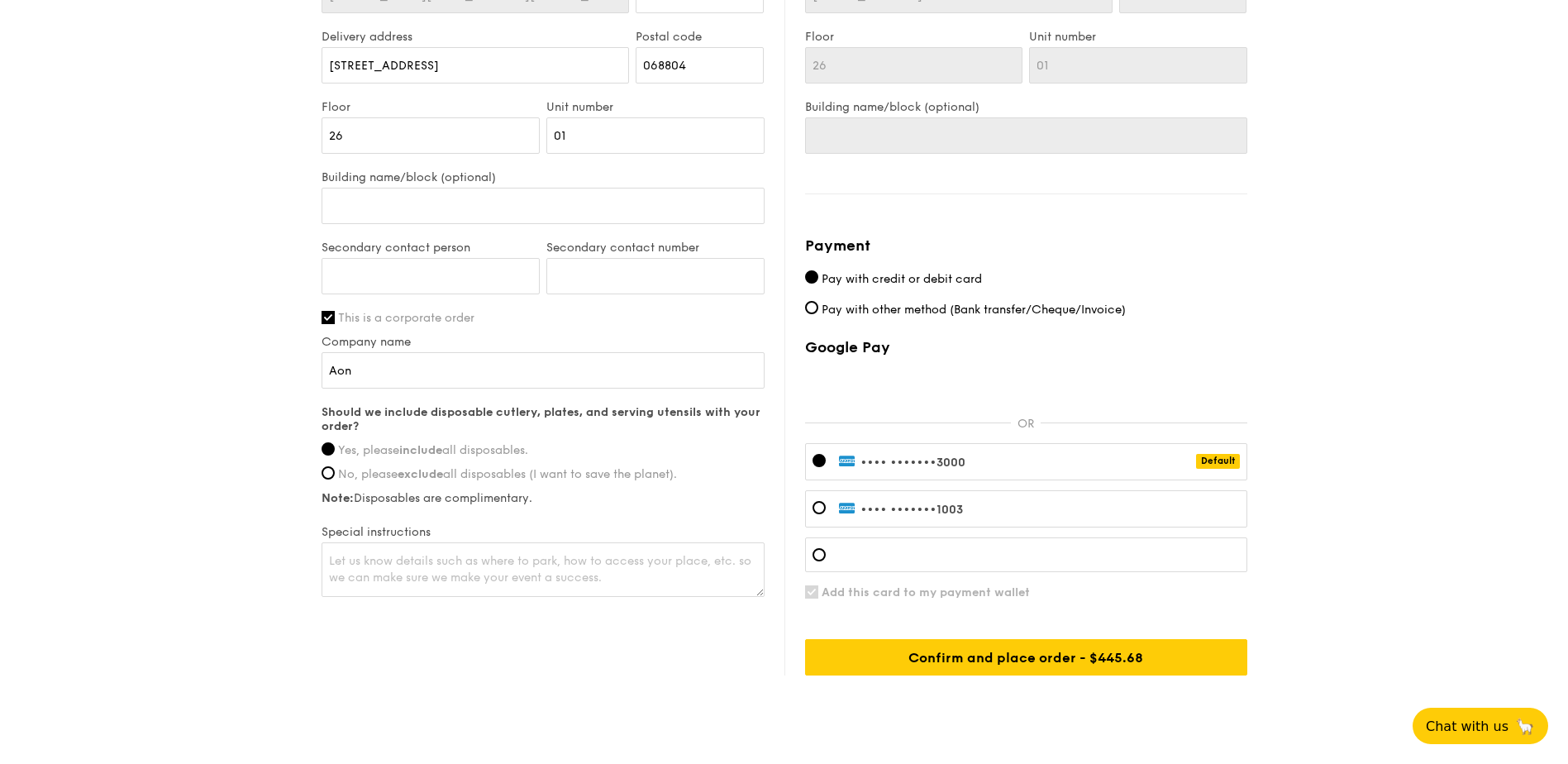
click at [396, 383] on div "Company name Aon" at bounding box center [543, 370] width 444 height 70
drag, startPoint x: 400, startPoint y: 360, endPoint x: 255, endPoint y: 367, distance: 145.2
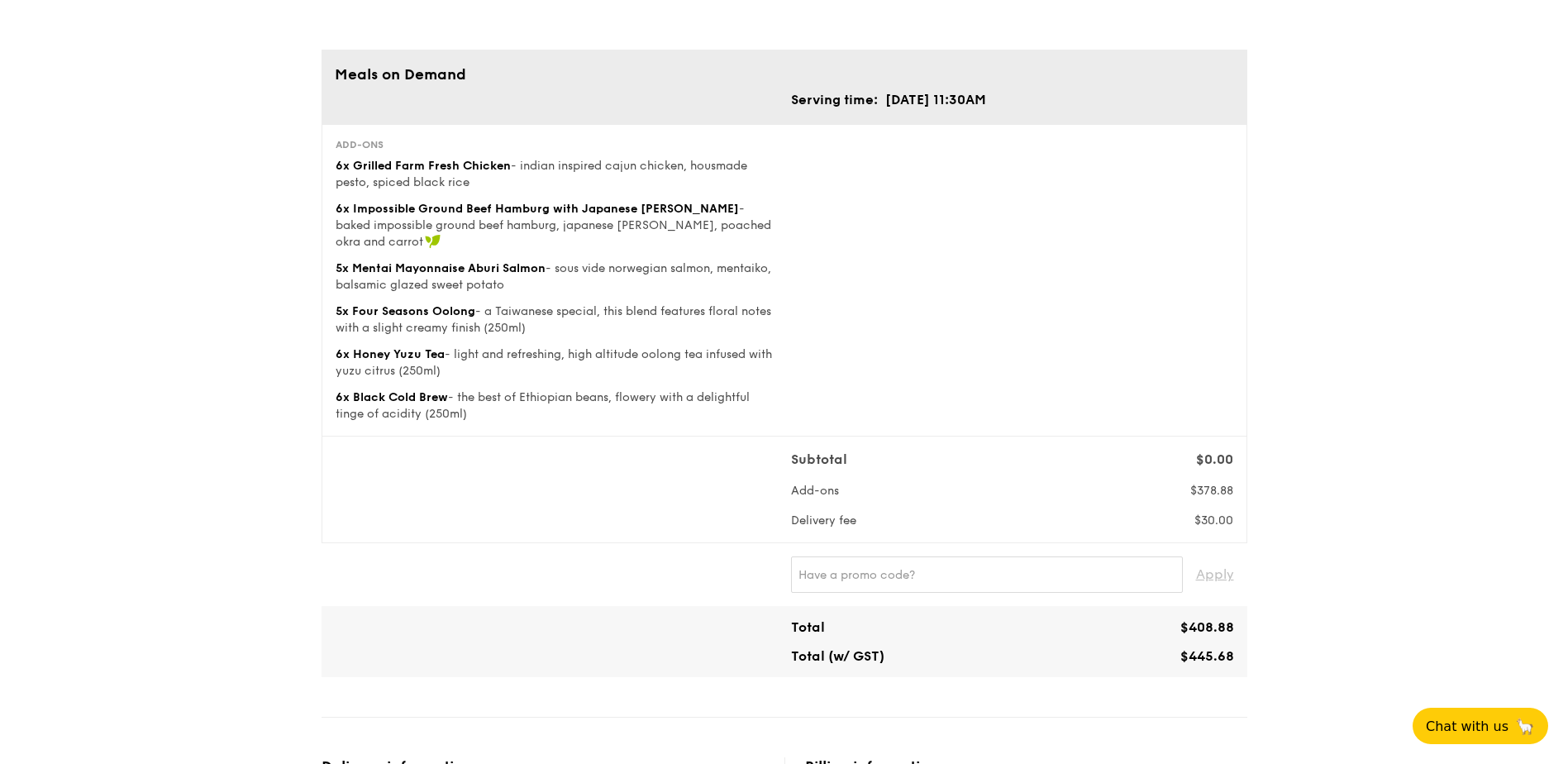
scroll to position [0, 0]
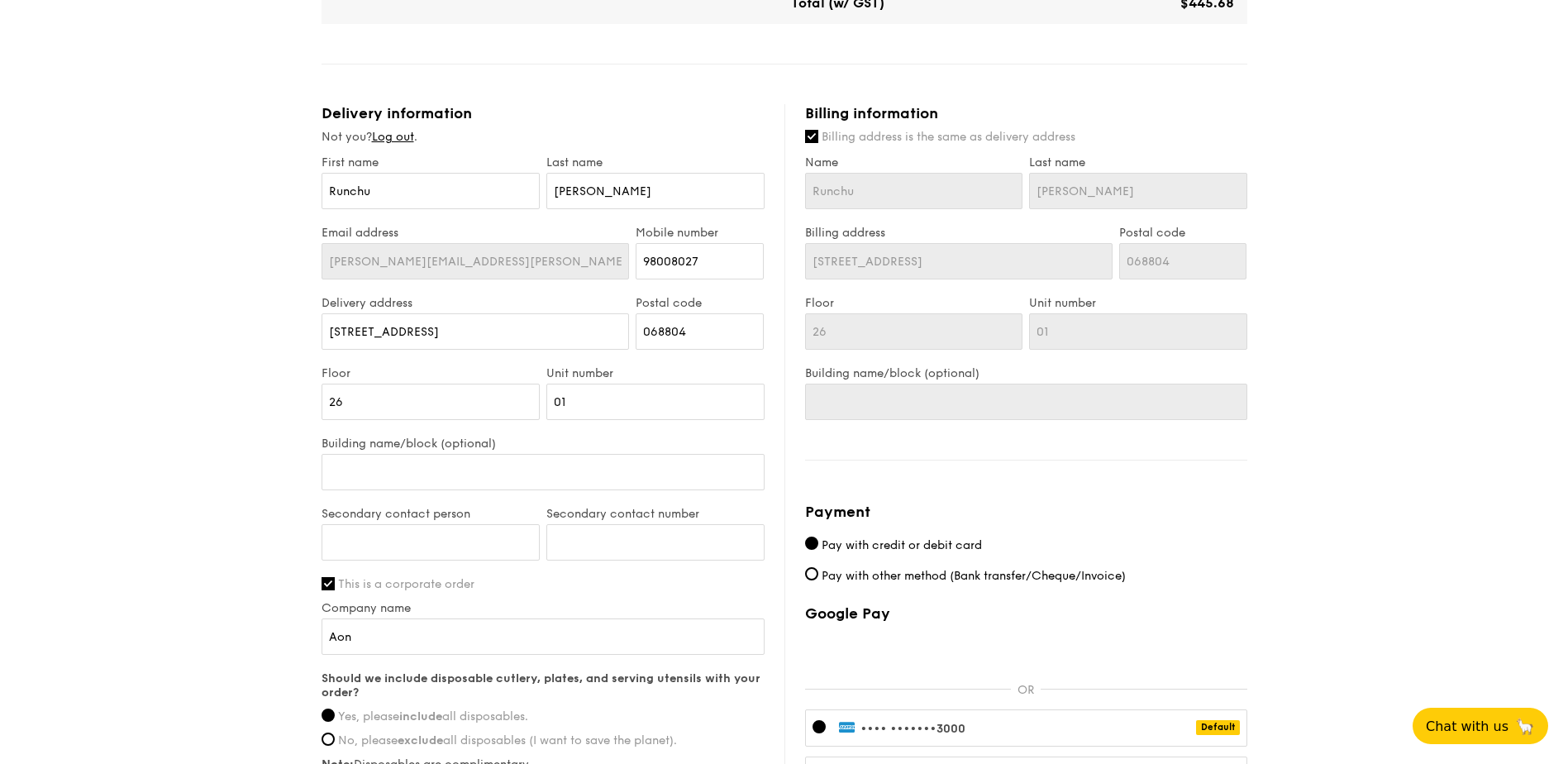
scroll to position [1029, 0]
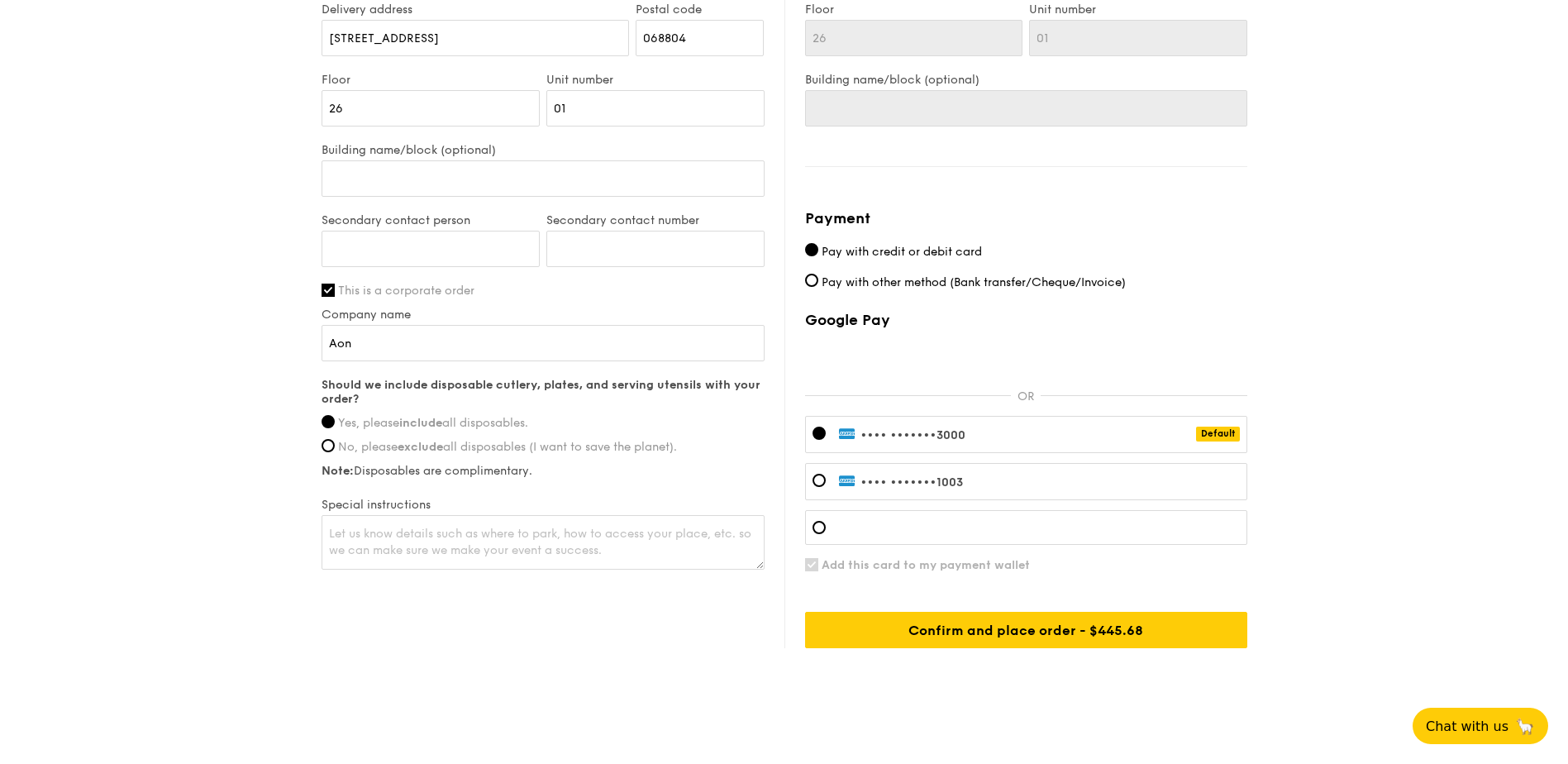
click at [832, 255] on div "Payment Pay with credit or debit card Pay with other method (Bank transfer/Cheq…" at bounding box center [1026, 427] width 443 height 442
click at [831, 275] on span "Pay with other method (Bank transfer/Cheque/Invoice)" at bounding box center [974, 283] width 304 height 14
click at [819, 274] on input "Pay with other method (Bank transfer/Cheque/Invoice)" at bounding box center [811, 280] width 13 height 13
radio input "true"
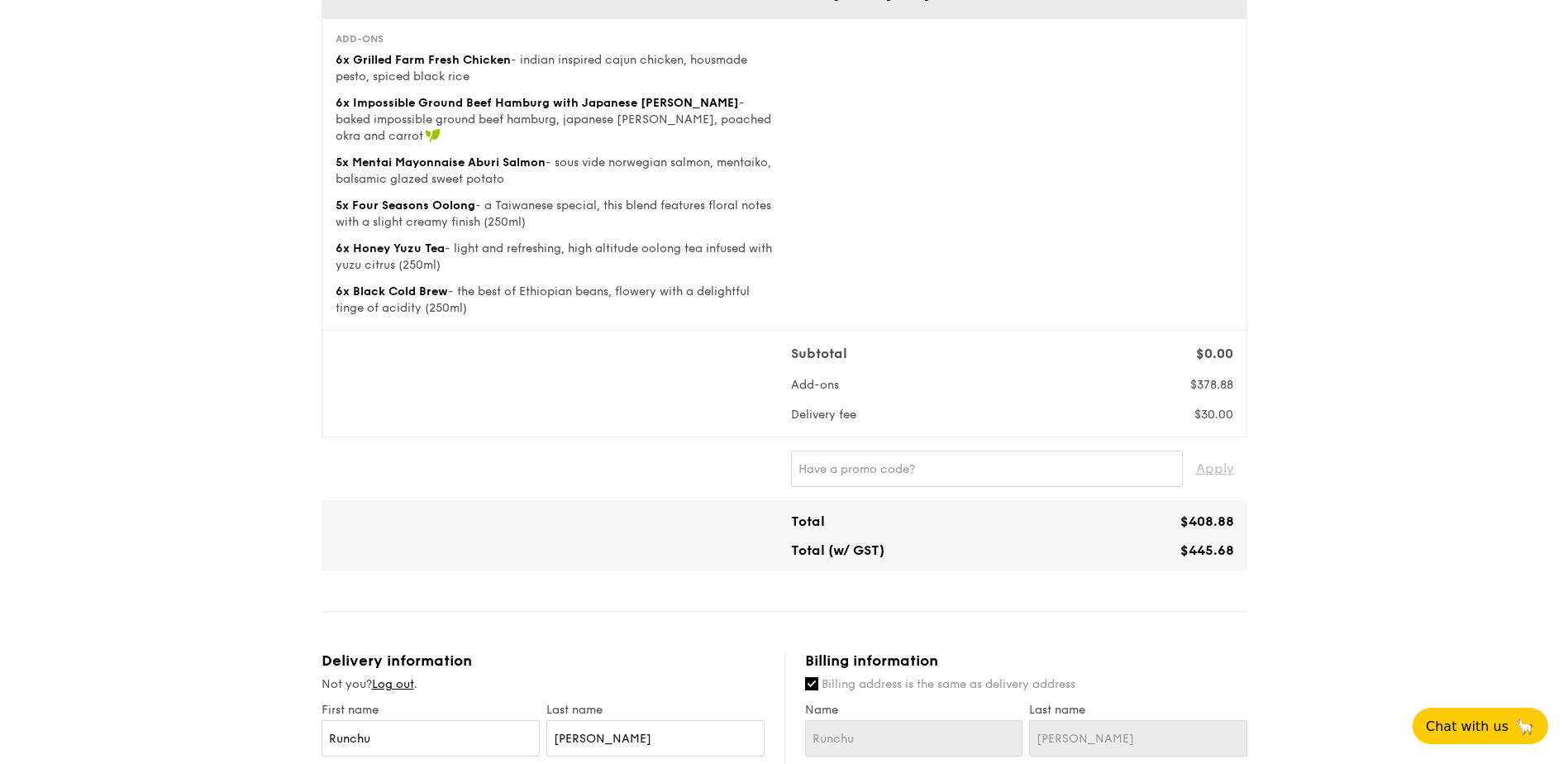
scroll to position [414, 0]
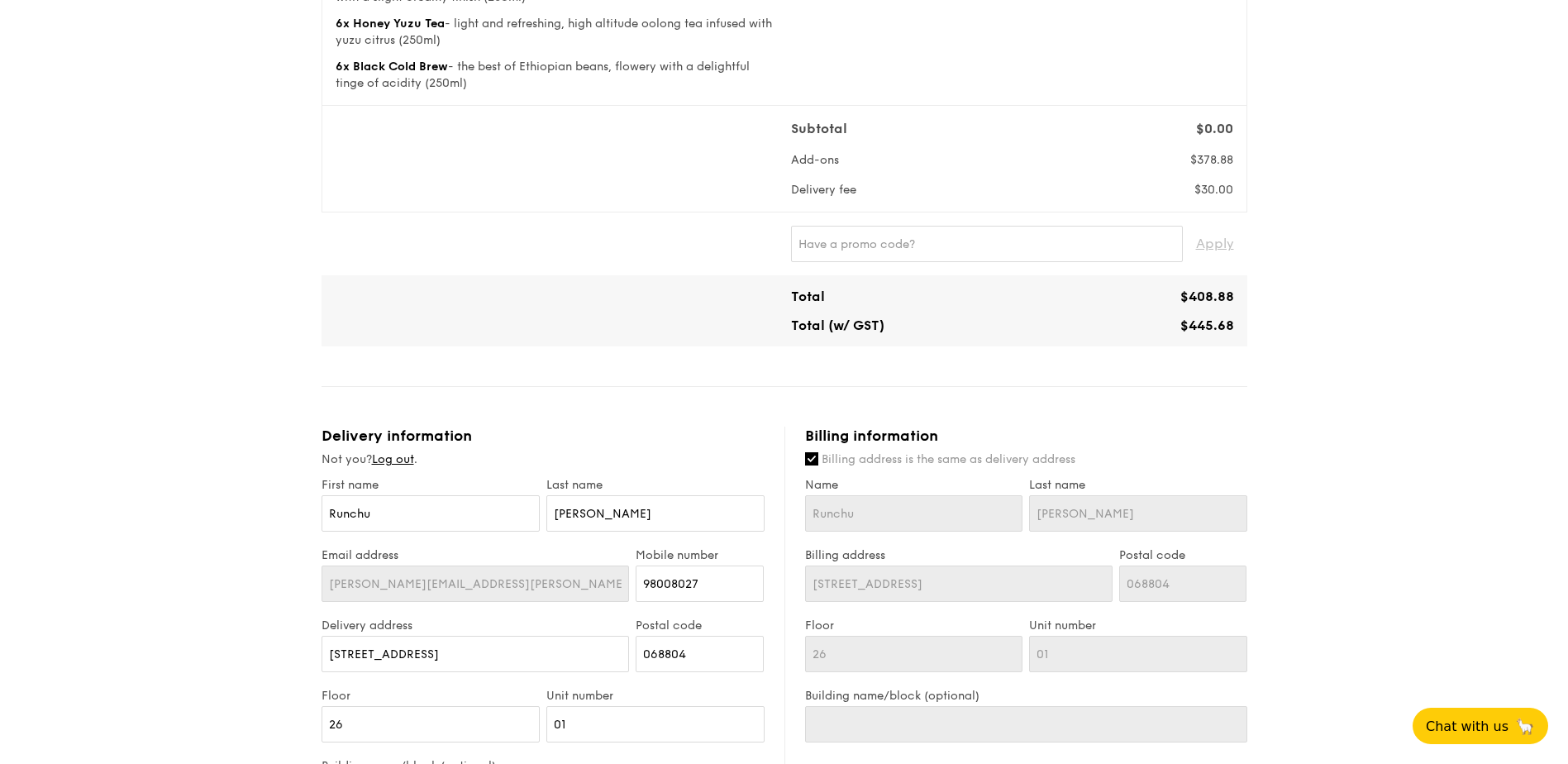
click at [1397, 363] on div "1 - Select menu 2 - Select items 3 - Check out Meals on Demand Serving time: [D…" at bounding box center [784, 458] width 1568 height 1744
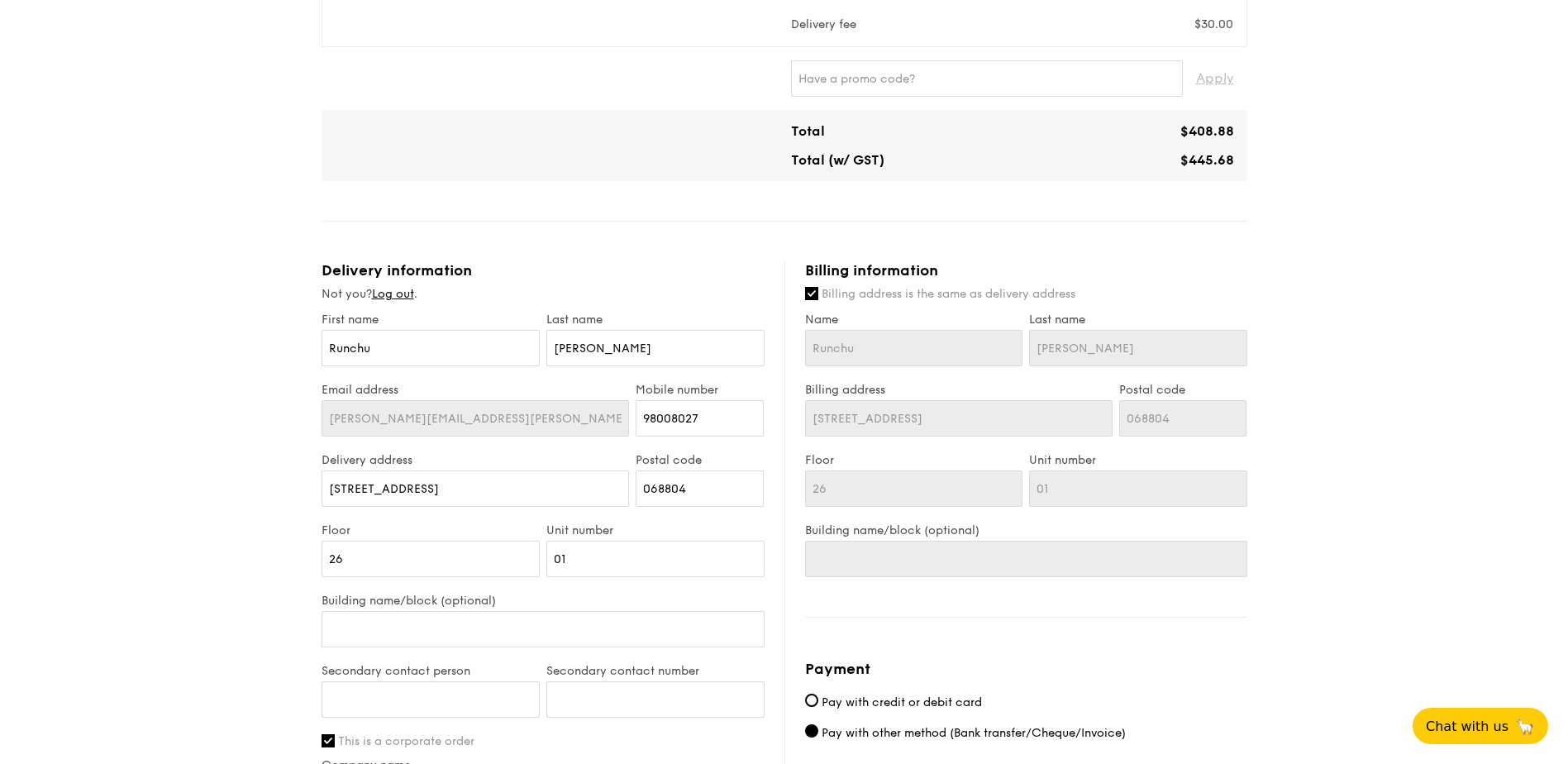
scroll to position [993, 0]
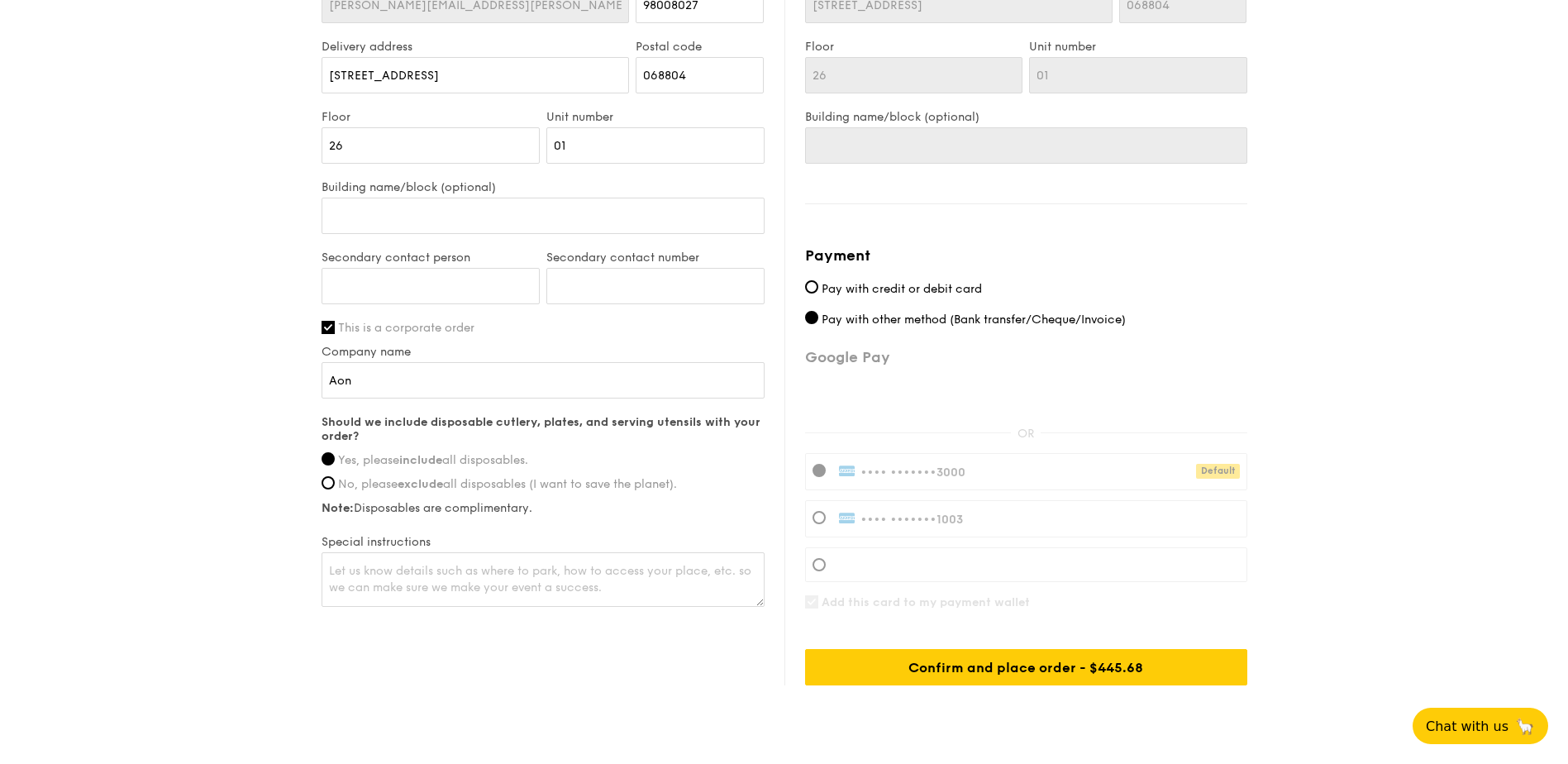
click at [926, 282] on span "Pay with credit or debit card" at bounding box center [902, 289] width 160 height 14
click at [819, 281] on input "Pay with credit or debit card" at bounding box center [811, 287] width 13 height 13
radio input "true"
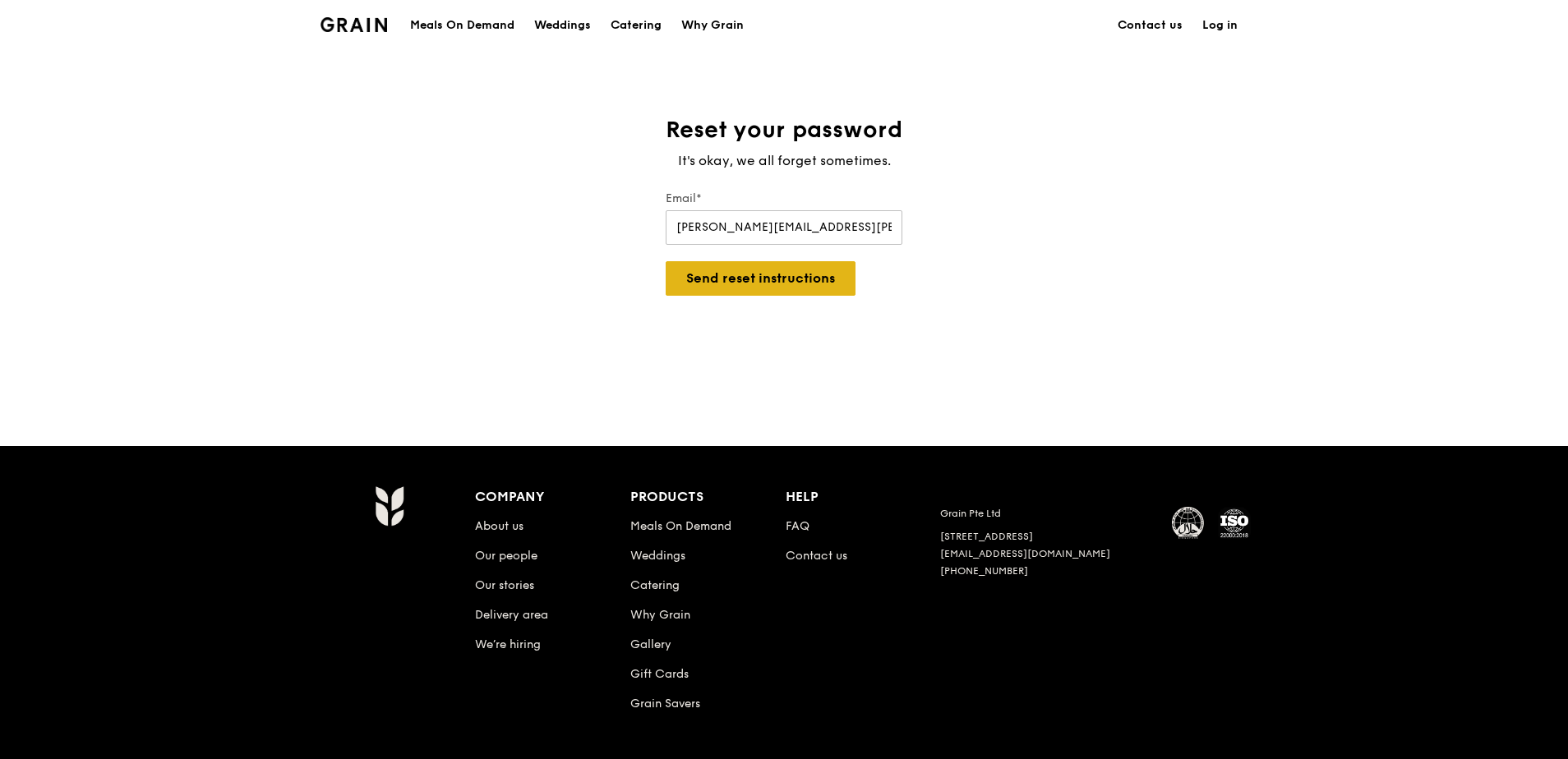
type input "[PERSON_NAME][EMAIL_ADDRESS][PERSON_NAME][DOMAIN_NAME]"
click at [758, 295] on button "Send reset instructions" at bounding box center [760, 278] width 190 height 35
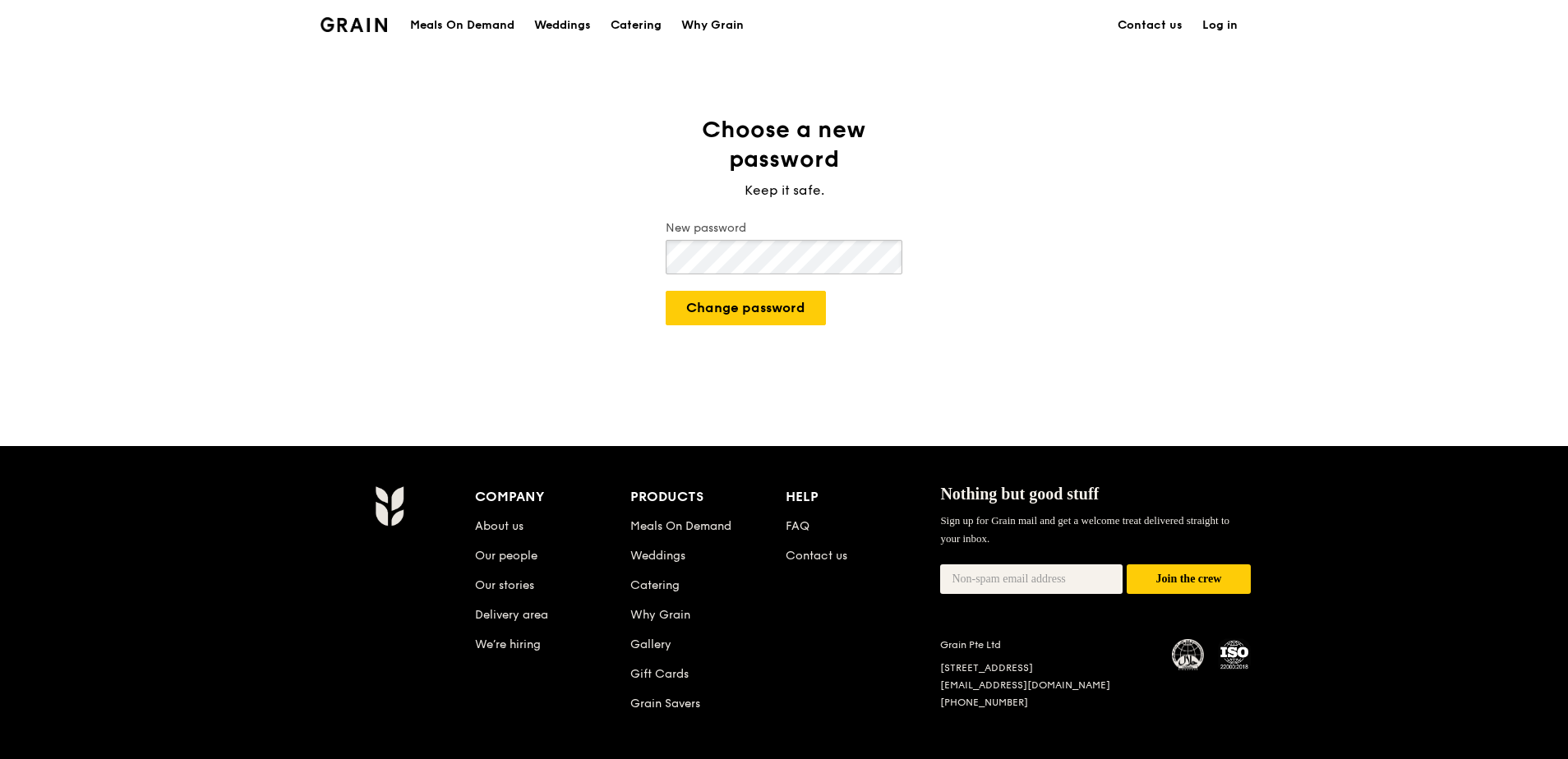
click at [665, 291] on button "Change password" at bounding box center [745, 308] width 160 height 35
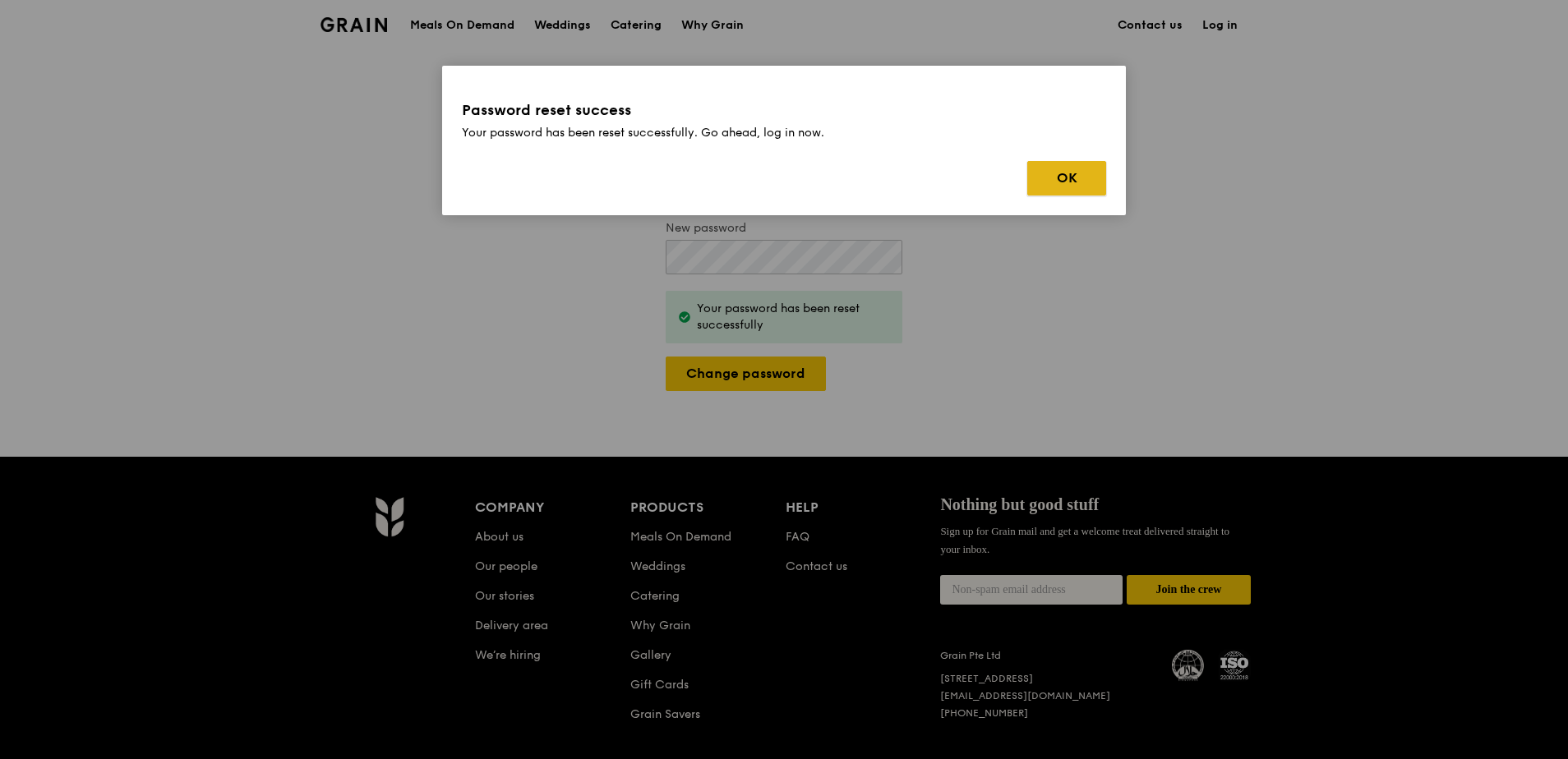
click at [1068, 173] on button "OK" at bounding box center [1066, 178] width 79 height 35
